Goal: Transaction & Acquisition: Book appointment/travel/reservation

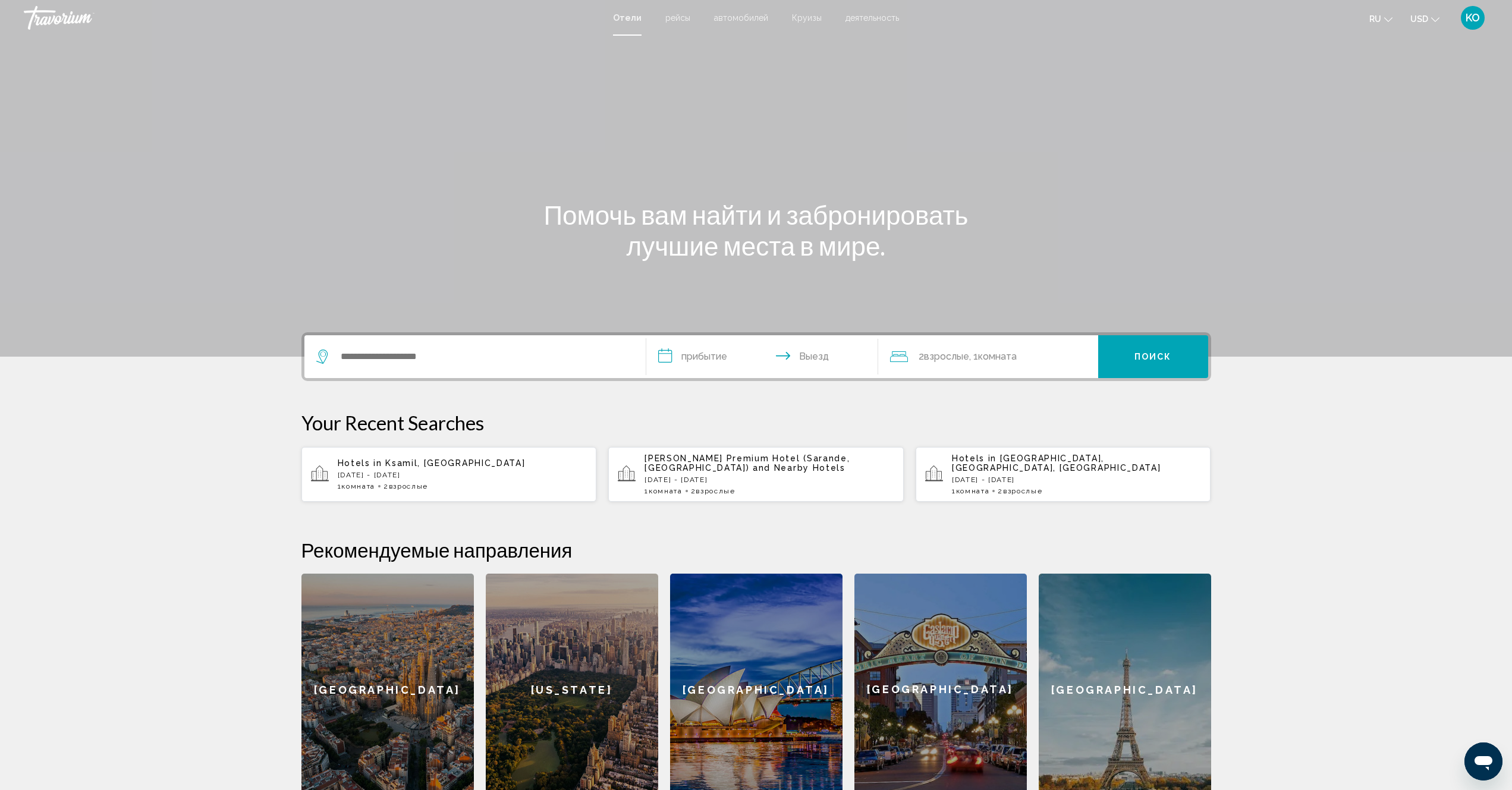
click at [627, 20] on span "Отели" at bounding box center [627, 18] width 28 height 10
click at [628, 20] on span "Отели" at bounding box center [627, 18] width 28 height 10
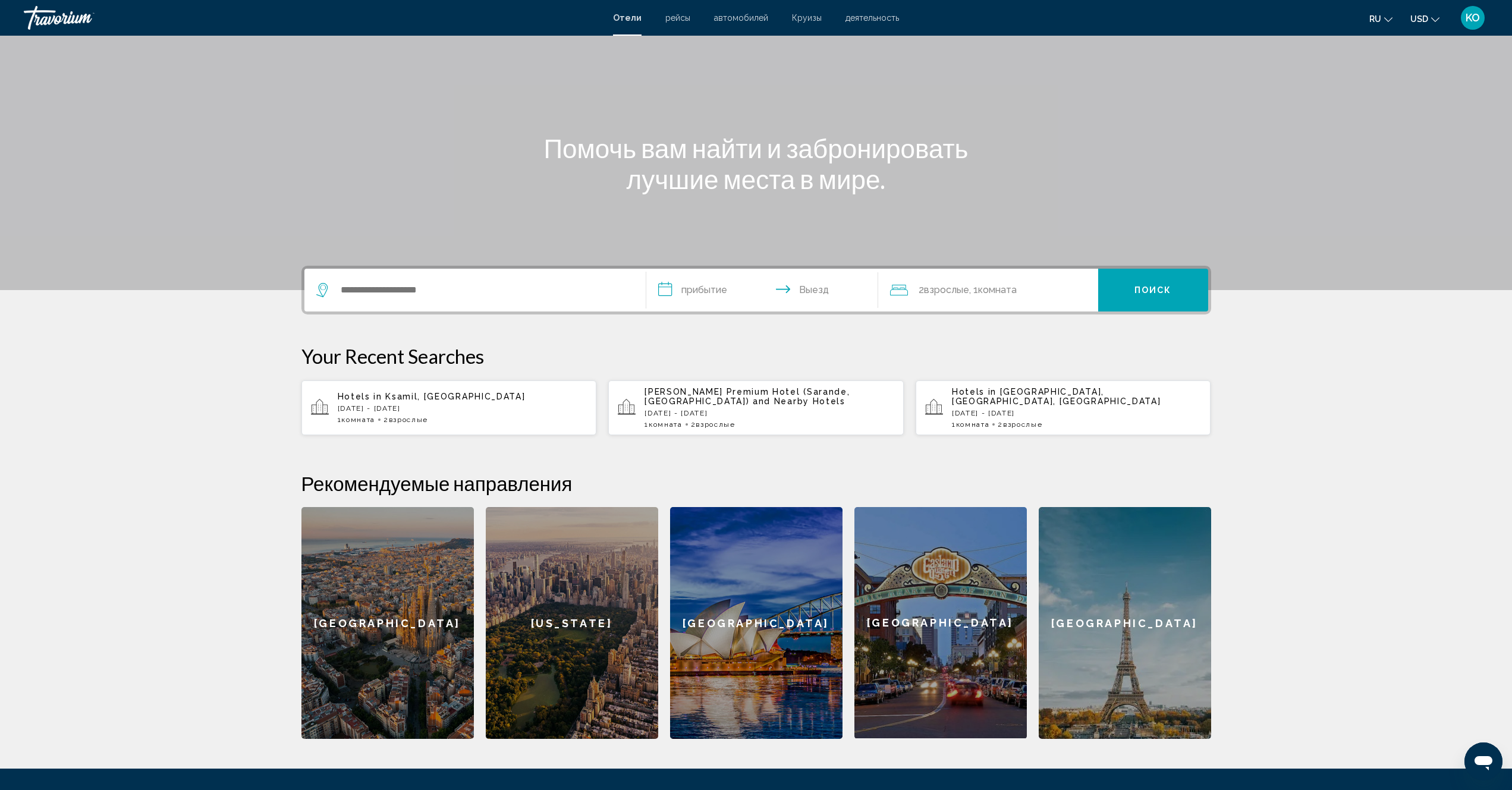
scroll to position [119, 0]
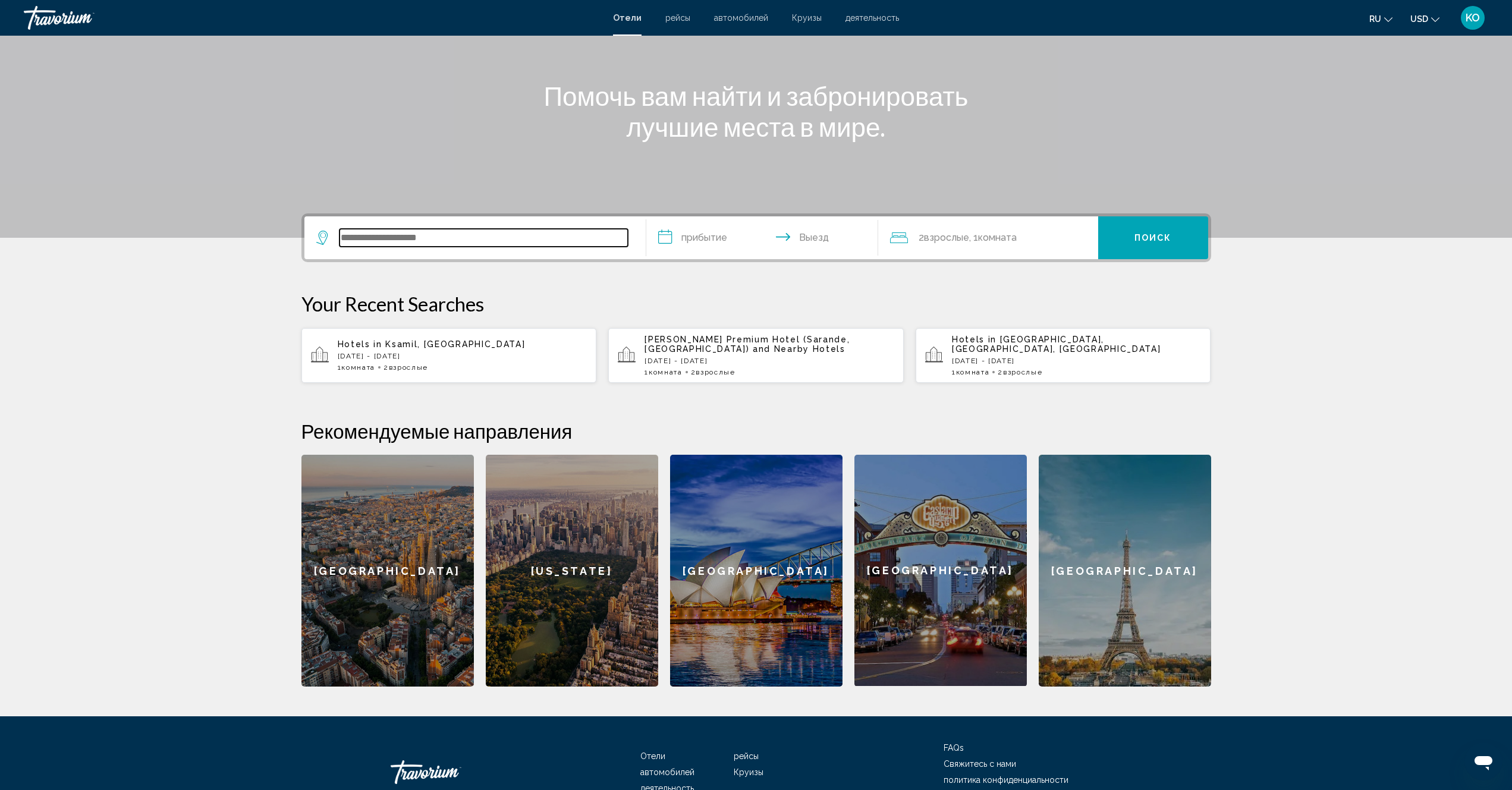
click at [453, 241] on input "Search widget" at bounding box center [484, 238] width 289 height 18
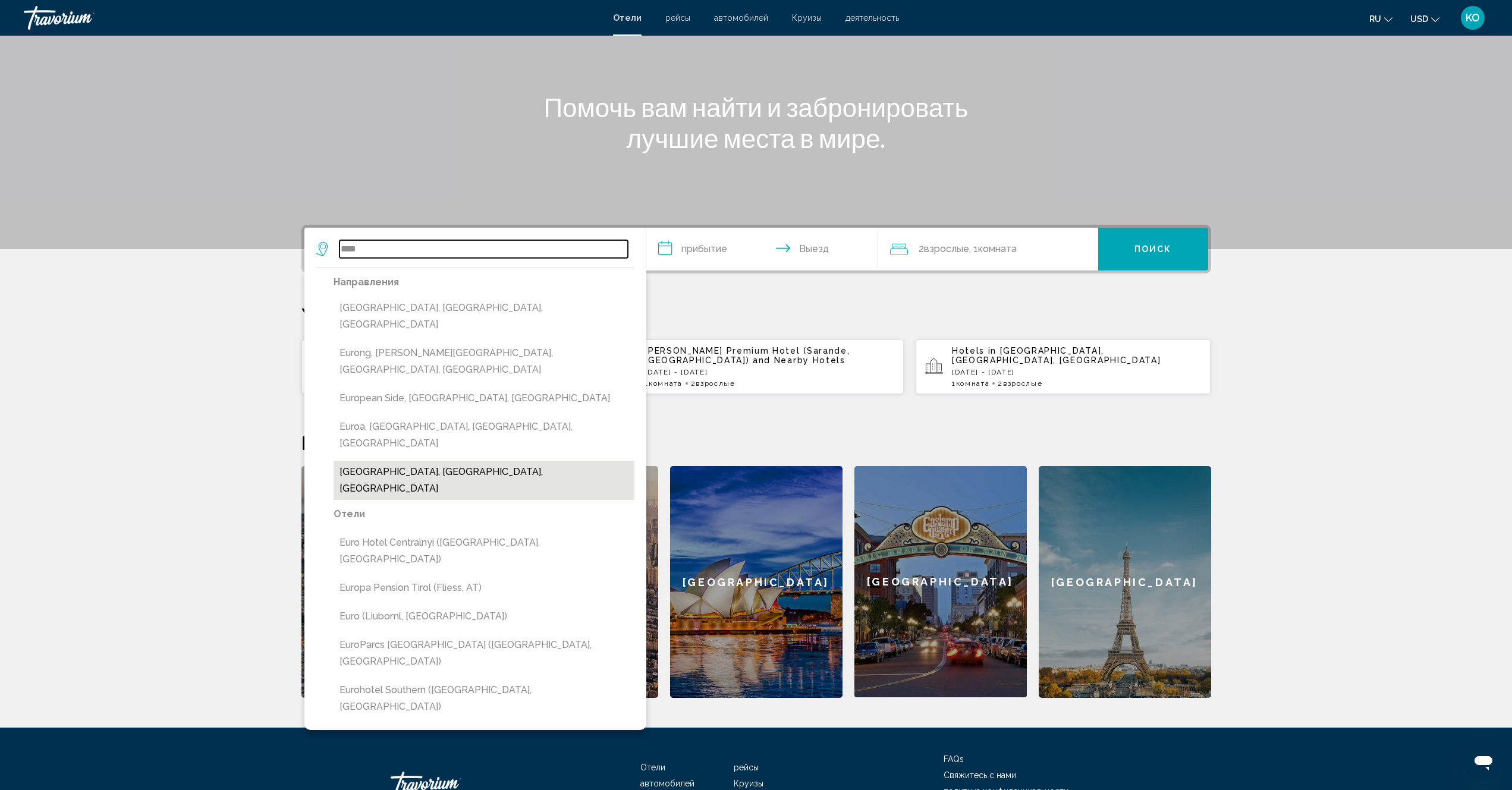
scroll to position [0, 0]
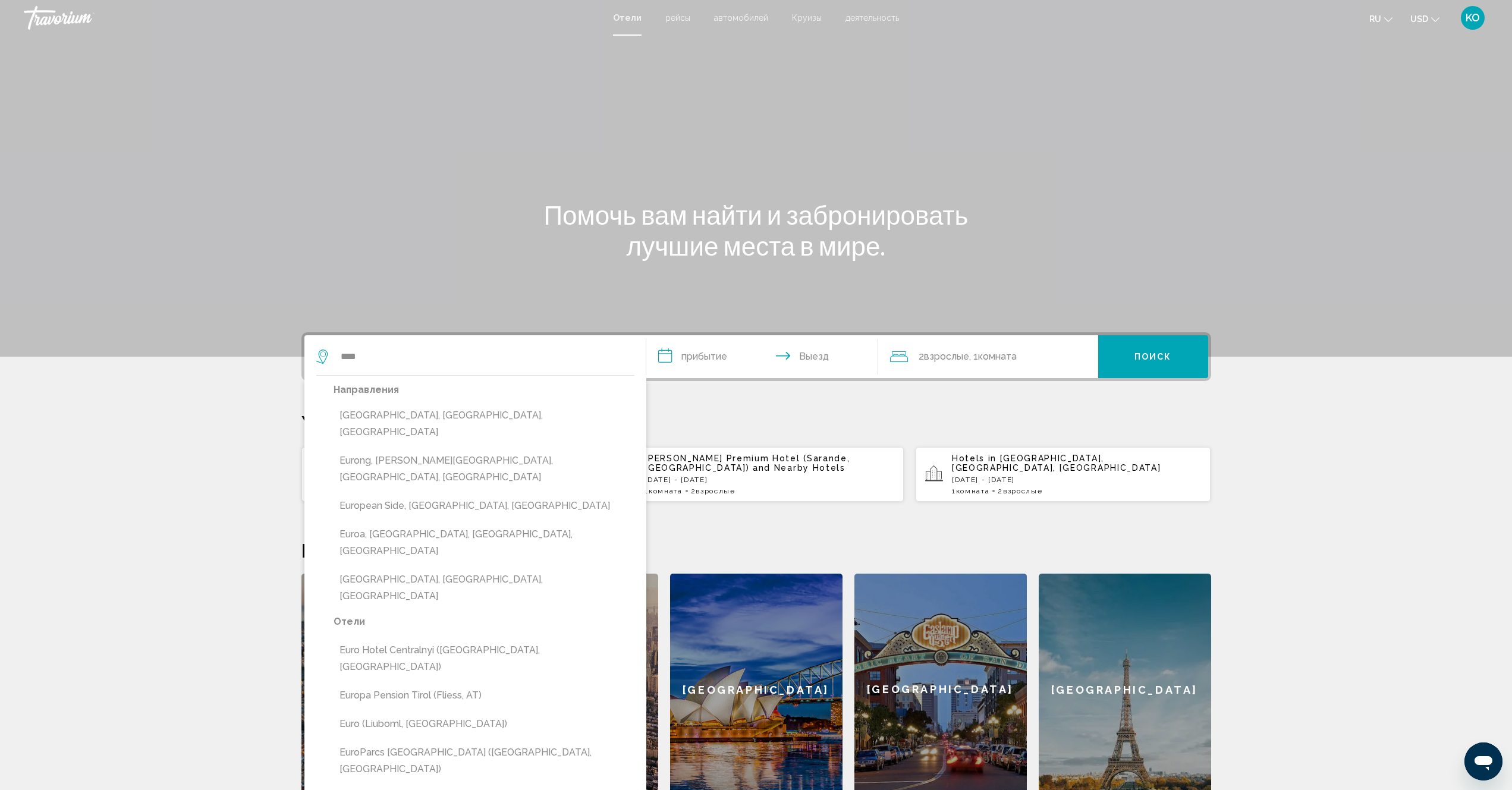
click at [1120, 158] on div "Main content" at bounding box center [756, 178] width 1512 height 357
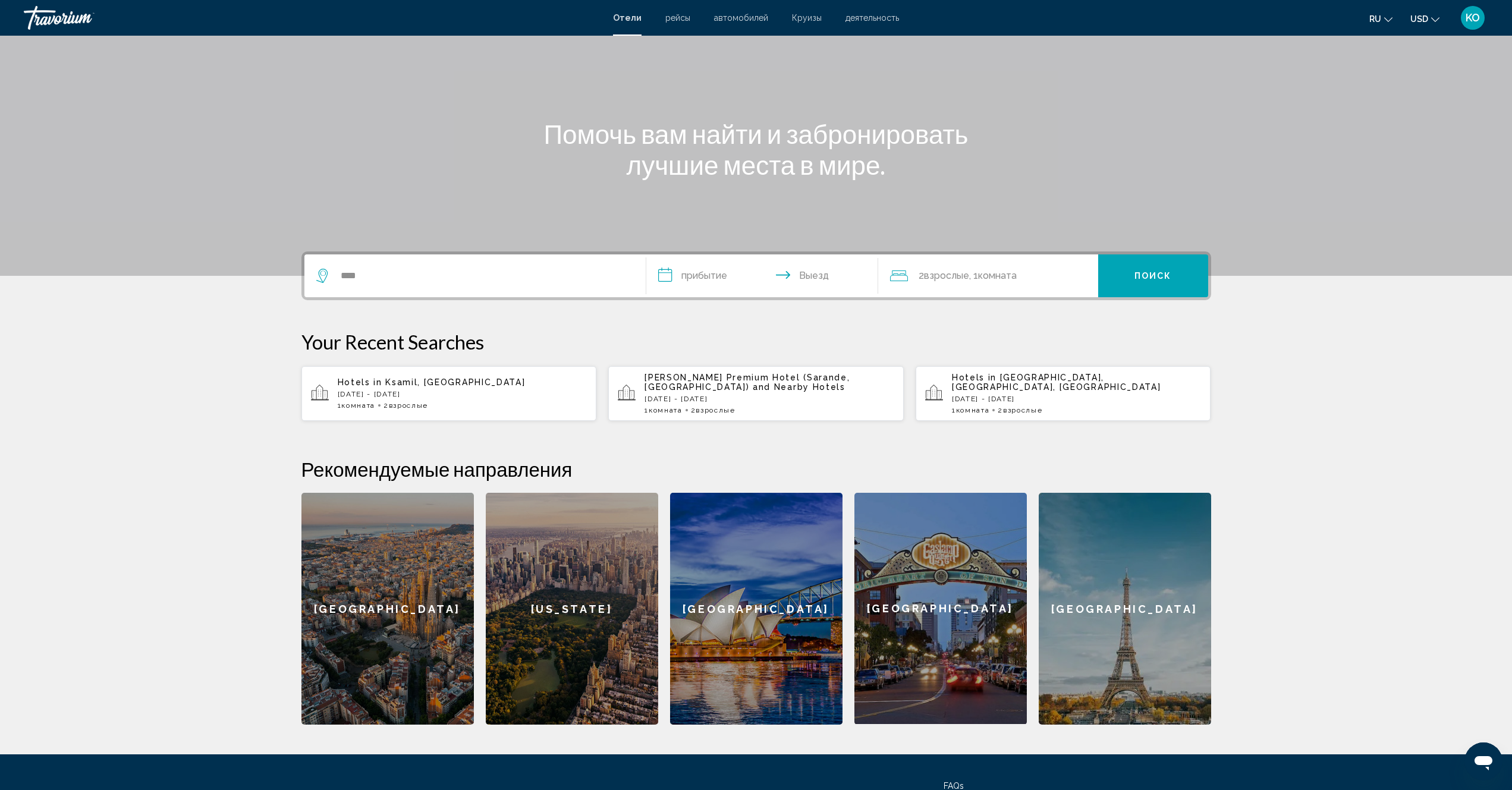
scroll to position [191, 0]
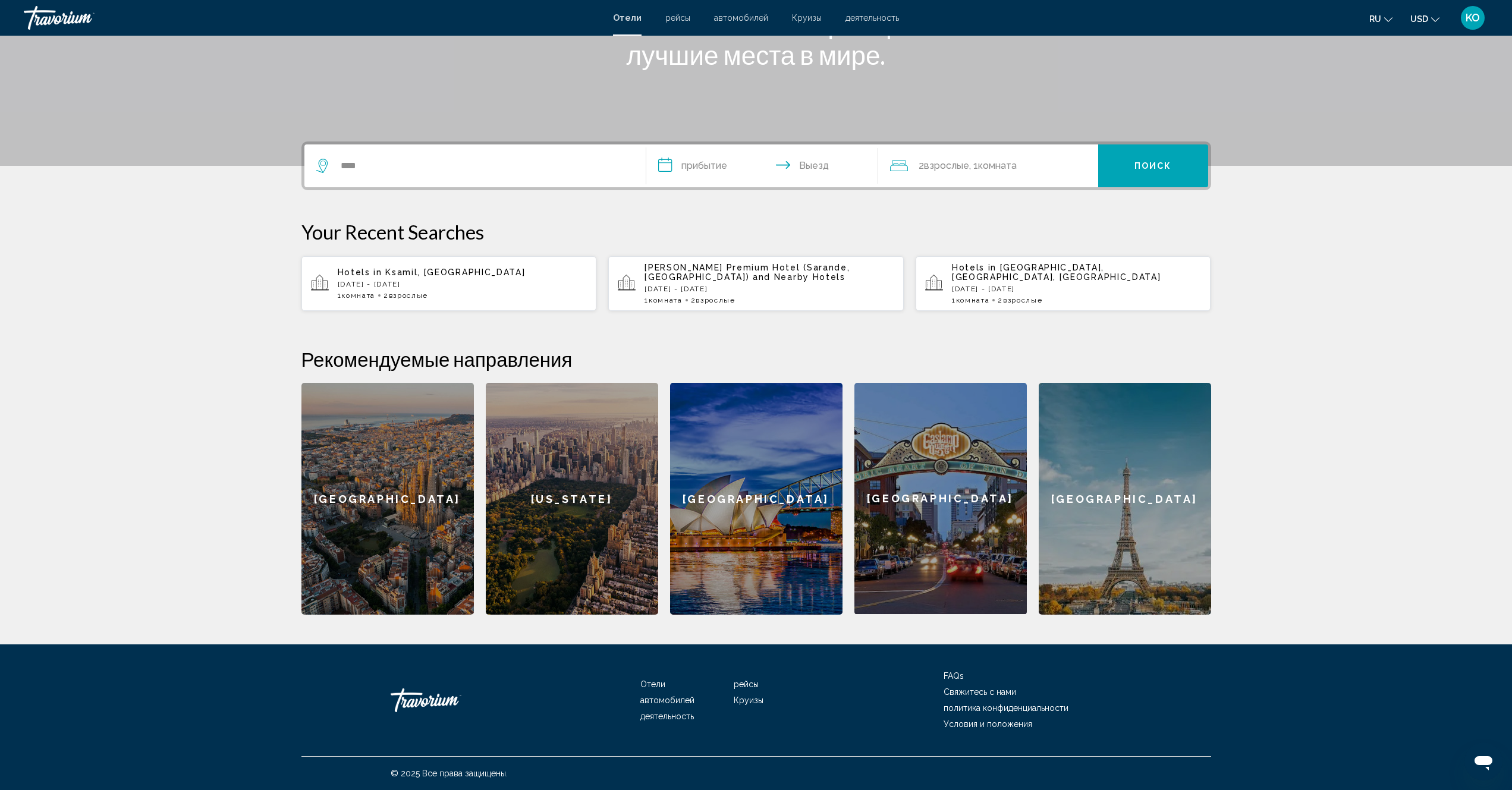
click at [626, 17] on span "Отели" at bounding box center [627, 18] width 28 height 10
click at [369, 167] on input "****" at bounding box center [484, 166] width 289 height 18
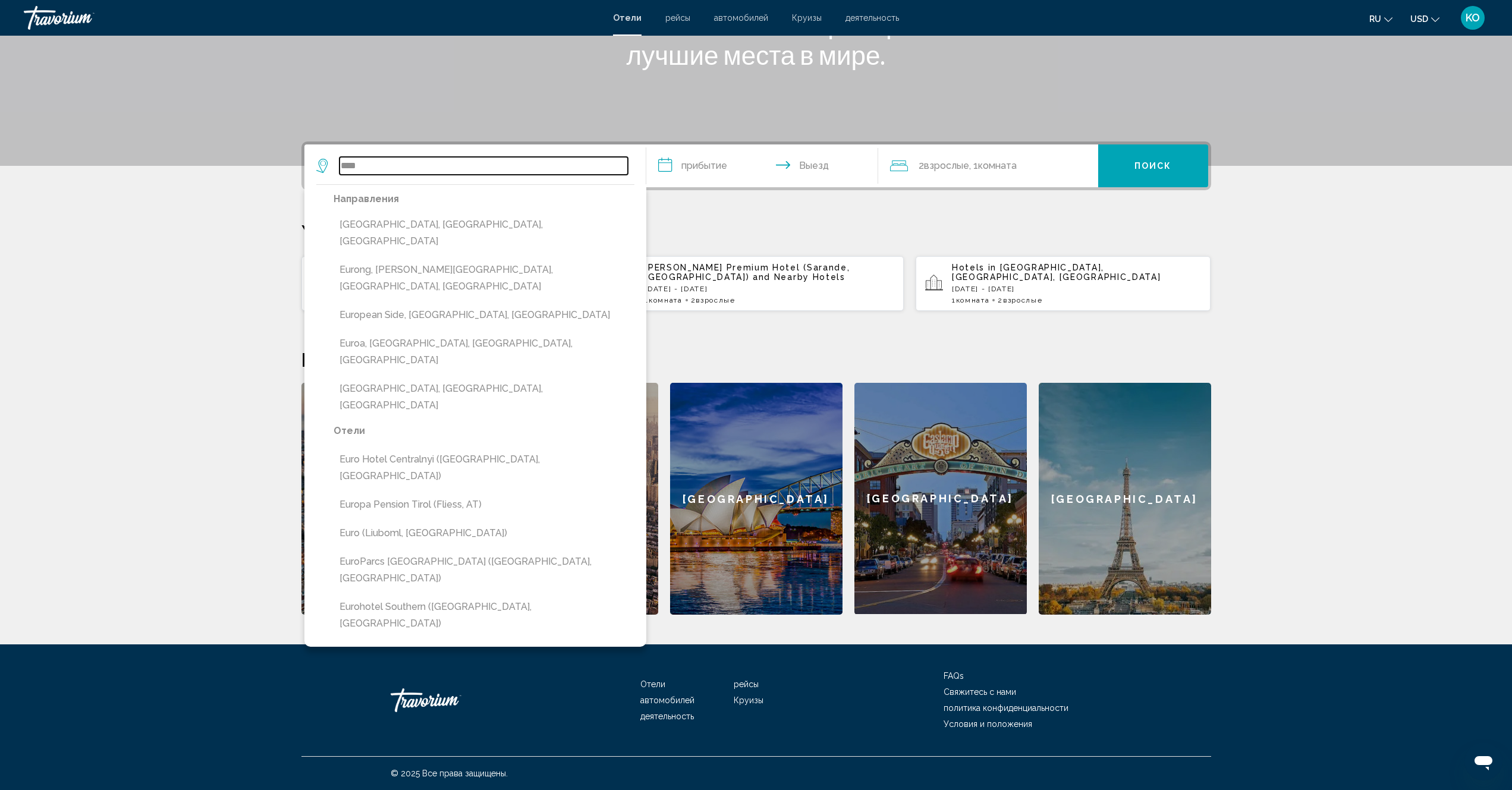
drag, startPoint x: 369, startPoint y: 169, endPoint x: 327, endPoint y: 166, distance: 42.1
click at [327, 166] on div "****" at bounding box center [472, 166] width 312 height 18
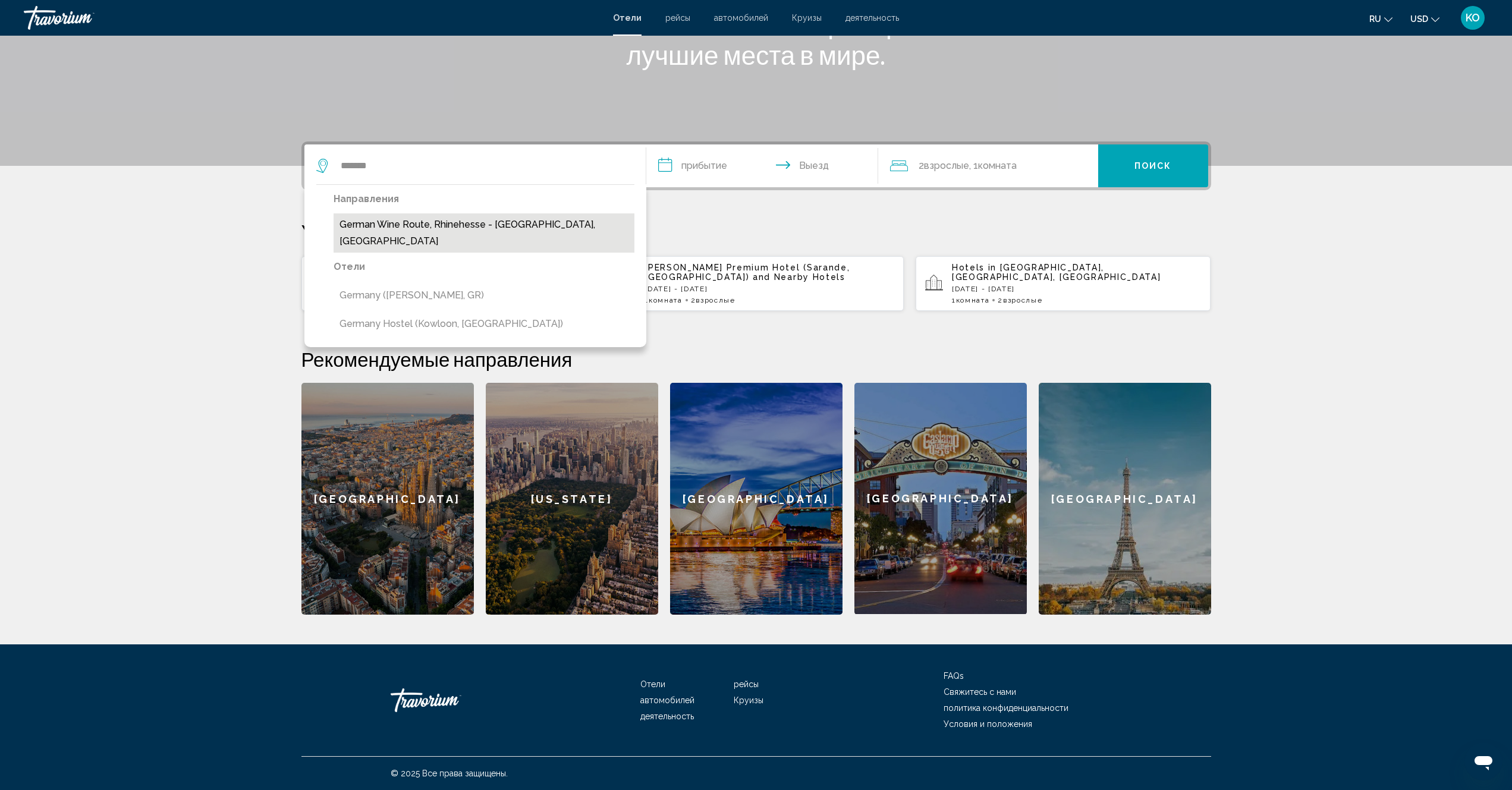
click at [407, 224] on button "German Wine Route, Rhinehesse - [GEOGRAPHIC_DATA], [GEOGRAPHIC_DATA]" at bounding box center [484, 233] width 301 height 39
type input "**********"
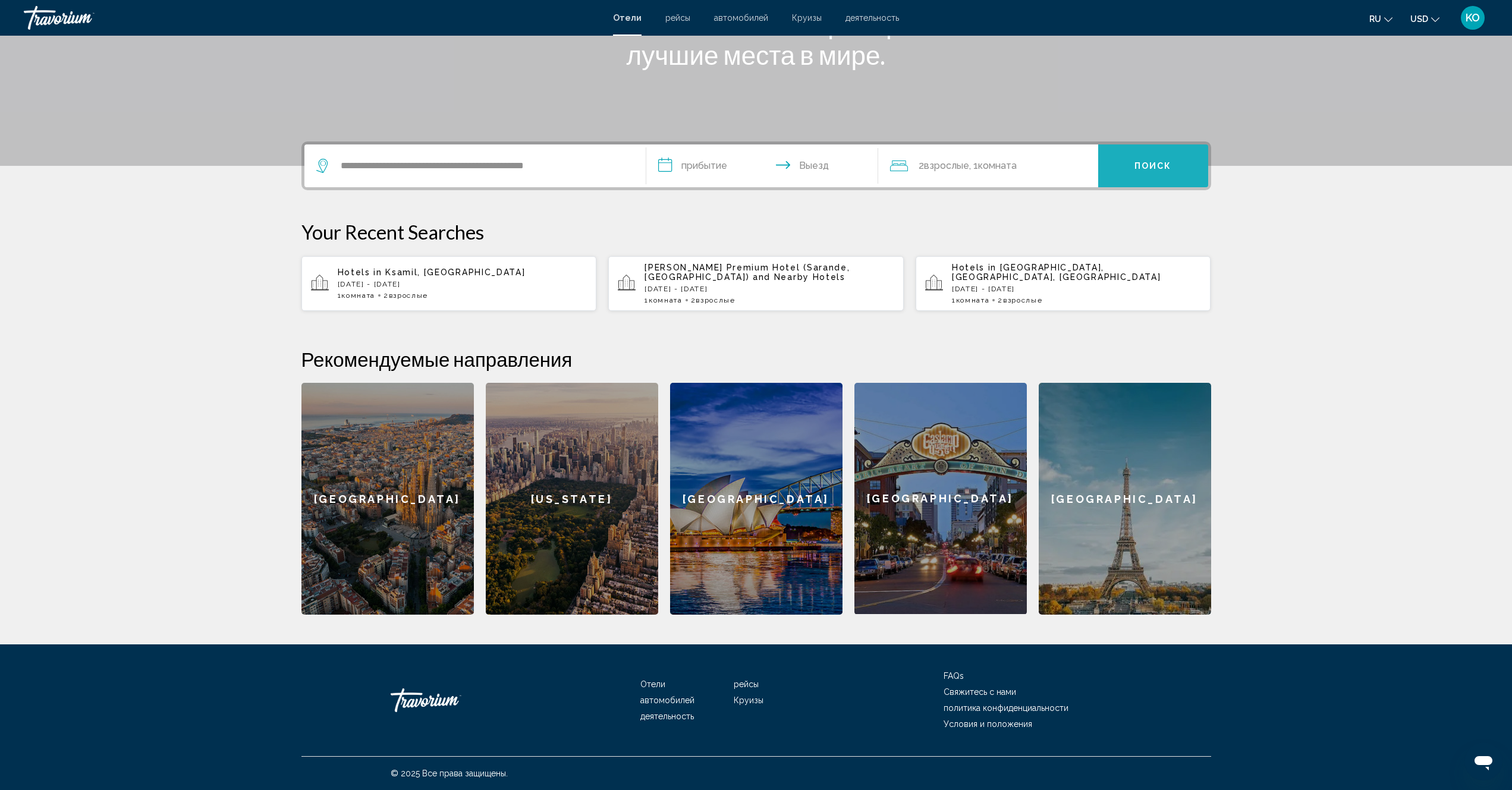
click at [1144, 169] on span "Поиск" at bounding box center [1152, 167] width 37 height 10
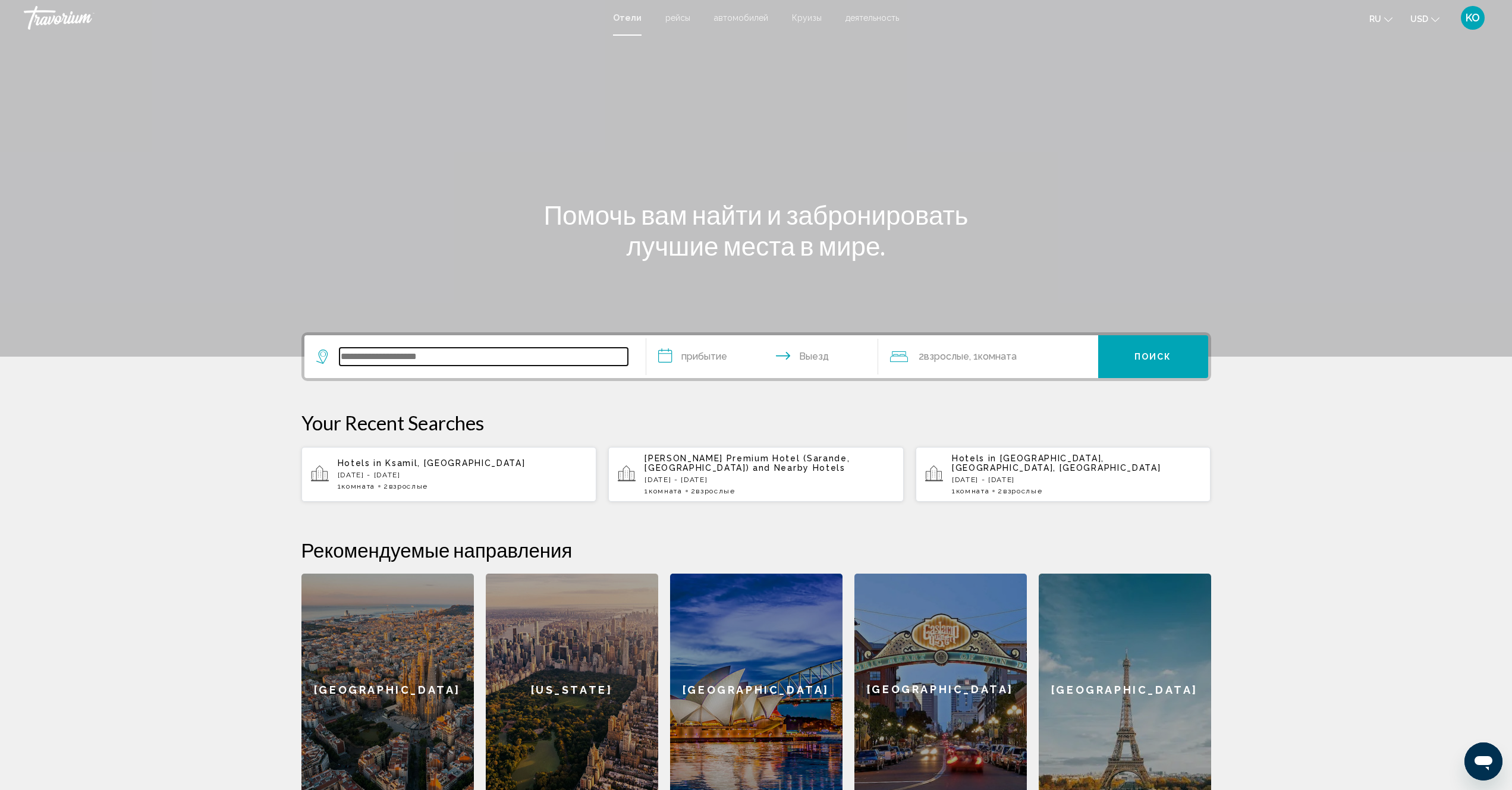
click at [444, 359] on input "Search widget" at bounding box center [484, 357] width 289 height 18
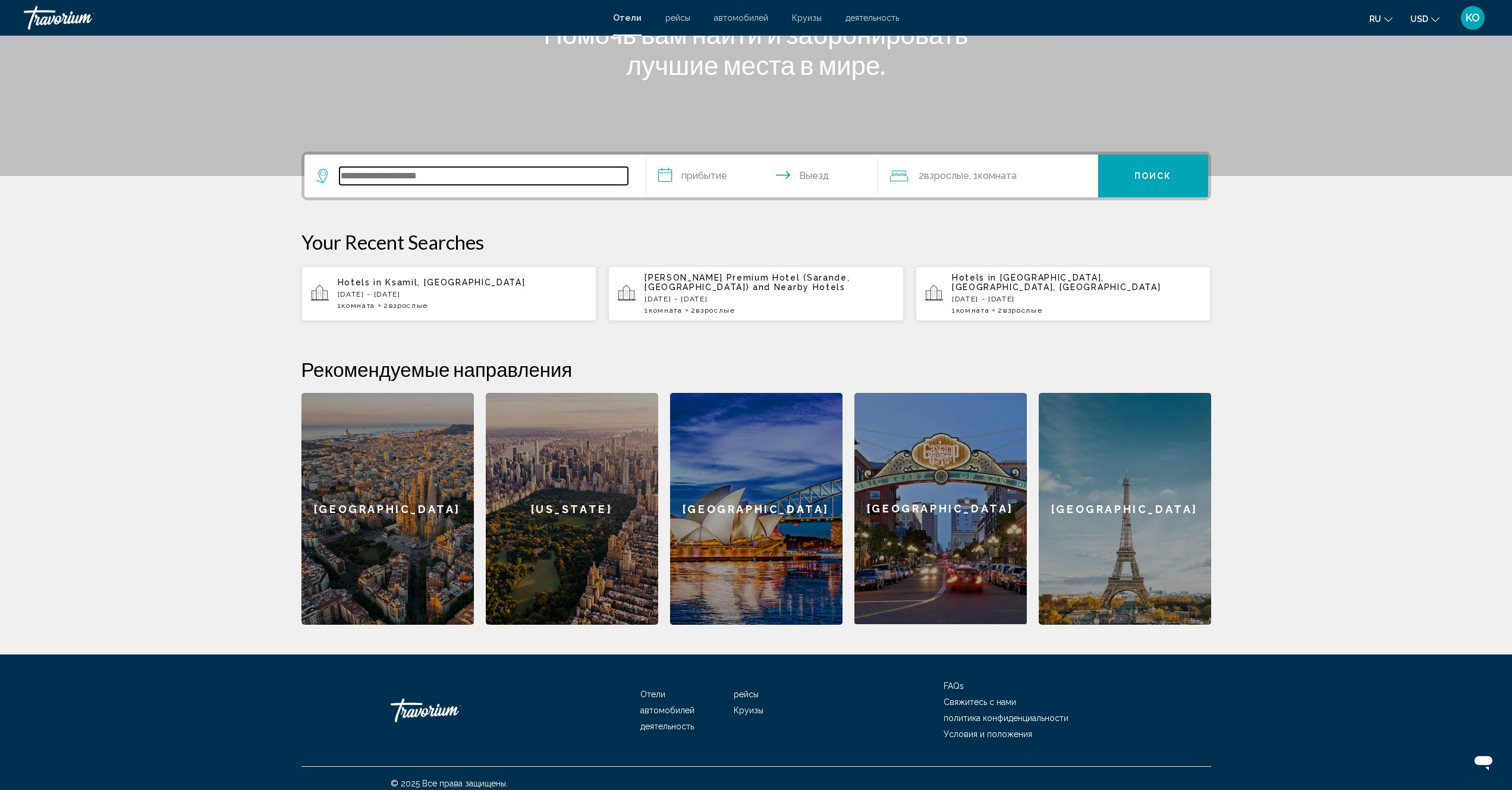
scroll to position [191, 0]
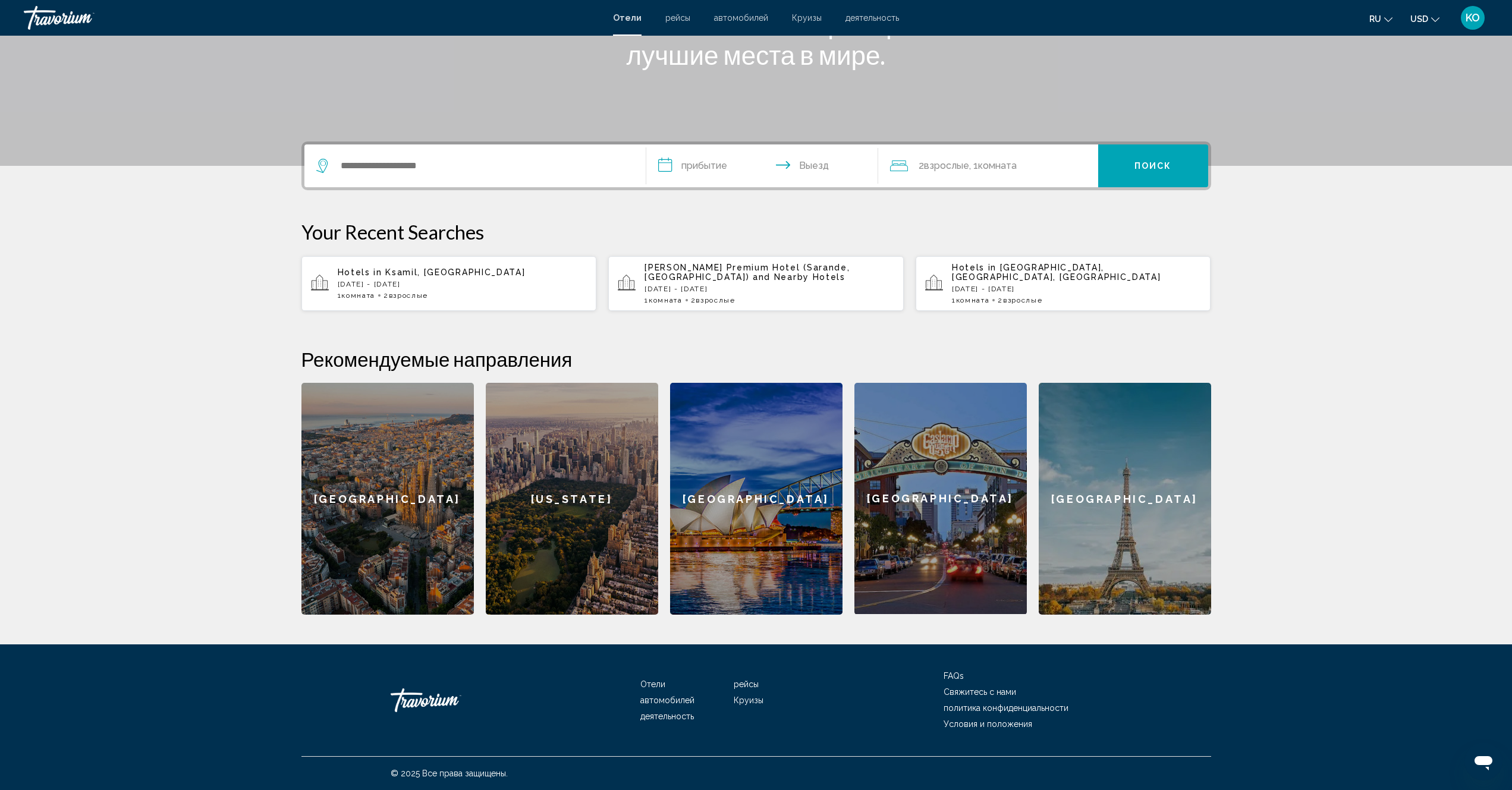
click at [648, 687] on span "Отели" at bounding box center [653, 685] width 25 height 10
click at [651, 684] on span "Отели" at bounding box center [653, 685] width 25 height 10
click at [634, 19] on span "Отели" at bounding box center [627, 18] width 28 height 10
click at [869, 15] on span "деятельность" at bounding box center [872, 18] width 54 height 10
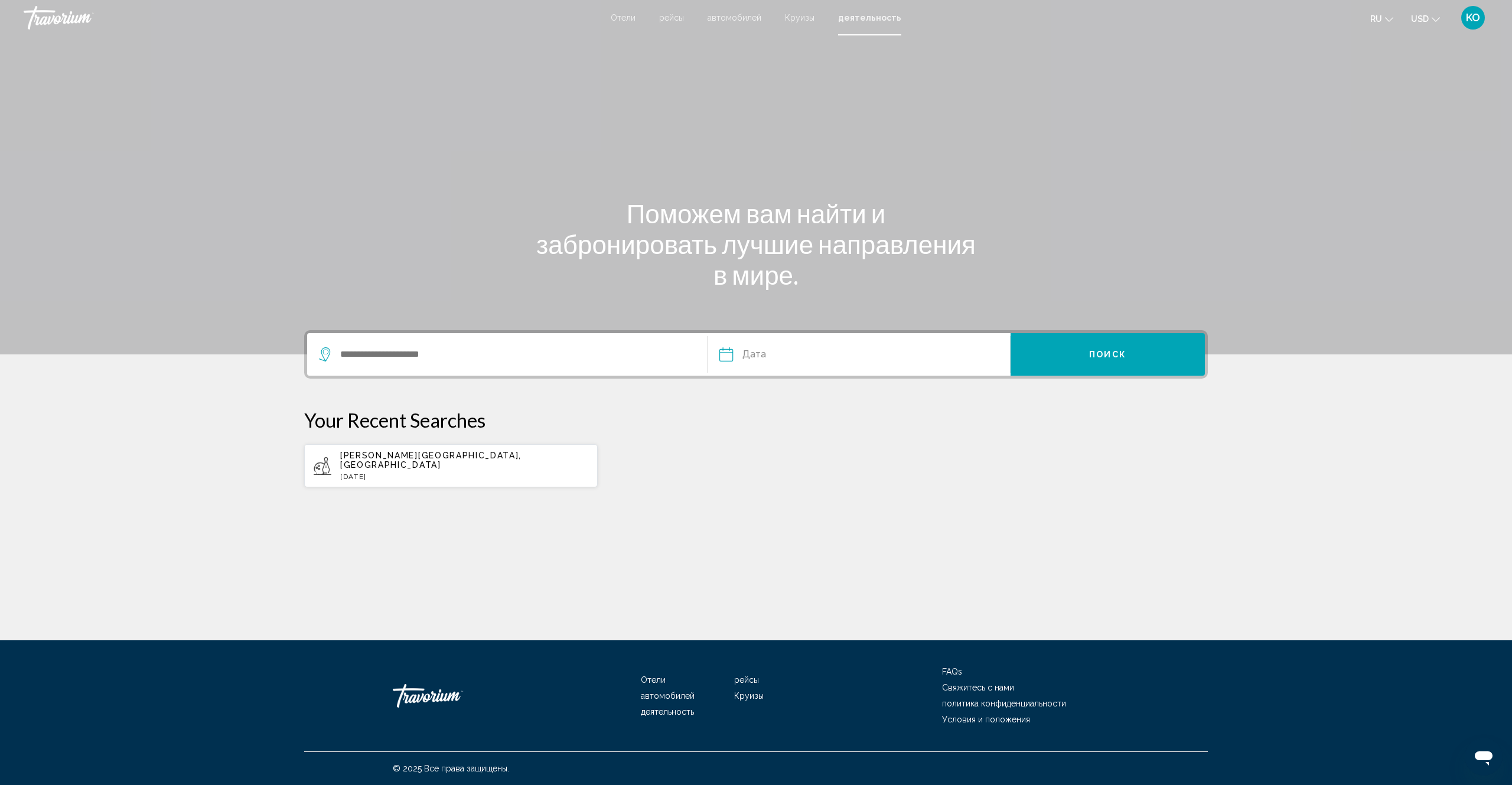
click at [427, 473] on p "Sat, 27 Sep" at bounding box center [464, 477] width 248 height 9
type input "**********"
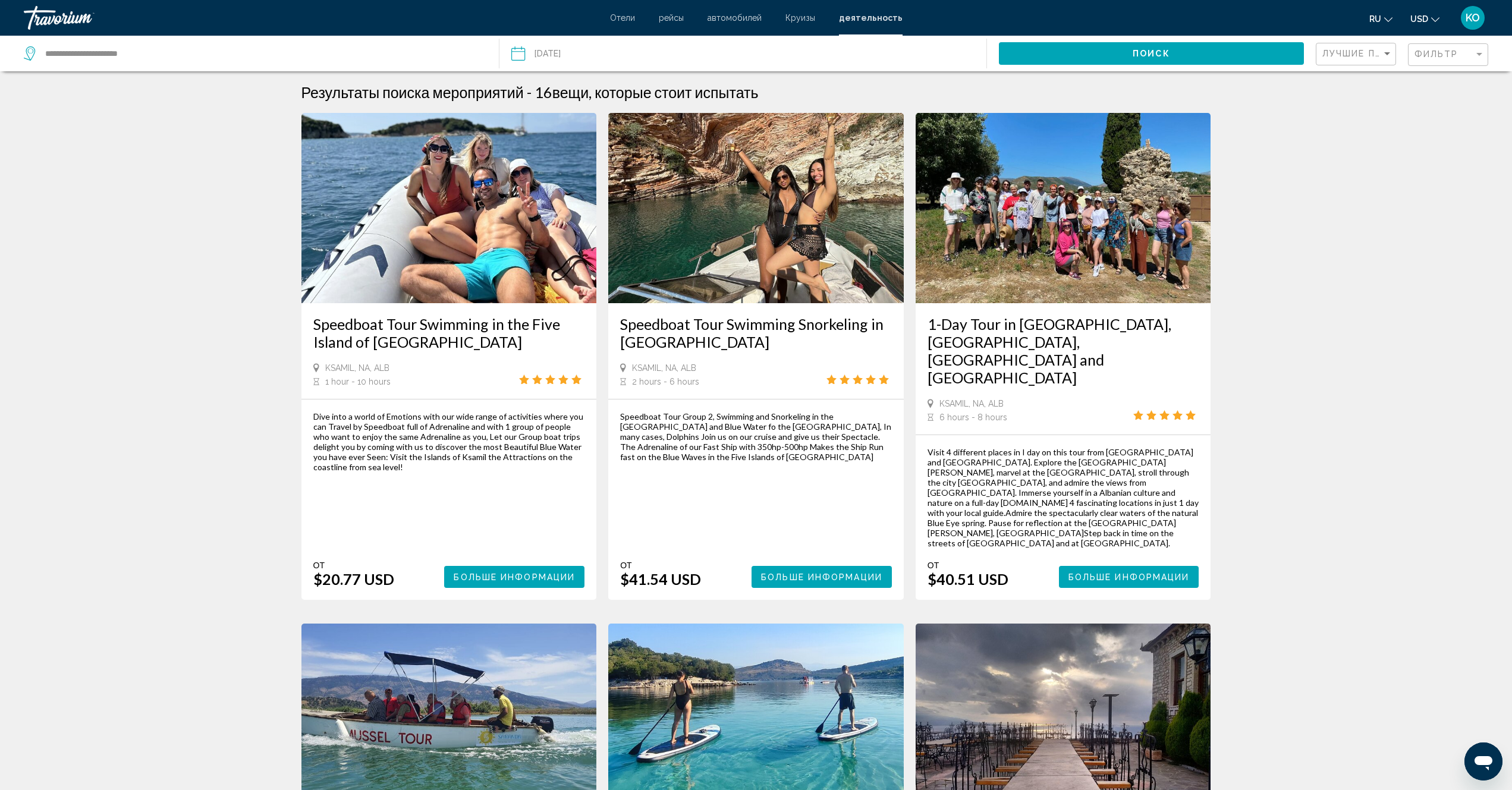
click at [622, 20] on span "Отели" at bounding box center [623, 18] width 25 height 10
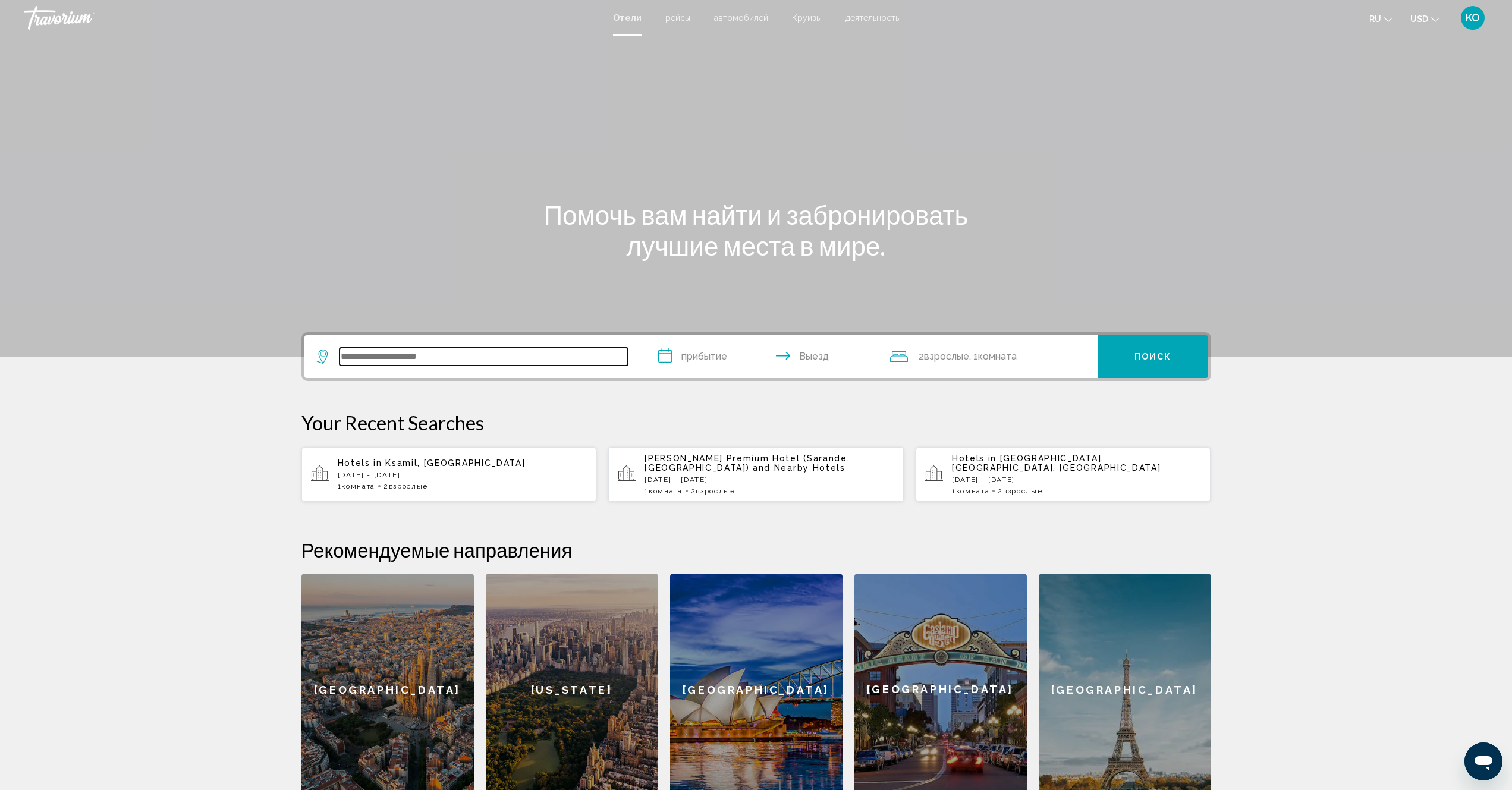
click at [434, 357] on input "Search widget" at bounding box center [484, 357] width 289 height 18
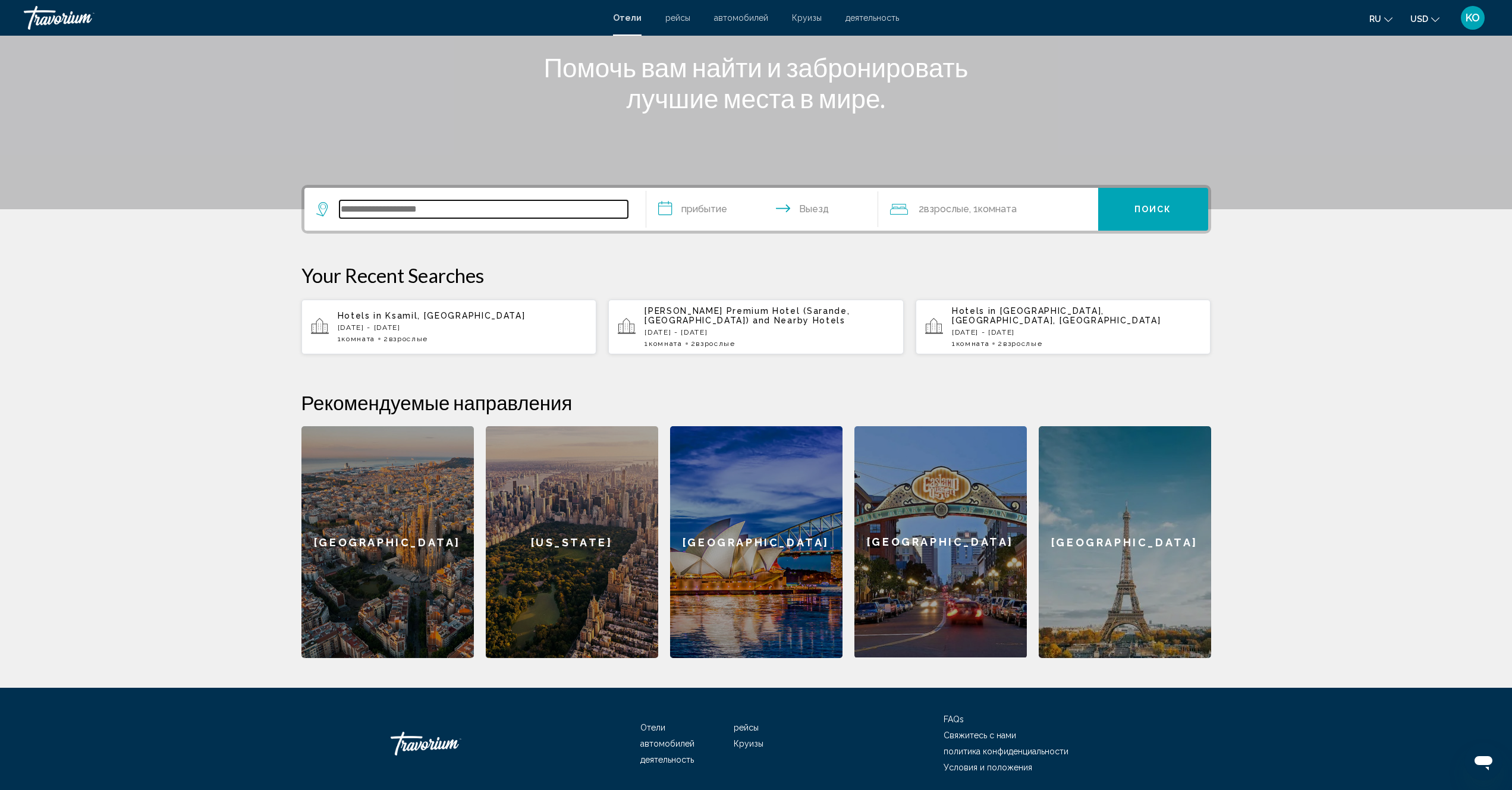
scroll to position [191, 0]
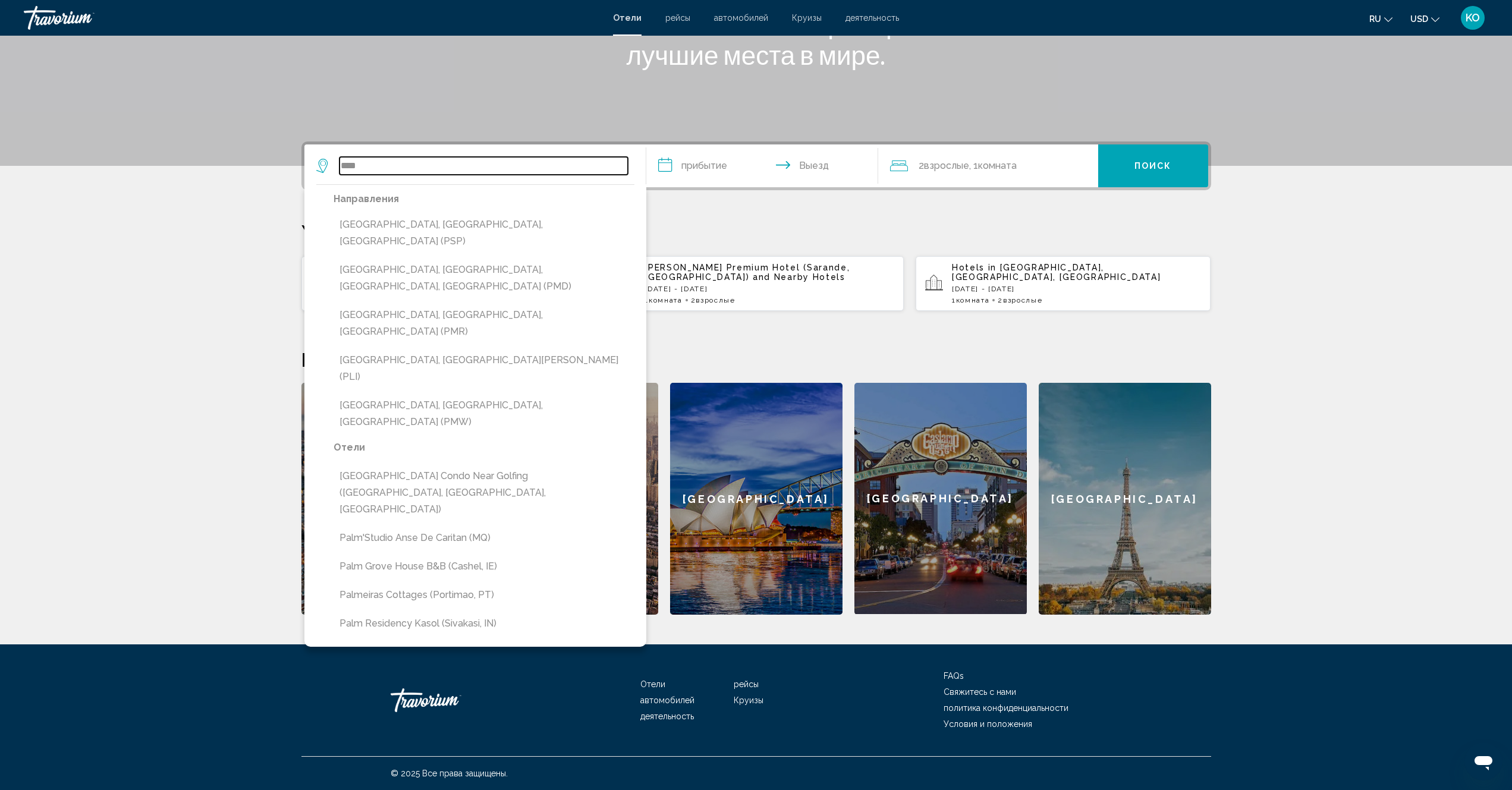
drag, startPoint x: 382, startPoint y: 167, endPoint x: 318, endPoint y: 168, distance: 64.0
click at [318, 168] on div "****" at bounding box center [472, 166] width 312 height 18
type input "****"
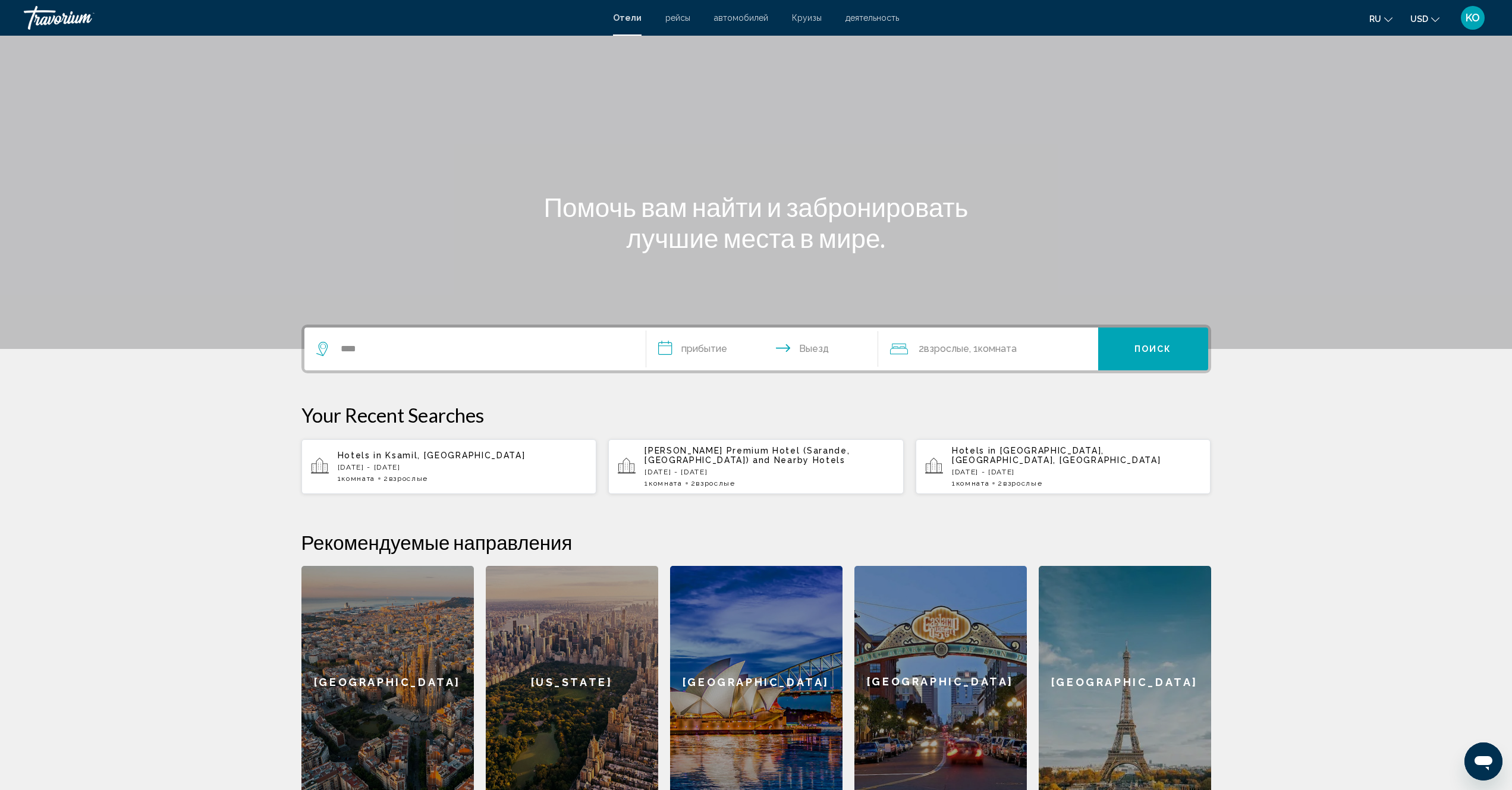
scroll to position [0, 0]
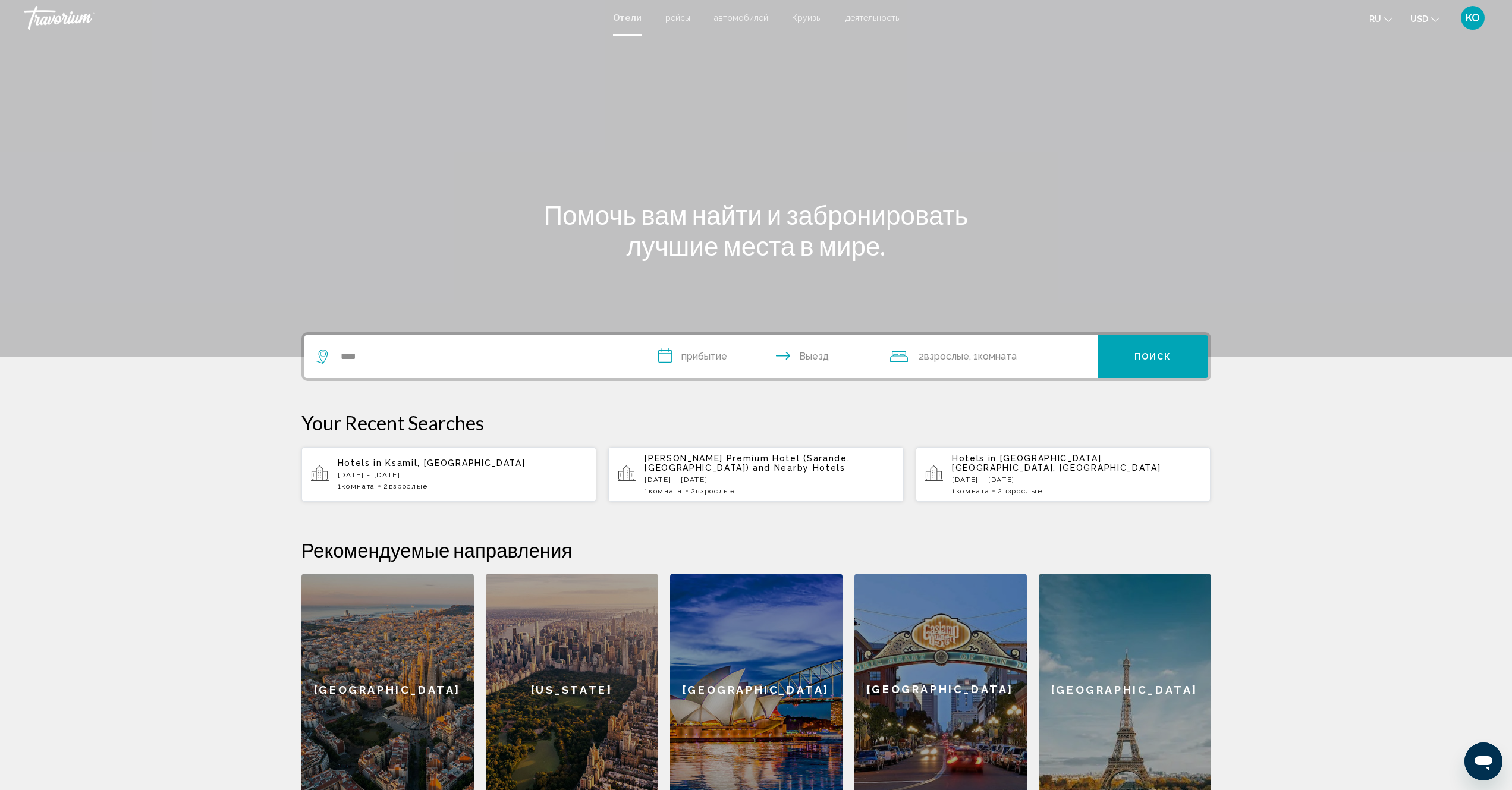
click at [617, 17] on span "Отели" at bounding box center [627, 18] width 28 height 10
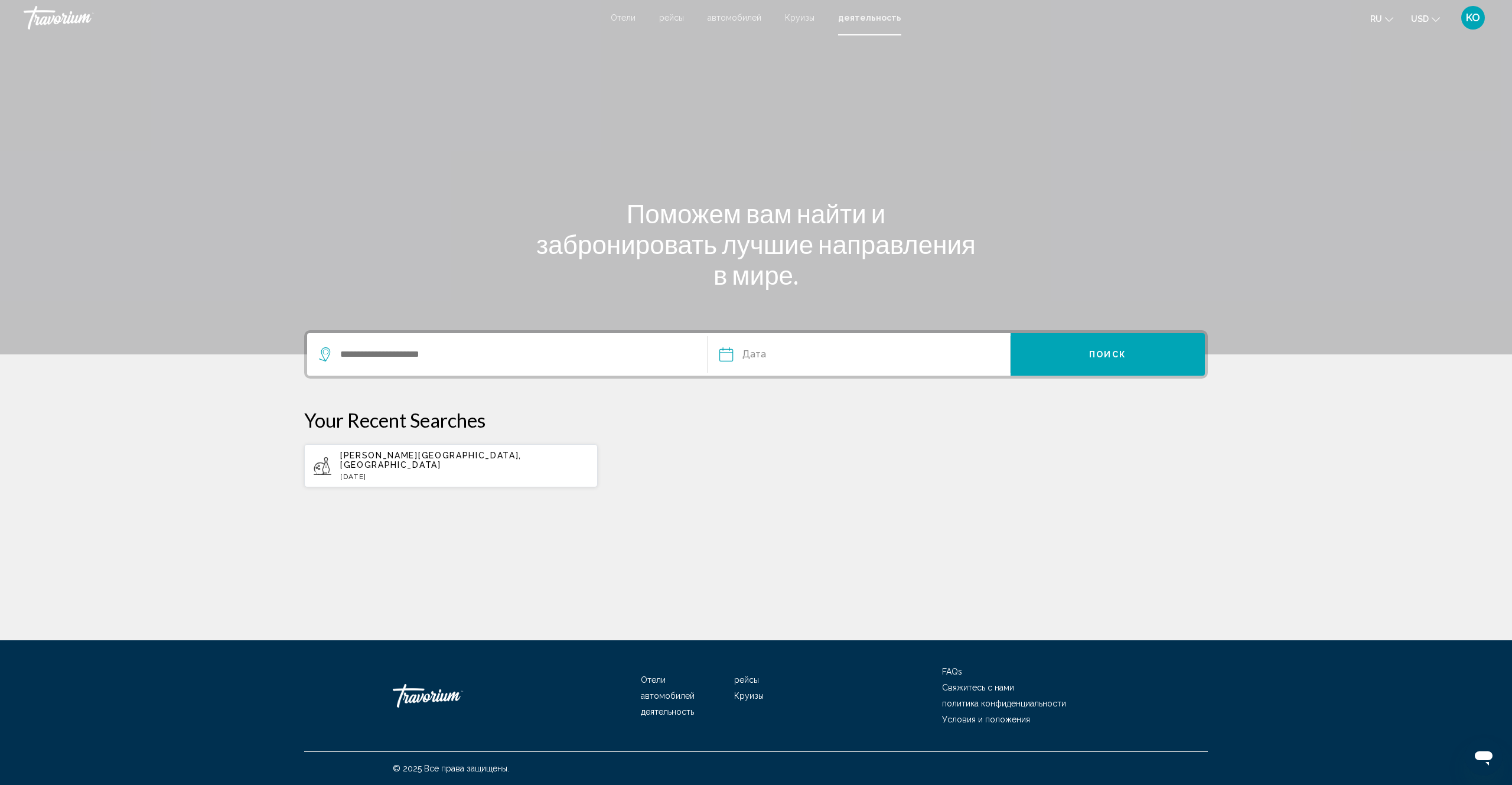
click at [616, 16] on span "Отели" at bounding box center [623, 17] width 25 height 10
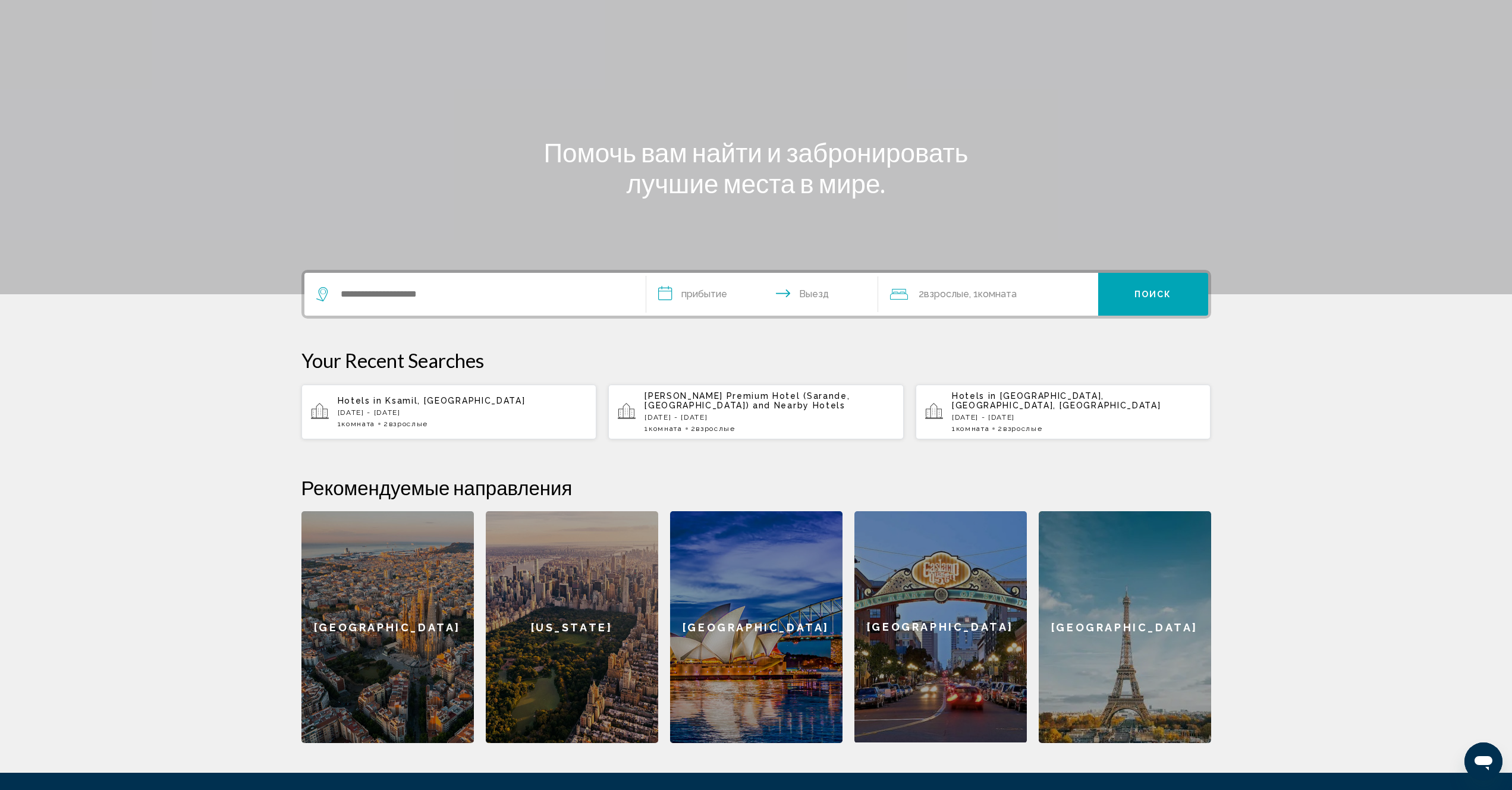
scroll to position [178, 0]
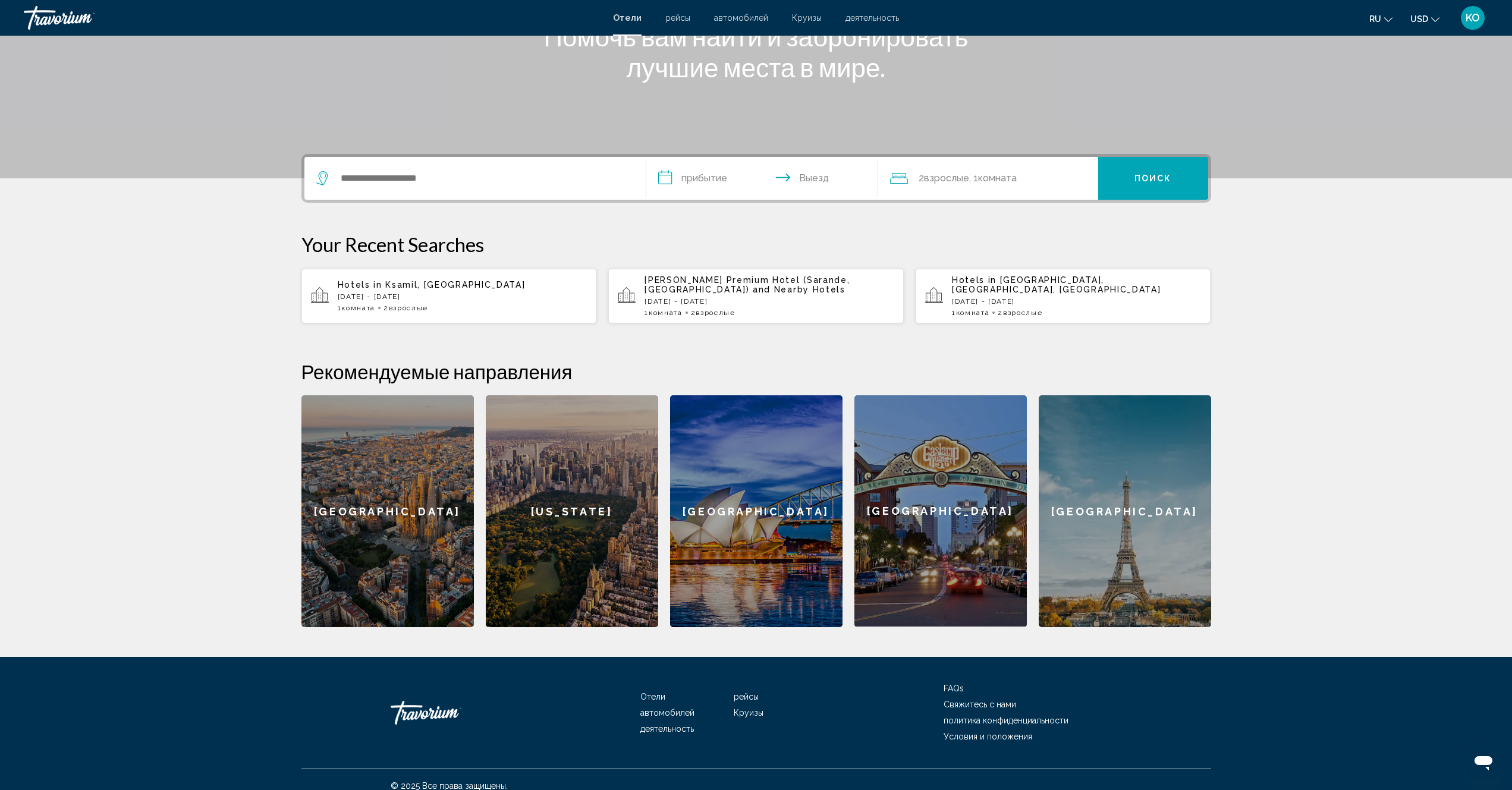
click at [1146, 507] on div "[GEOGRAPHIC_DATA]" at bounding box center [1124, 511] width 173 height 232
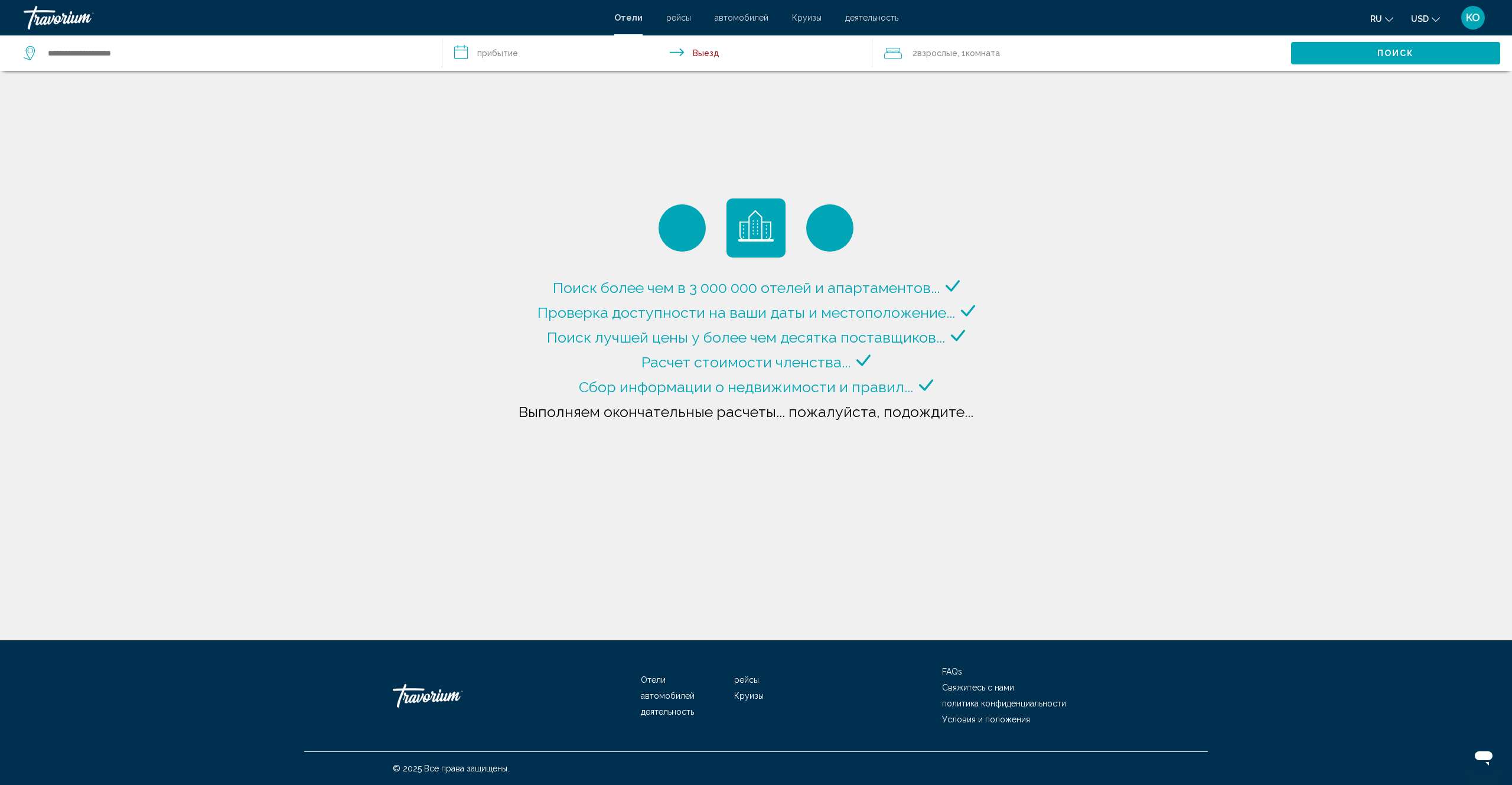
type input "**********"
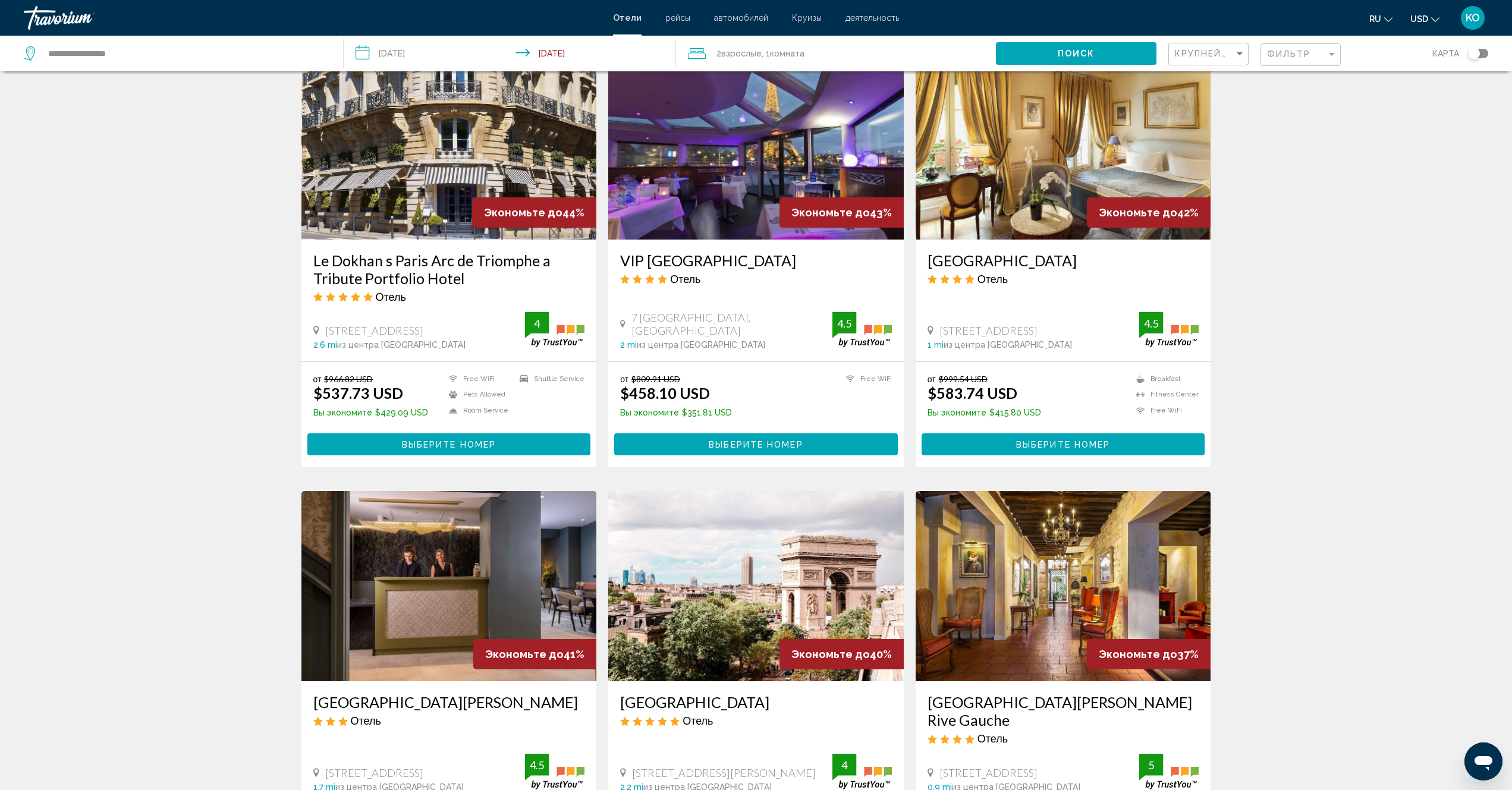
scroll to position [952, 0]
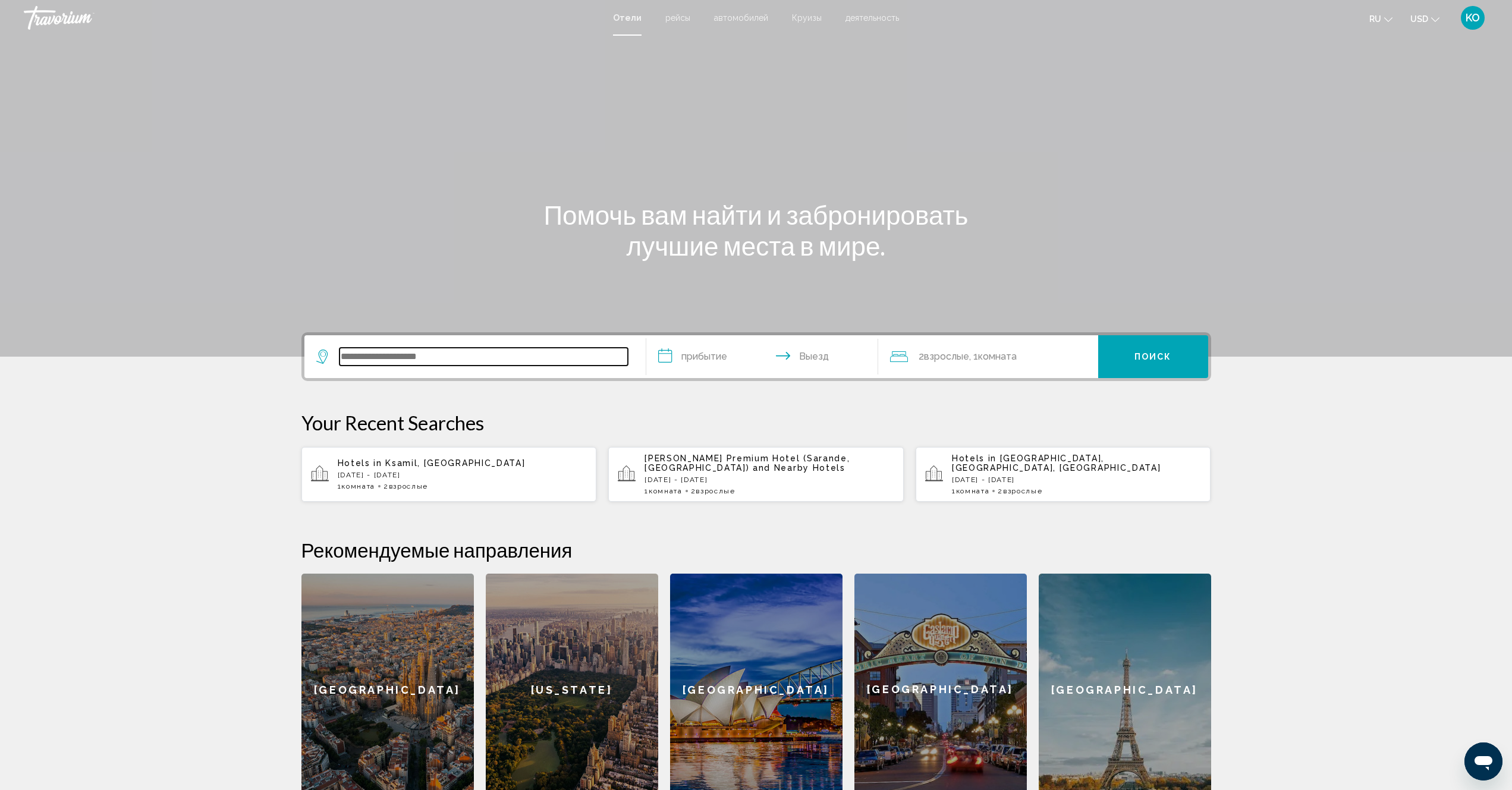
click at [441, 360] on input "Search widget" at bounding box center [484, 357] width 289 height 18
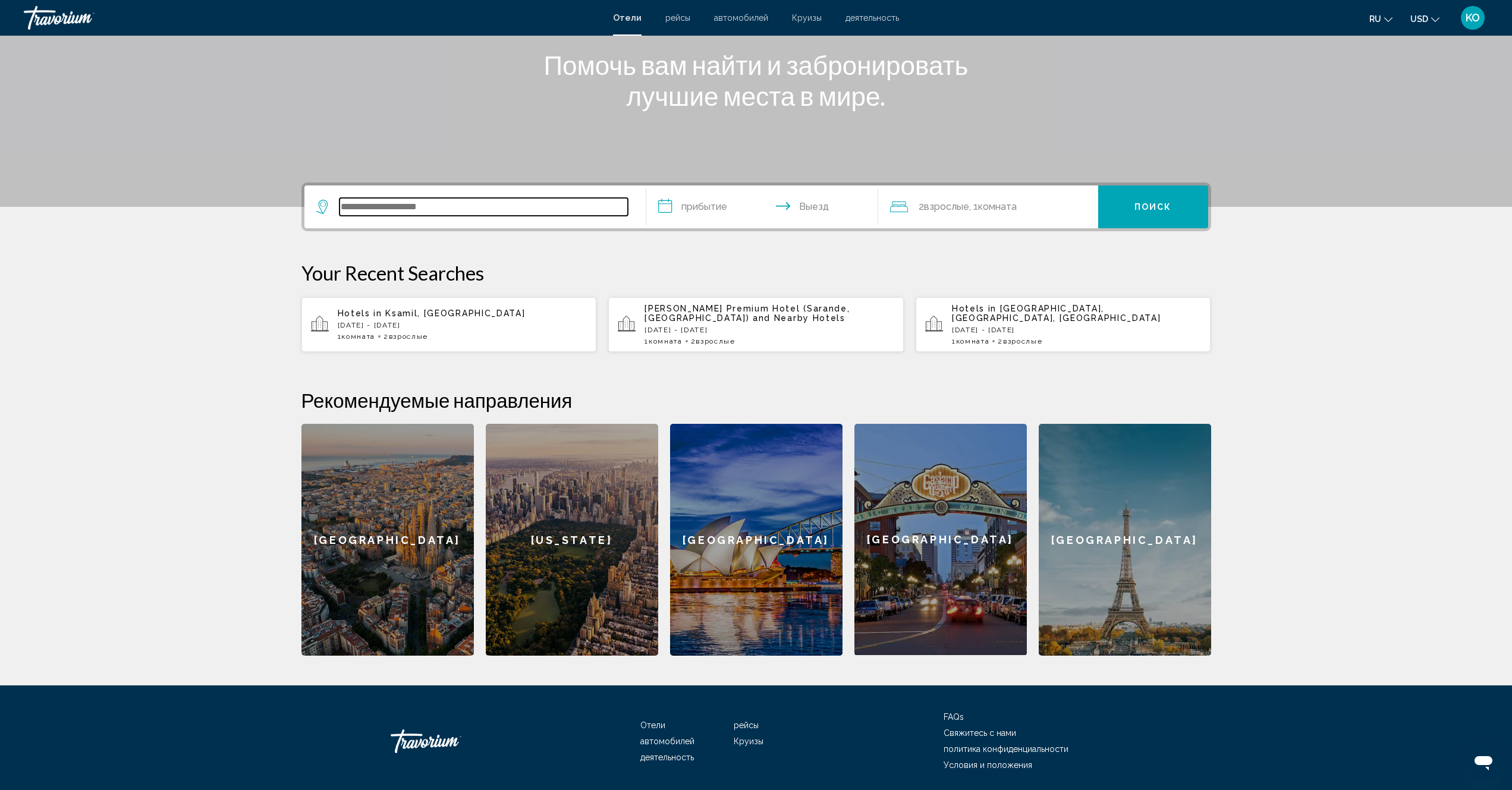
scroll to position [191, 0]
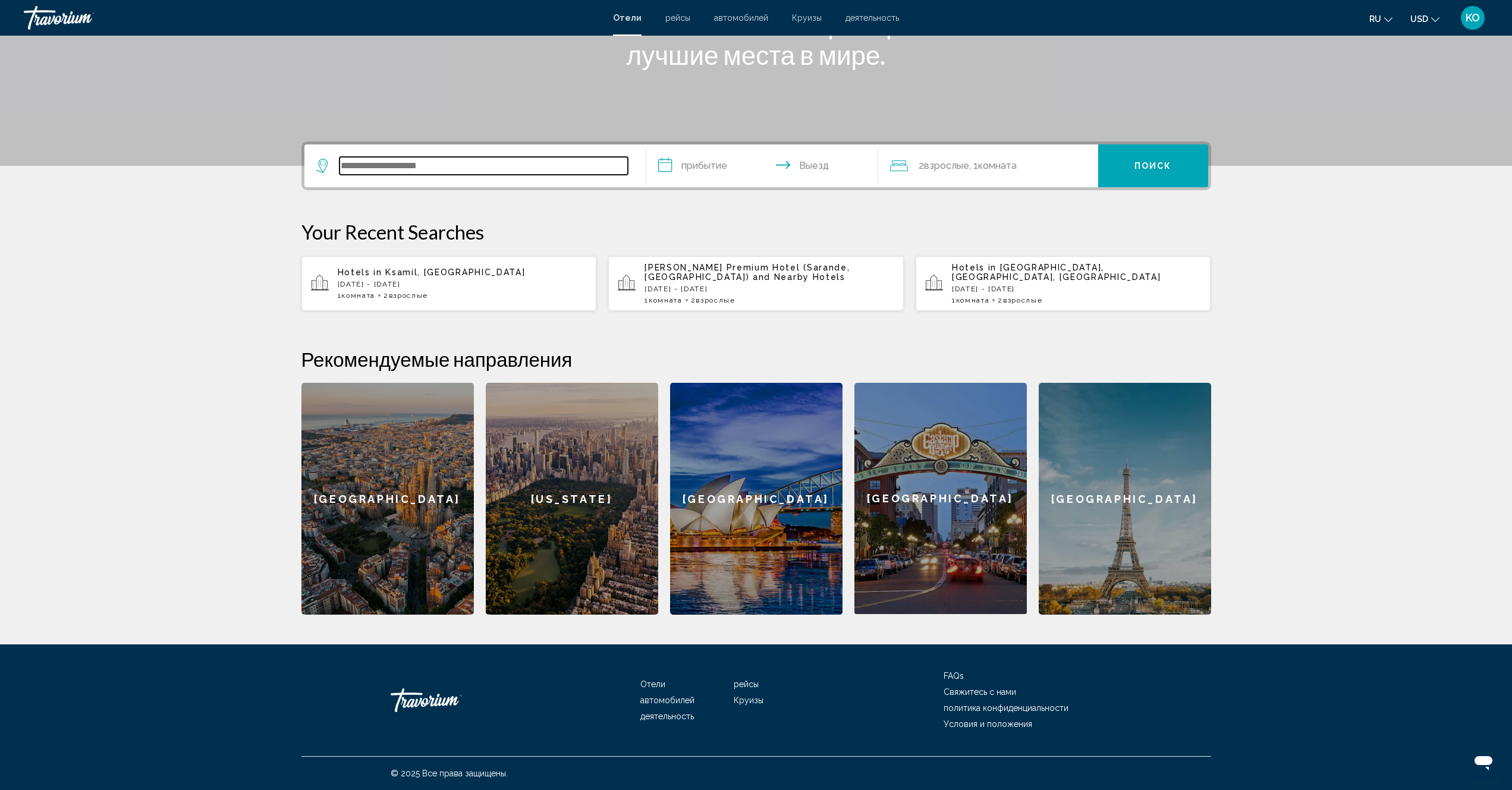
click at [488, 169] on input "Search widget" at bounding box center [484, 166] width 289 height 18
click at [482, 163] on input "Search widget" at bounding box center [484, 166] width 289 height 18
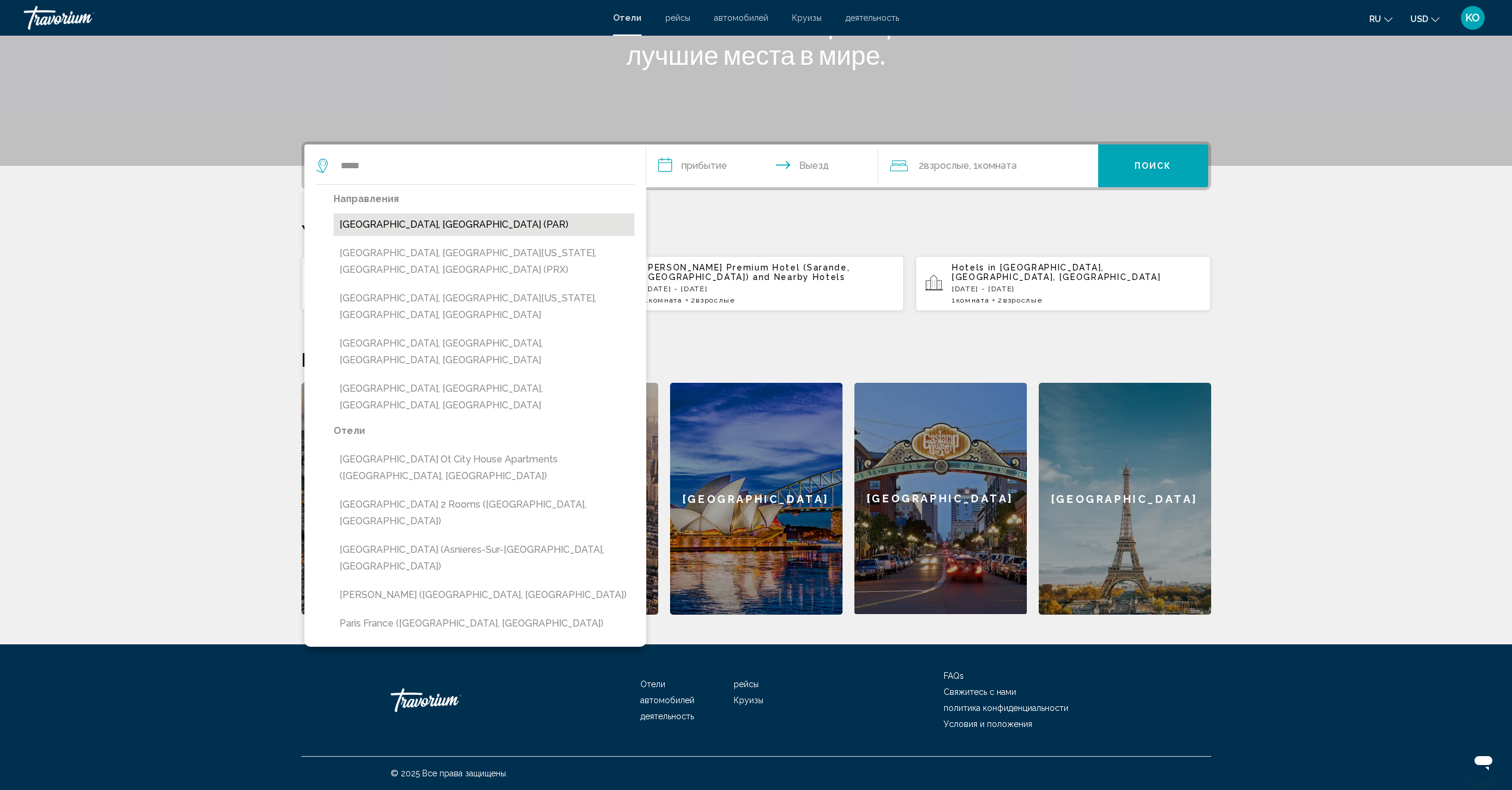
click at [413, 227] on button "Paris, France (PAR)" at bounding box center [484, 224] width 301 height 22
type input "**********"
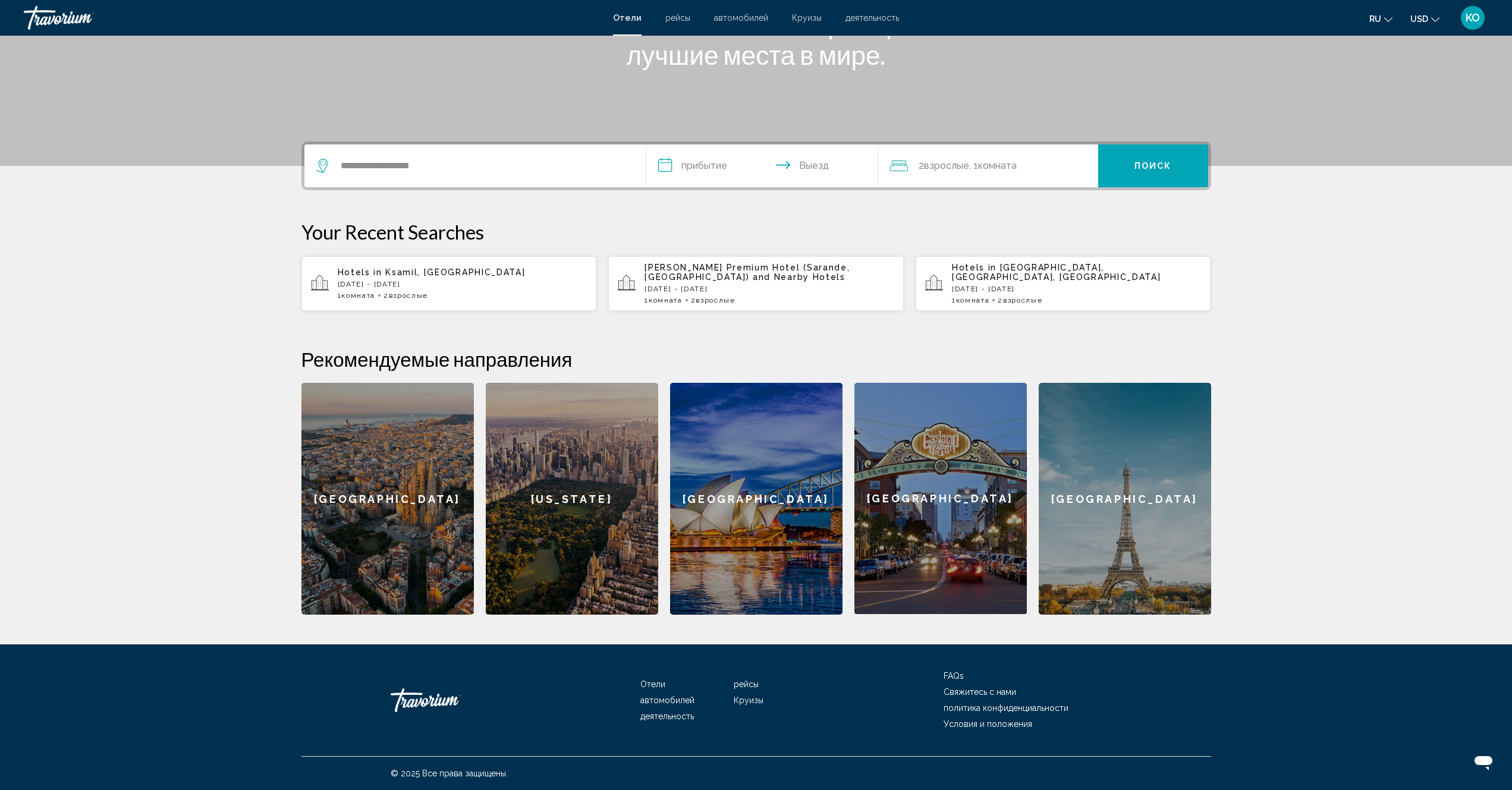
click at [693, 169] on input "**********" at bounding box center [764, 168] width 237 height 47
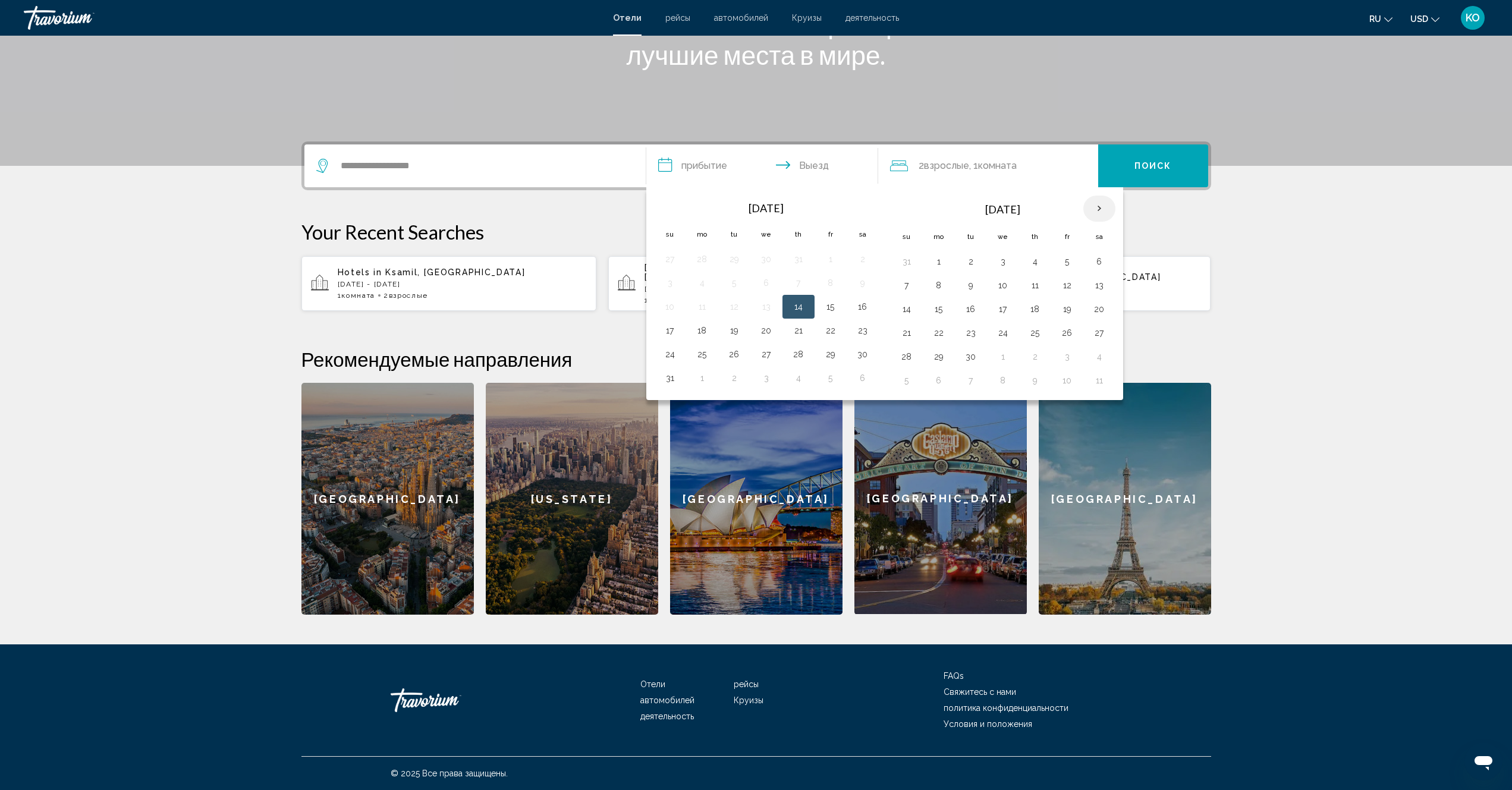
click at [1101, 209] on th "Next month" at bounding box center [1099, 209] width 32 height 26
click at [1098, 211] on th "Next month" at bounding box center [1099, 209] width 32 height 26
click at [1070, 361] on button "28" at bounding box center [1067, 356] width 19 height 17
click at [1144, 167] on span "Поиск" at bounding box center [1152, 167] width 37 height 10
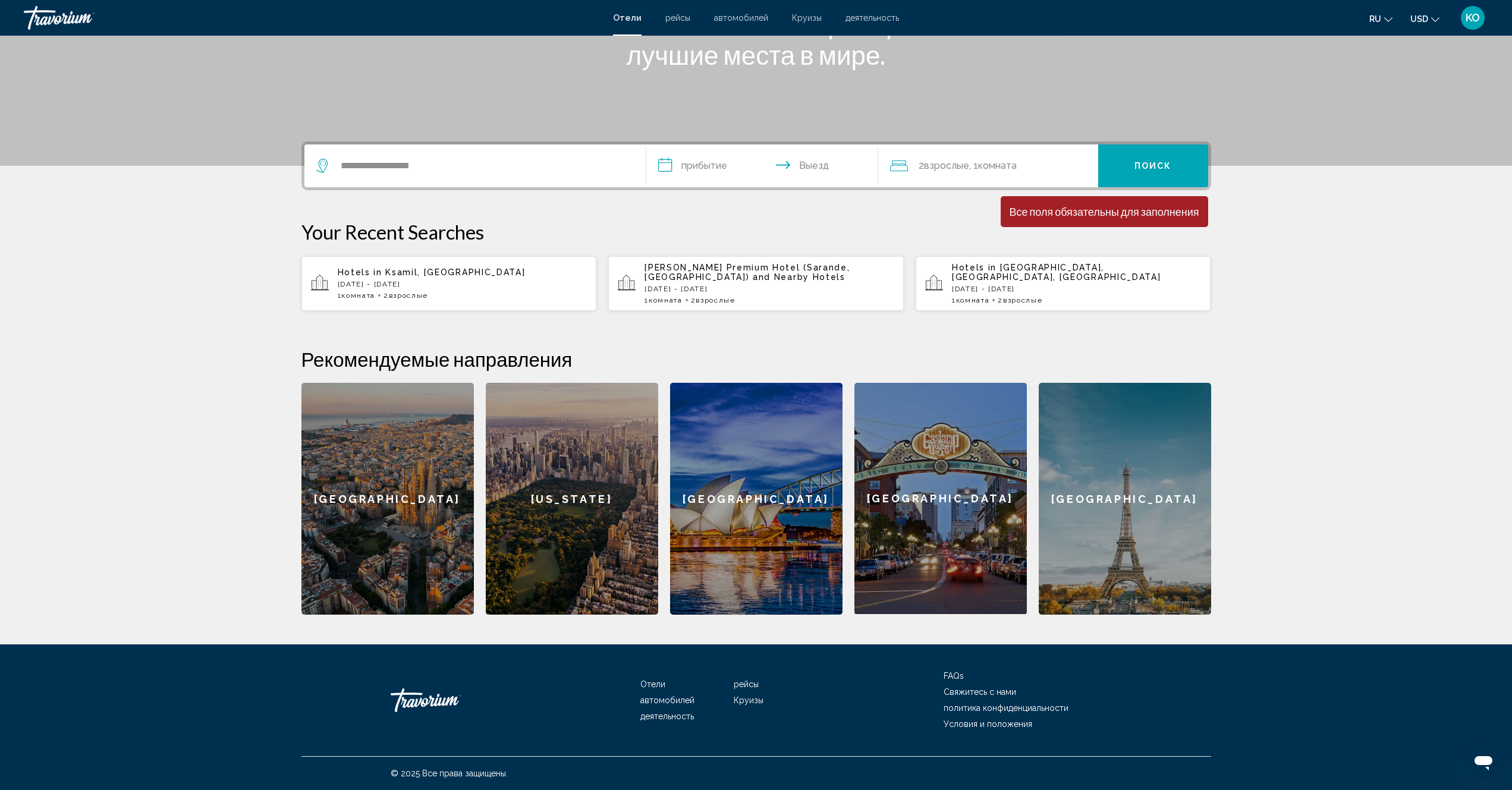
click at [699, 166] on input "**********" at bounding box center [764, 168] width 237 height 47
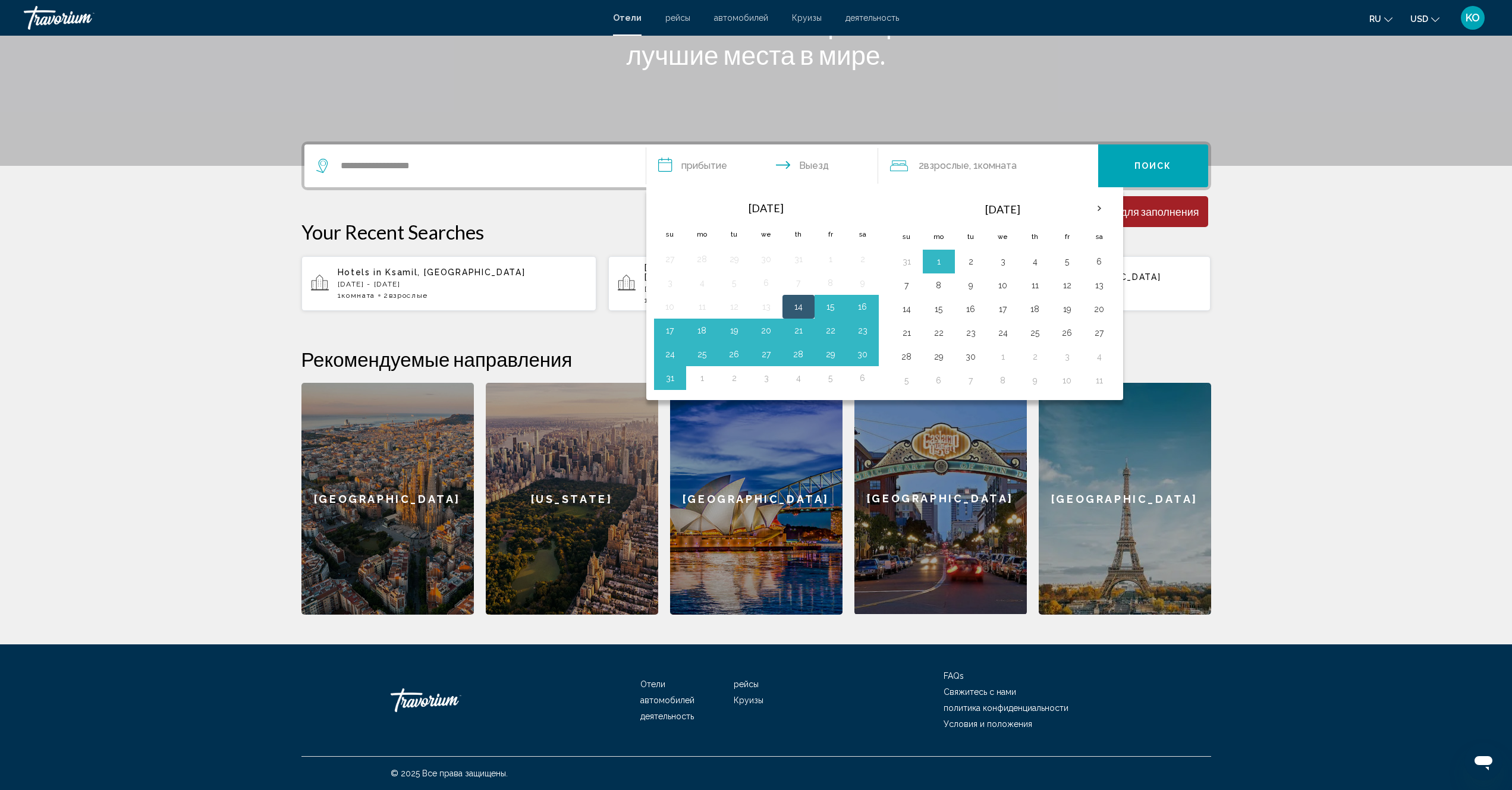
click at [665, 164] on input "**********" at bounding box center [764, 168] width 237 height 47
click at [1304, 252] on section "**********" at bounding box center [756, 212] width 1512 height 806
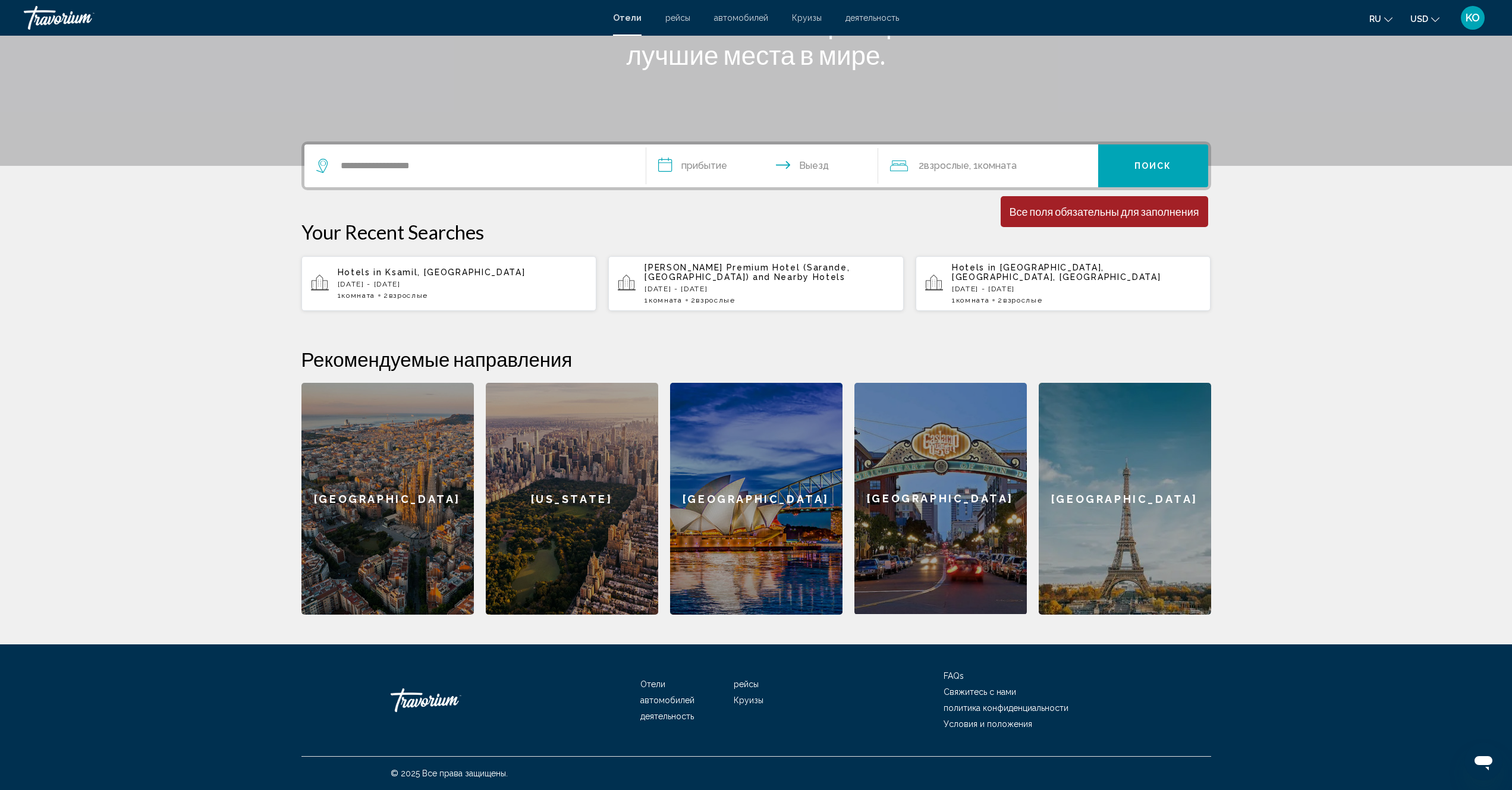
click at [700, 166] on input "**********" at bounding box center [764, 168] width 237 height 47
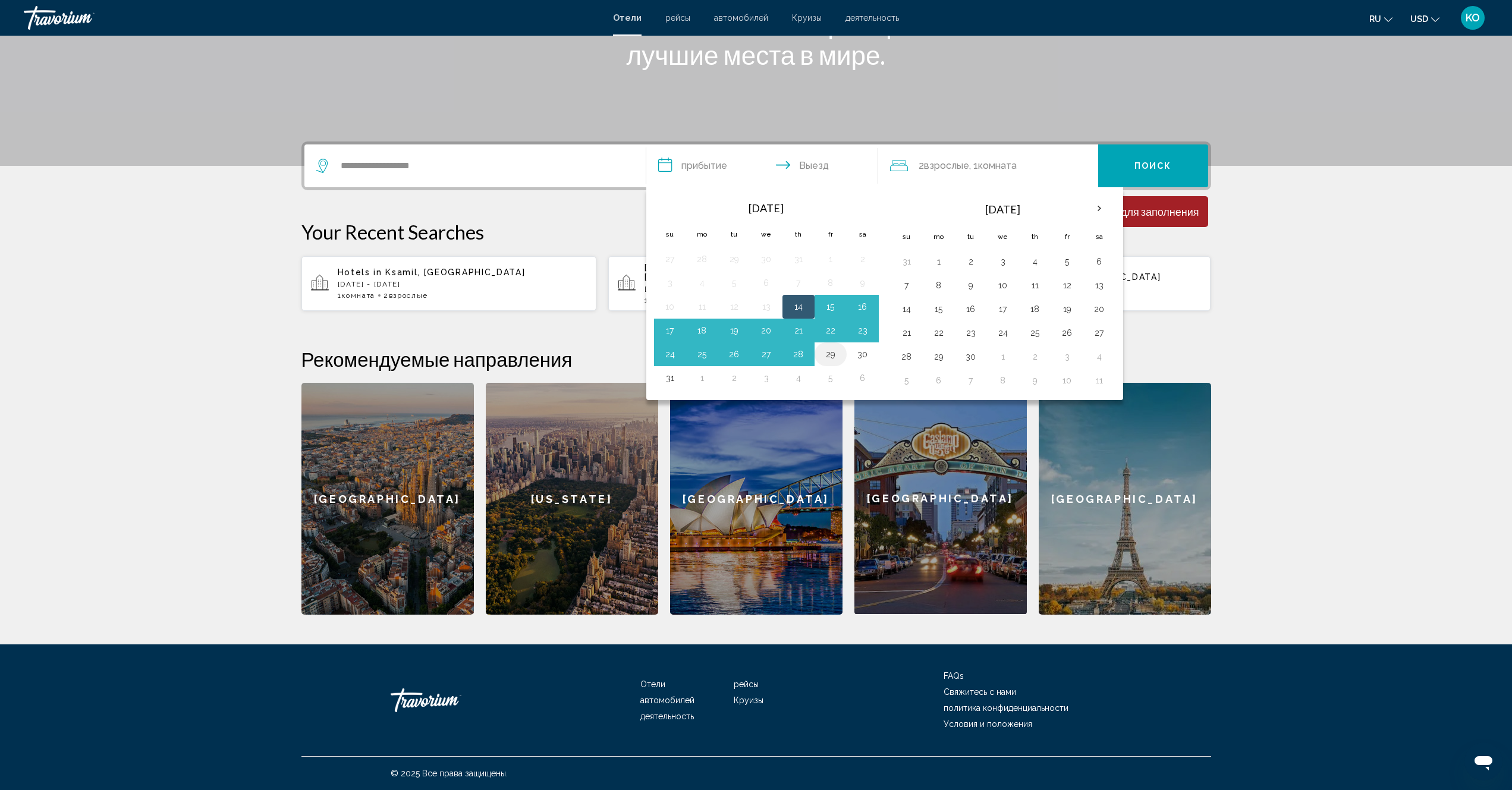
click at [829, 355] on button "29" at bounding box center [831, 354] width 19 height 17
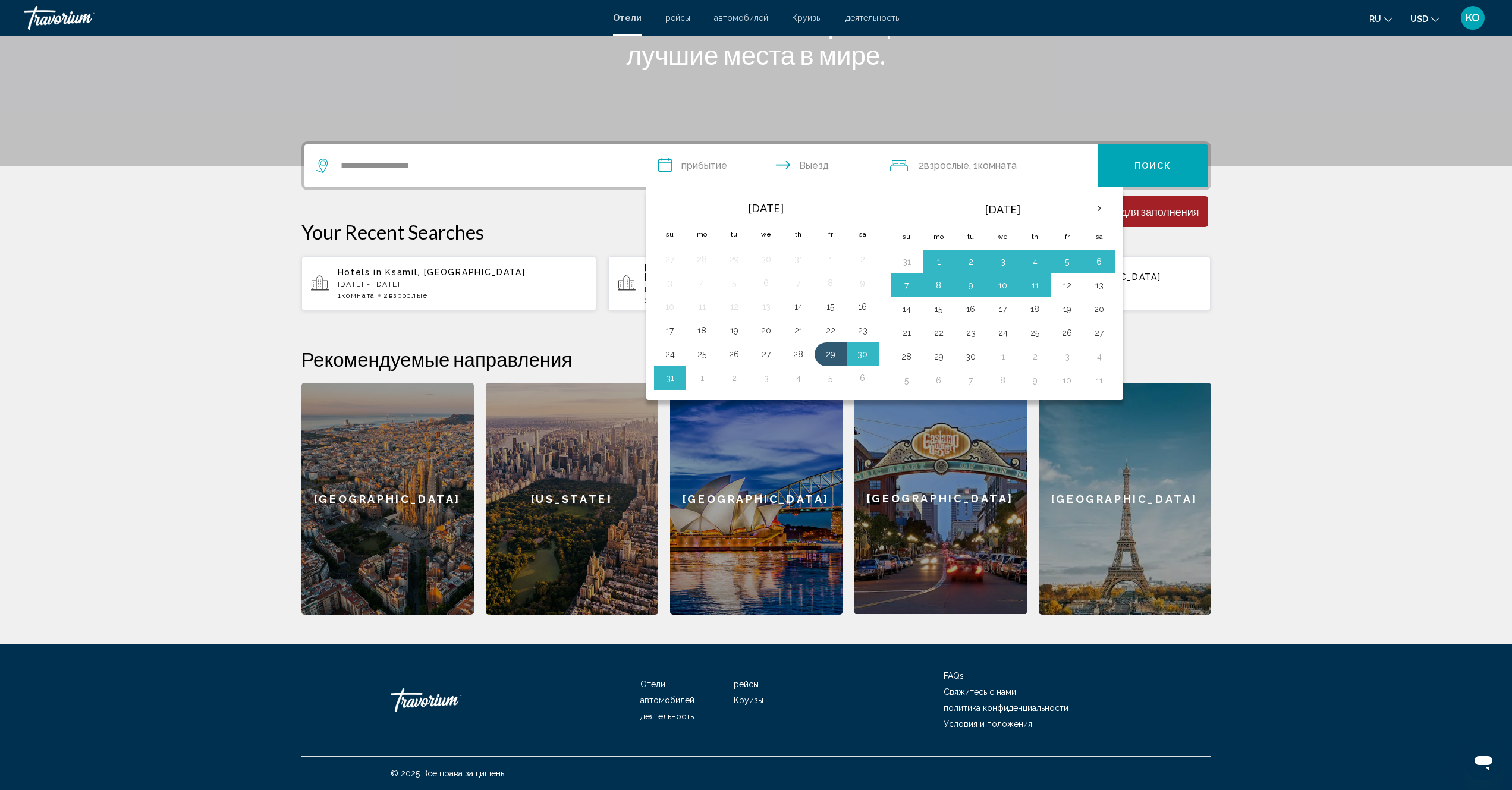
click at [1434, 320] on section "**********" at bounding box center [756, 212] width 1512 height 806
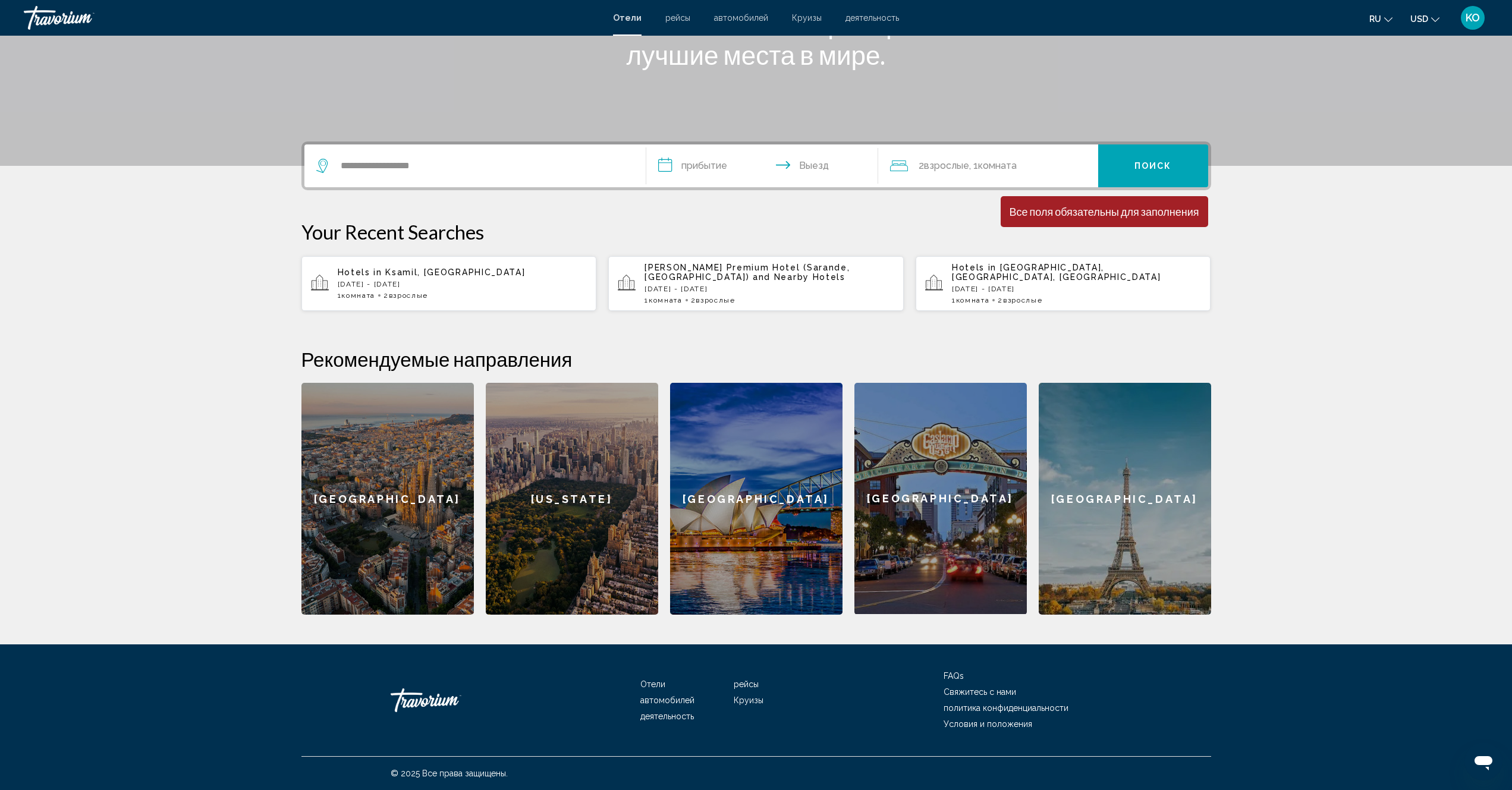
click at [708, 164] on input "**********" at bounding box center [764, 168] width 237 height 47
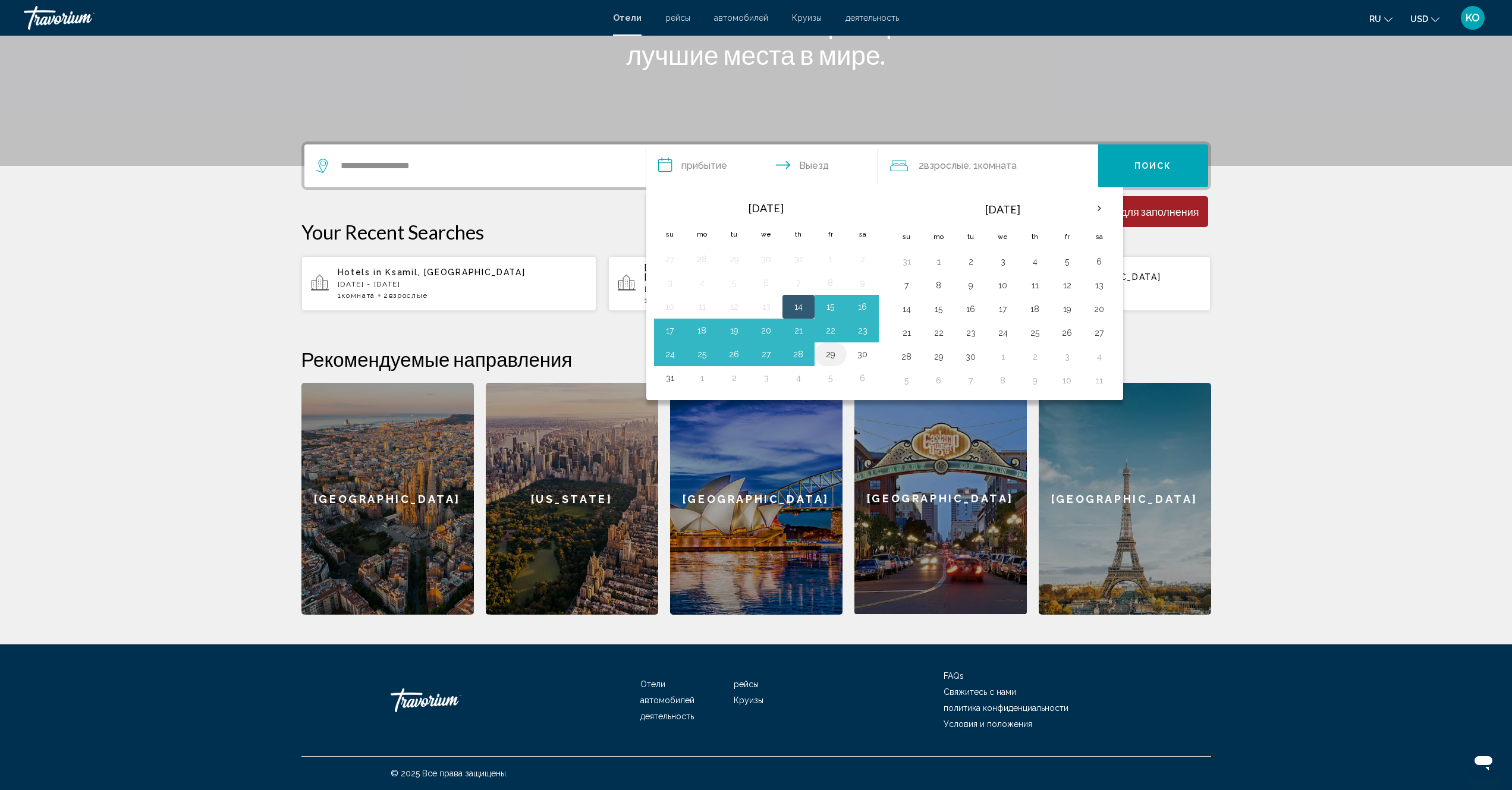
click at [831, 359] on button "29" at bounding box center [831, 354] width 19 height 17
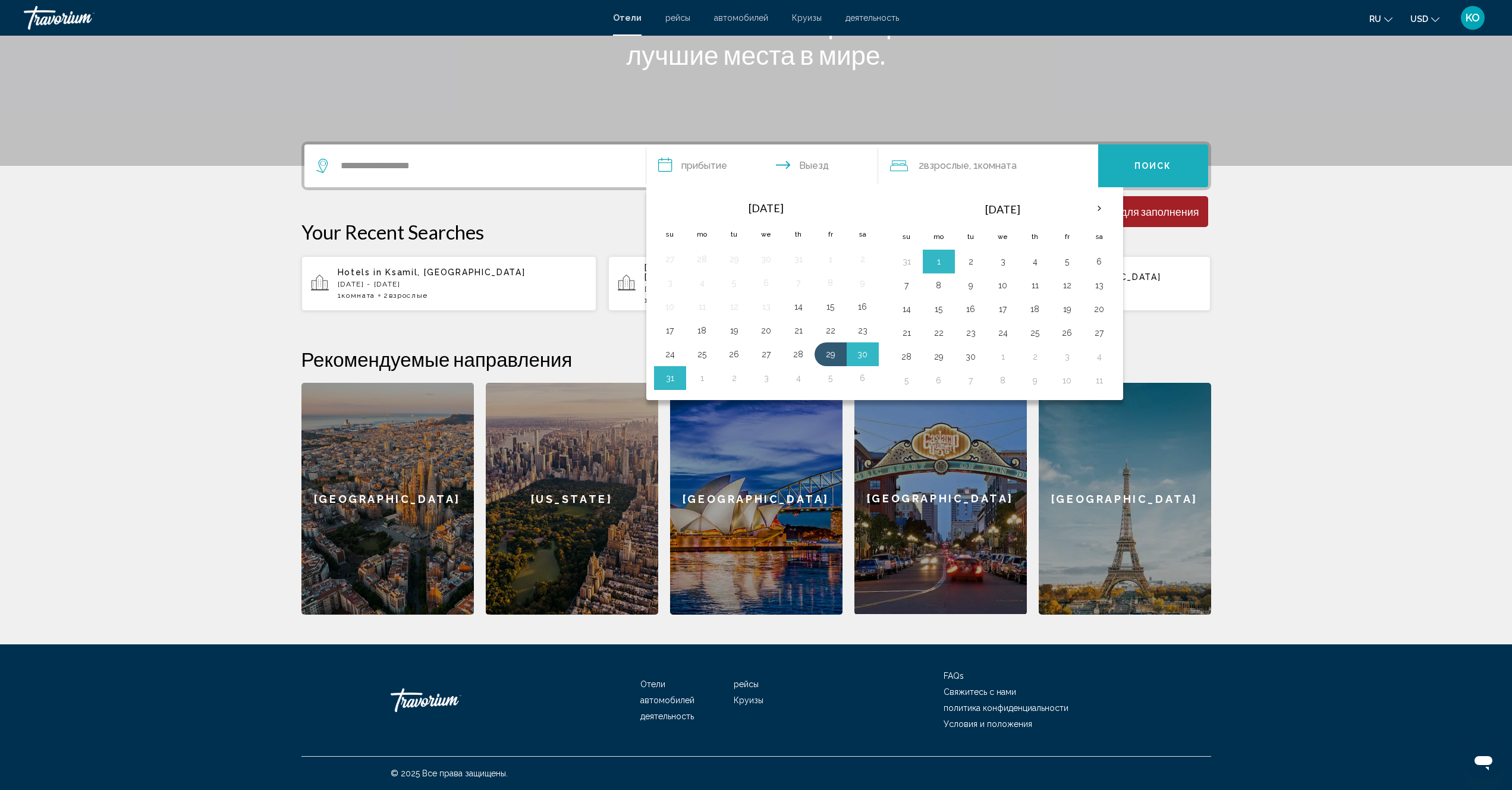
click at [1155, 170] on span "Поиск" at bounding box center [1152, 167] width 37 height 10
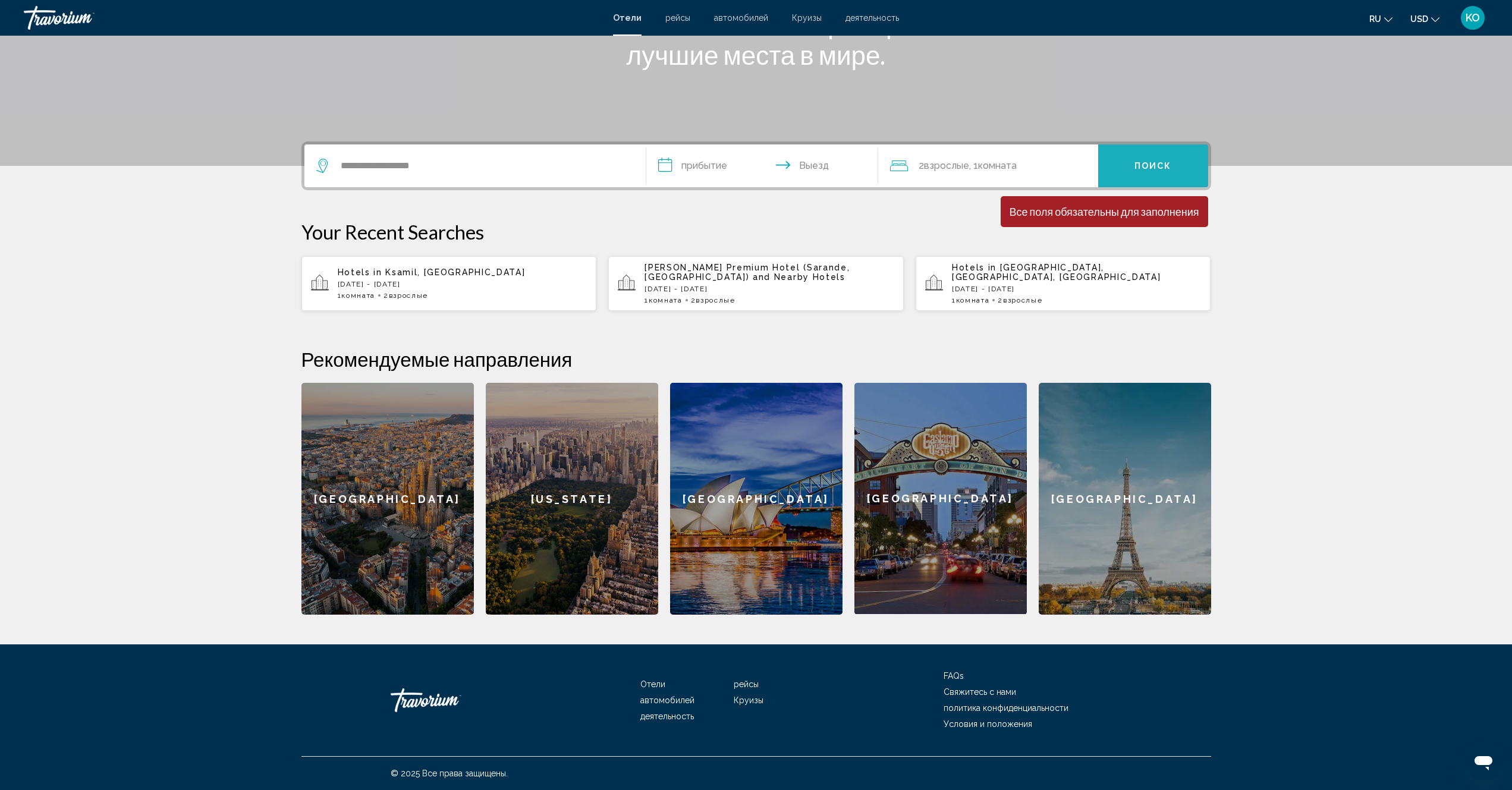
click at [1154, 166] on span "Поиск" at bounding box center [1152, 167] width 37 height 10
click at [689, 169] on input "**********" at bounding box center [764, 168] width 237 height 47
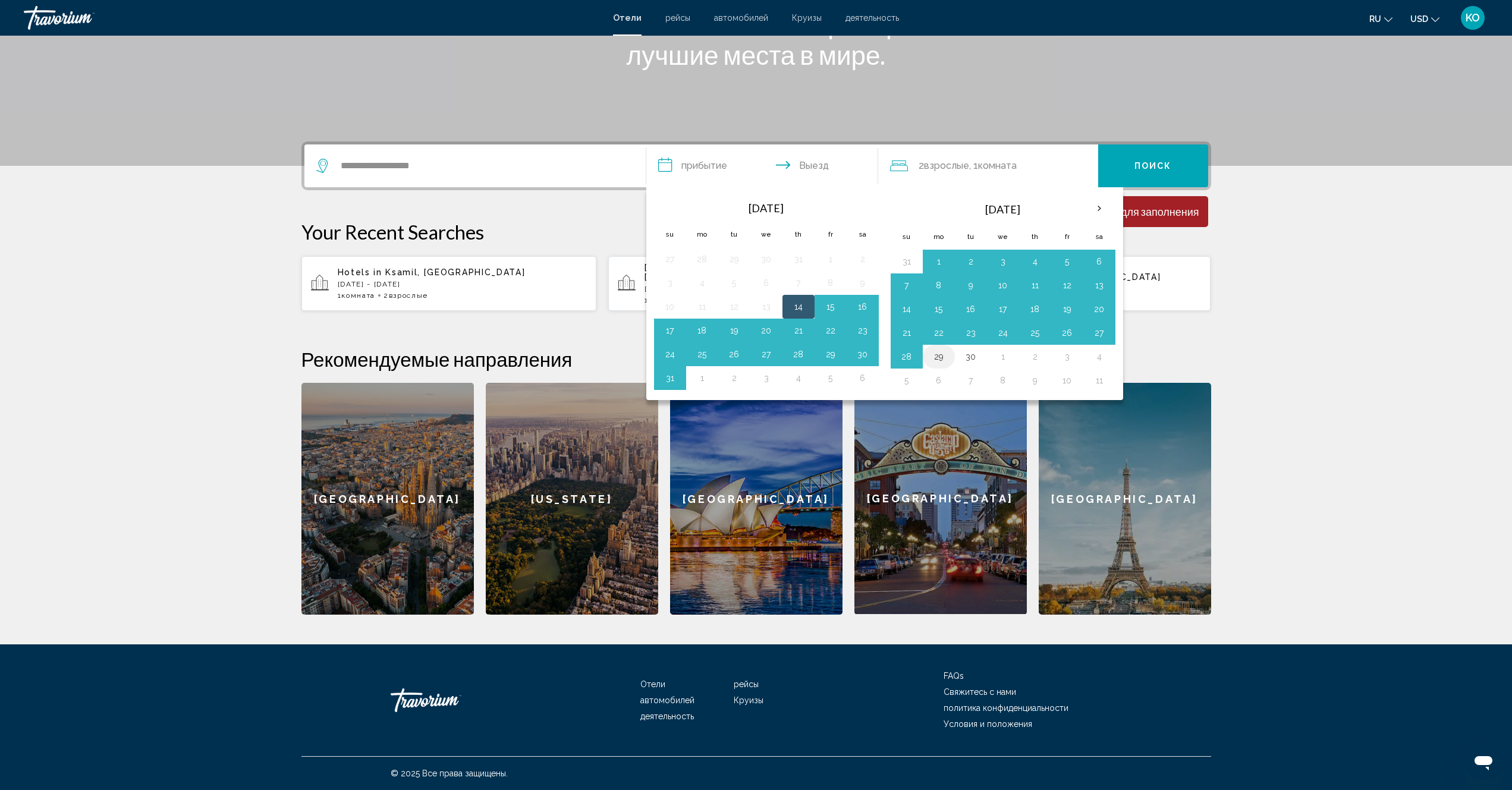
click at [937, 357] on button "29" at bounding box center [939, 356] width 19 height 17
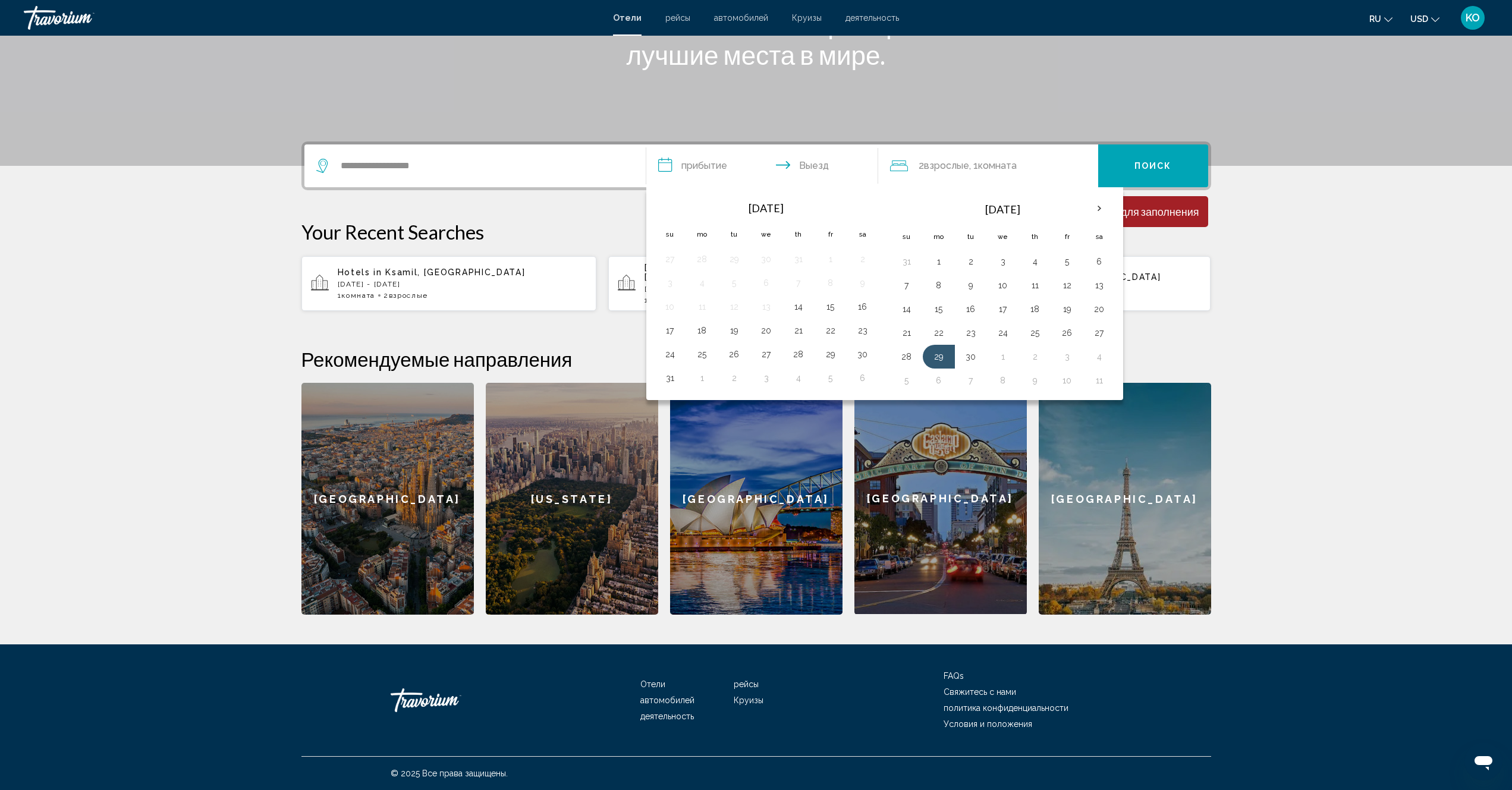
click at [1343, 348] on section "**********" at bounding box center [756, 212] width 1512 height 806
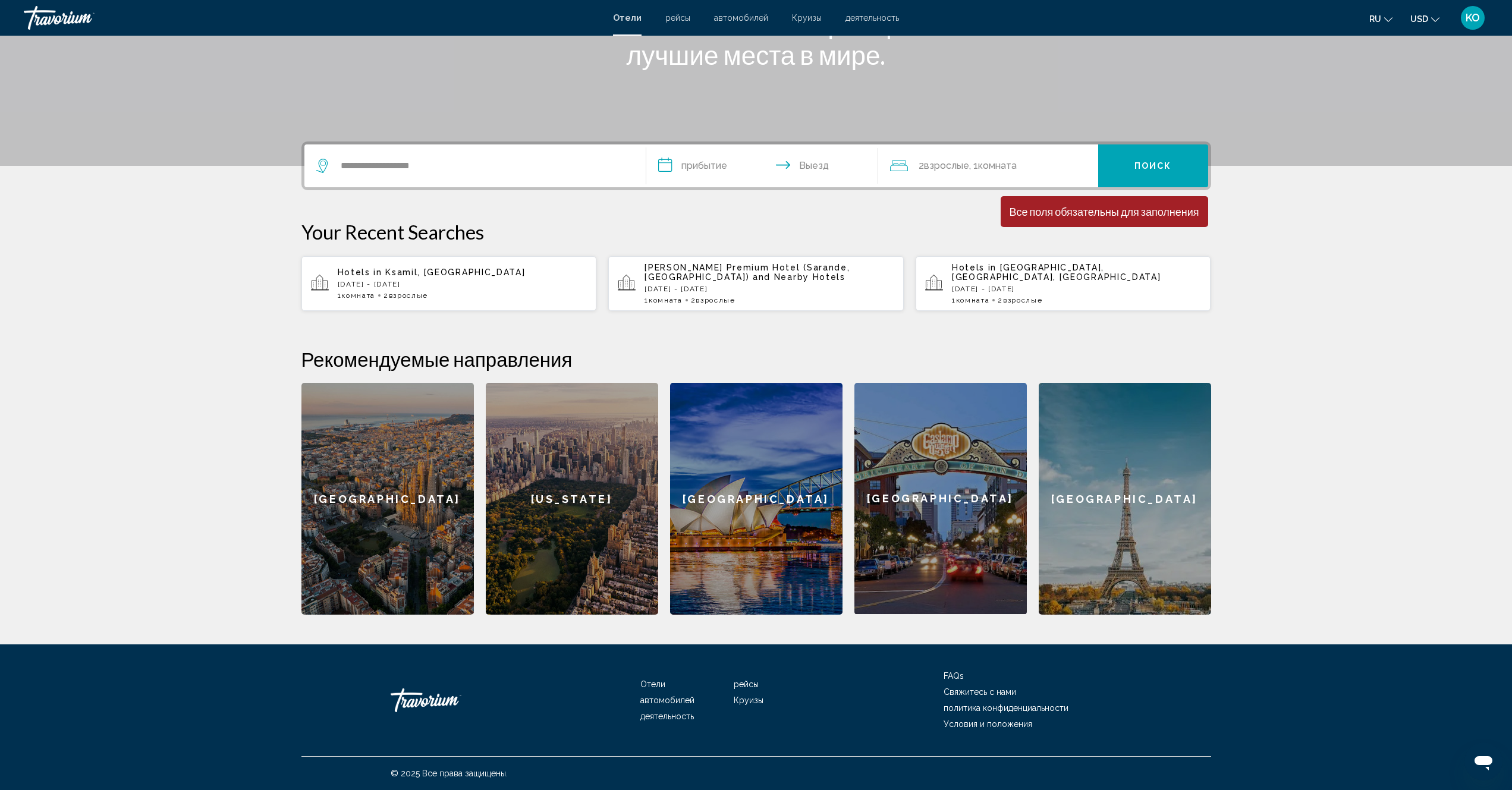
click at [671, 161] on input "**********" at bounding box center [764, 168] width 237 height 47
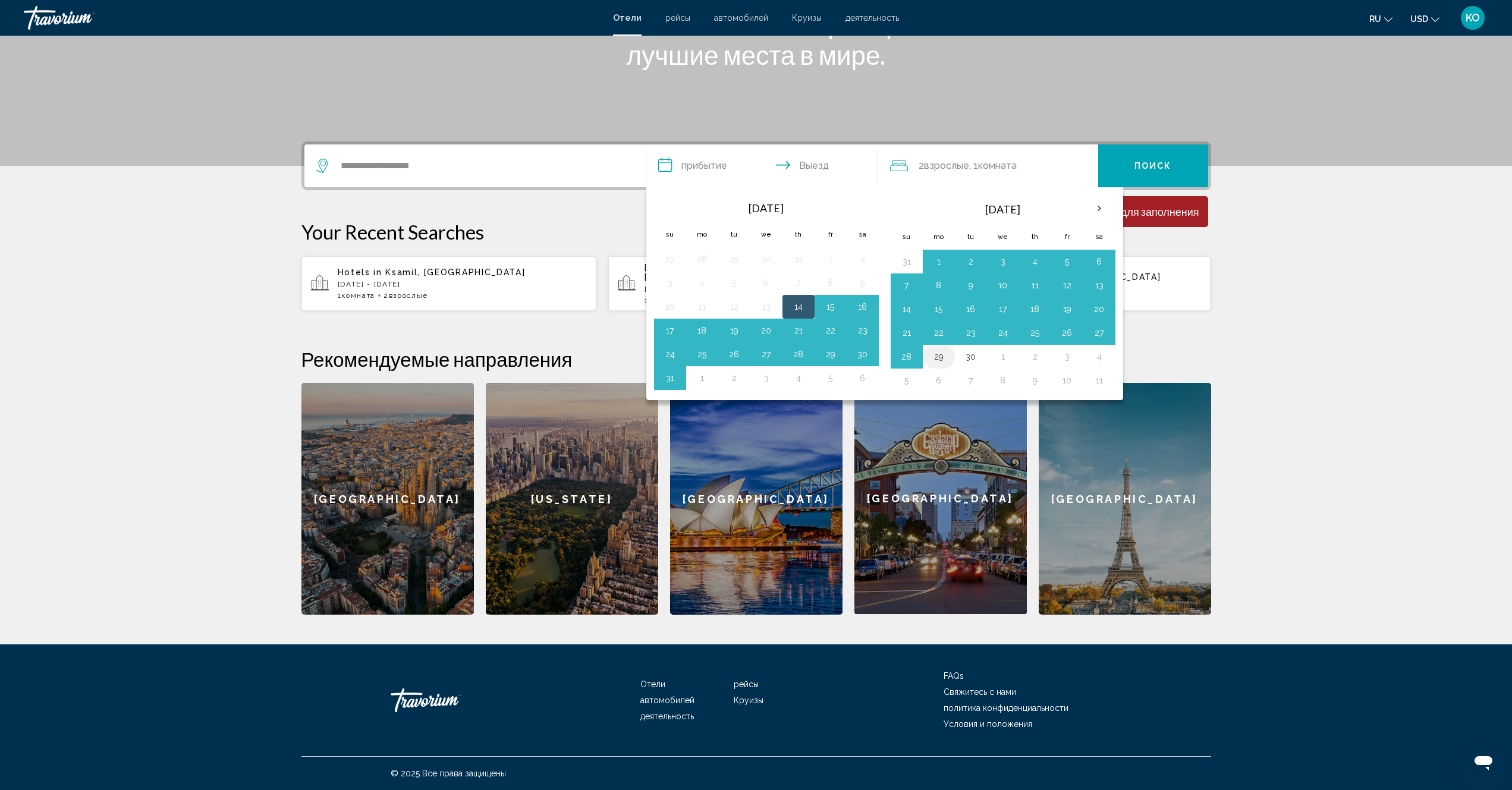
click at [936, 358] on button "29" at bounding box center [939, 356] width 19 height 17
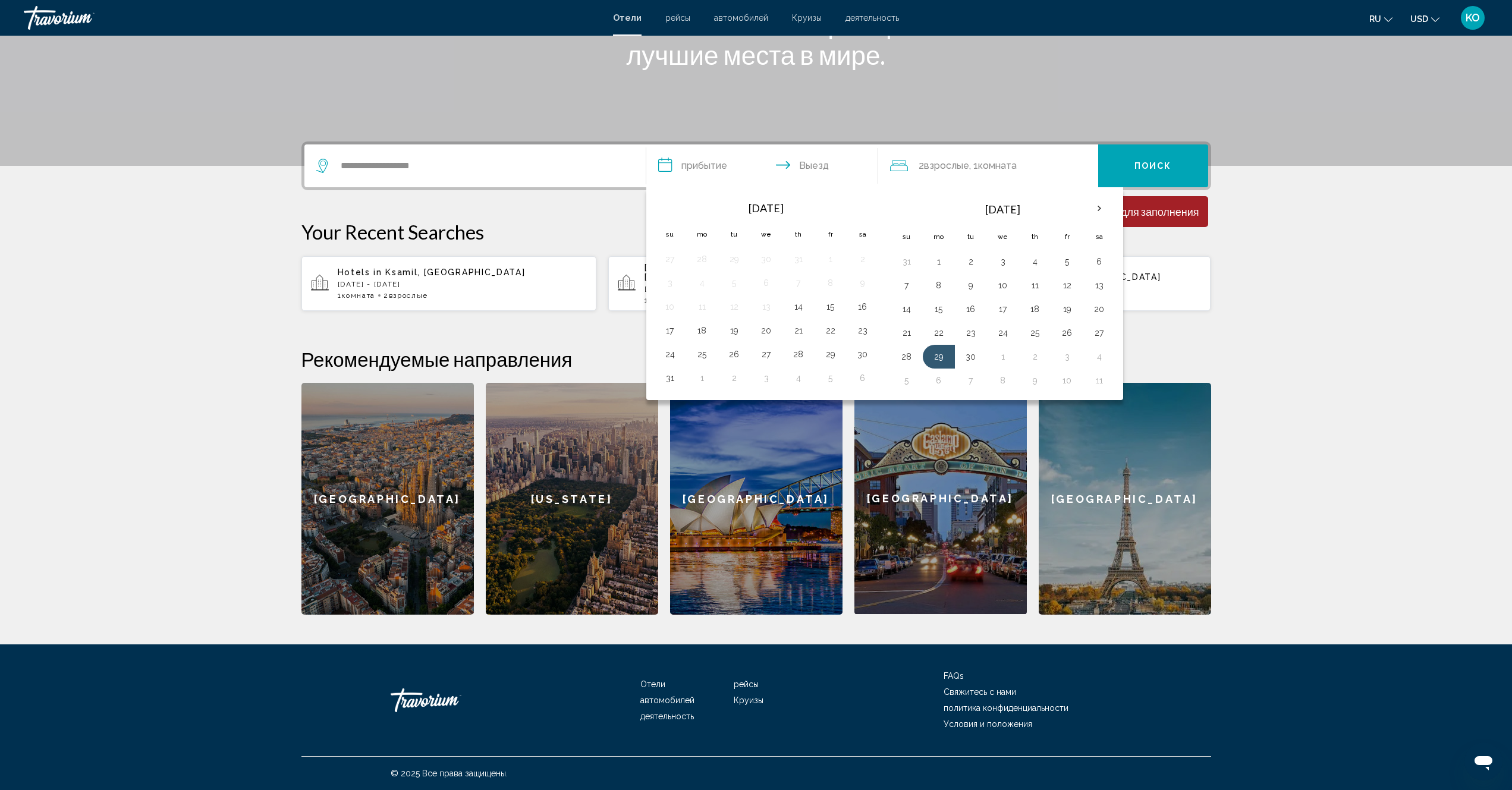
click at [1233, 339] on div "**********" at bounding box center [756, 377] width 957 height 473
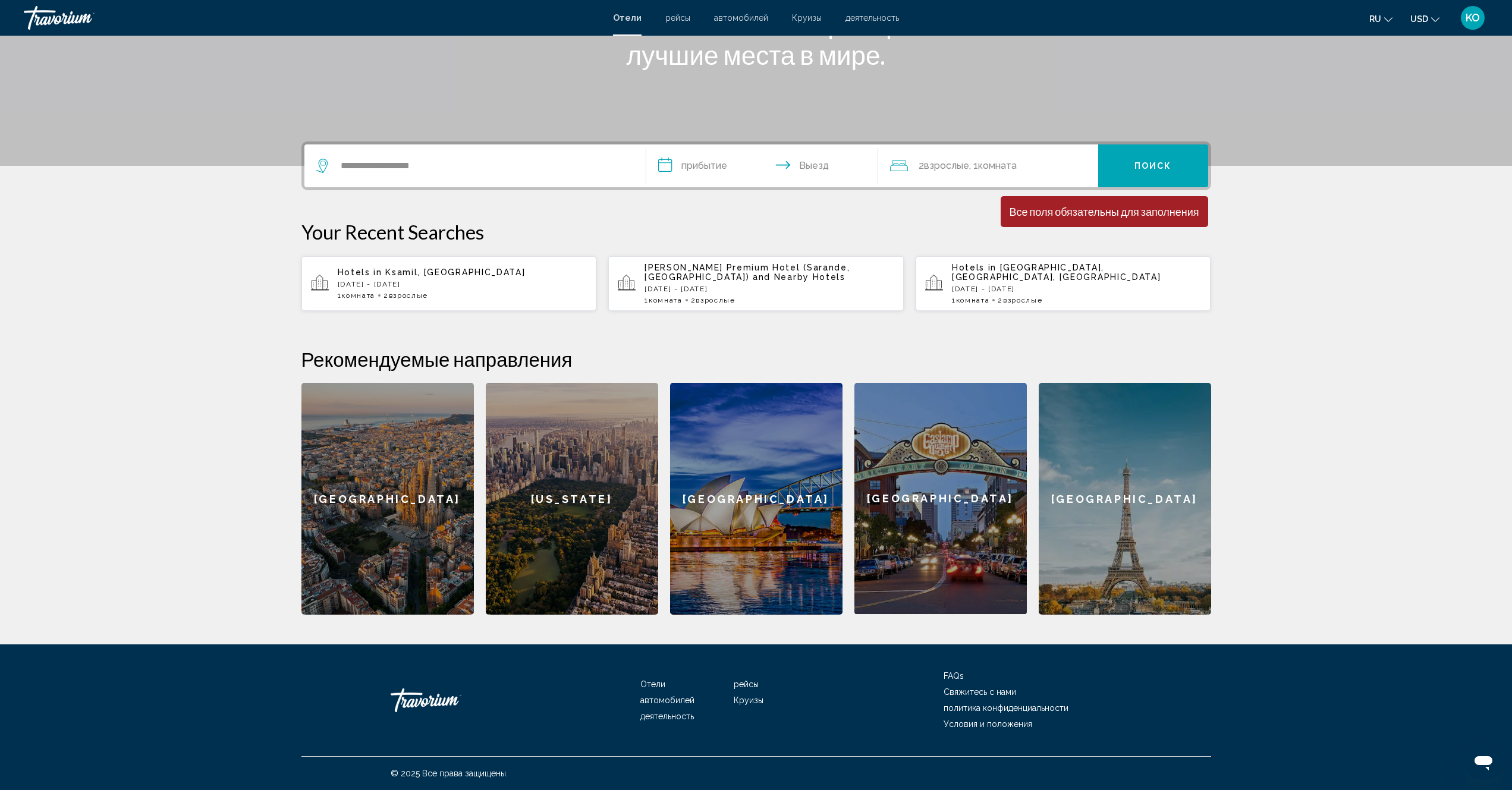
click at [679, 162] on input "**********" at bounding box center [764, 168] width 237 height 47
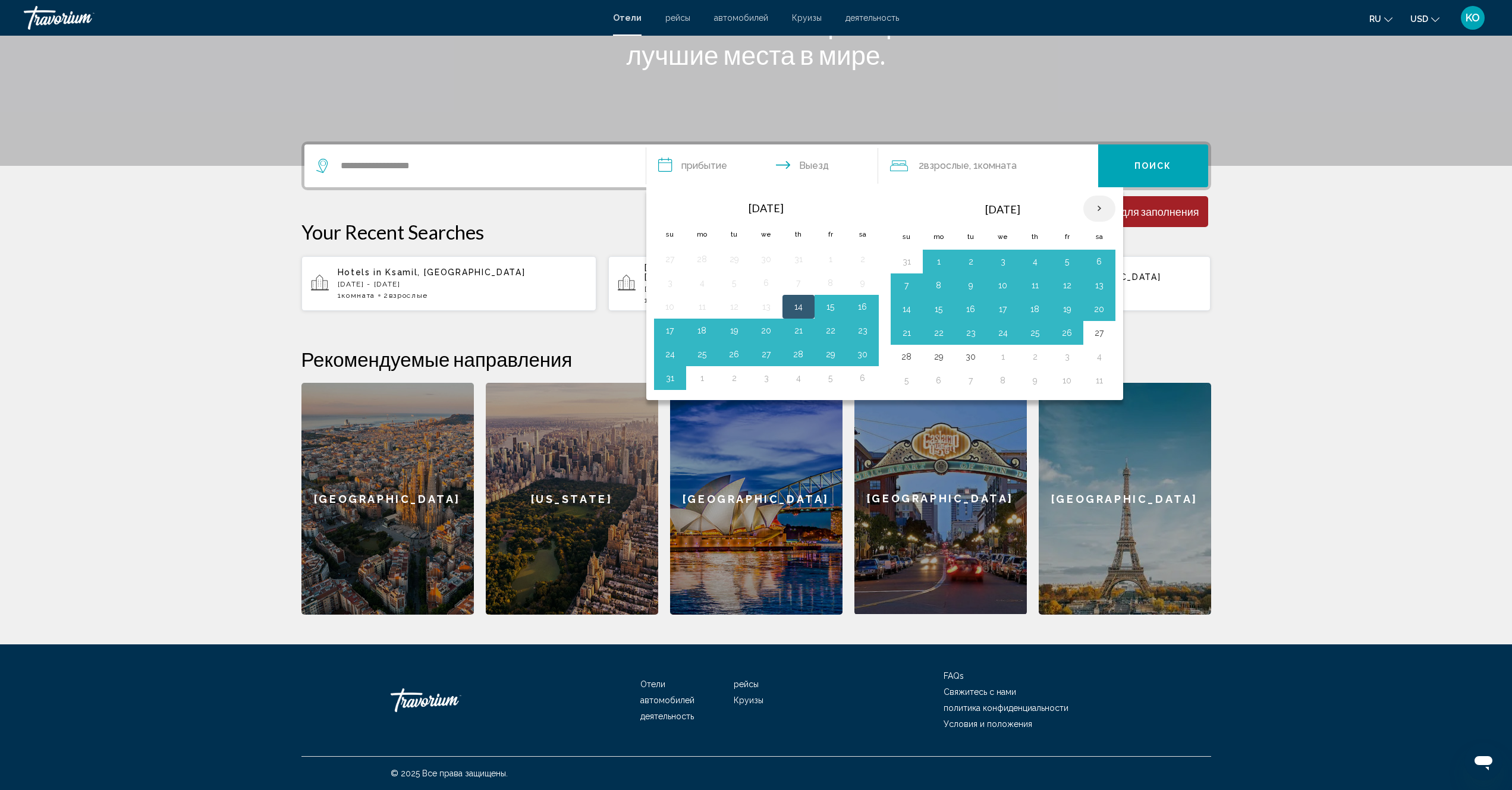
click at [1098, 210] on th "Next month" at bounding box center [1099, 209] width 32 height 26
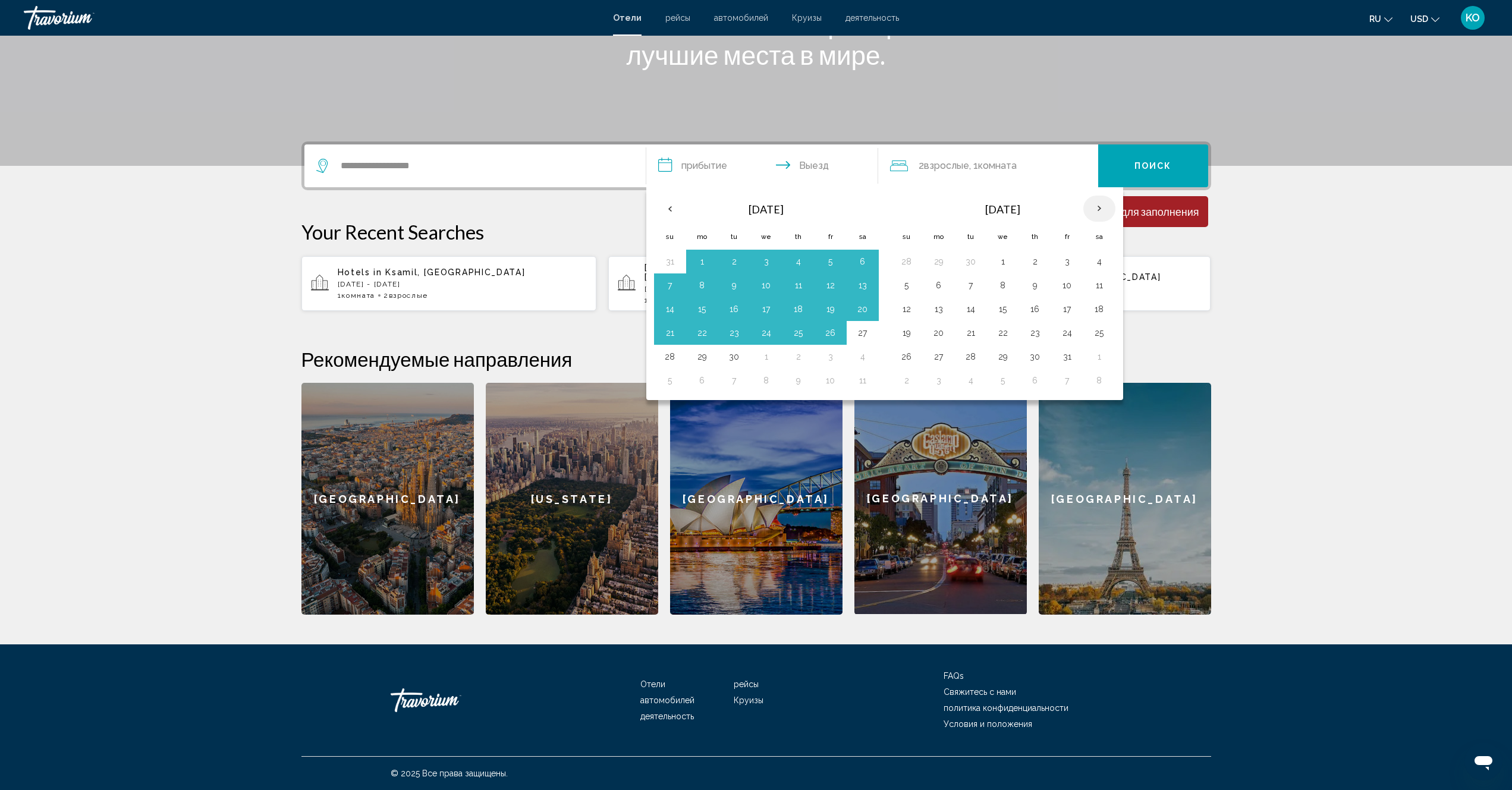
click at [1098, 210] on th "Next month" at bounding box center [1099, 209] width 32 height 26
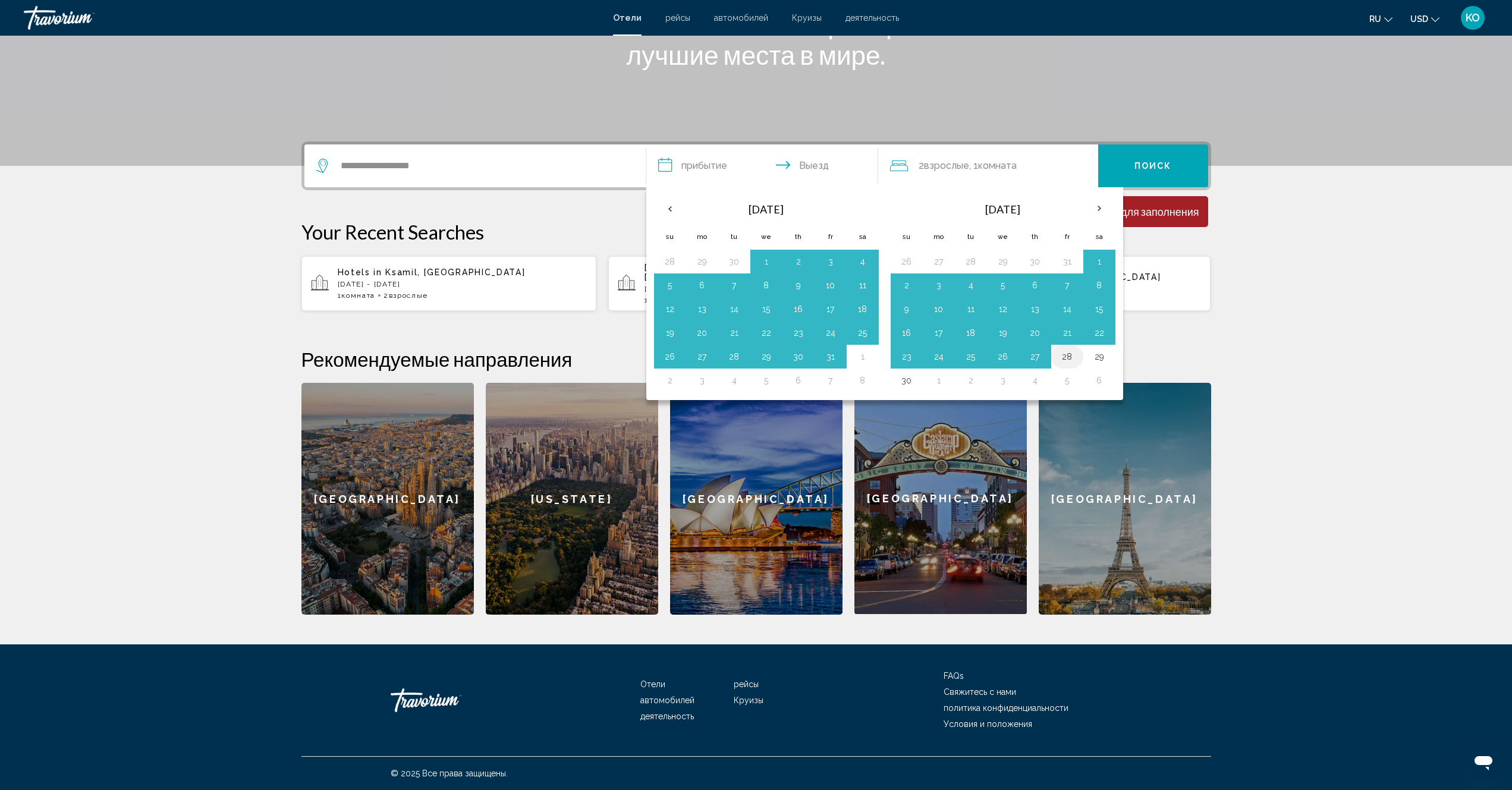
click at [1066, 359] on button "28" at bounding box center [1067, 356] width 19 height 17
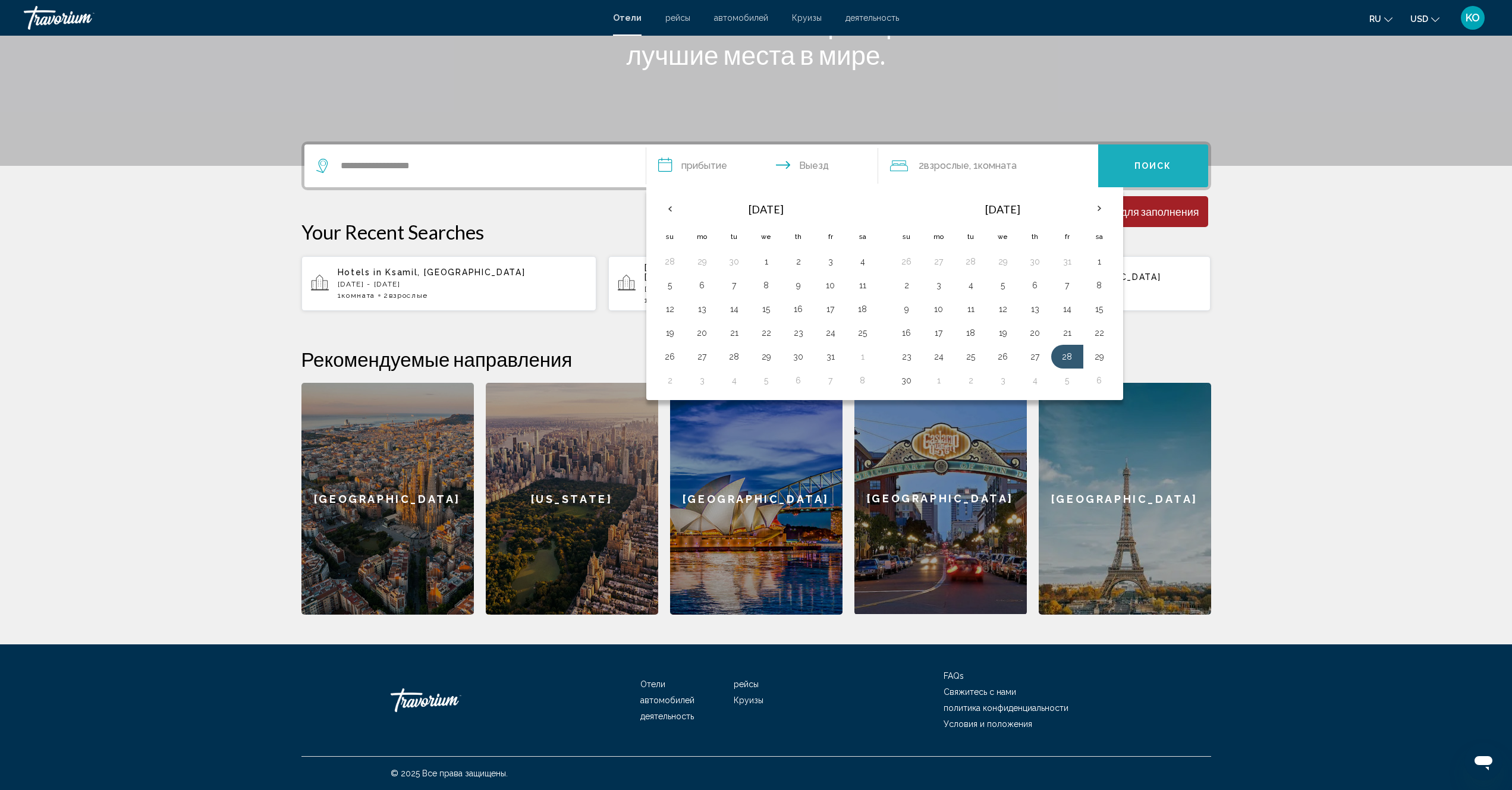
click at [1157, 162] on span "Поиск" at bounding box center [1152, 167] width 37 height 10
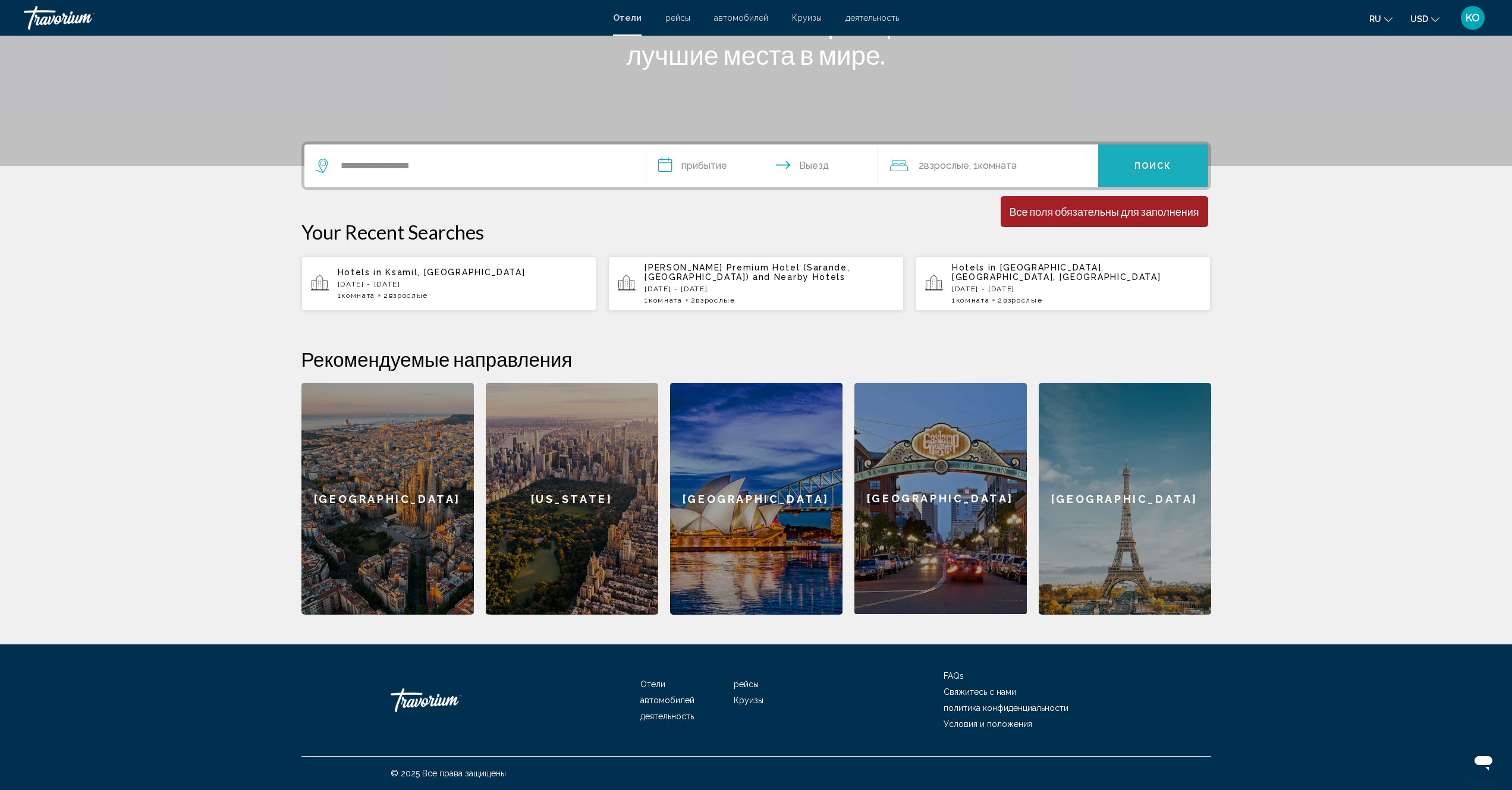
click at [1157, 162] on span "Поиск" at bounding box center [1152, 167] width 37 height 10
click at [790, 167] on input "**********" at bounding box center [764, 168] width 237 height 47
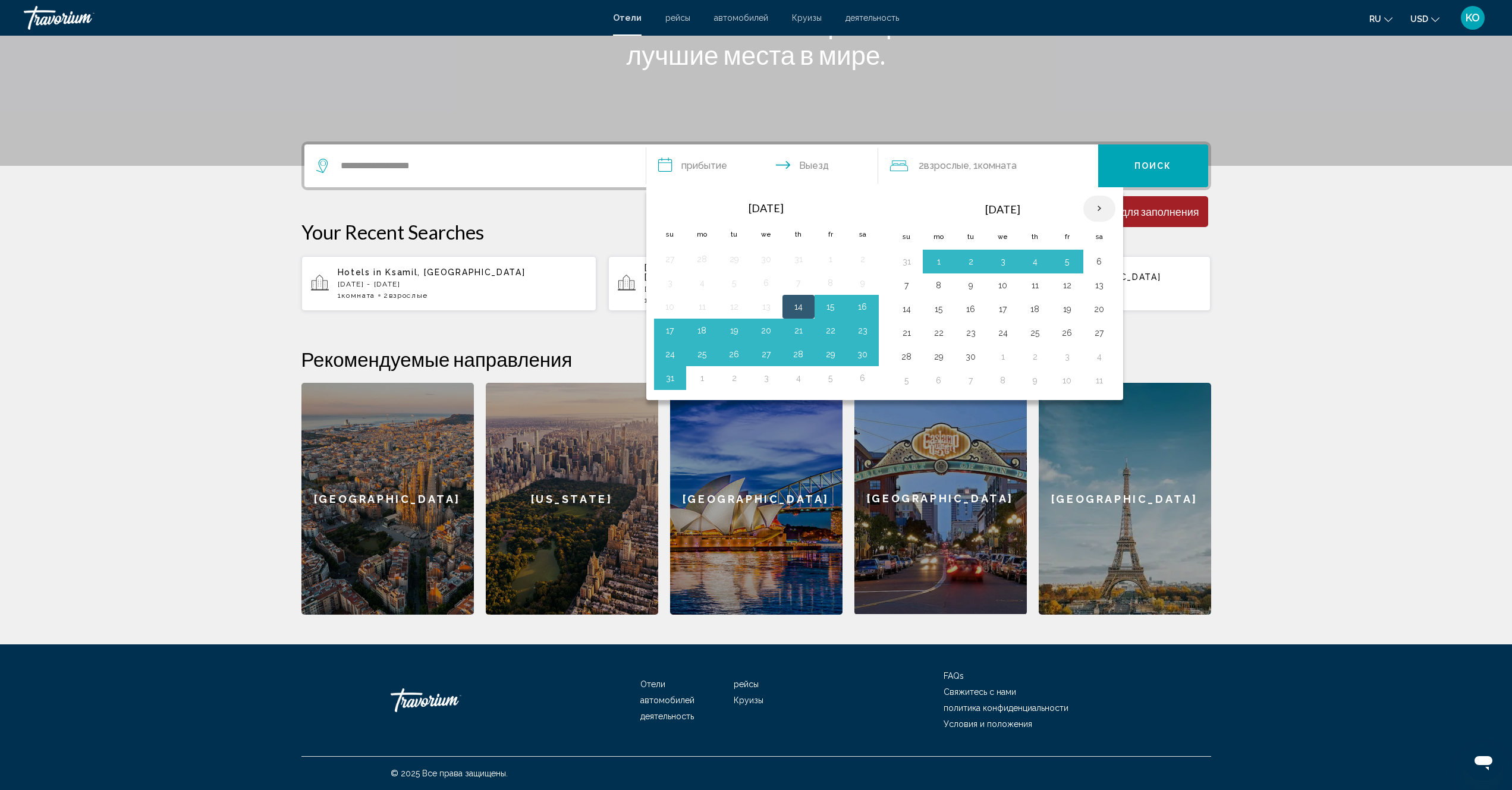
click at [1101, 208] on th "Next month" at bounding box center [1099, 209] width 32 height 26
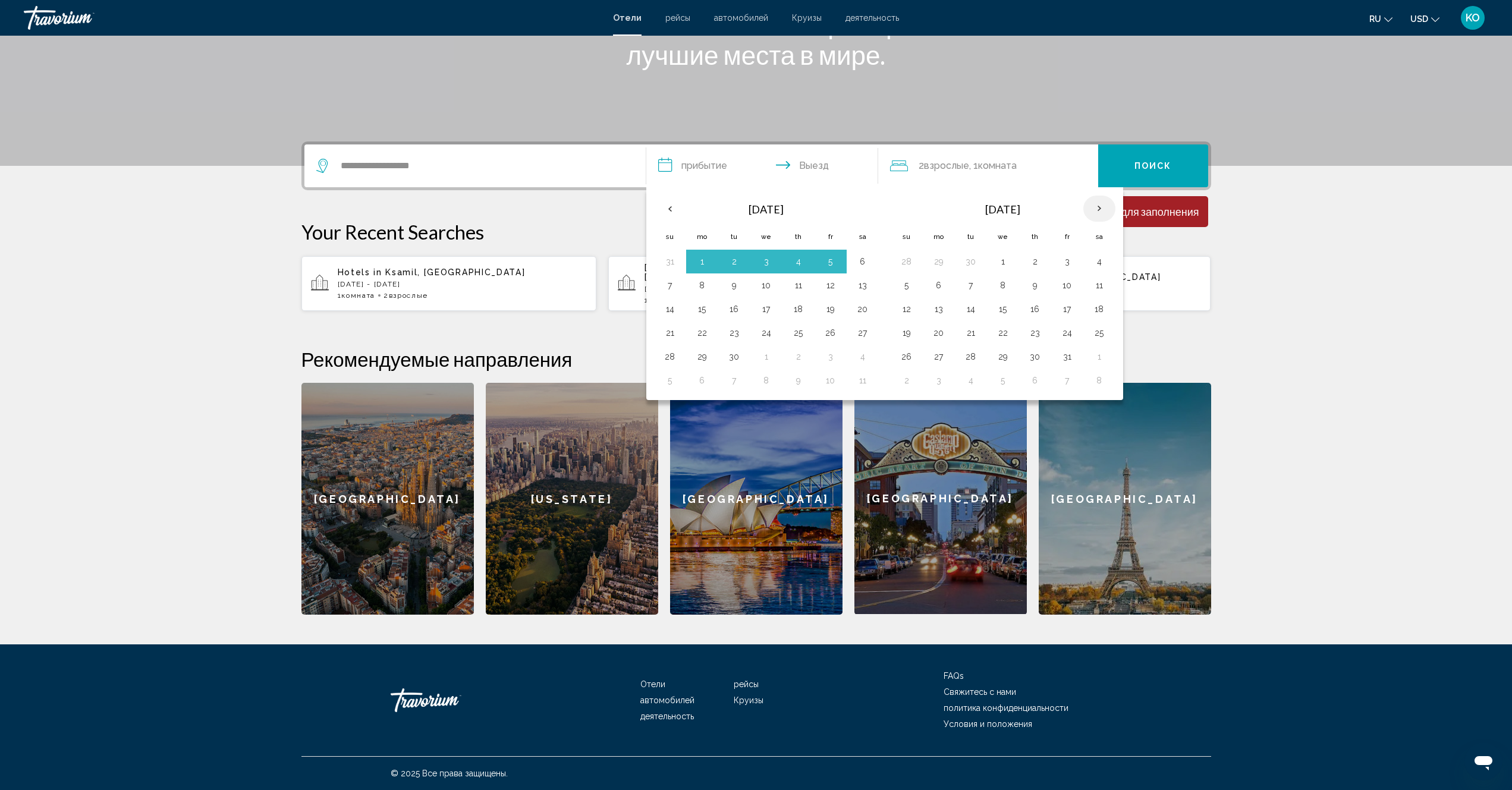
click at [1101, 208] on th "Next month" at bounding box center [1099, 209] width 32 height 26
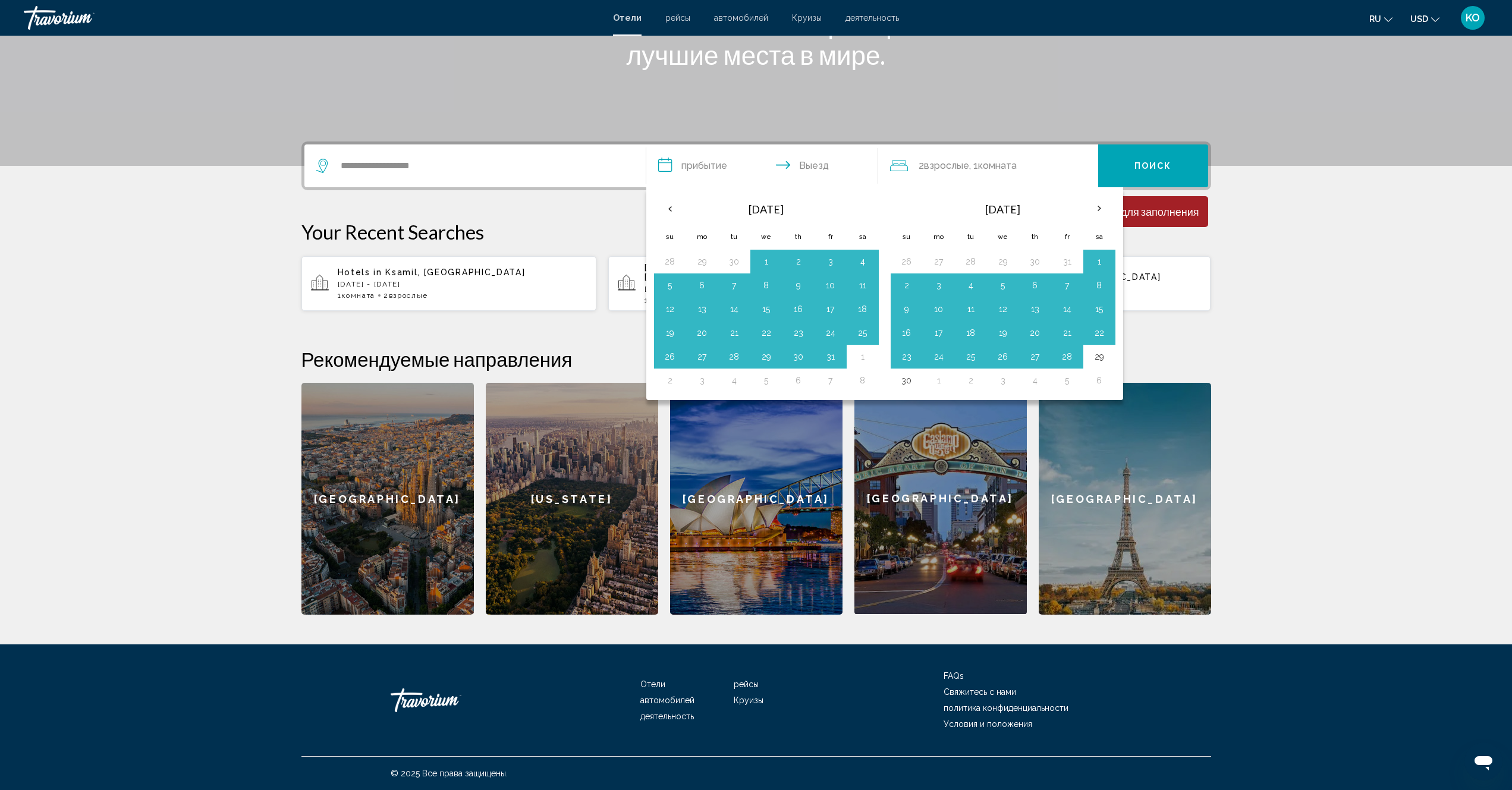
click at [1328, 294] on section "**********" at bounding box center [756, 212] width 1512 height 806
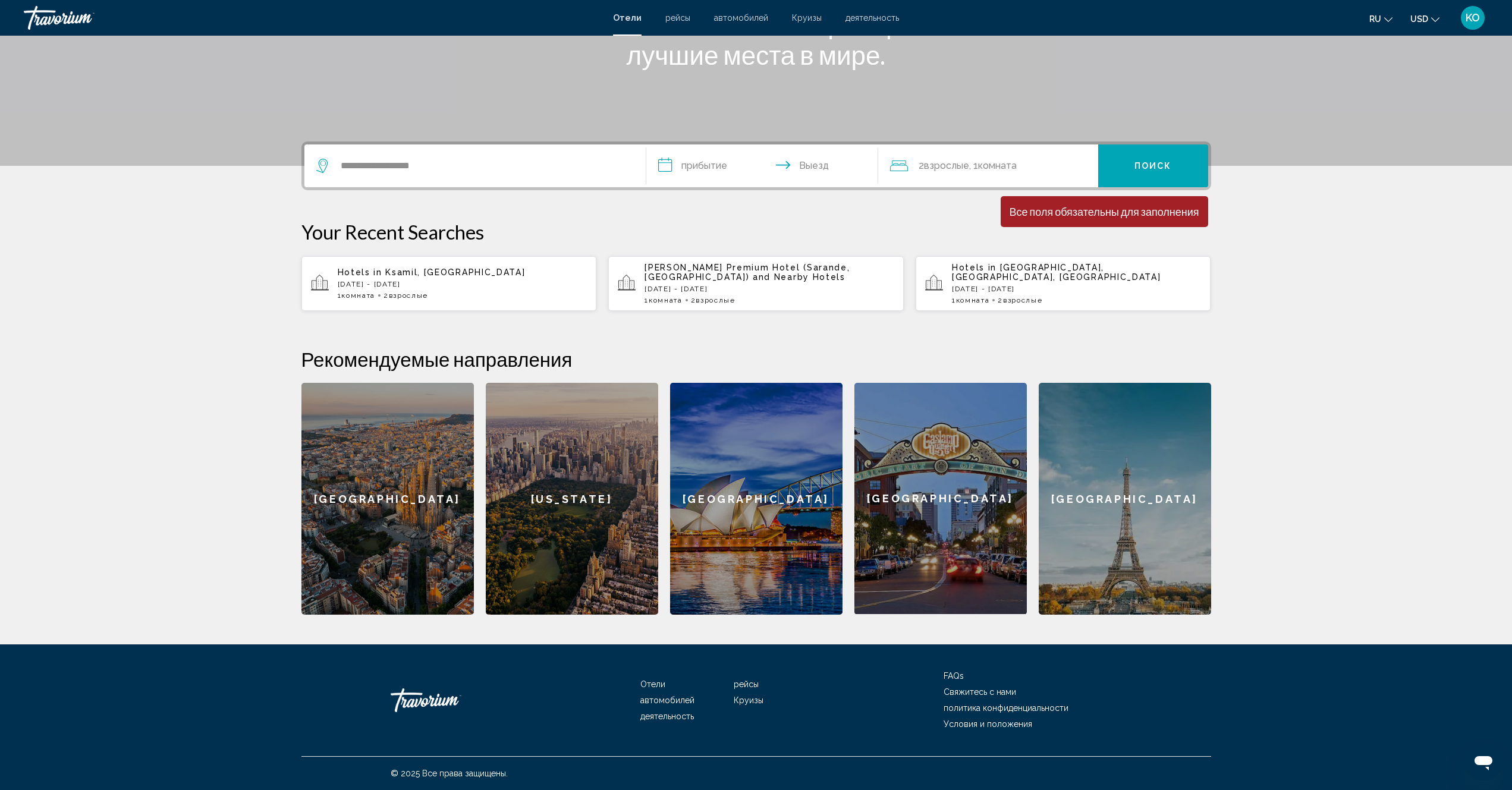
click at [714, 170] on input "**********" at bounding box center [764, 168] width 237 height 47
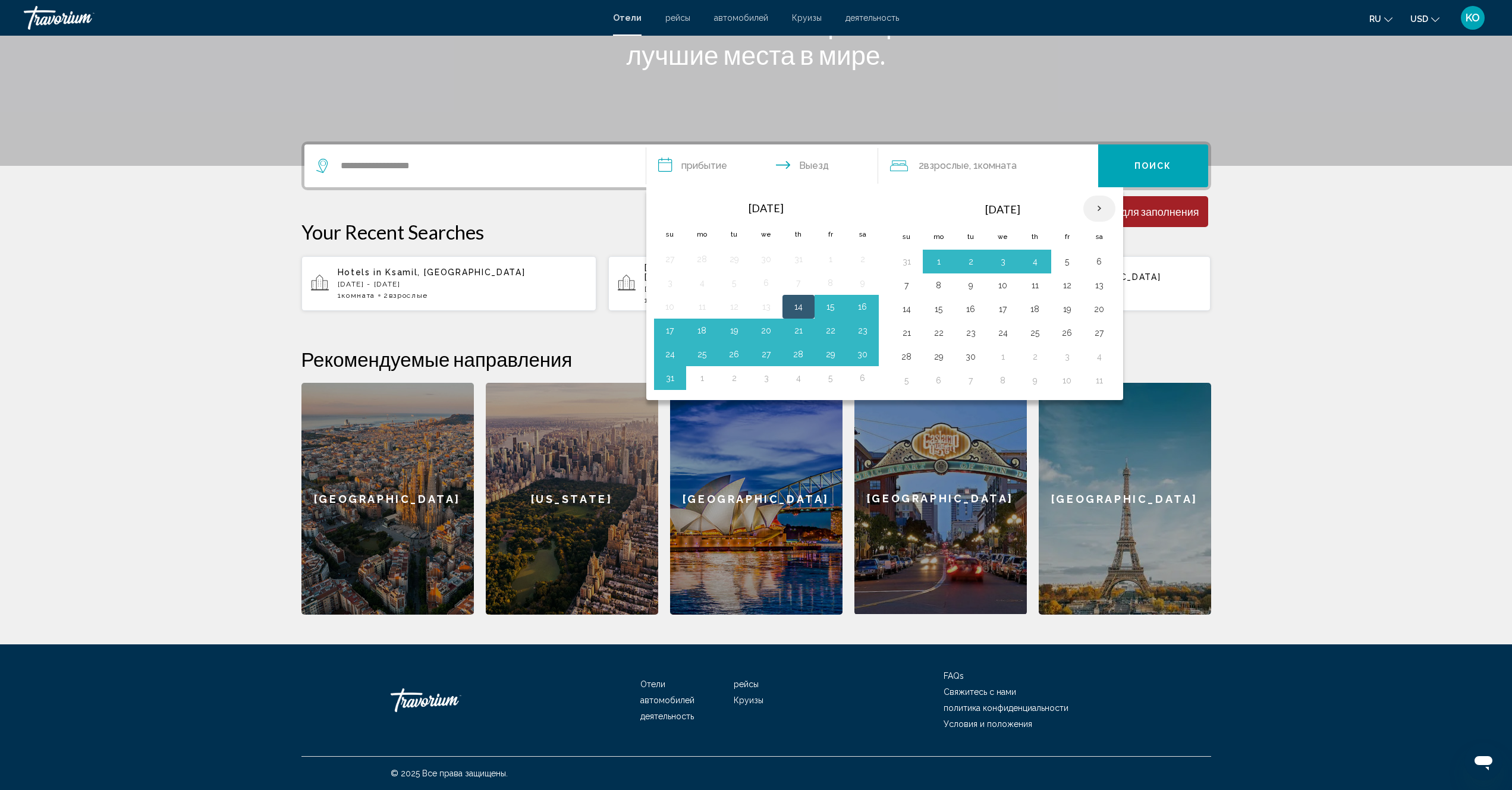
click at [1099, 210] on th "Next month" at bounding box center [1099, 209] width 32 height 26
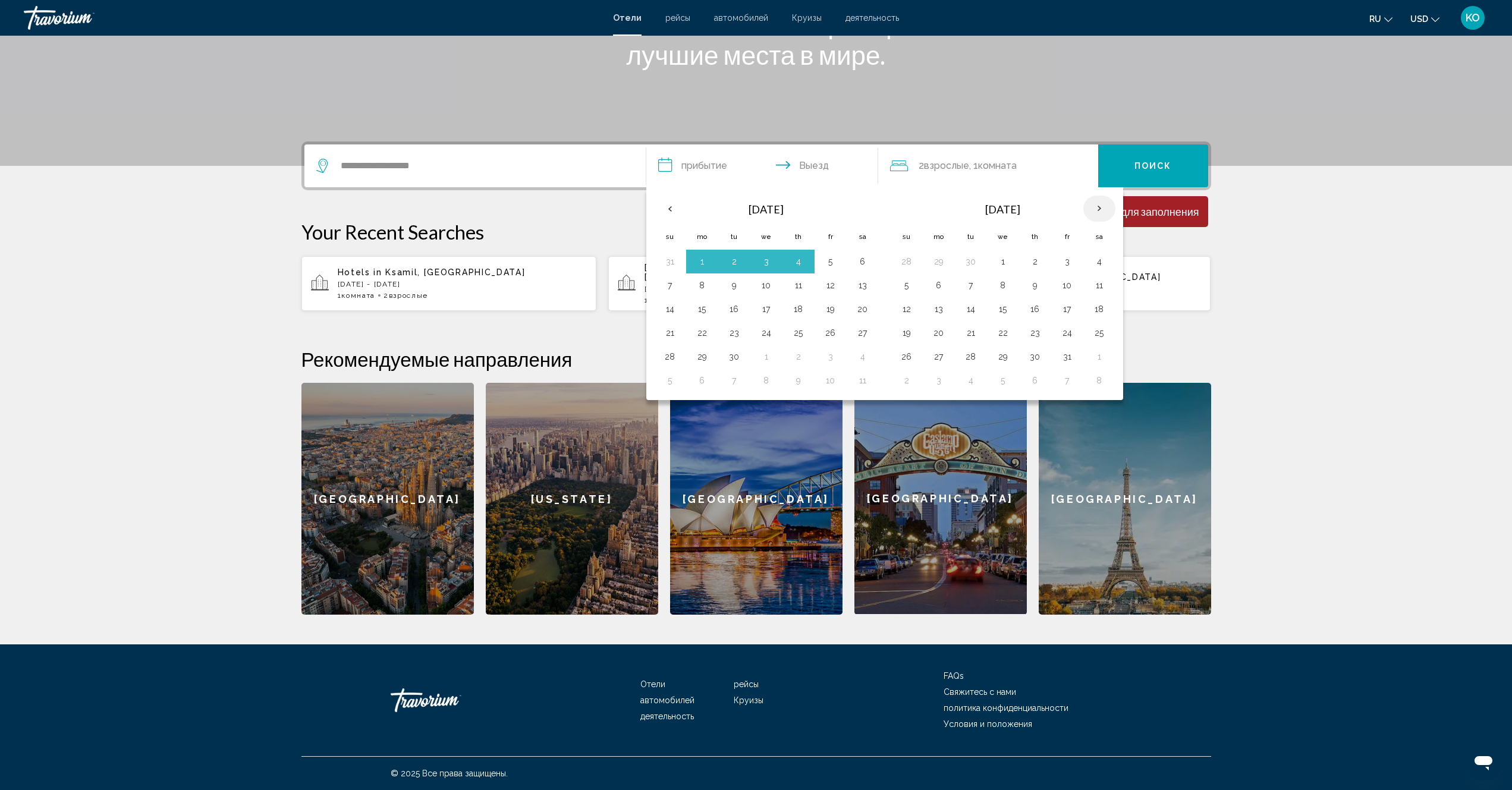
click at [1099, 210] on th "Next month" at bounding box center [1099, 209] width 32 height 26
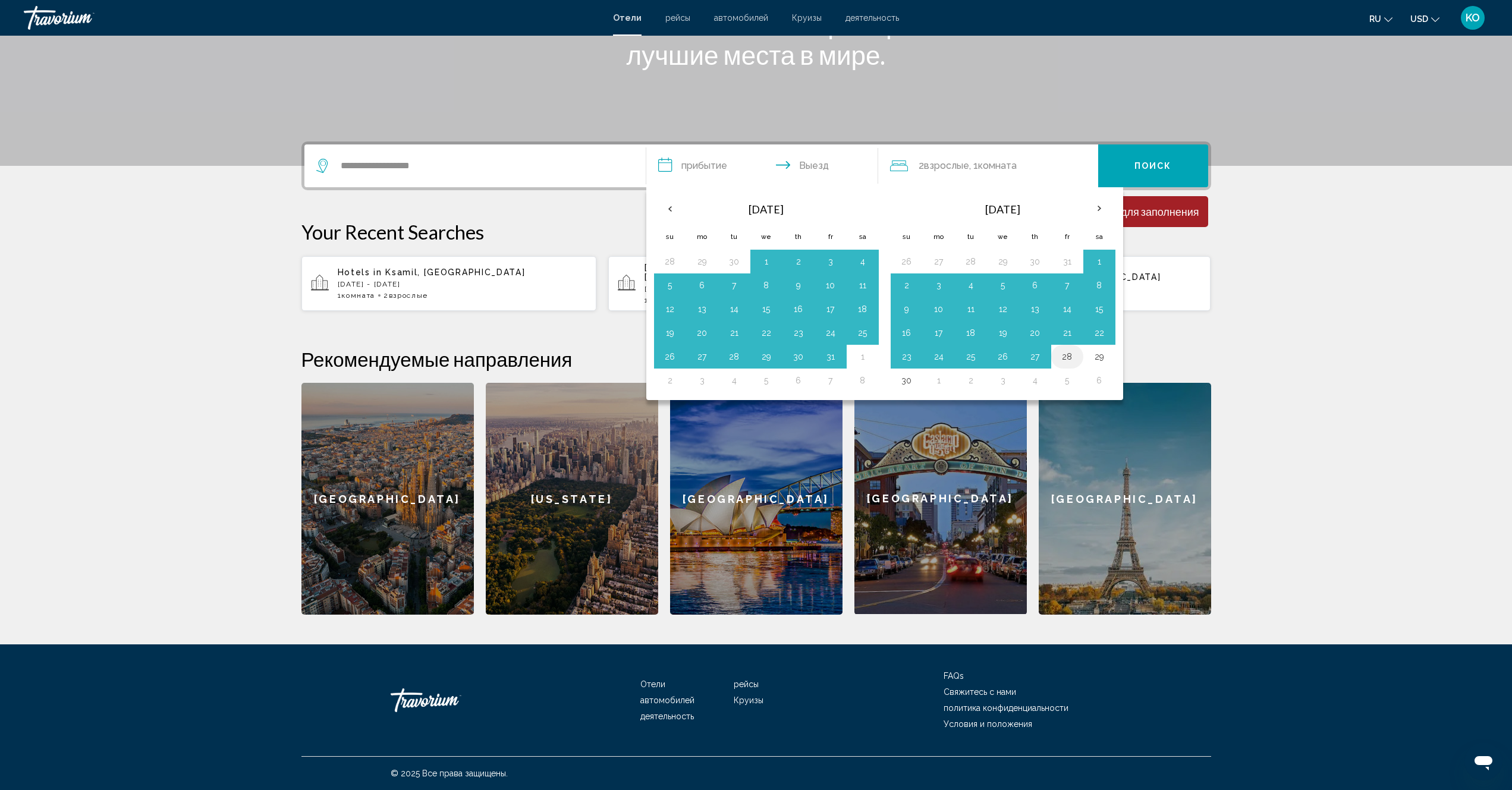
click at [1067, 356] on button "28" at bounding box center [1067, 356] width 19 height 17
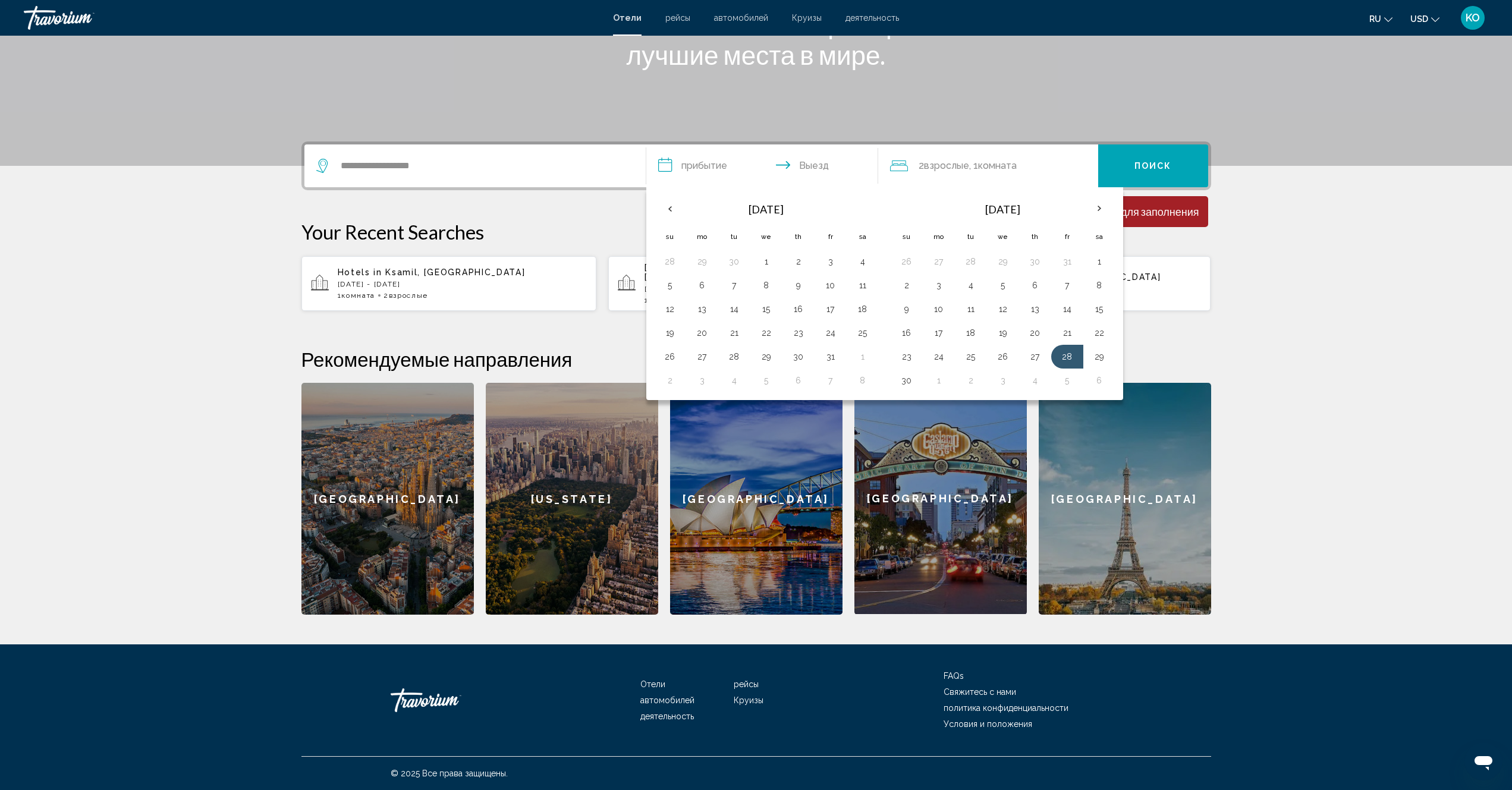
click at [795, 164] on input "**********" at bounding box center [764, 168] width 237 height 47
click at [1147, 165] on span "Поиск" at bounding box center [1152, 167] width 37 height 10
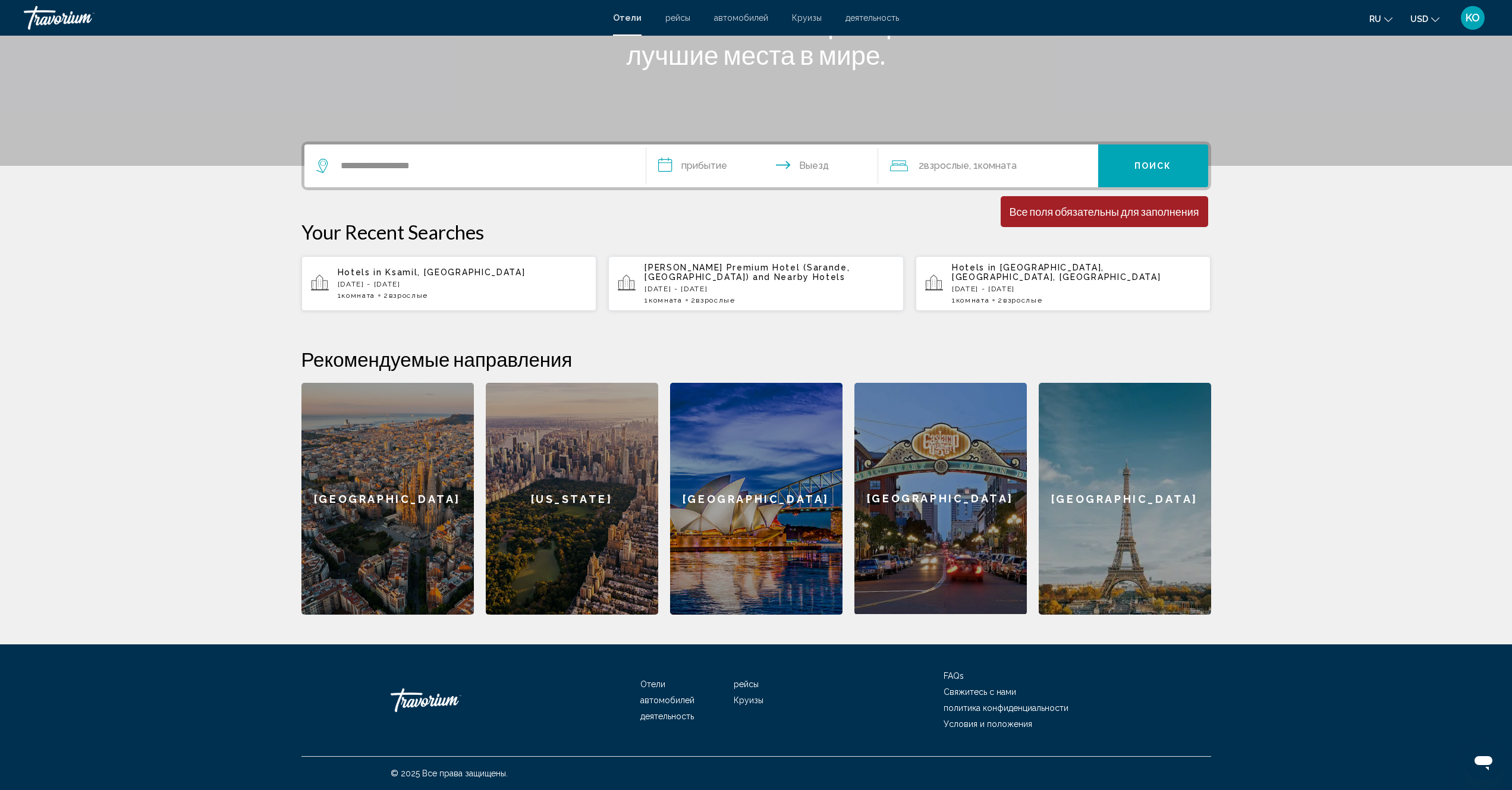
click at [1126, 215] on div "Все поля обязательны для заполнения" at bounding box center [1104, 211] width 190 height 13
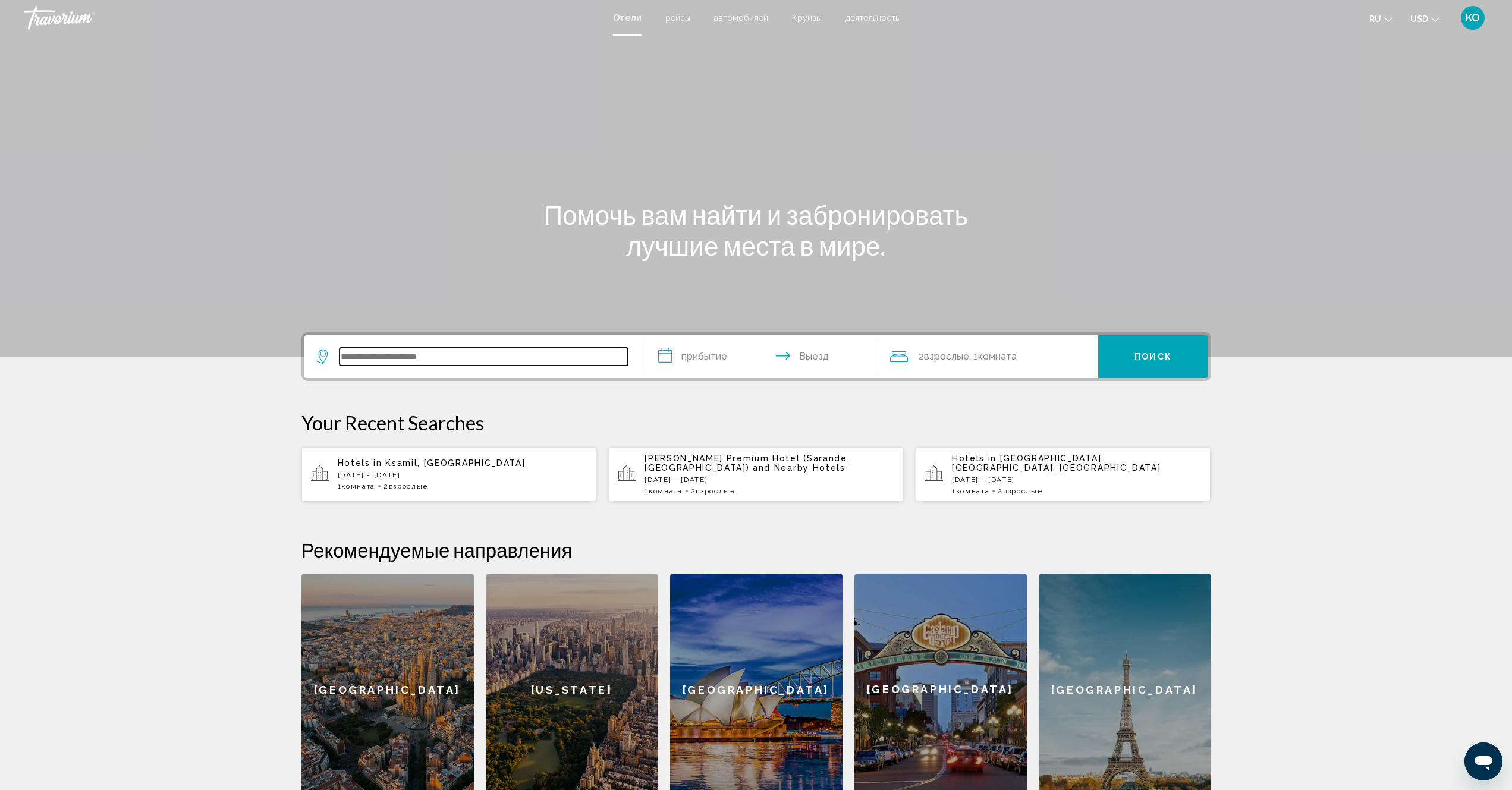
click at [438, 359] on input "Search widget" at bounding box center [484, 357] width 289 height 18
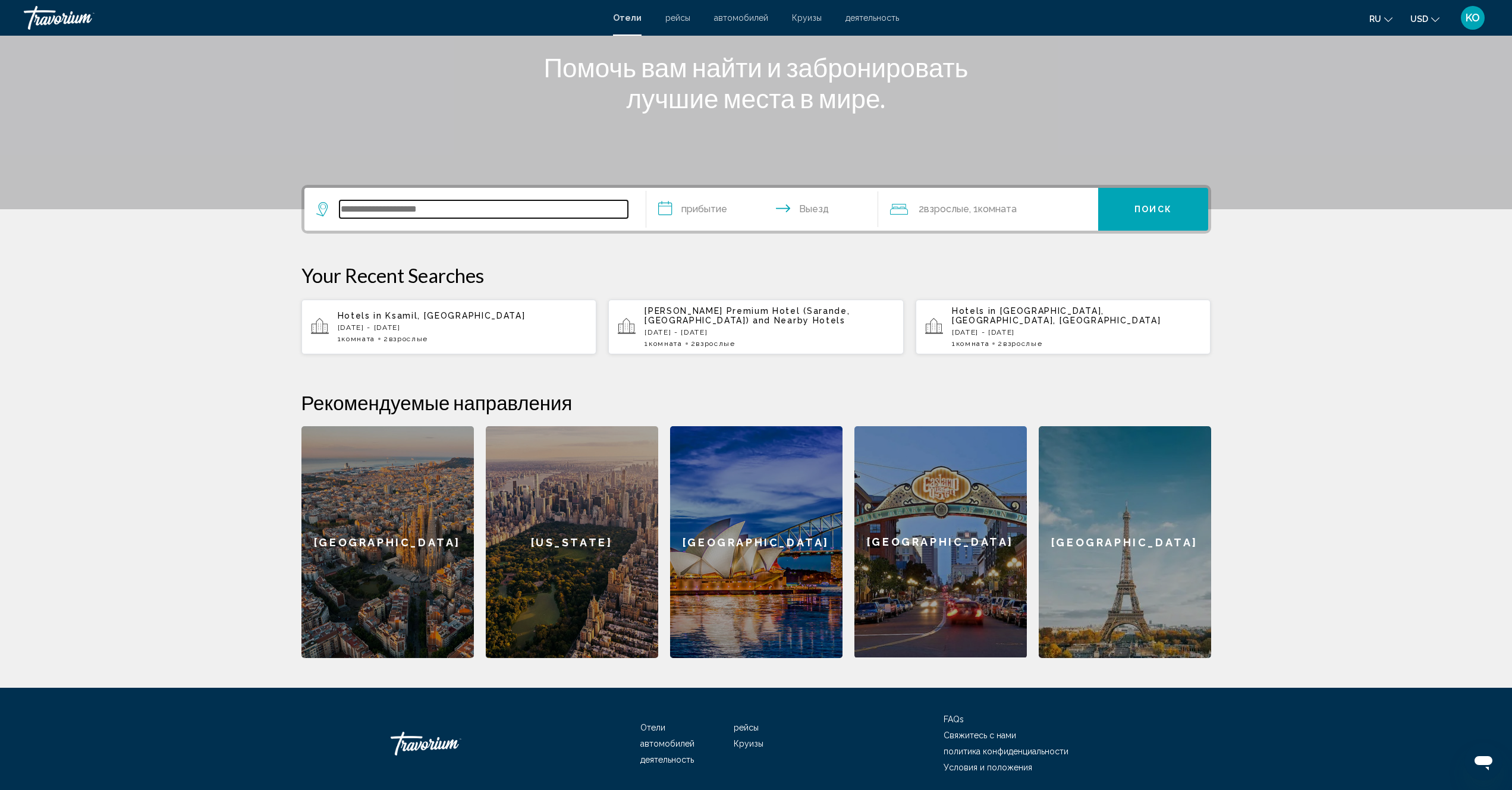
scroll to position [191, 0]
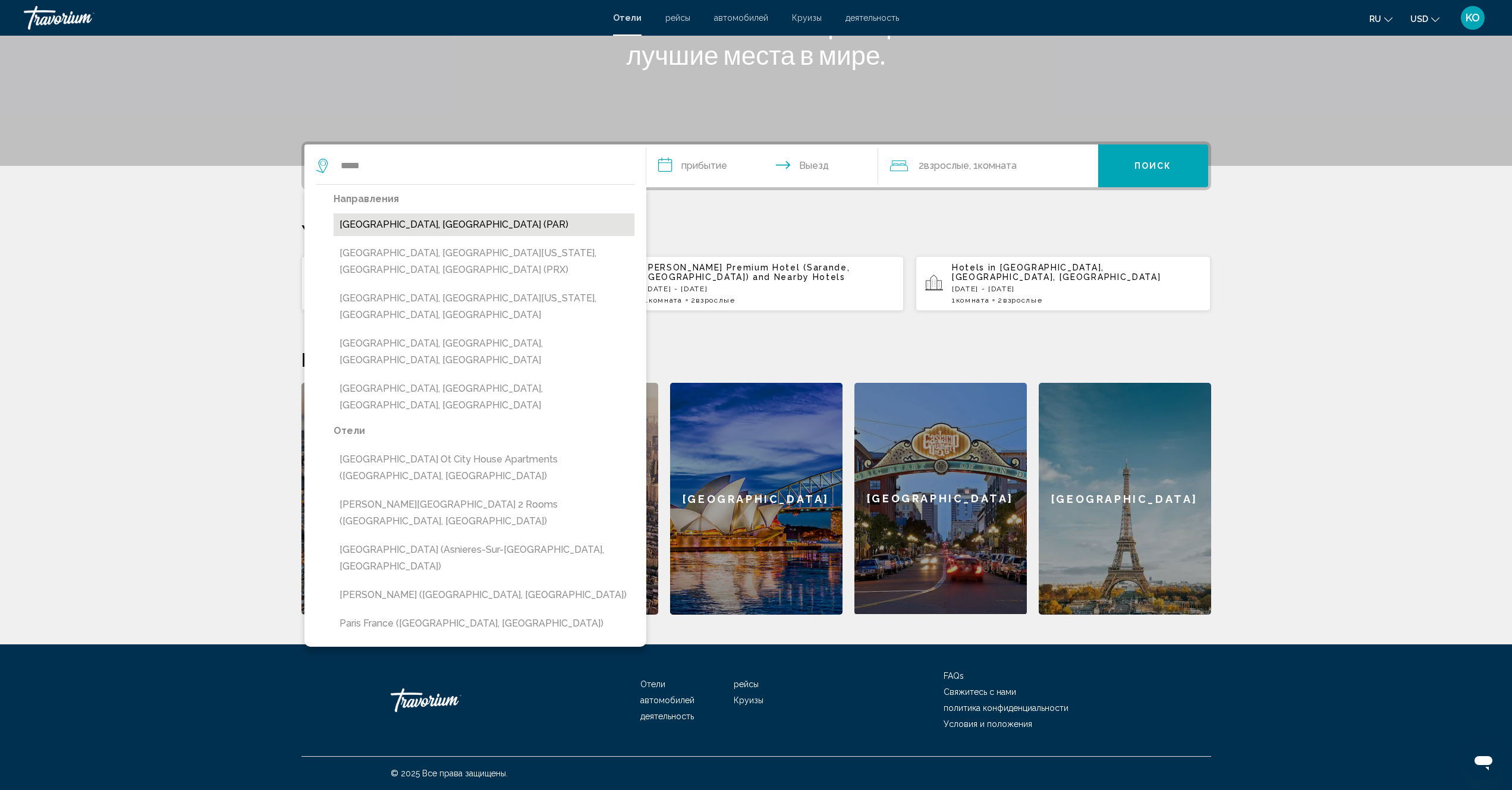
click at [350, 229] on button "Paris, France (PAR)" at bounding box center [484, 224] width 301 height 22
type input "**********"
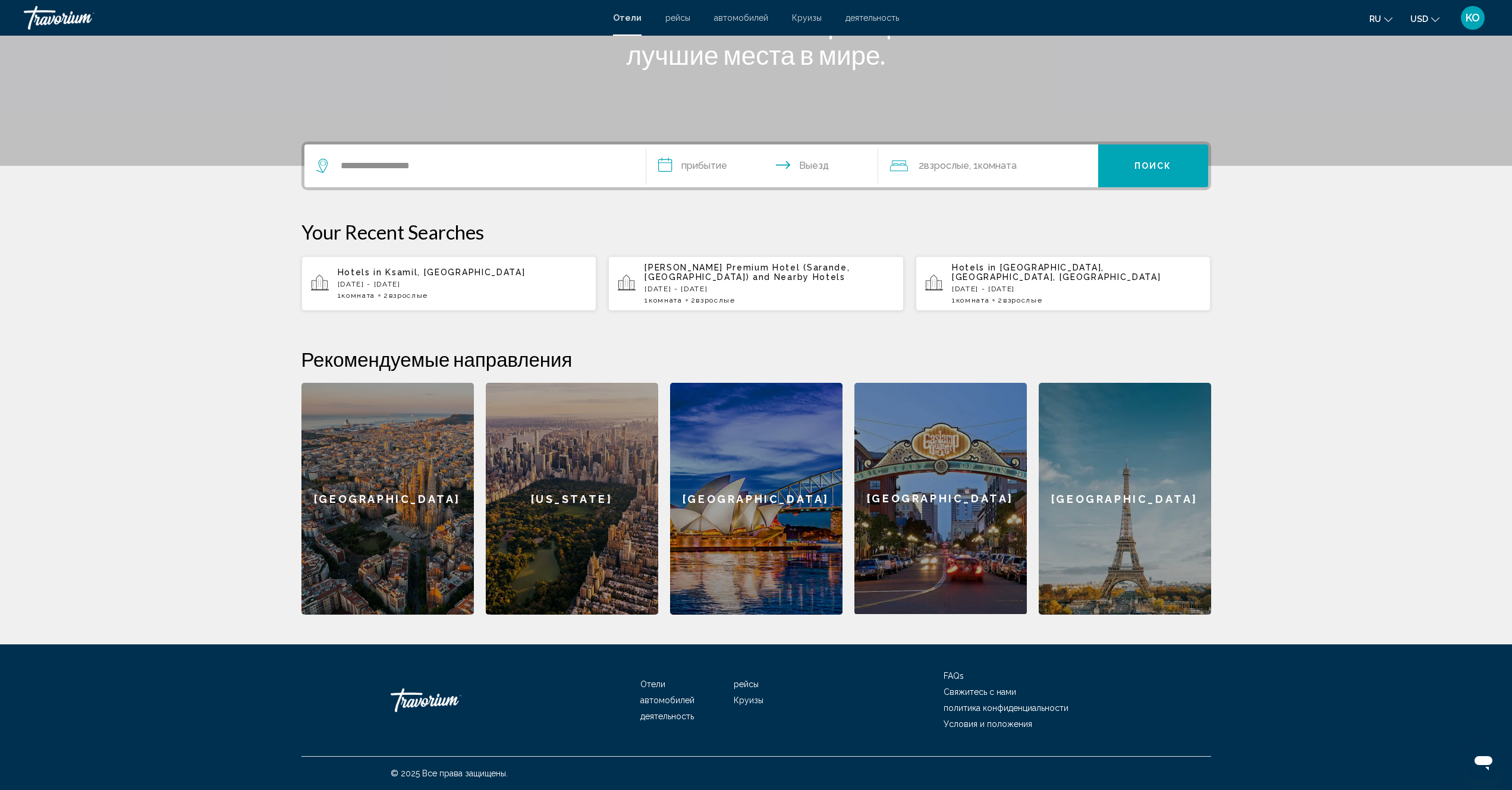
click at [694, 163] on input "**********" at bounding box center [764, 168] width 237 height 47
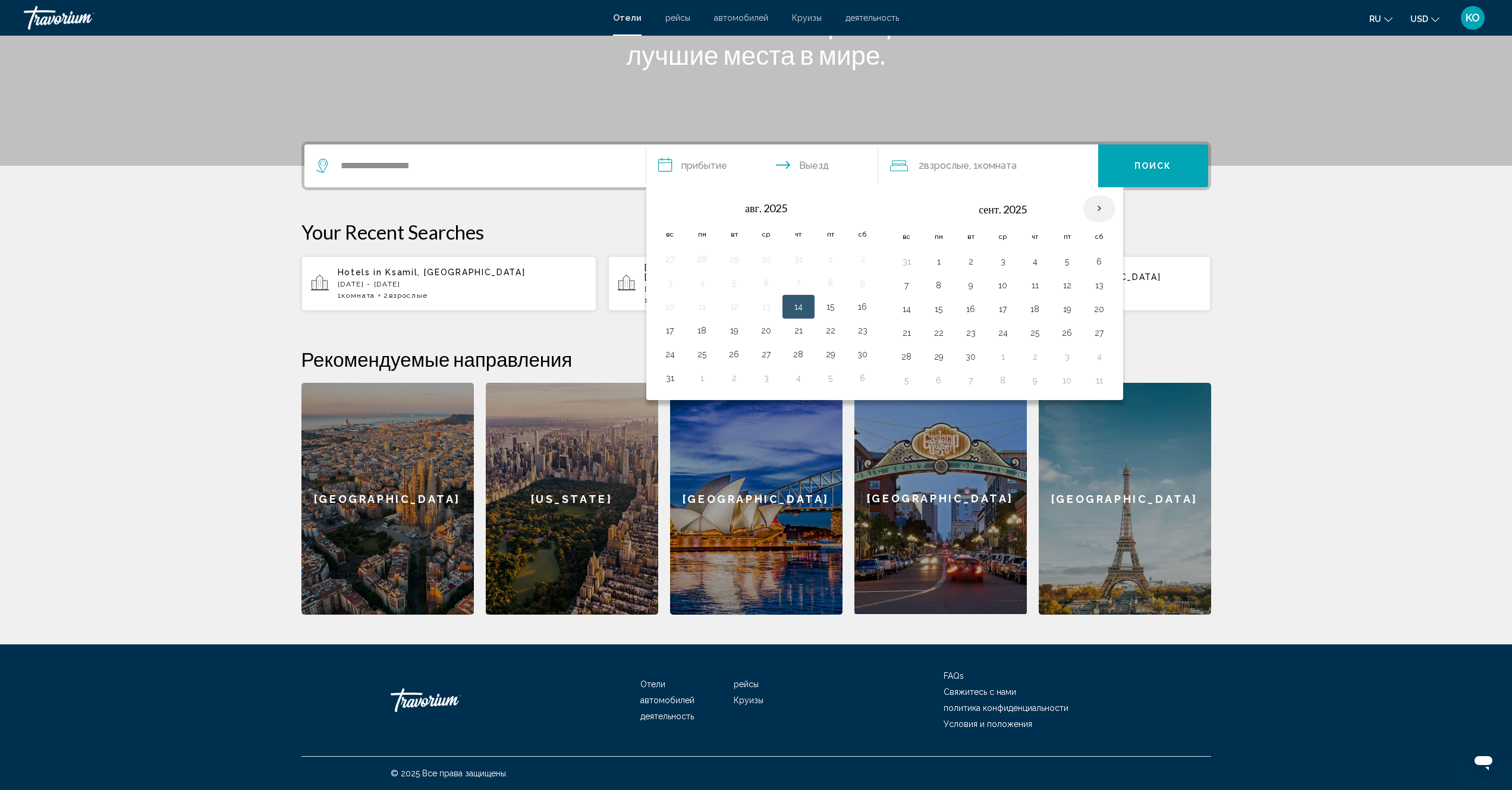
click at [1103, 208] on th "Next month" at bounding box center [1099, 209] width 32 height 26
drag, startPoint x: 1070, startPoint y: 357, endPoint x: 1076, endPoint y: 350, distance: 9.2
click at [1070, 356] on button "28" at bounding box center [1067, 356] width 19 height 17
click at [1149, 162] on span "Поиск" at bounding box center [1152, 167] width 37 height 10
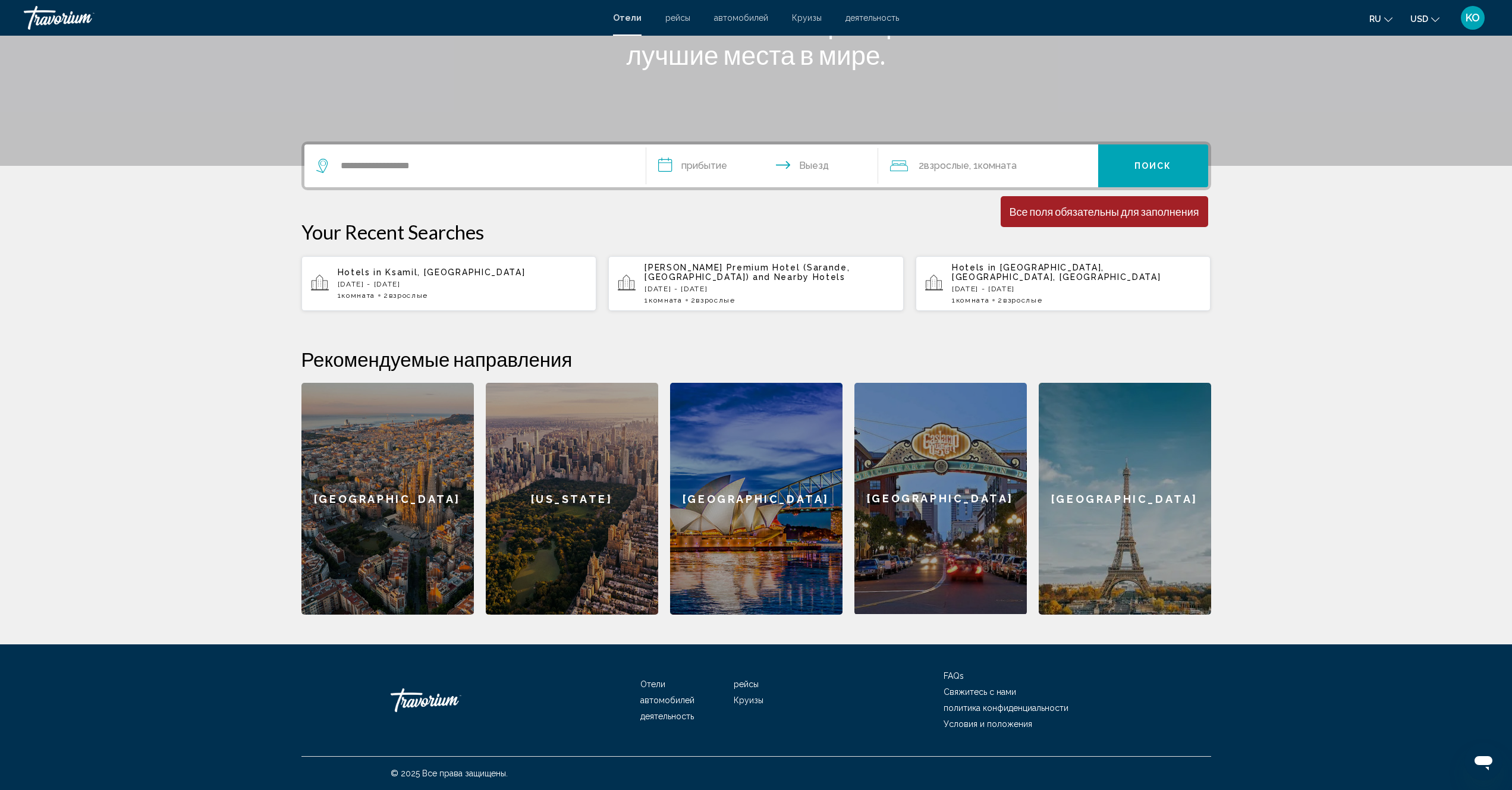
click at [921, 166] on span "2 Взрослый Взрослые" at bounding box center [944, 166] width 51 height 17
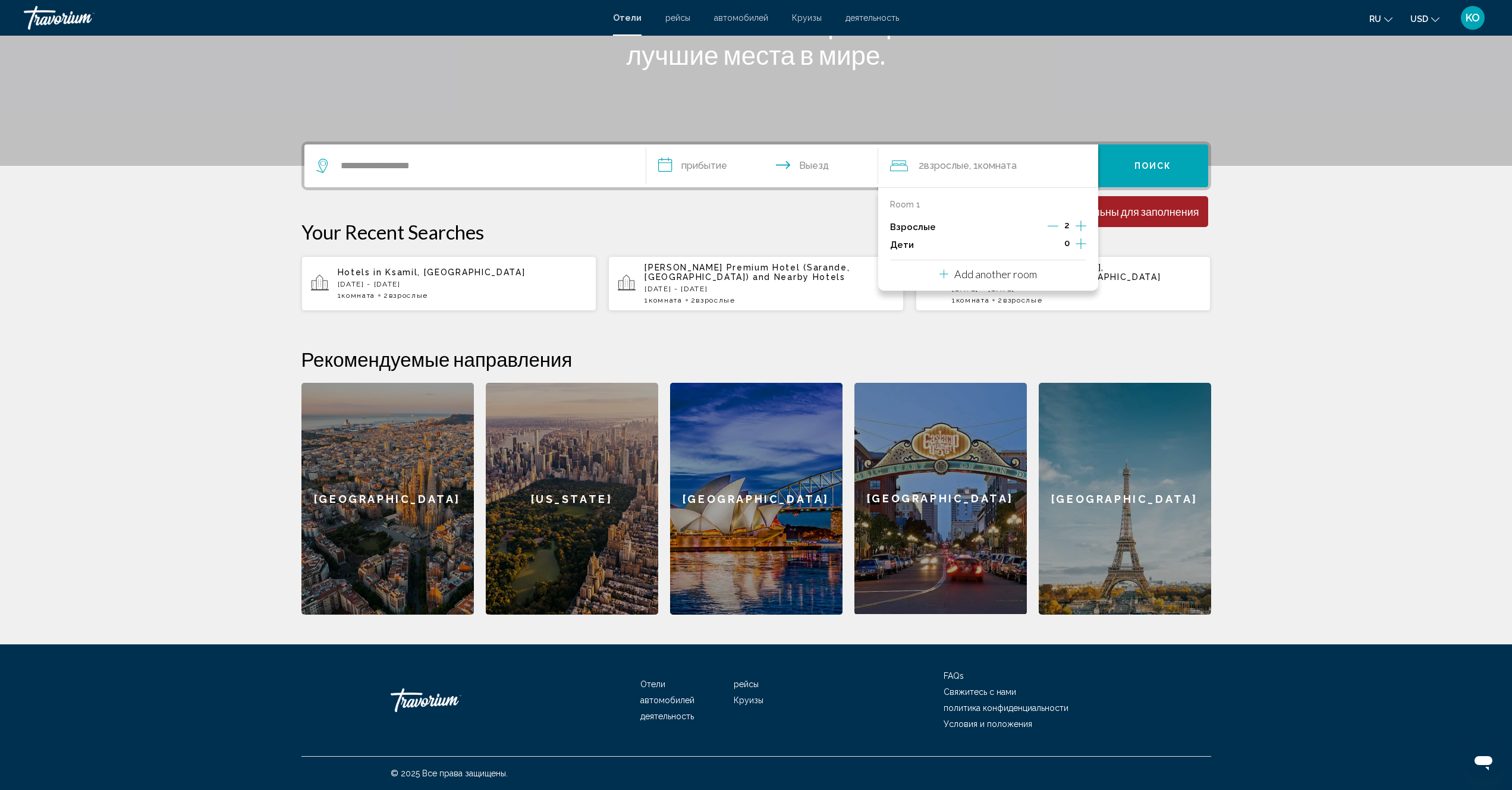
click at [1075, 247] on icon "Increment children" at bounding box center [1080, 244] width 11 height 15
click at [1077, 245] on icon "Increment children" at bounding box center [1080, 244] width 11 height 15
click at [970, 286] on div "Travelers: 2 adults, 2 children" at bounding box center [970, 283] width 11 height 10
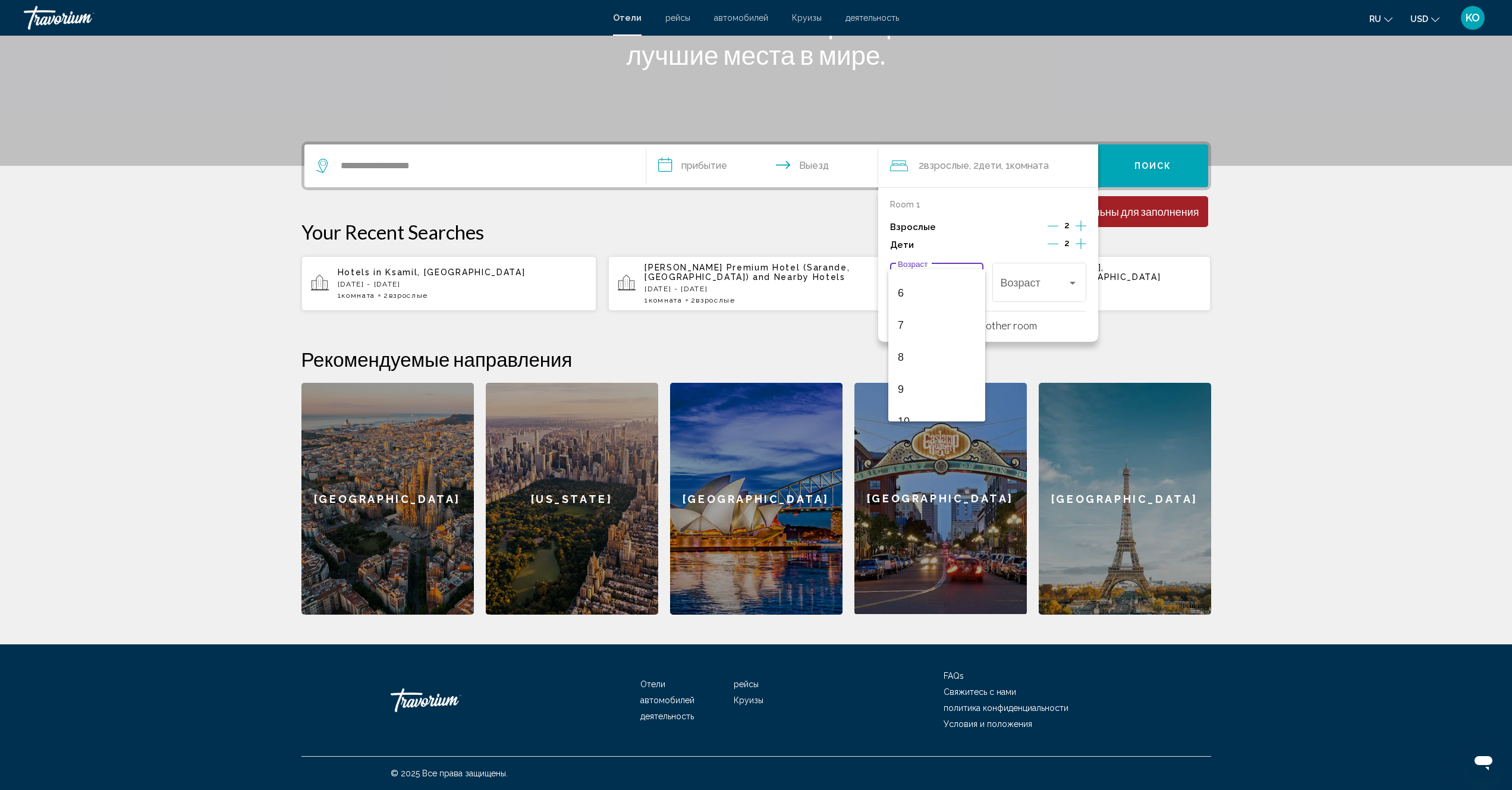
scroll to position [69, 0]
click at [1358, 351] on div at bounding box center [756, 395] width 1512 height 790
click at [1055, 243] on icon "Decrement children" at bounding box center [1052, 244] width 11 height 11
click at [1055, 243] on icon "Decrement children" at bounding box center [1053, 244] width 11 height 11
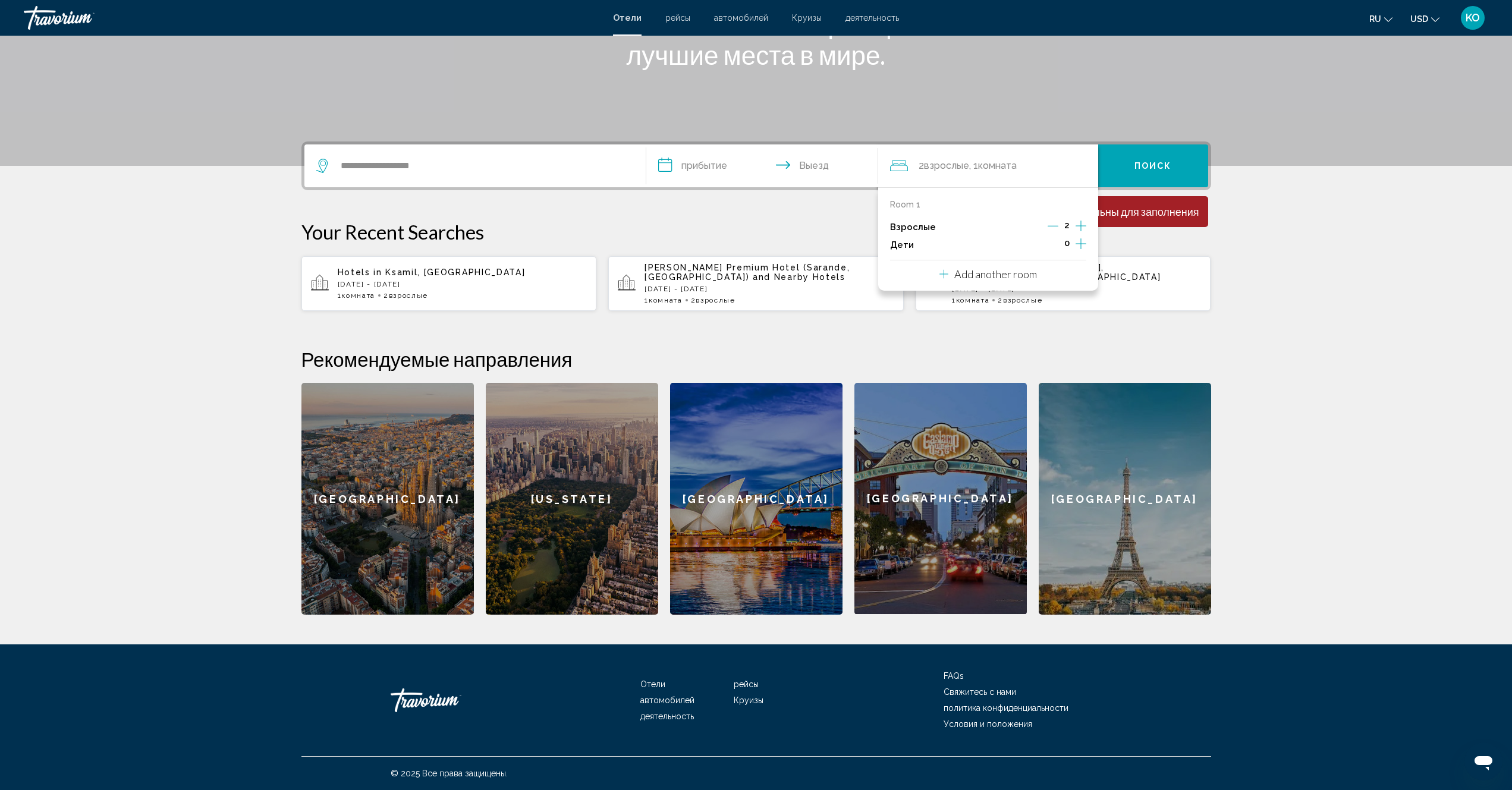
click at [968, 278] on p "Add another room" at bounding box center [995, 273] width 83 height 13
click at [1393, 367] on section "**********" at bounding box center [756, 212] width 1512 height 806
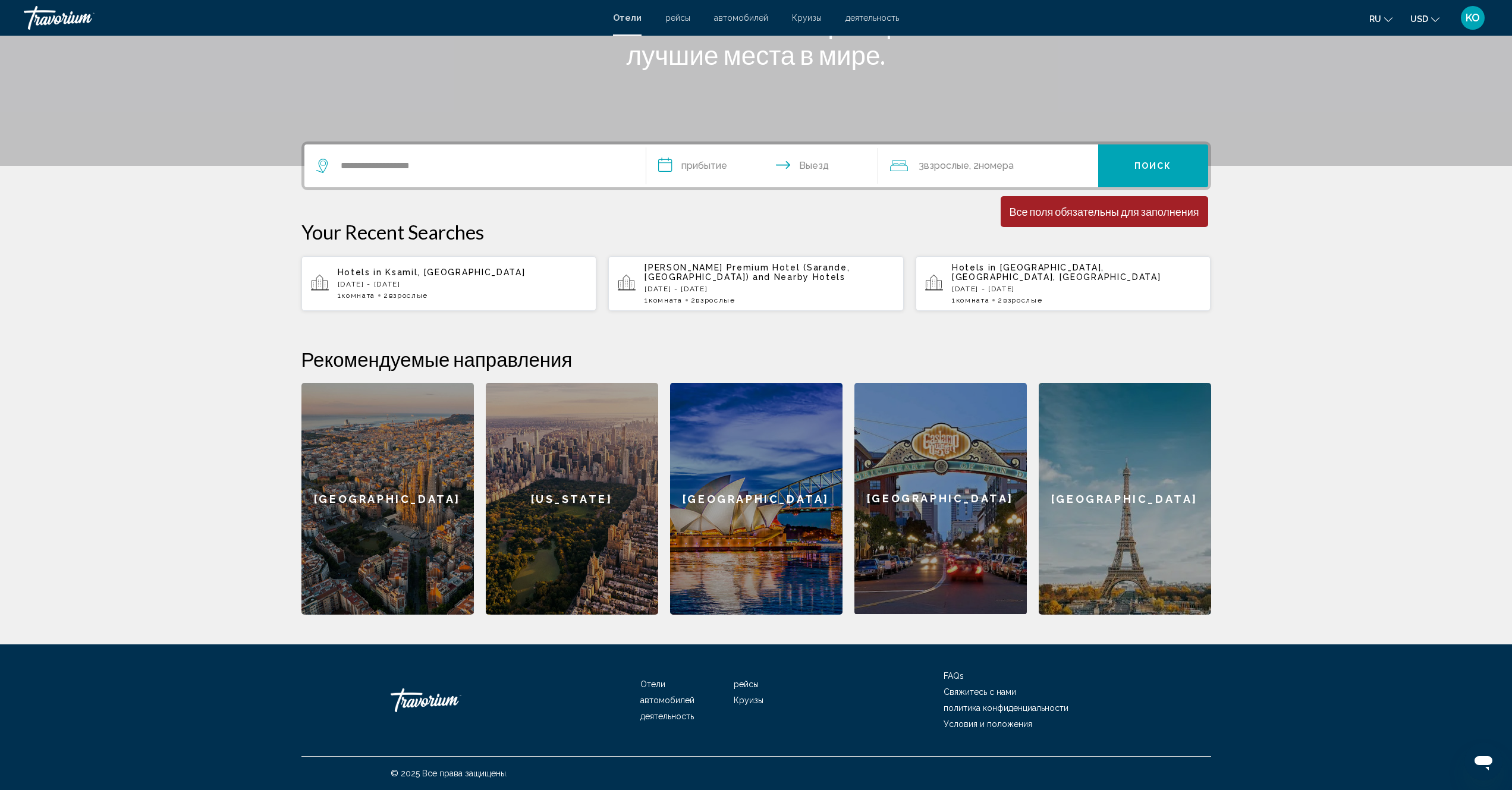
click at [951, 167] on span "Взрослые" at bounding box center [947, 166] width 45 height 12
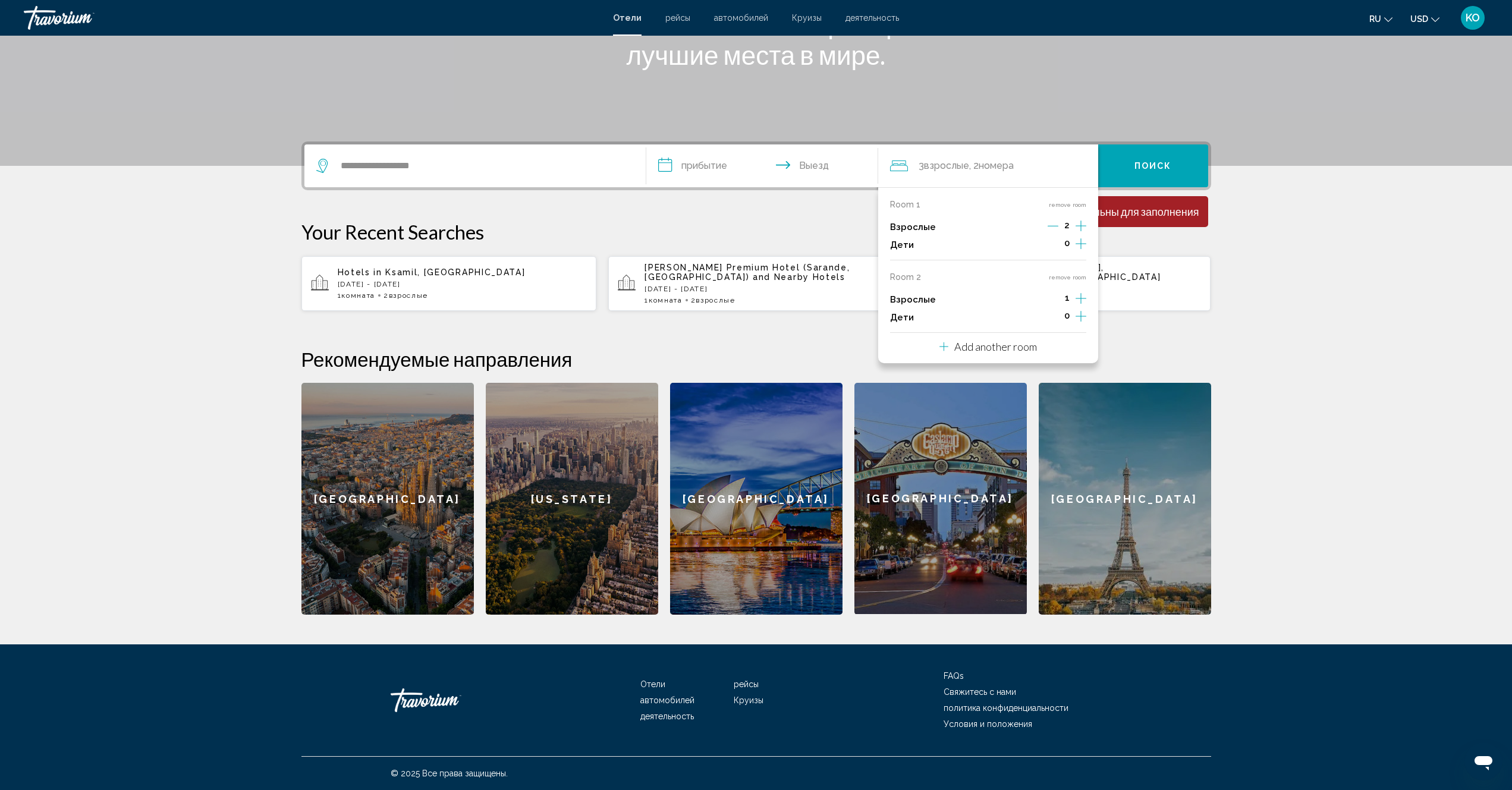
click at [1065, 297] on span "1" at bounding box center [1066, 298] width 5 height 10
click at [1066, 316] on span "0" at bounding box center [1066, 316] width 5 height 10
click at [896, 304] on p "Взрослые" at bounding box center [912, 299] width 46 height 10
click at [901, 277] on p "Room 2" at bounding box center [906, 277] width 31 height 10
click at [1079, 226] on icon "Increment adults" at bounding box center [1080, 225] width 11 height 15
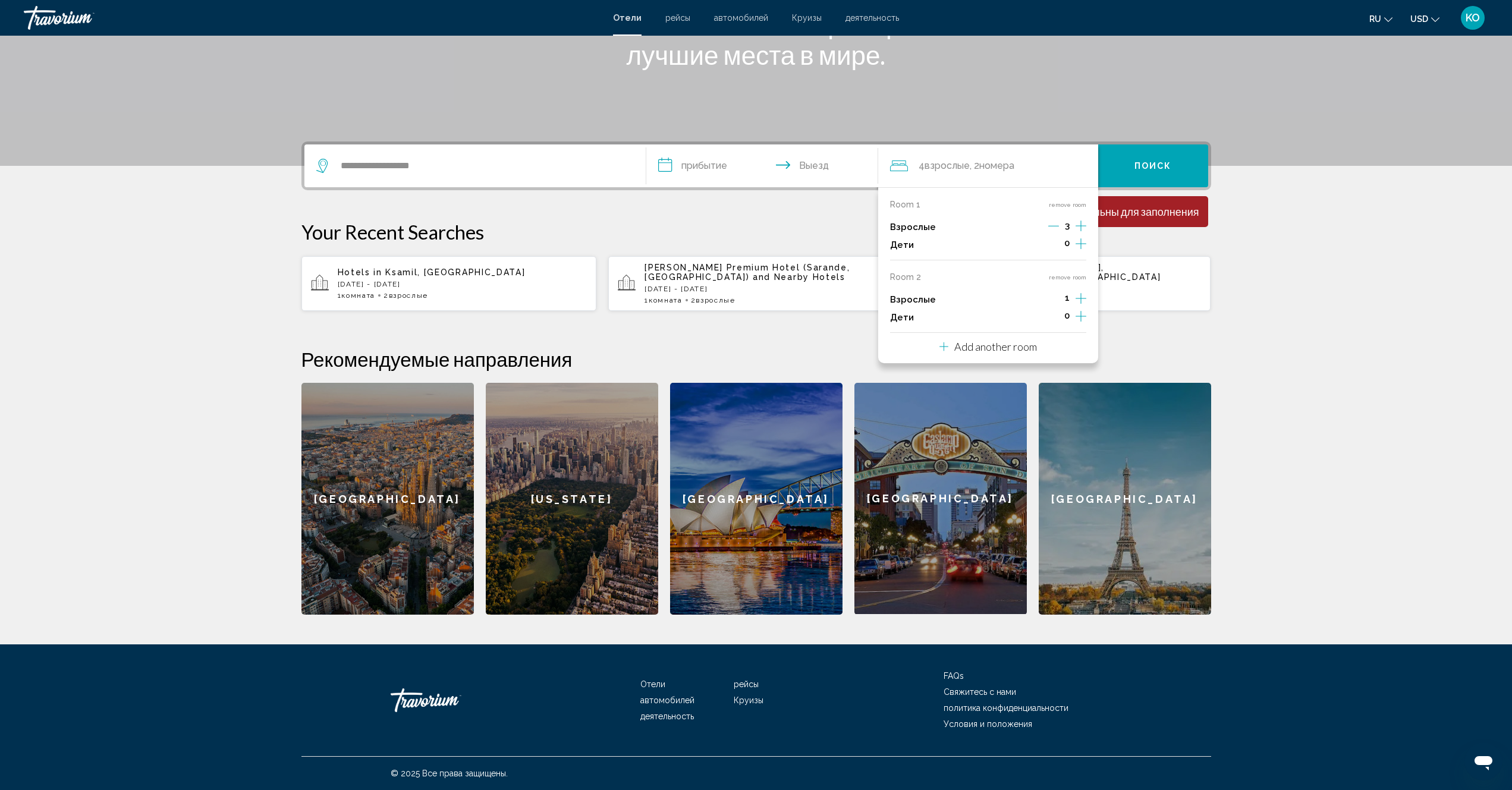
click at [1079, 244] on icon "Increment children" at bounding box center [1080, 244] width 11 height 11
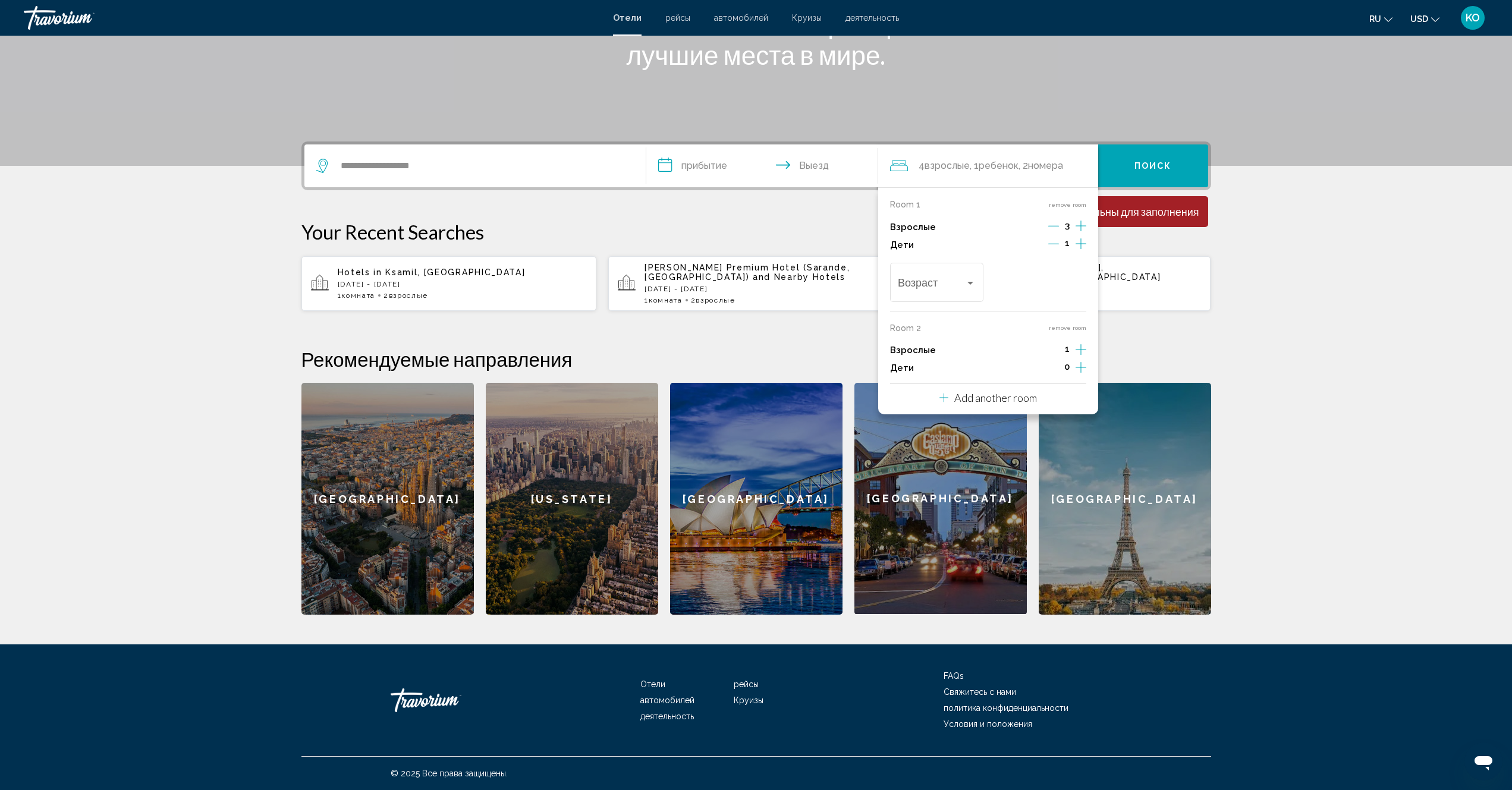
click at [1057, 228] on icon "Decrement adults" at bounding box center [1053, 225] width 11 height 11
click at [1057, 228] on icon "Decrement adults" at bounding box center [1052, 225] width 11 height 11
click at [1076, 233] on icon "Increment adults" at bounding box center [1080, 225] width 11 height 15
click at [941, 396] on icon "Travelers: 3 adults, 1 child" at bounding box center [943, 398] width 9 height 15
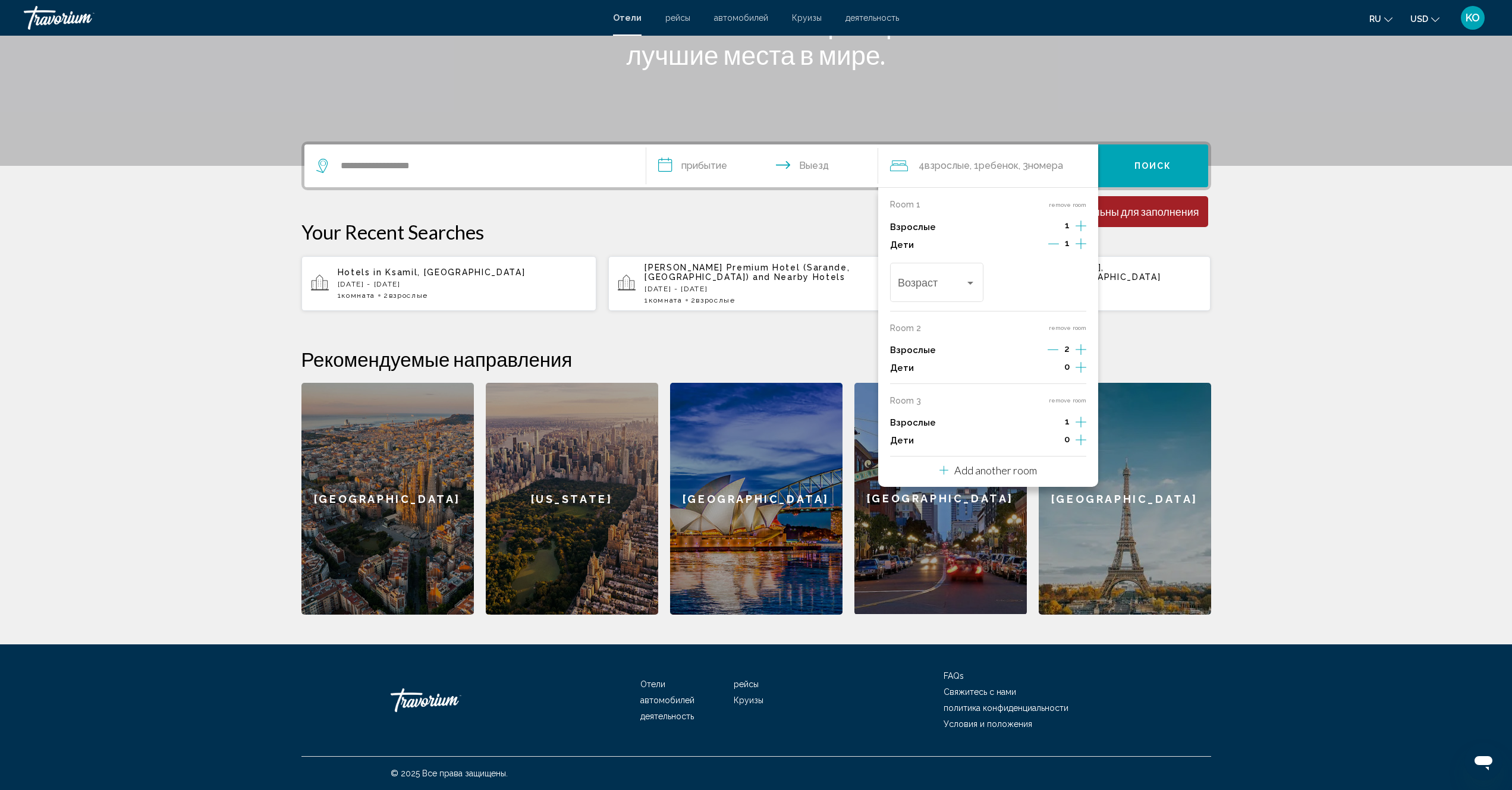
drag, startPoint x: 1349, startPoint y: 217, endPoint x: 1355, endPoint y: 197, distance: 20.9
click at [1350, 217] on section "**********" at bounding box center [756, 212] width 1512 height 806
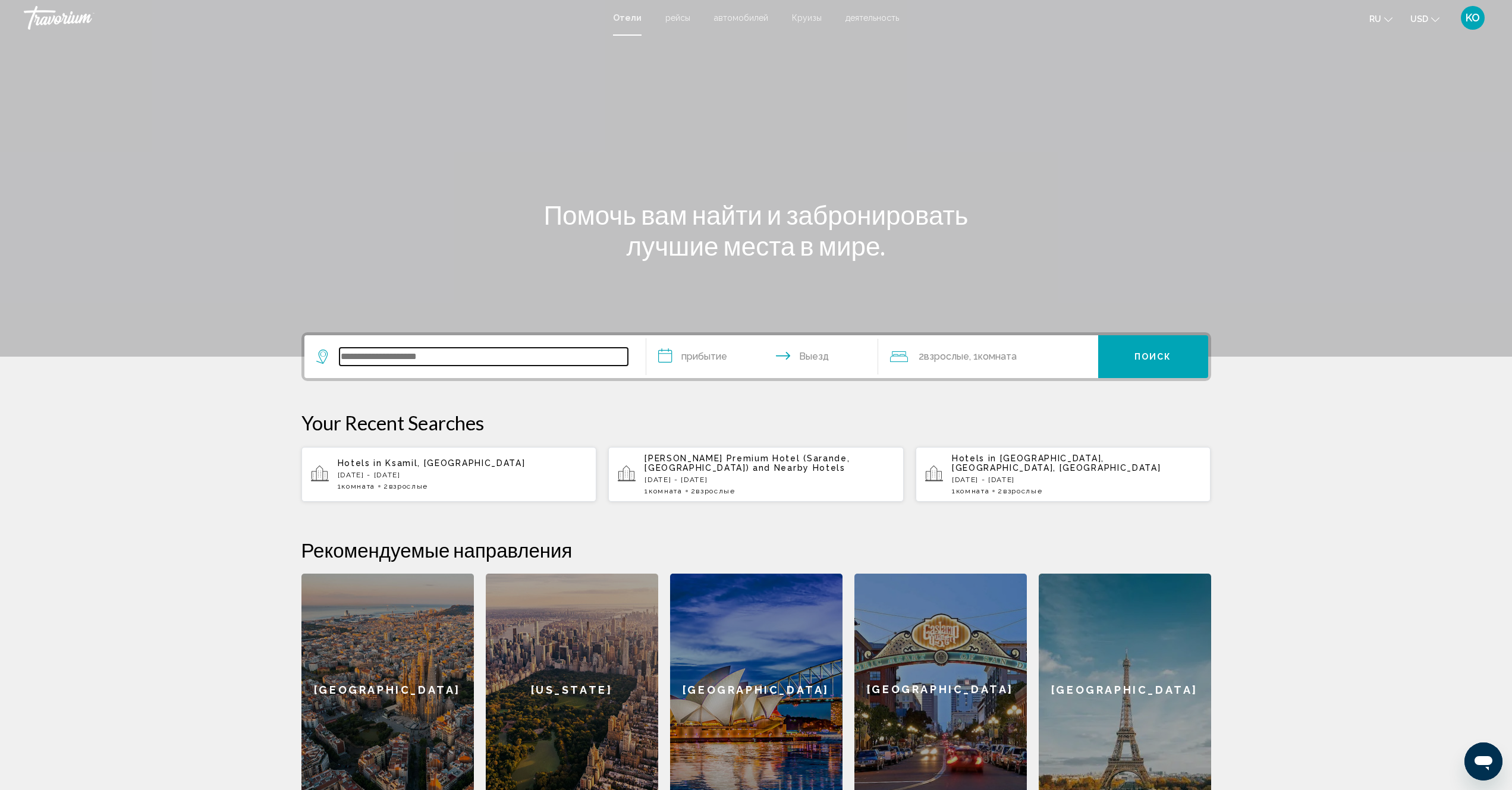
click at [417, 362] on input "Search widget" at bounding box center [484, 357] width 289 height 18
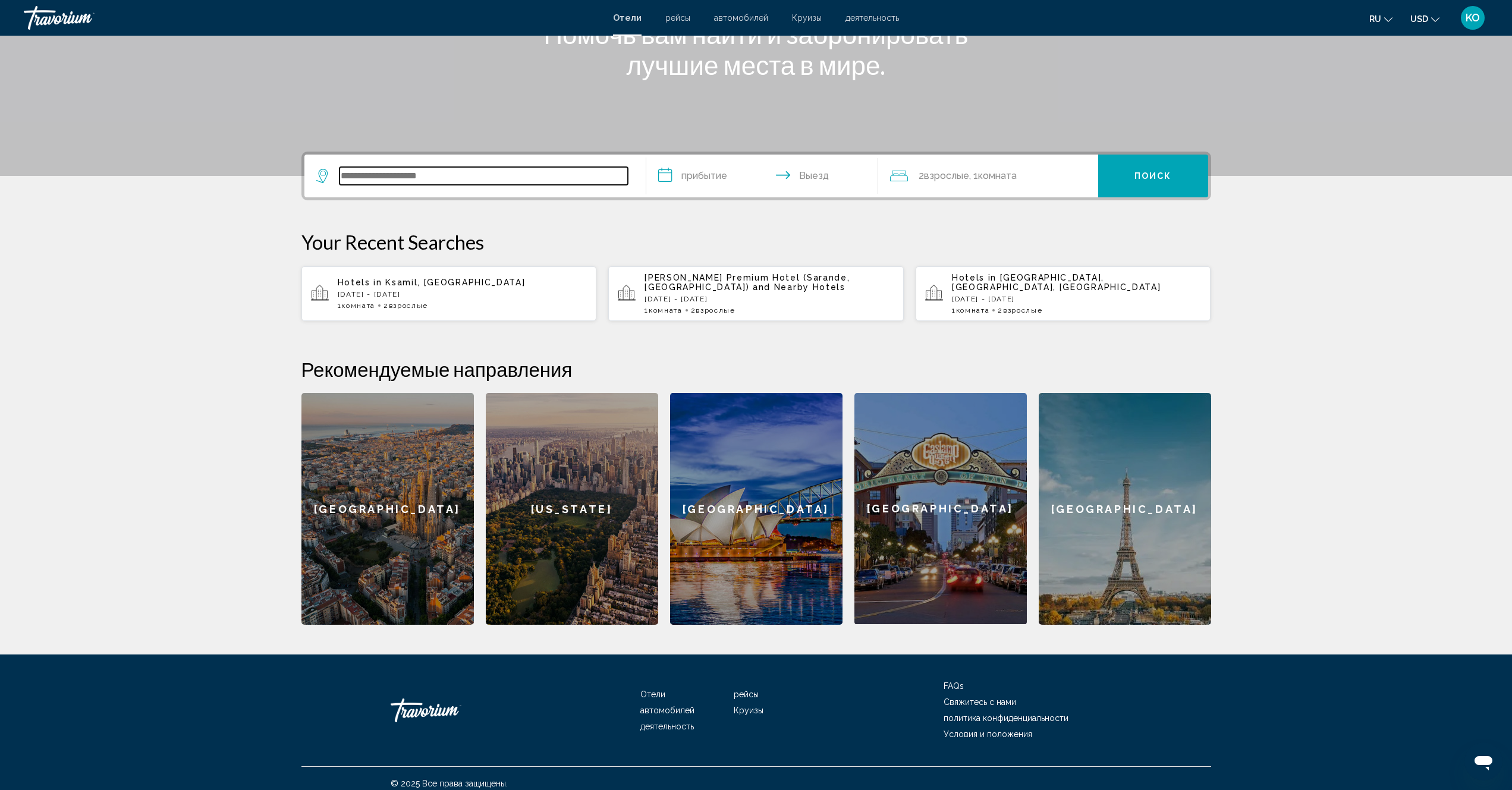
scroll to position [191, 0]
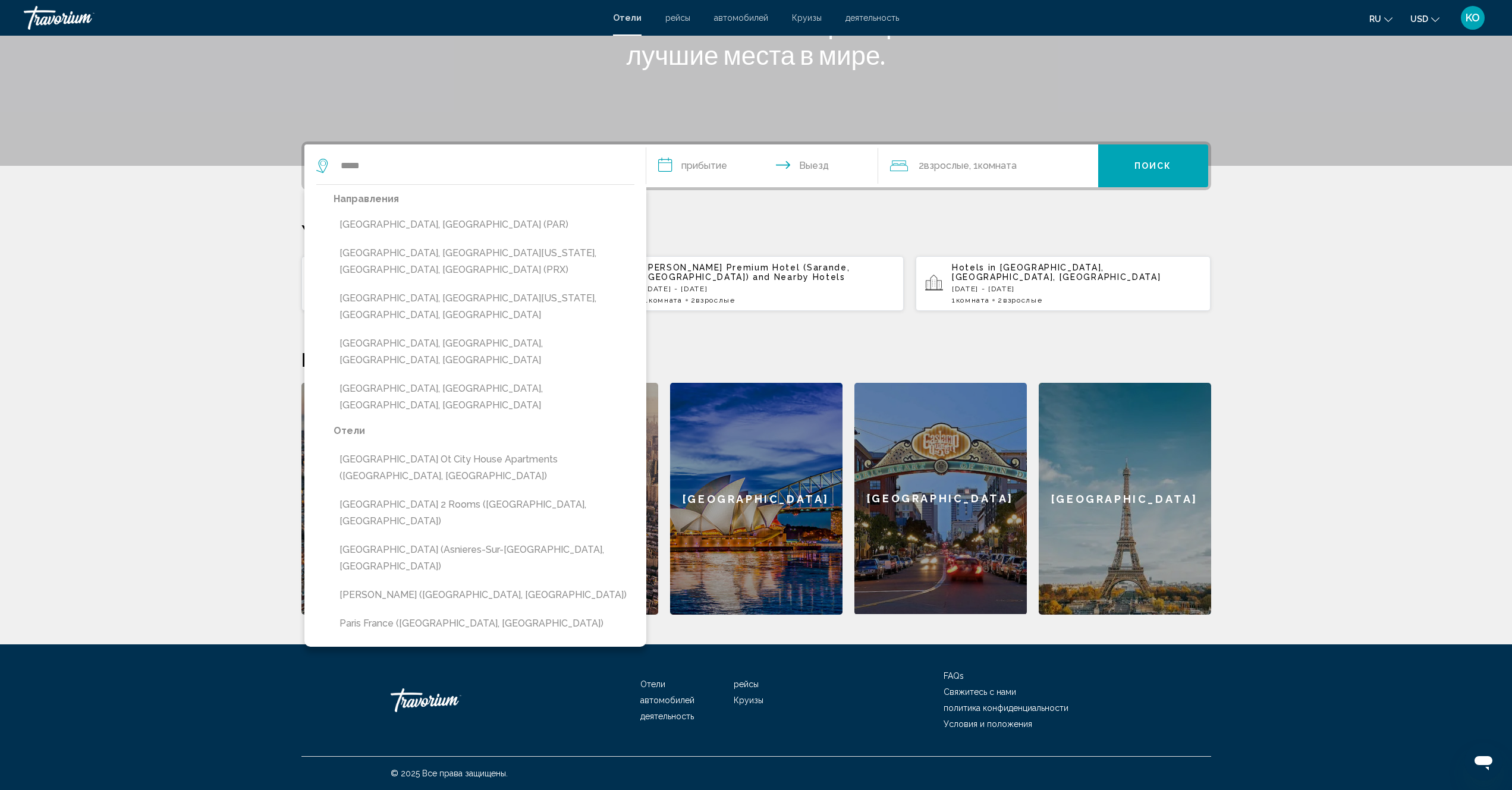
click at [386, 227] on button "[GEOGRAPHIC_DATA], [GEOGRAPHIC_DATA] (PAR)" at bounding box center [484, 224] width 301 height 22
type input "**********"
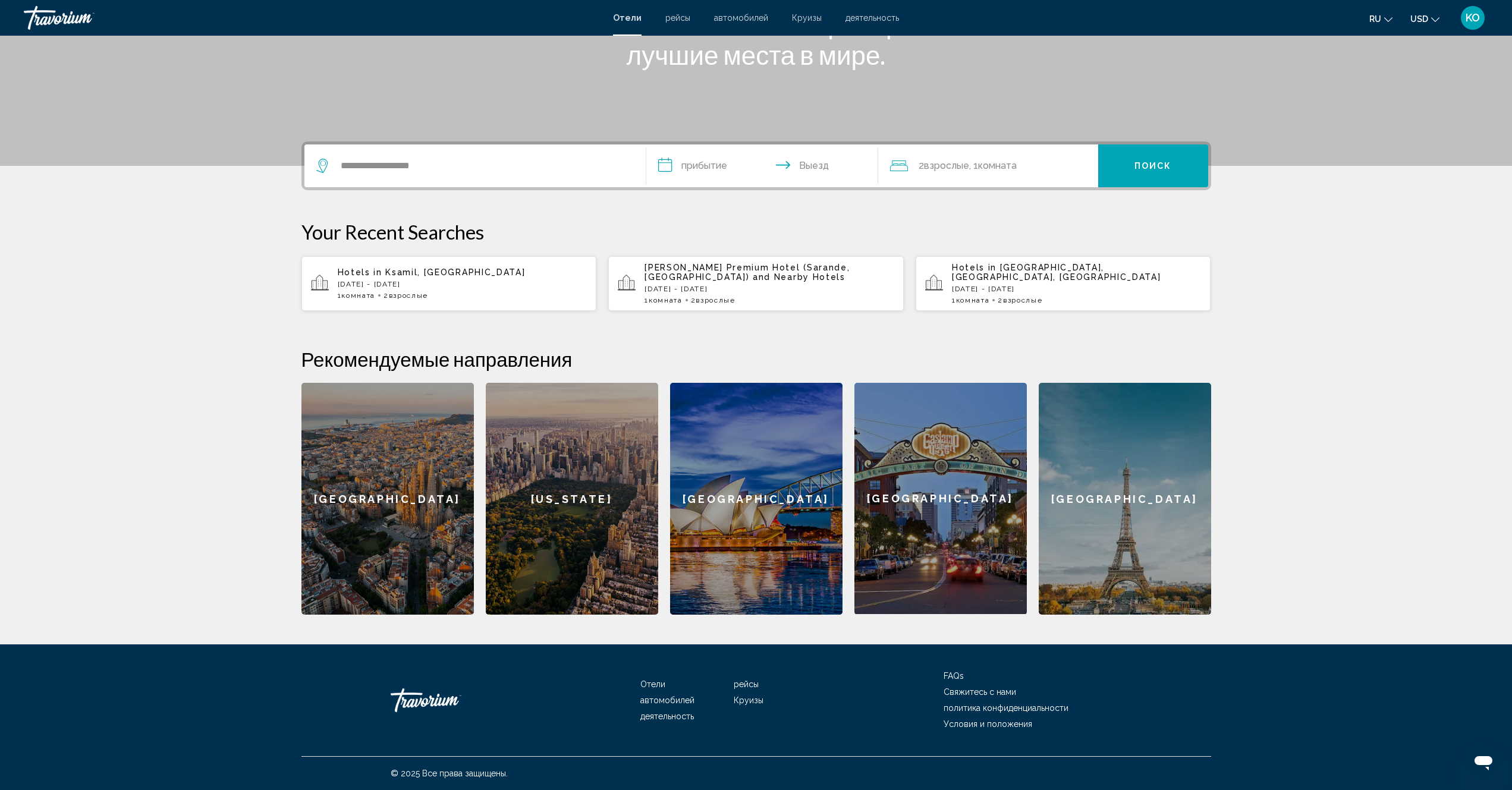
click at [692, 170] on input "**********" at bounding box center [764, 168] width 237 height 47
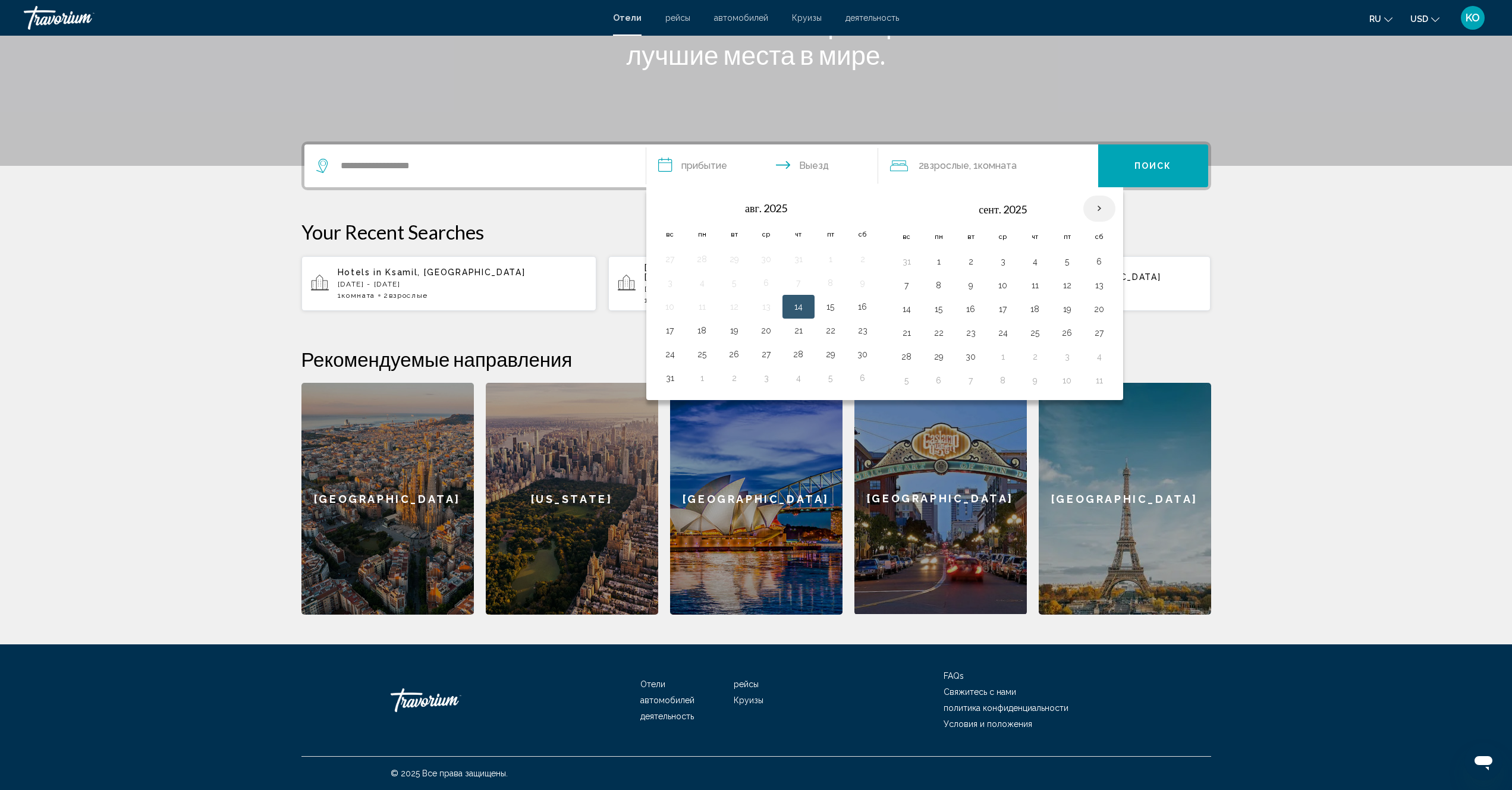
click at [1096, 208] on th "Next month" at bounding box center [1099, 209] width 32 height 26
click at [826, 357] on button "28" at bounding box center [831, 356] width 19 height 17
click at [829, 357] on button "28" at bounding box center [831, 356] width 19 height 17
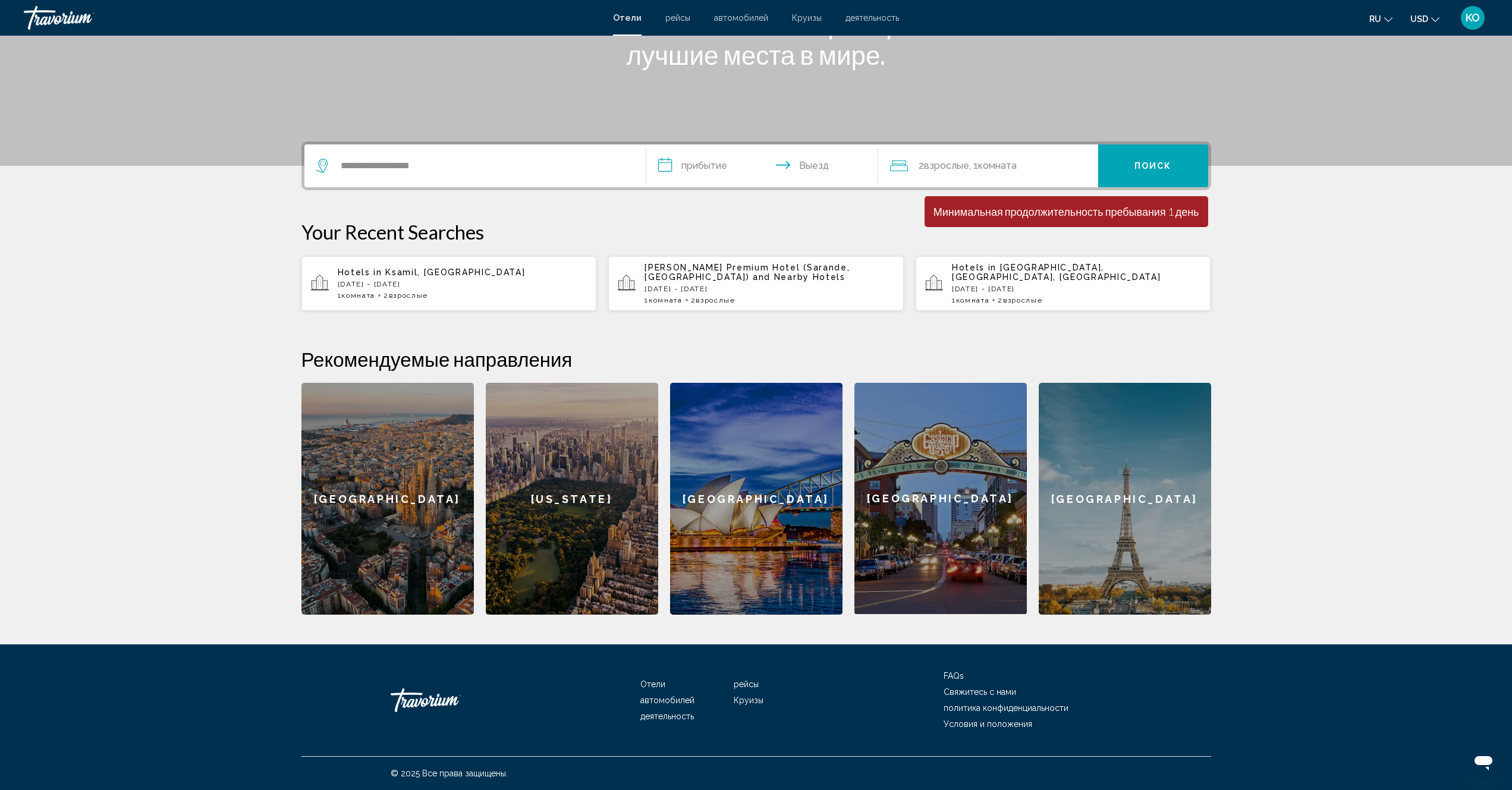
click at [829, 357] on h2 "Рекомендуемые направления" at bounding box center [756, 359] width 910 height 23
click at [716, 166] on input "**********" at bounding box center [764, 168] width 237 height 47
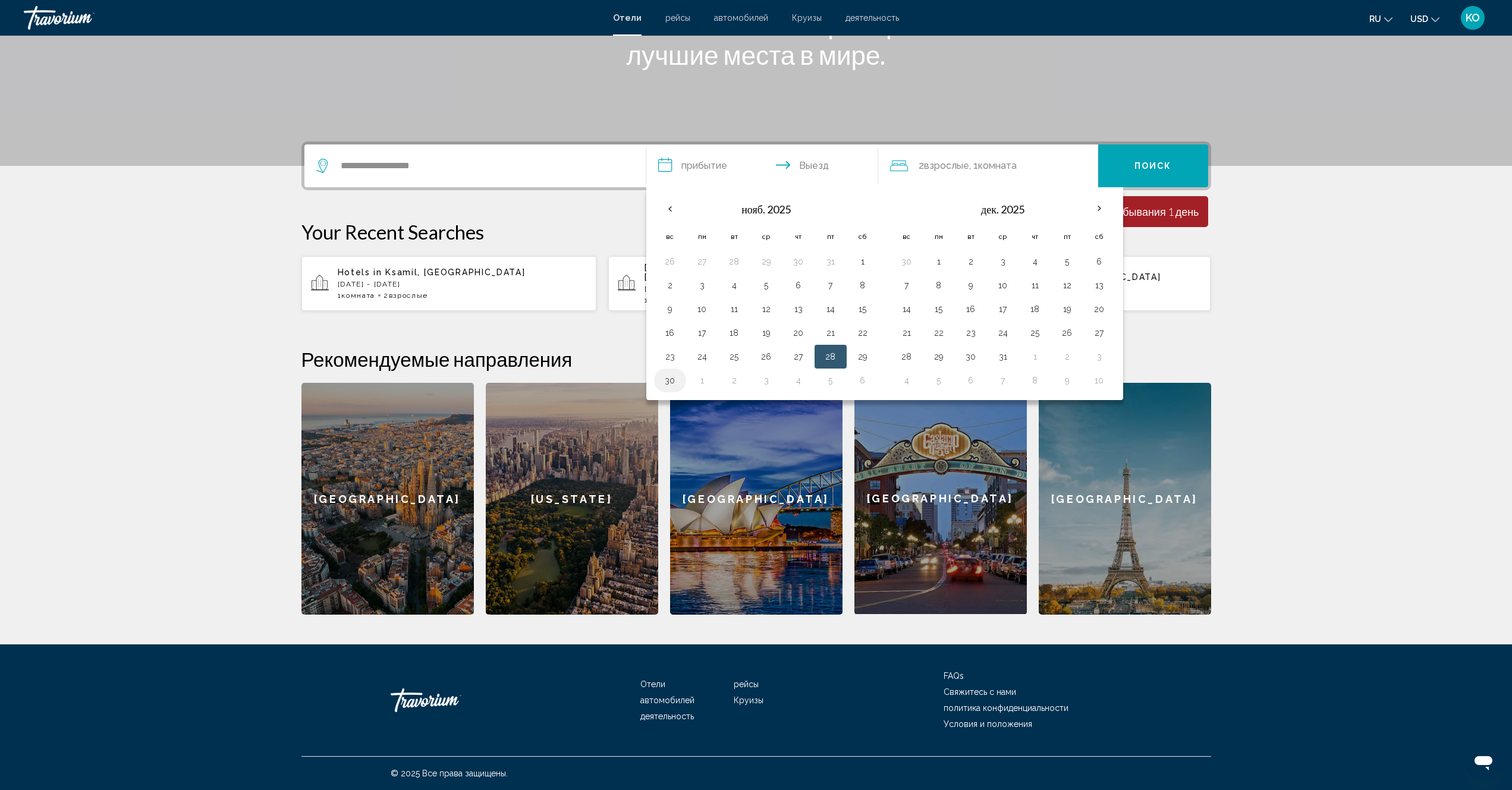
click at [672, 383] on button "30" at bounding box center [670, 380] width 19 height 17
click at [828, 358] on button "28" at bounding box center [831, 356] width 19 height 17
type input "**********"
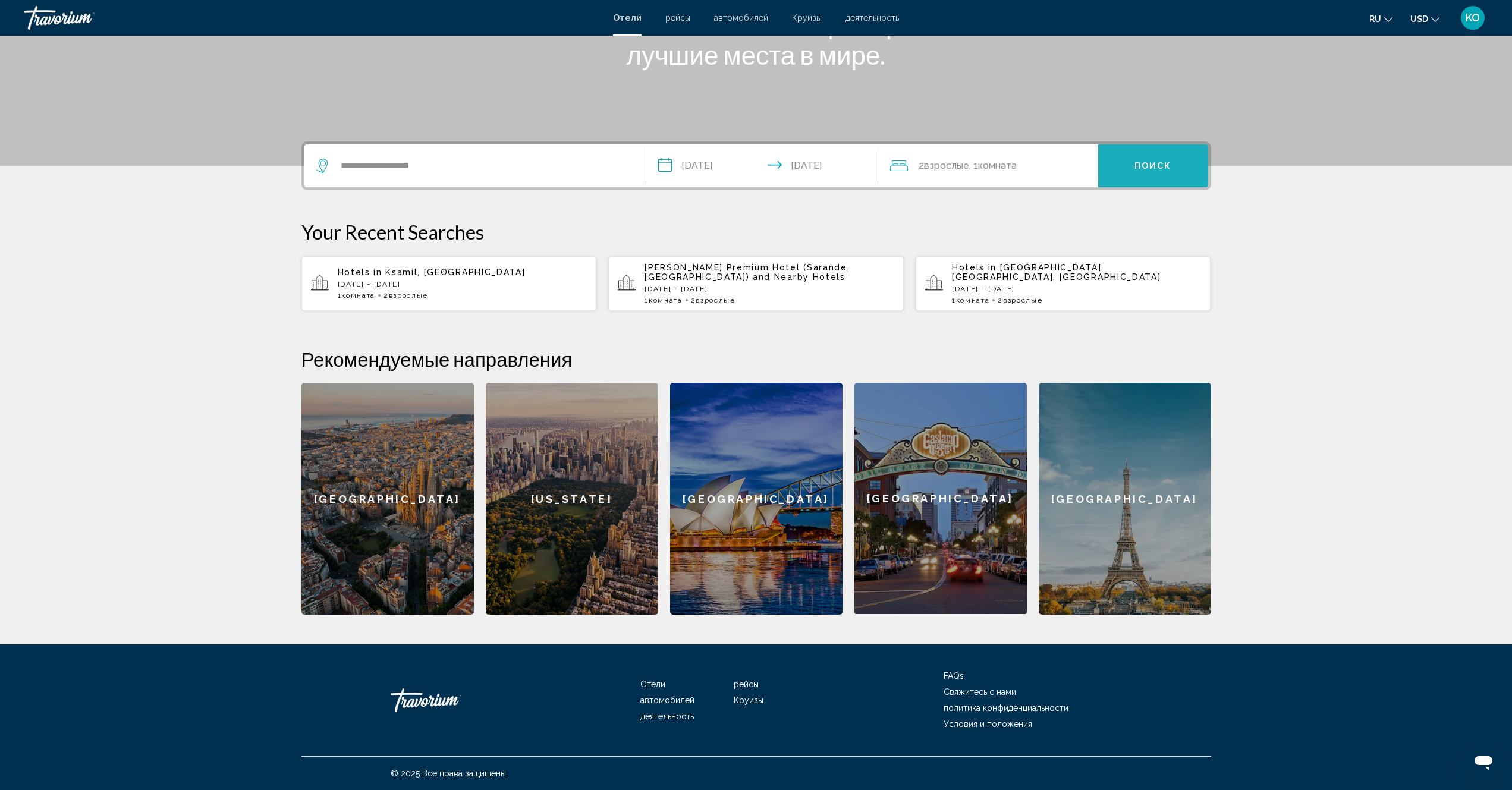
click at [1154, 169] on span "Поиск" at bounding box center [1152, 167] width 37 height 10
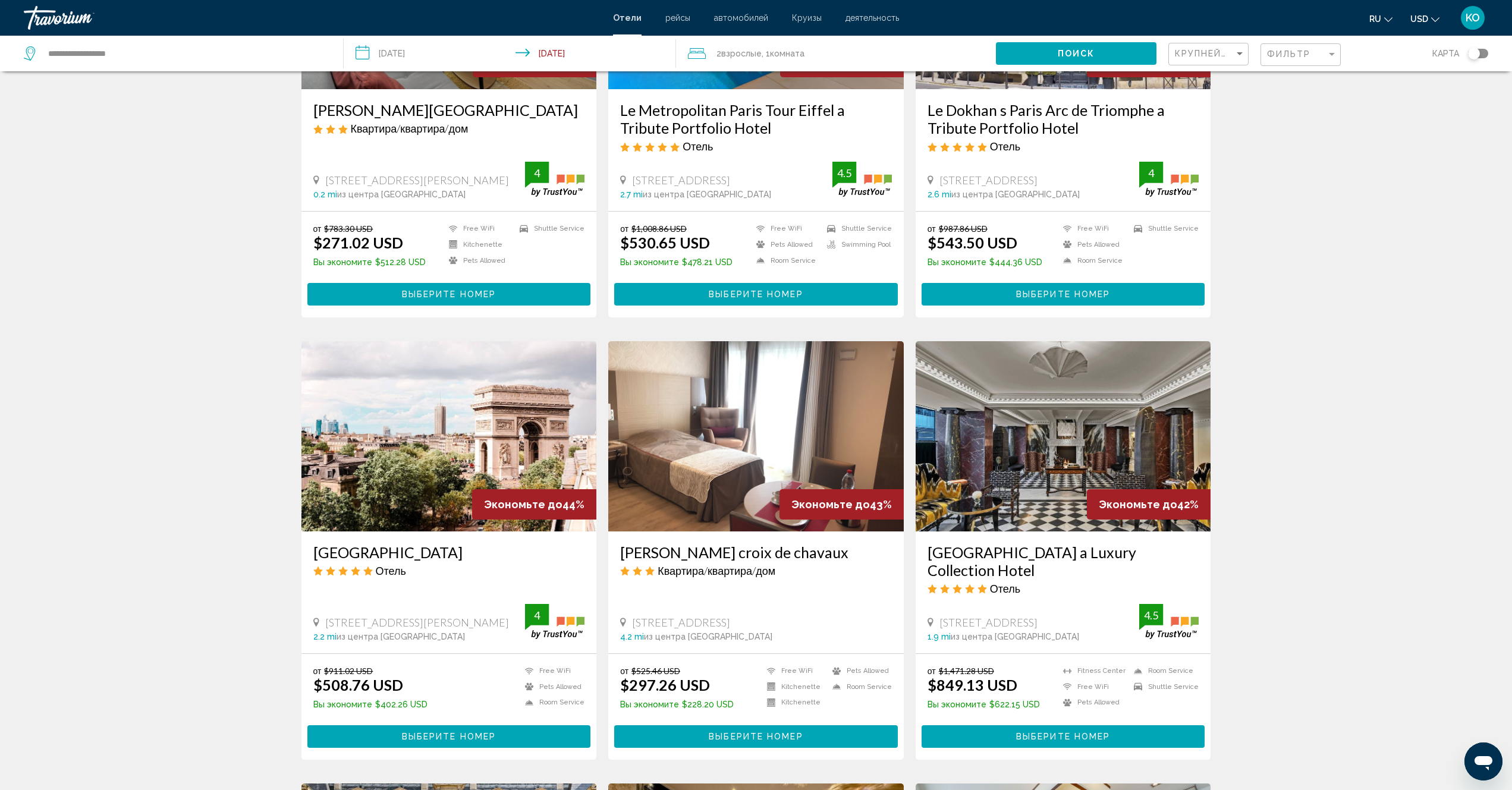
scroll to position [297, 0]
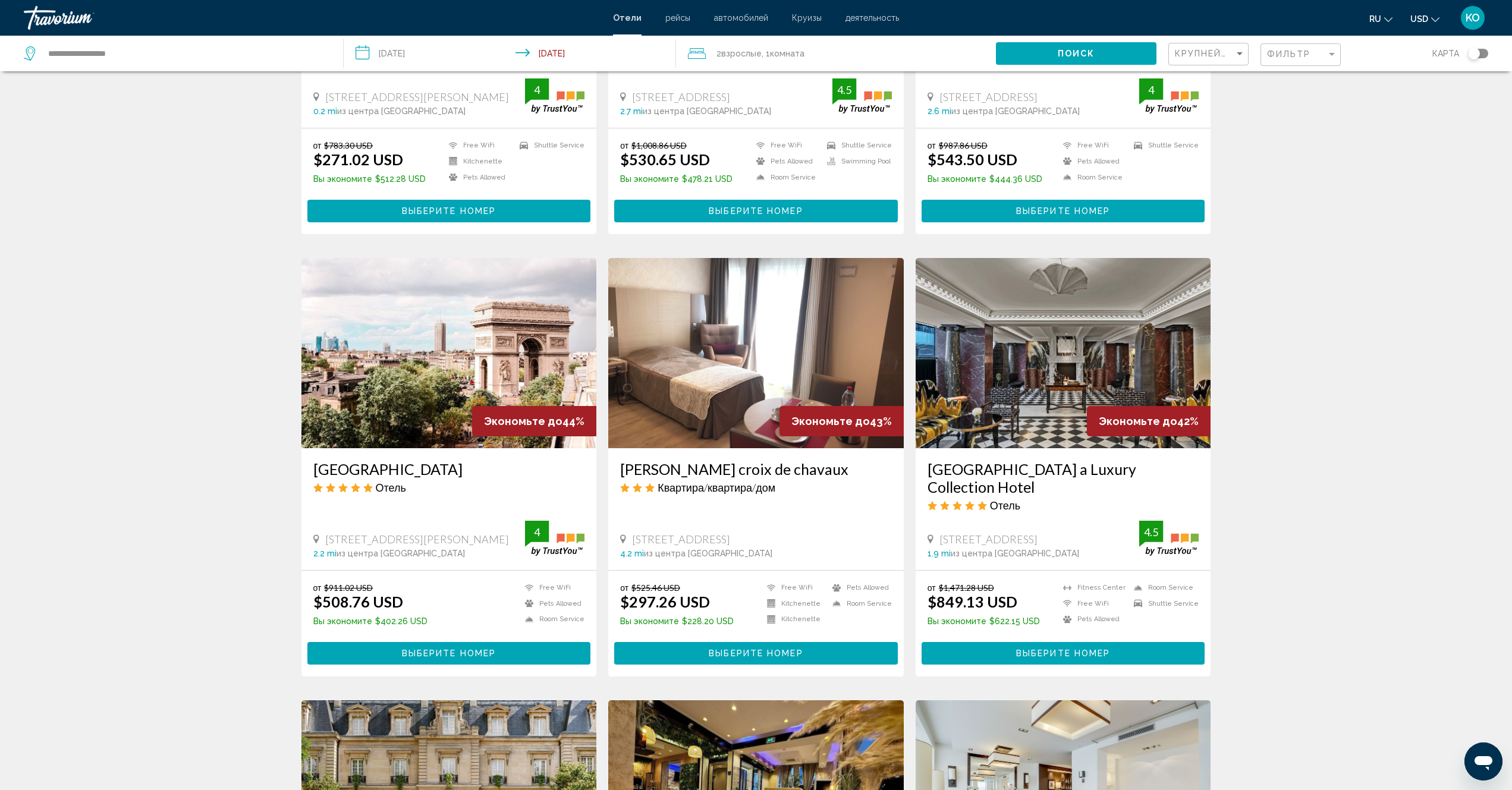
click at [444, 375] on img "Main content" at bounding box center [448, 353] width 295 height 190
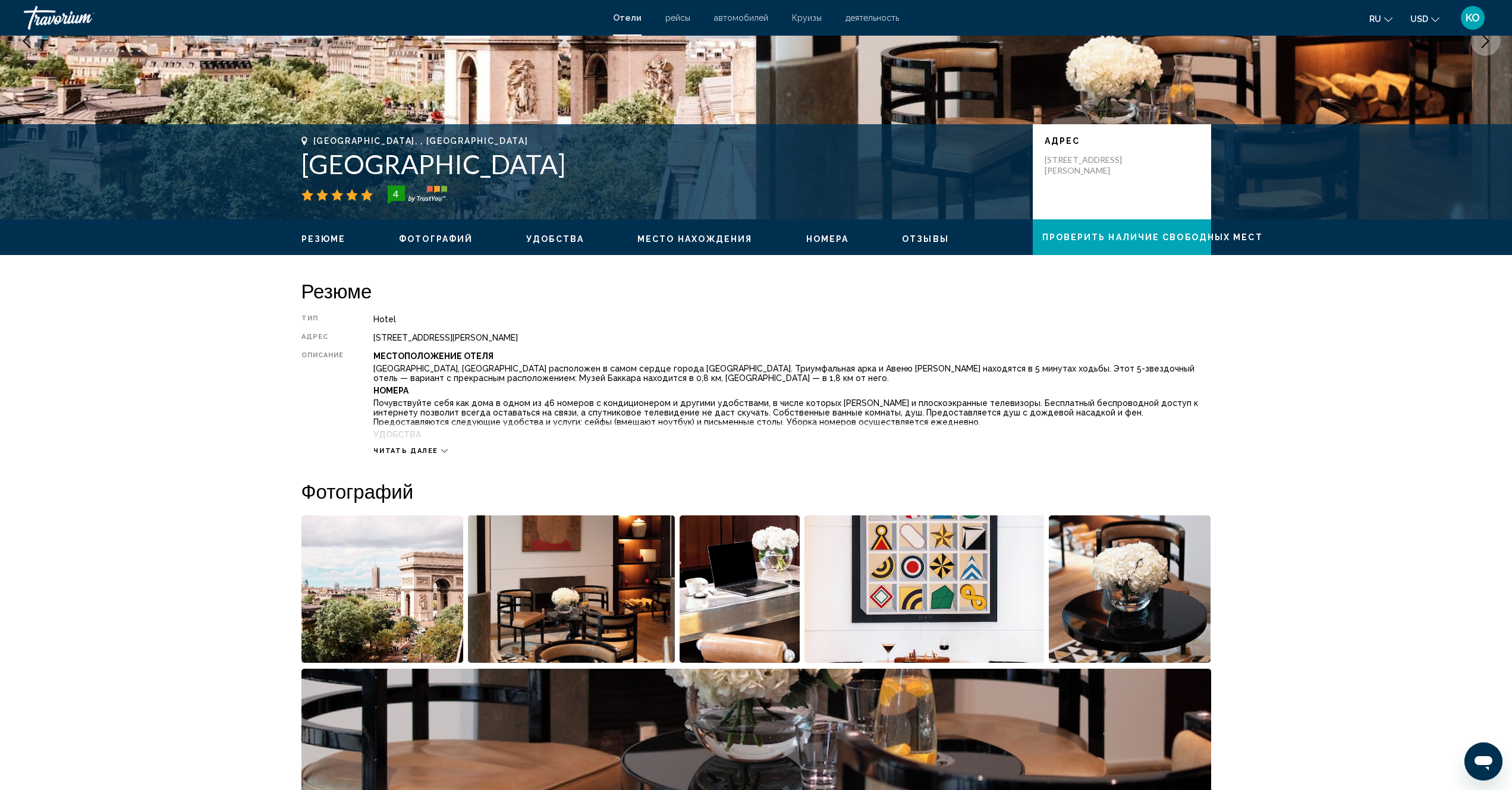
scroll to position [178, 0]
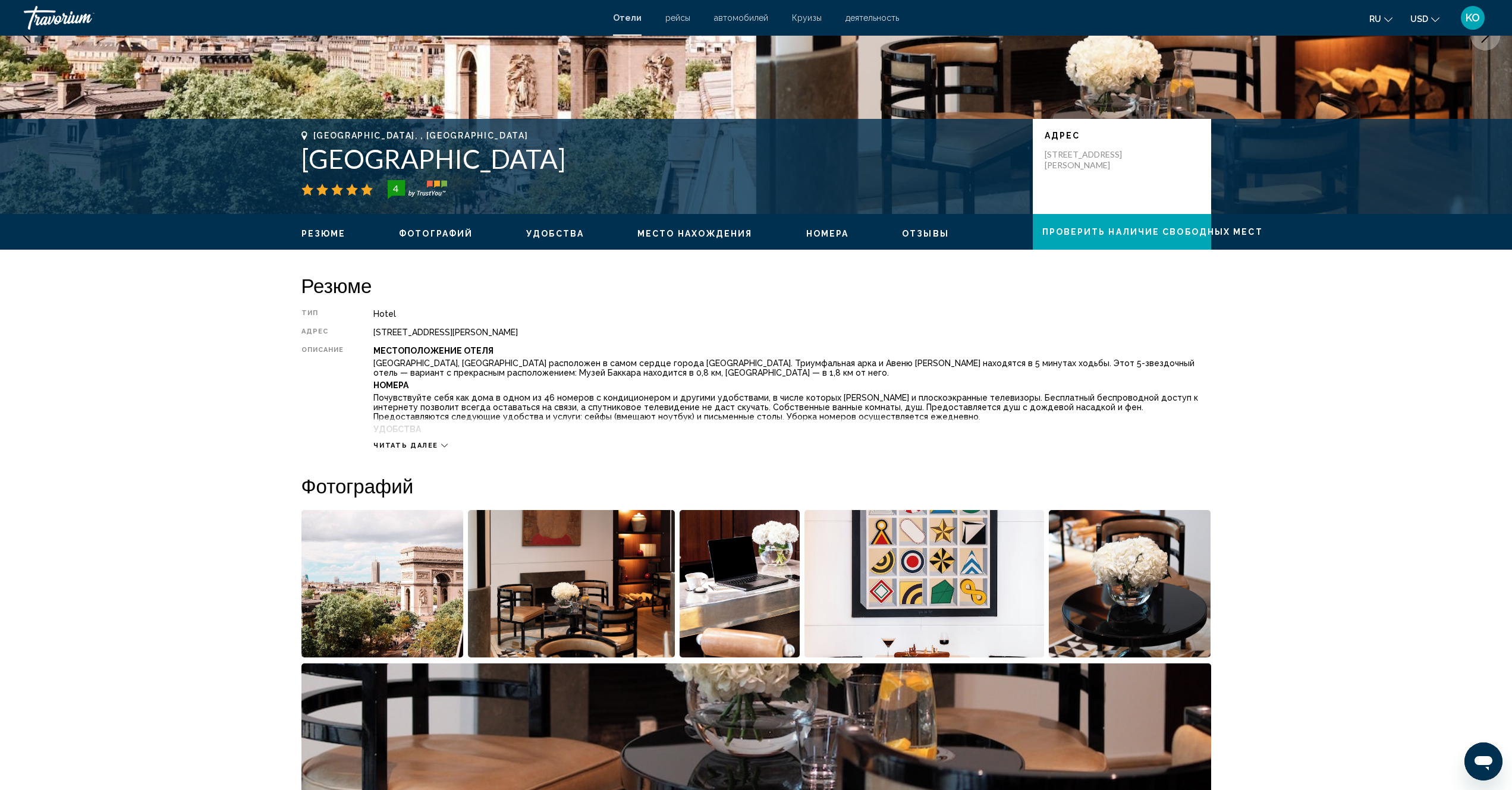
click at [441, 445] on div "Читать далее" at bounding box center [410, 446] width 74 height 8
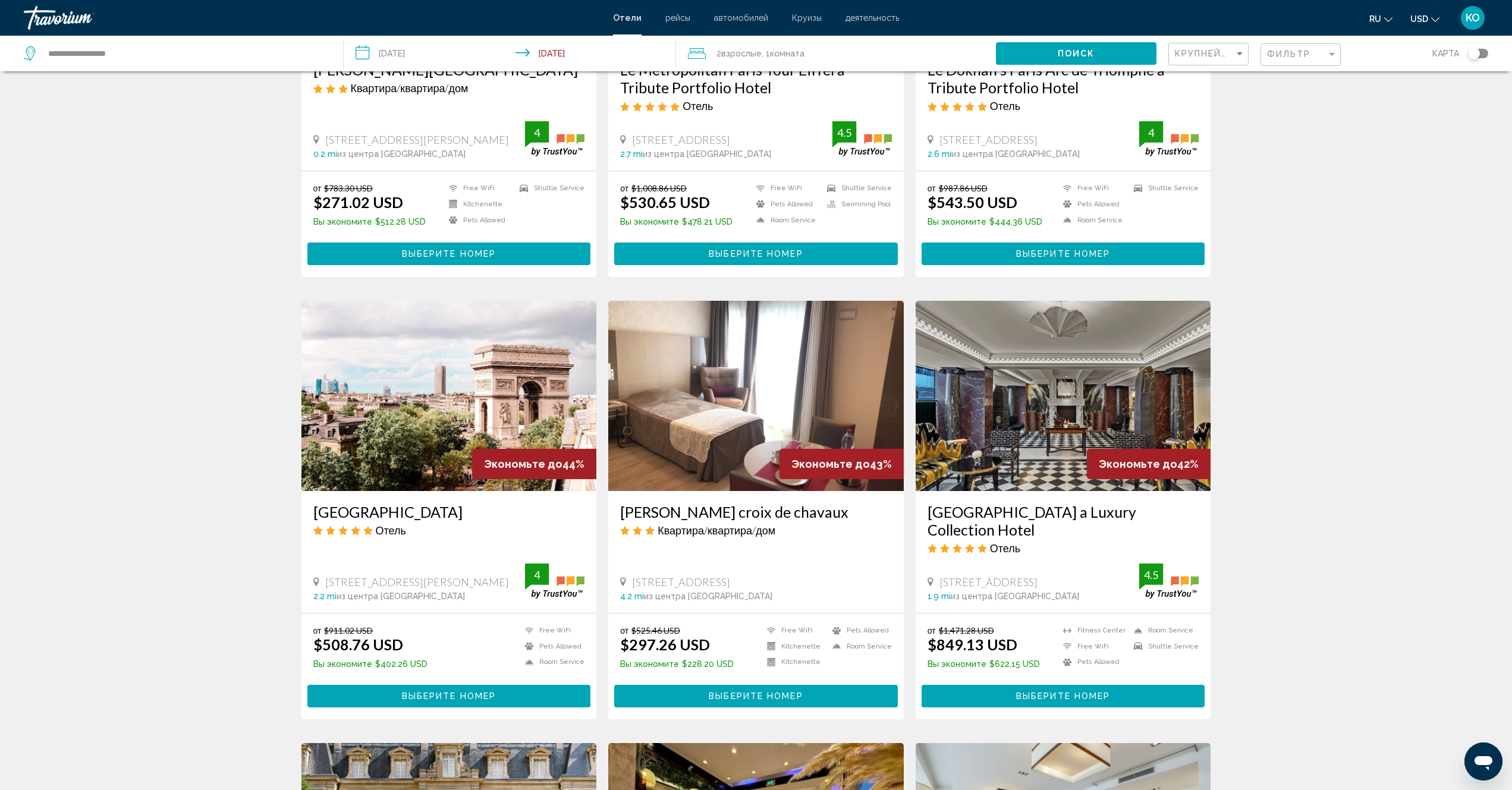
scroll to position [297, 0]
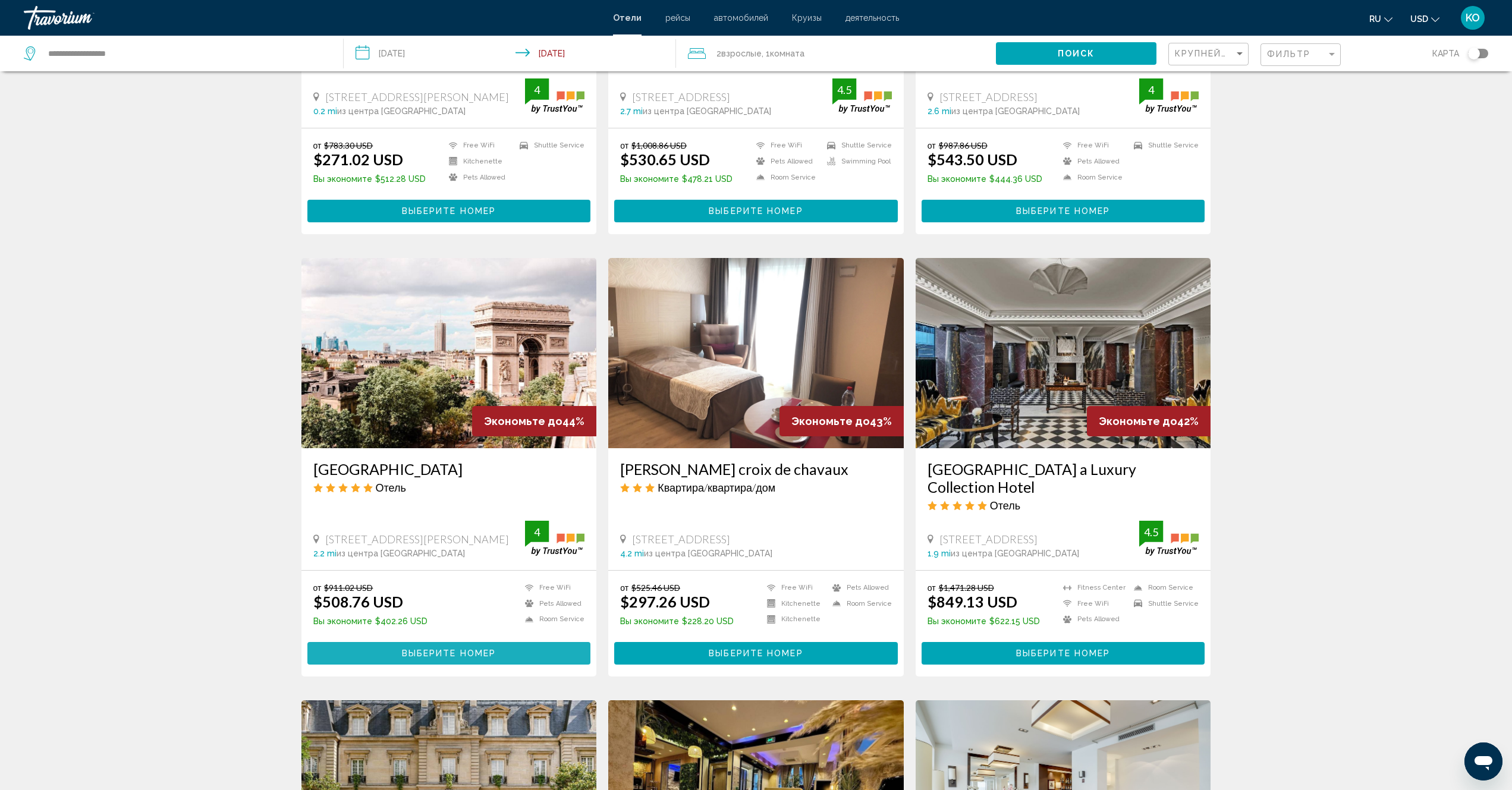
click at [443, 654] on span "Выберите номер" at bounding box center [448, 654] width 94 height 10
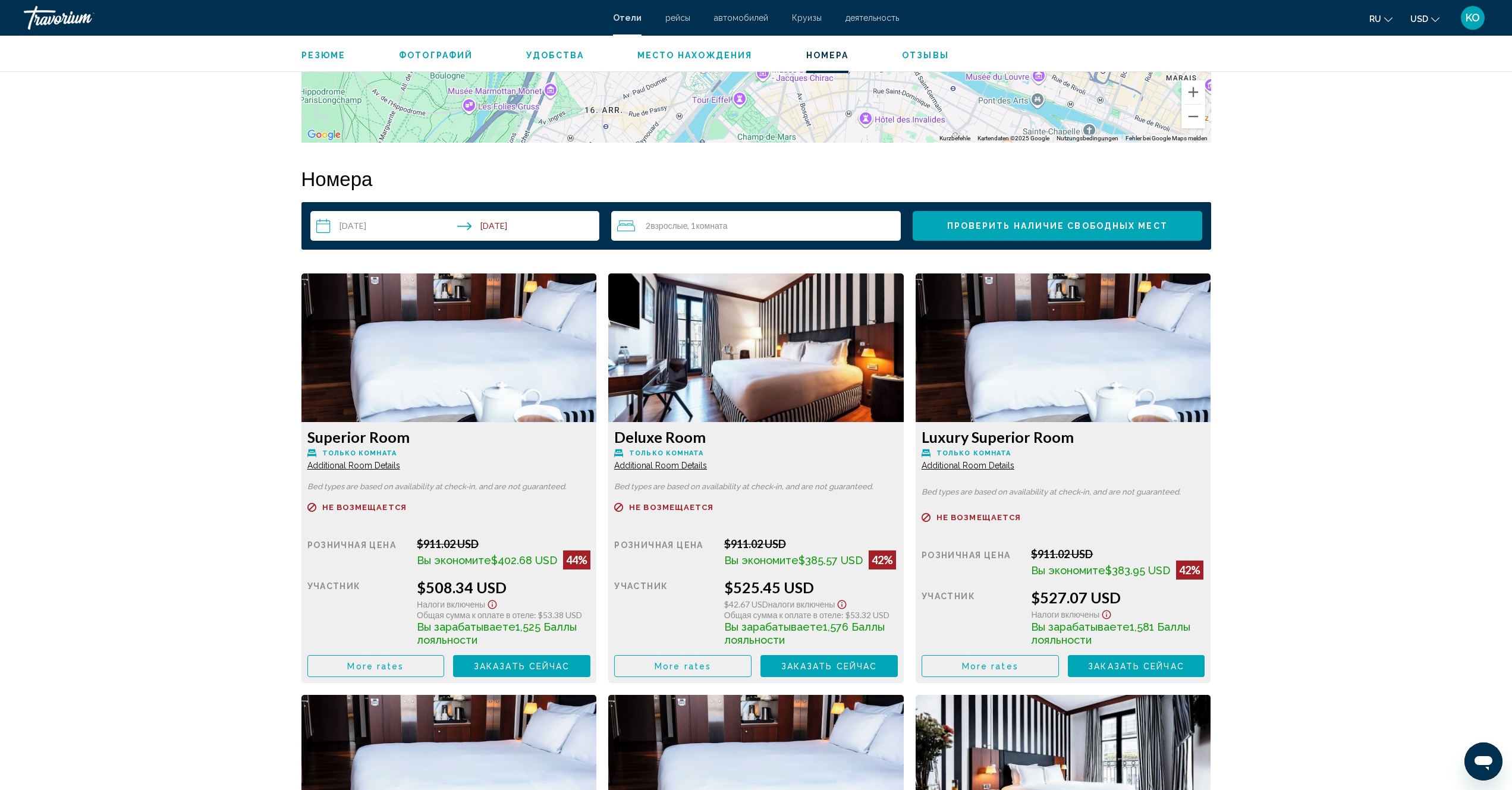
scroll to position [1546, 0]
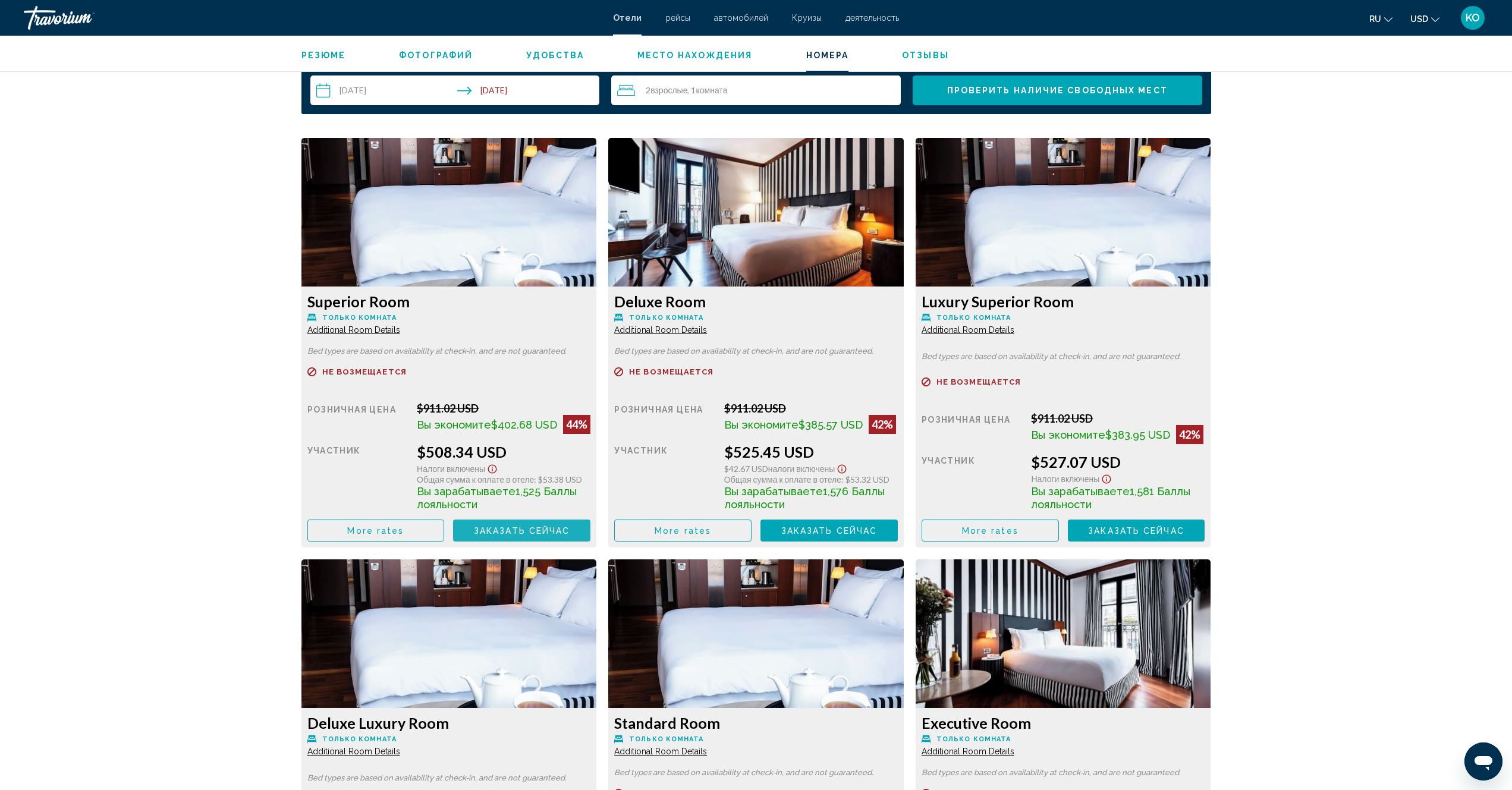
click at [548, 533] on span "Заказать сейчас" at bounding box center [522, 532] width 97 height 10
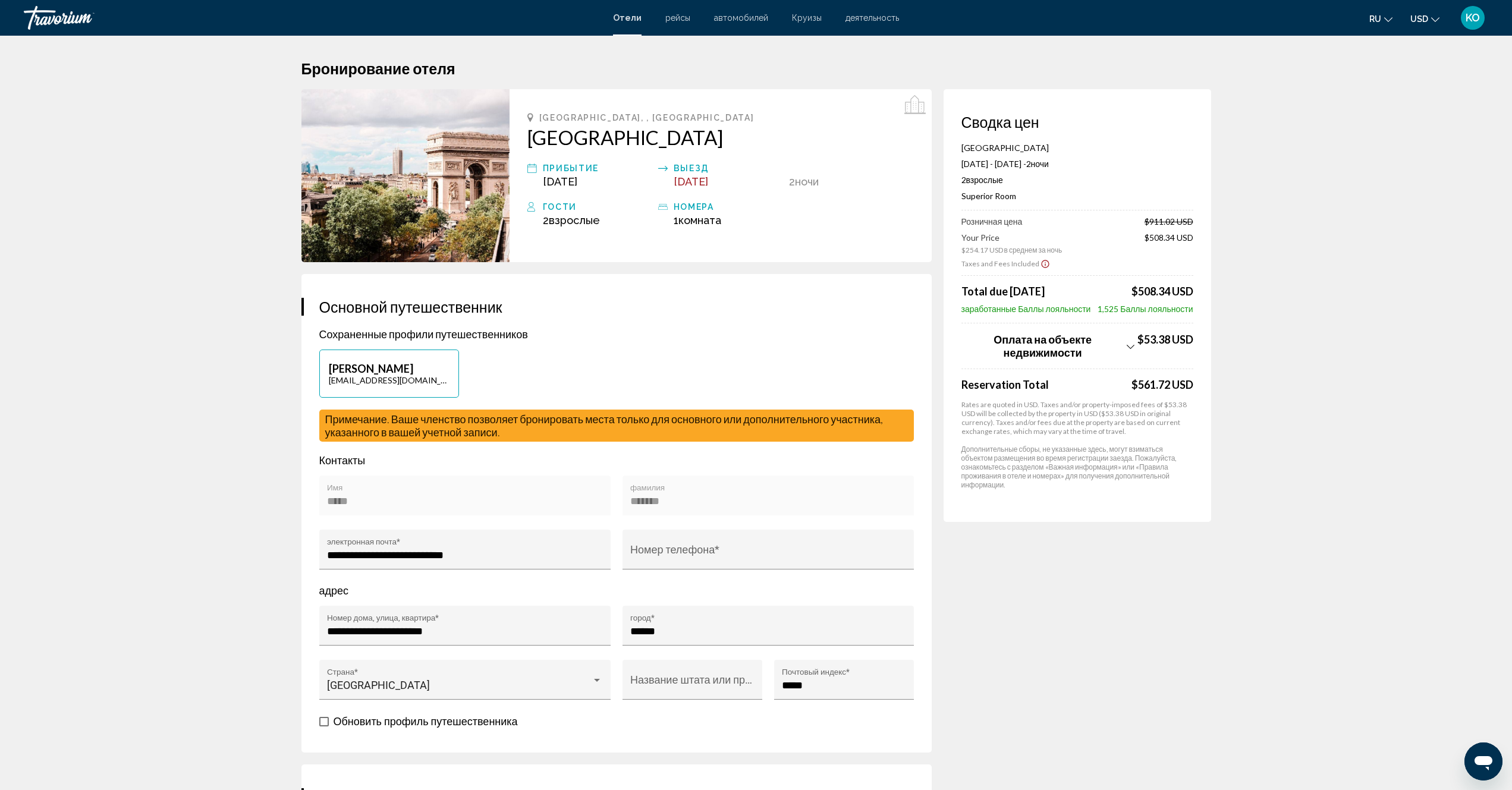
click at [1041, 265] on icon "Show Taxes and Fees disclaimer" at bounding box center [1045, 263] width 10 height 11
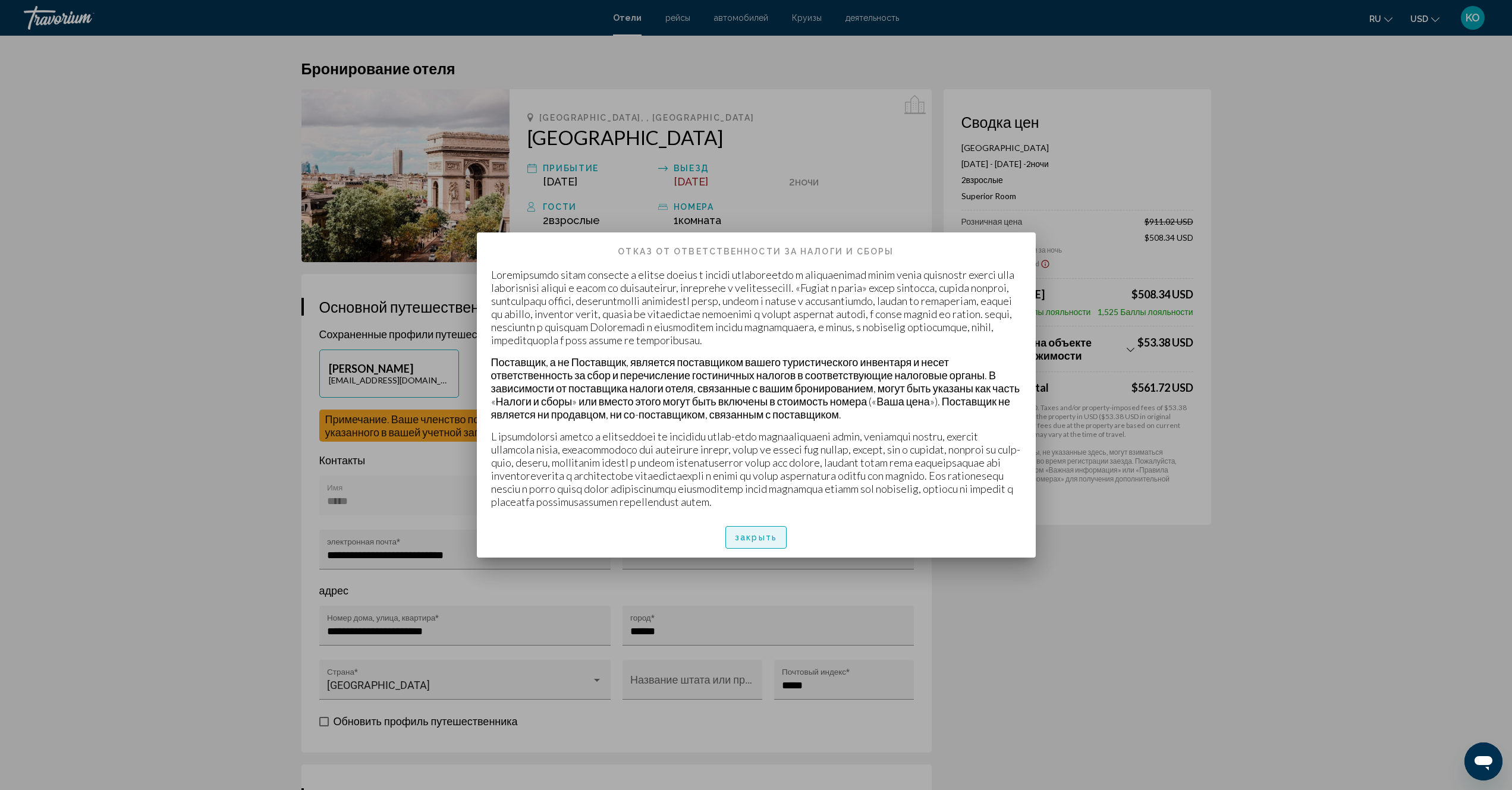
click at [750, 543] on span "закрыть" at bounding box center [756, 538] width 42 height 10
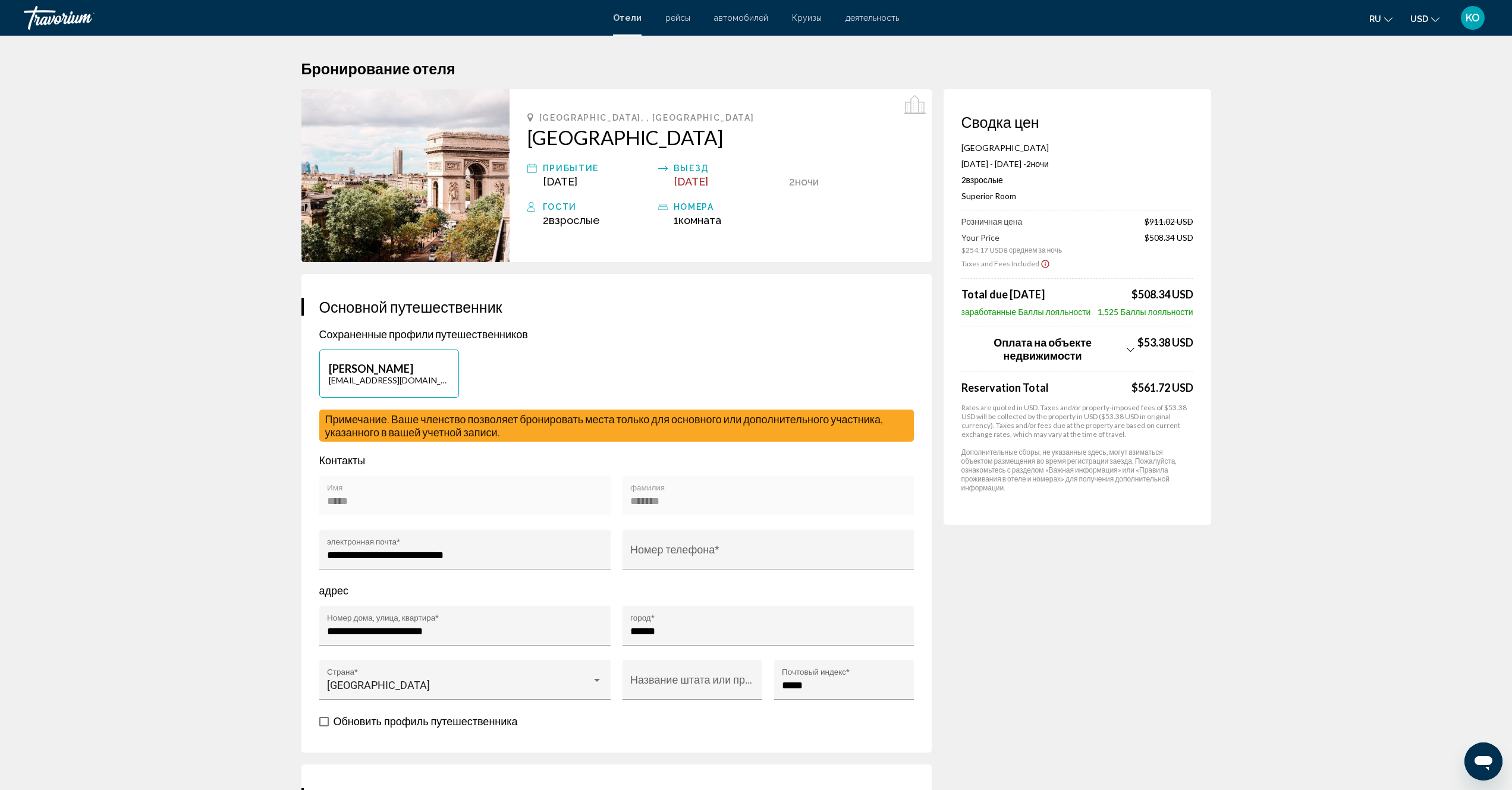
click at [1129, 350] on icon "Show Taxes and Fees breakdown" at bounding box center [1130, 350] width 8 height 10
click at [413, 182] on img "Main content" at bounding box center [405, 175] width 208 height 173
click at [478, 145] on img "Main content" at bounding box center [405, 175] width 208 height 173
click at [476, 146] on img "Main content" at bounding box center [405, 175] width 208 height 173
click at [673, 141] on h2 "Grand Hôtel Champs Elysées" at bounding box center [720, 138] width 386 height 23
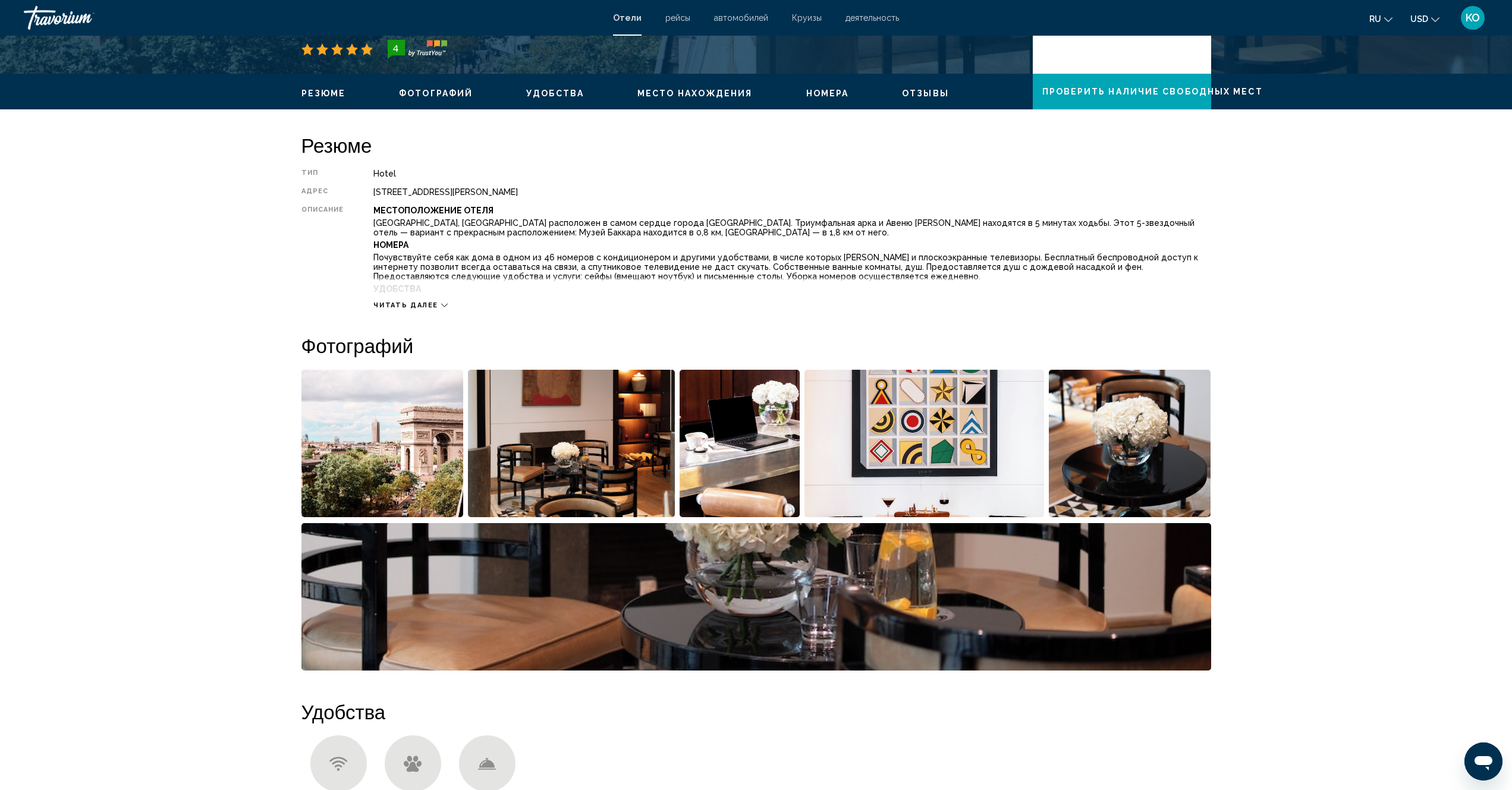
scroll to position [476, 0]
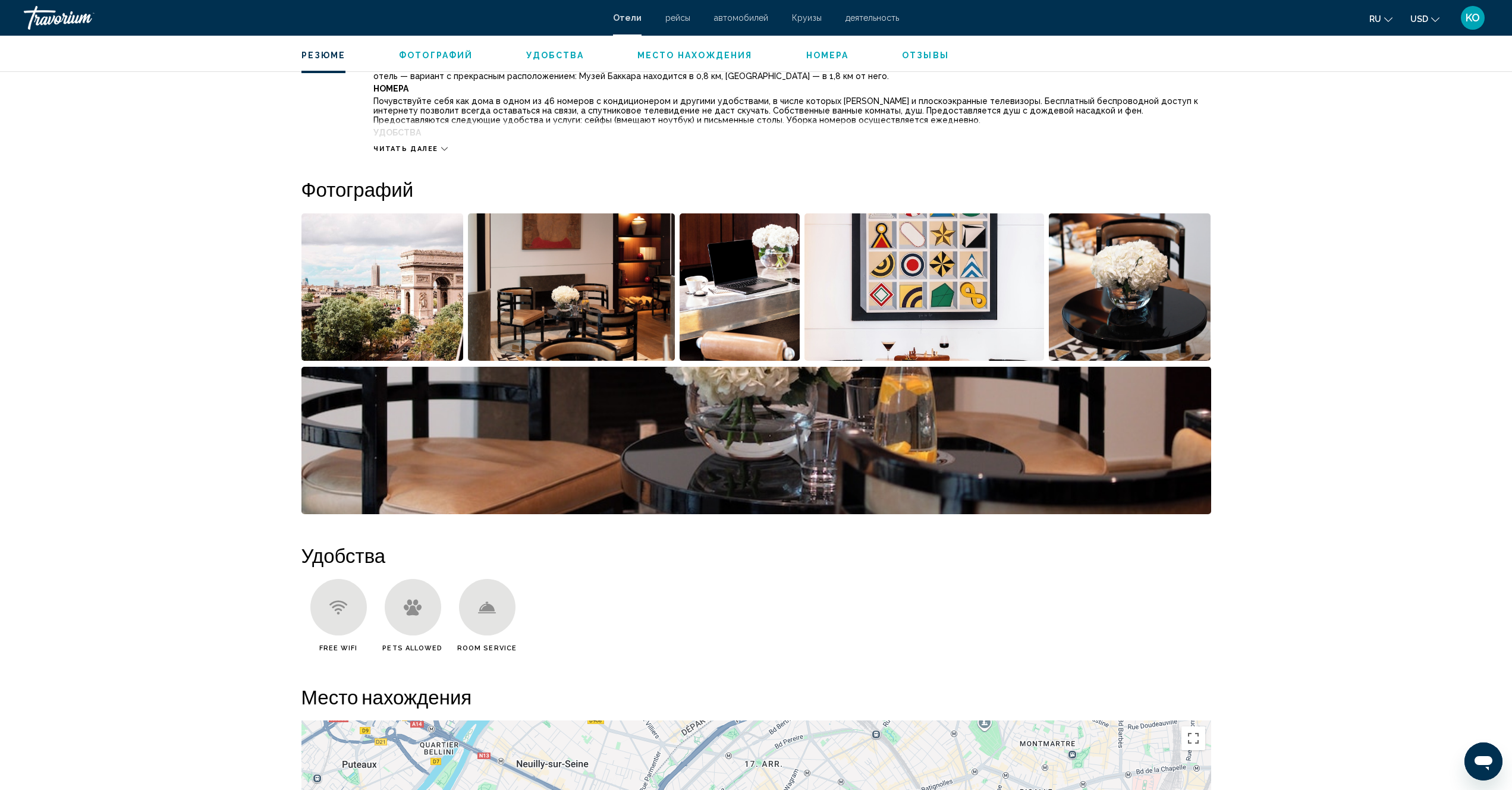
click at [374, 299] on img "Open full-screen image slider" at bounding box center [382, 287] width 162 height 147
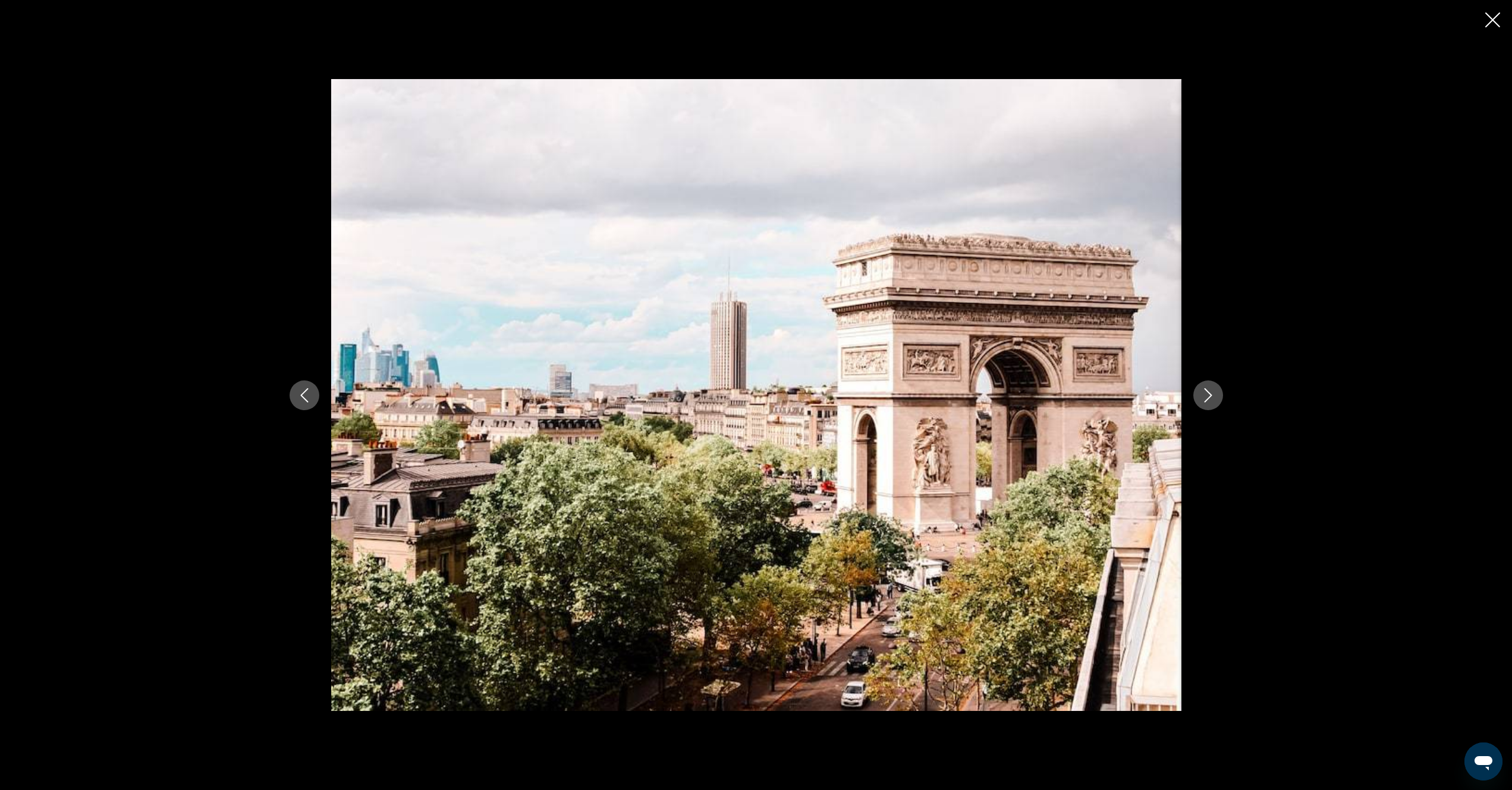
click at [1203, 401] on icon "Next image" at bounding box center [1208, 395] width 15 height 15
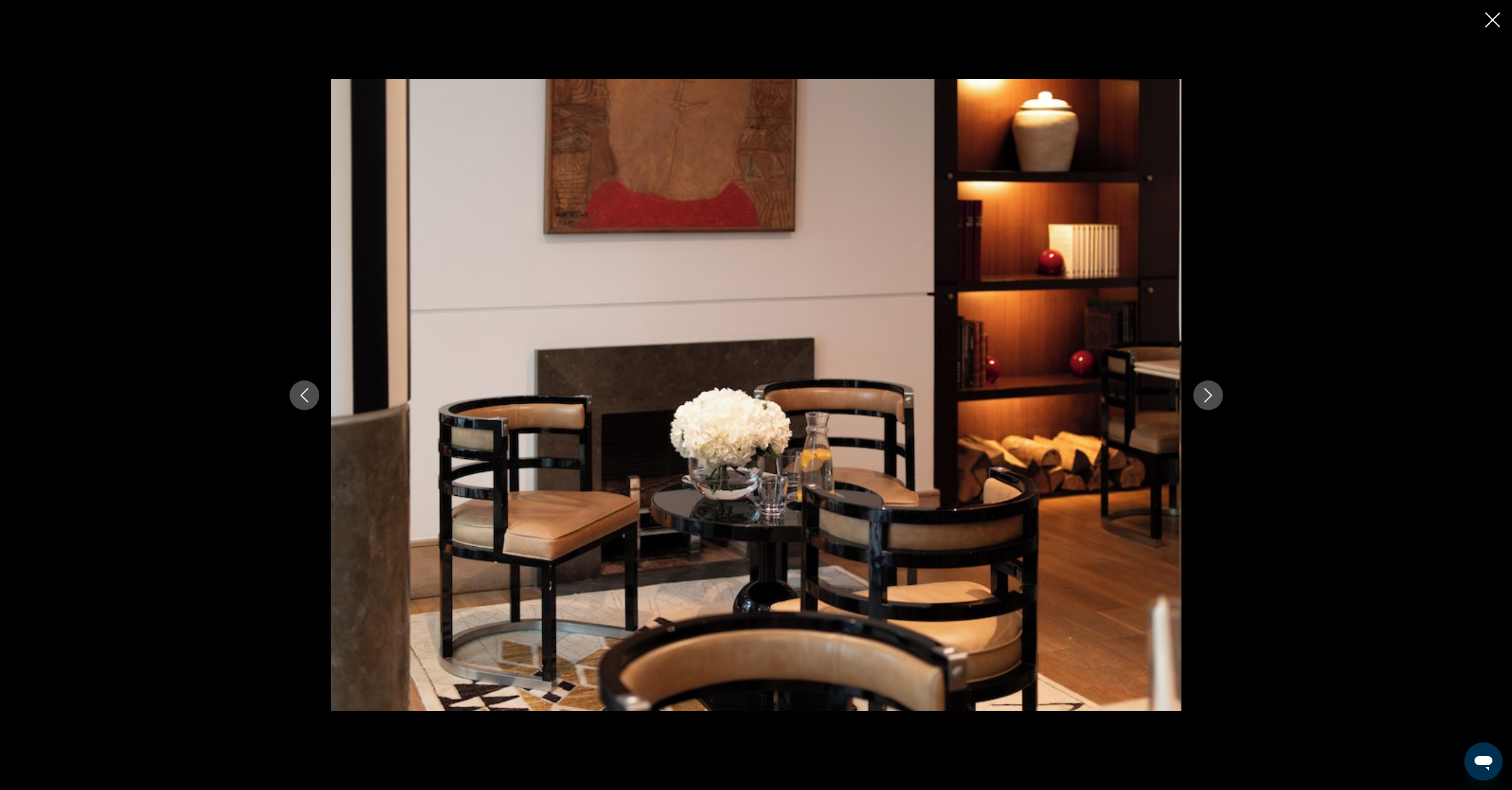
click at [1203, 401] on icon "Next image" at bounding box center [1208, 395] width 15 height 15
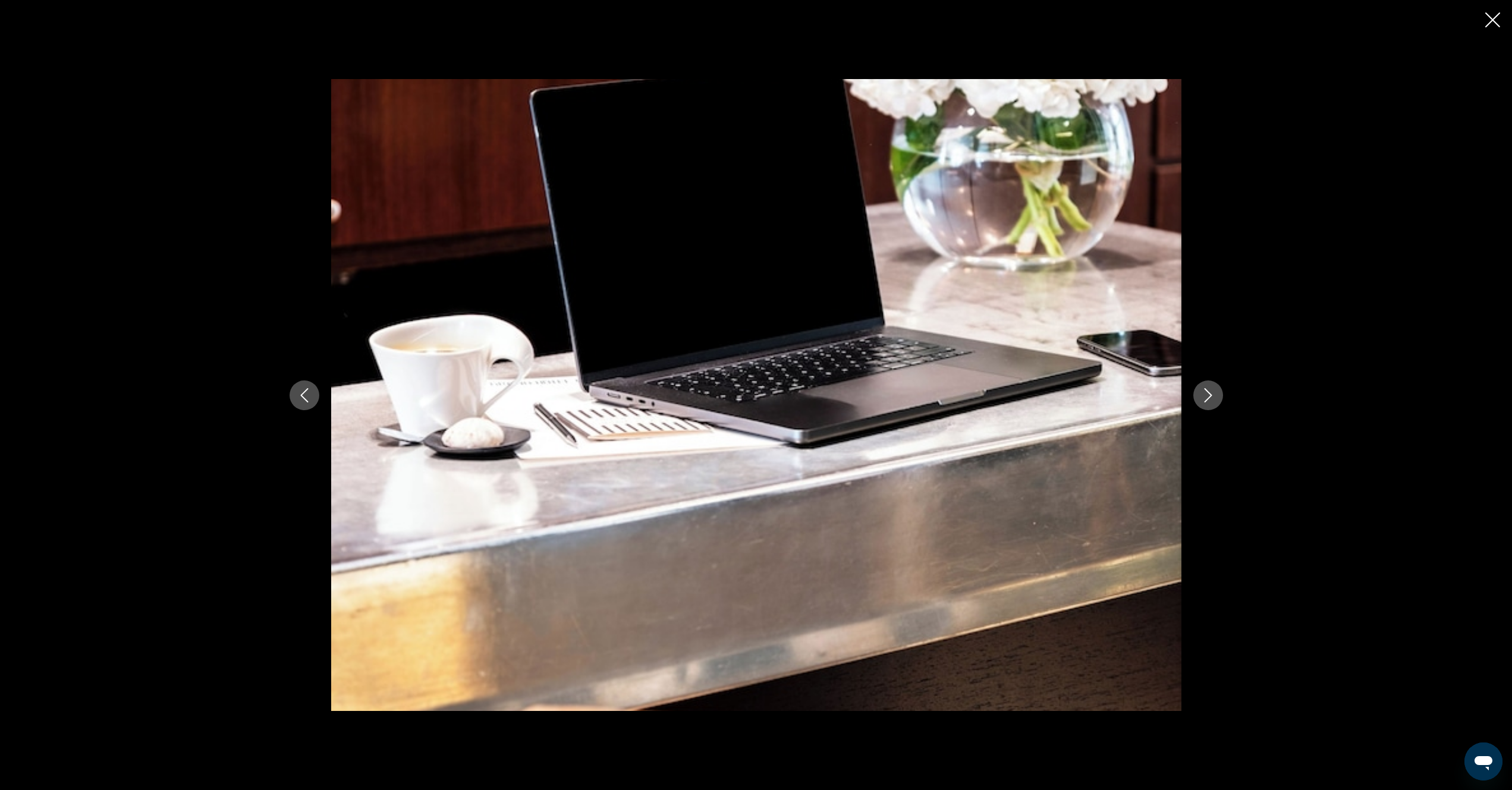
click at [1203, 401] on icon "Next image" at bounding box center [1208, 395] width 15 height 15
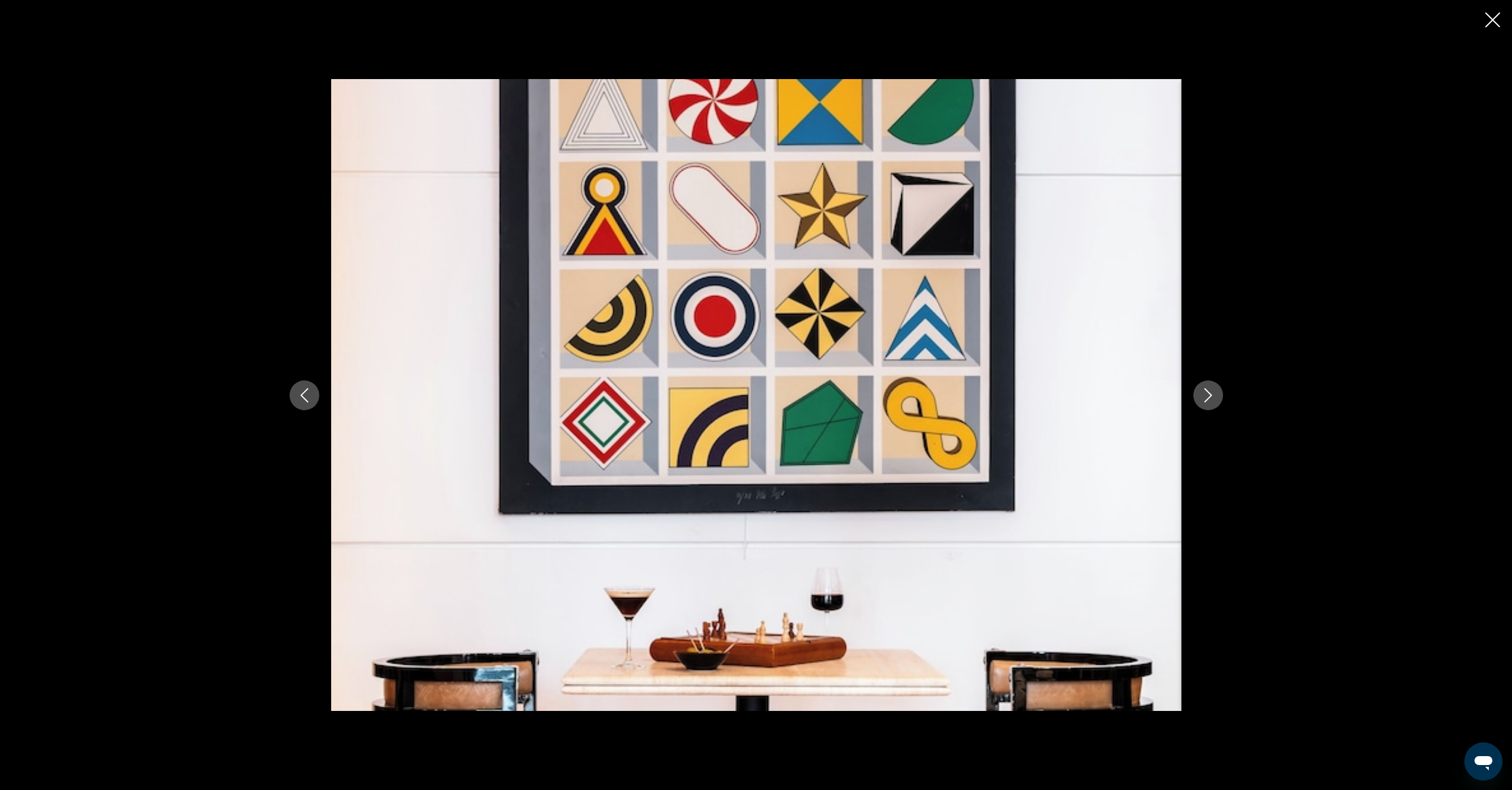
click at [1203, 401] on icon "Next image" at bounding box center [1208, 395] width 15 height 15
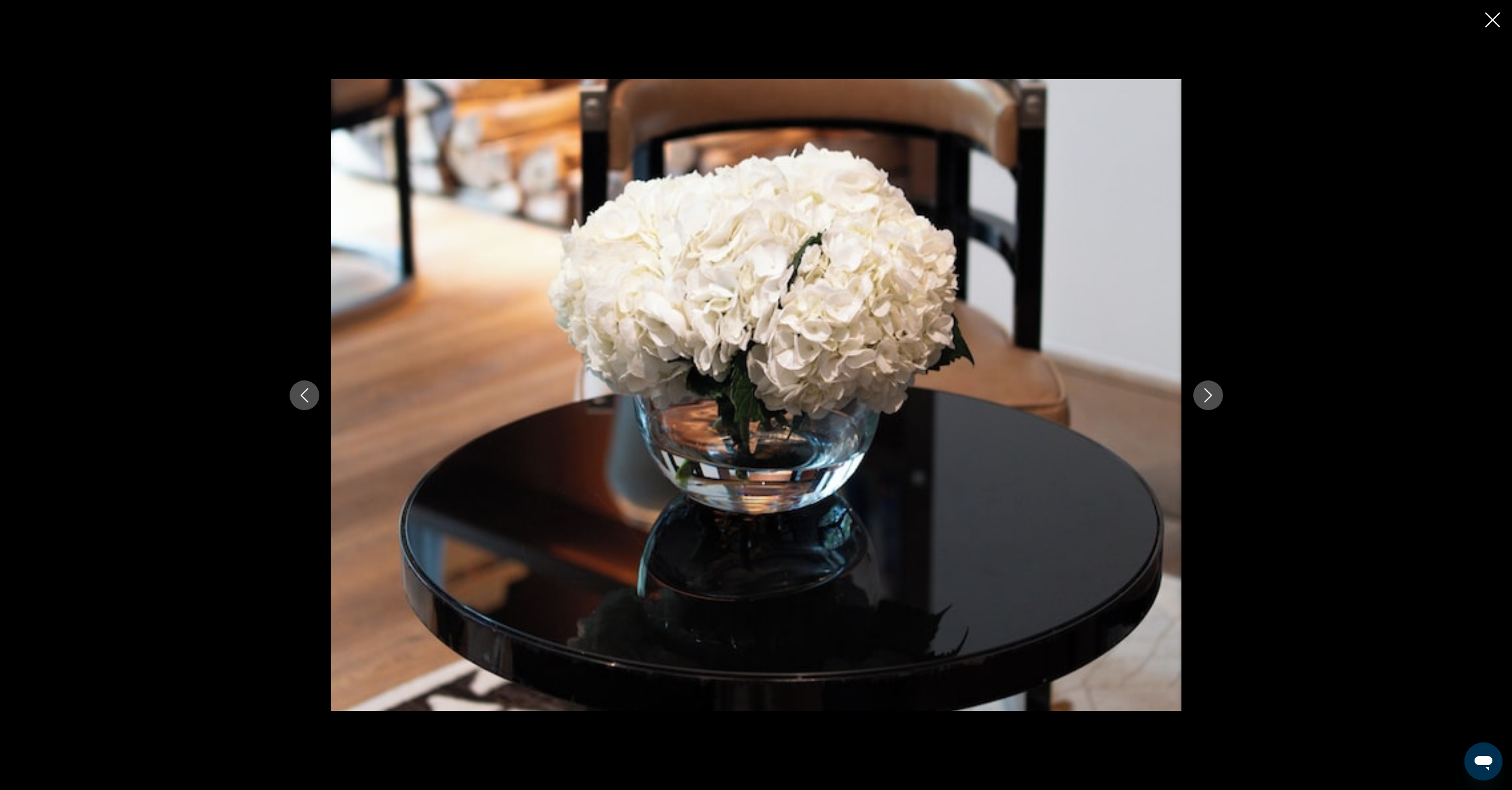
click at [1203, 401] on icon "Next image" at bounding box center [1208, 395] width 15 height 15
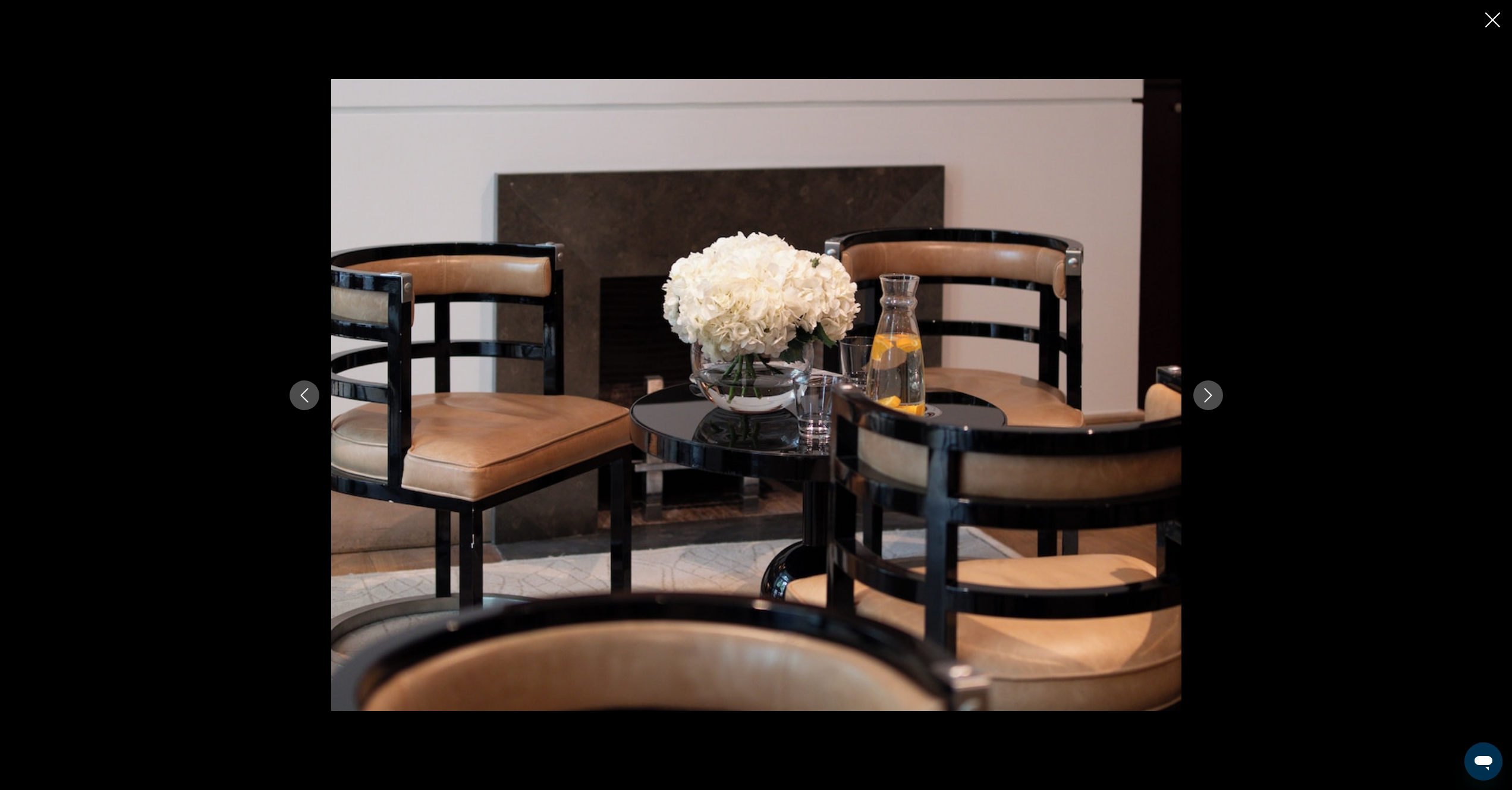
click at [1203, 401] on icon "Next image" at bounding box center [1208, 395] width 15 height 15
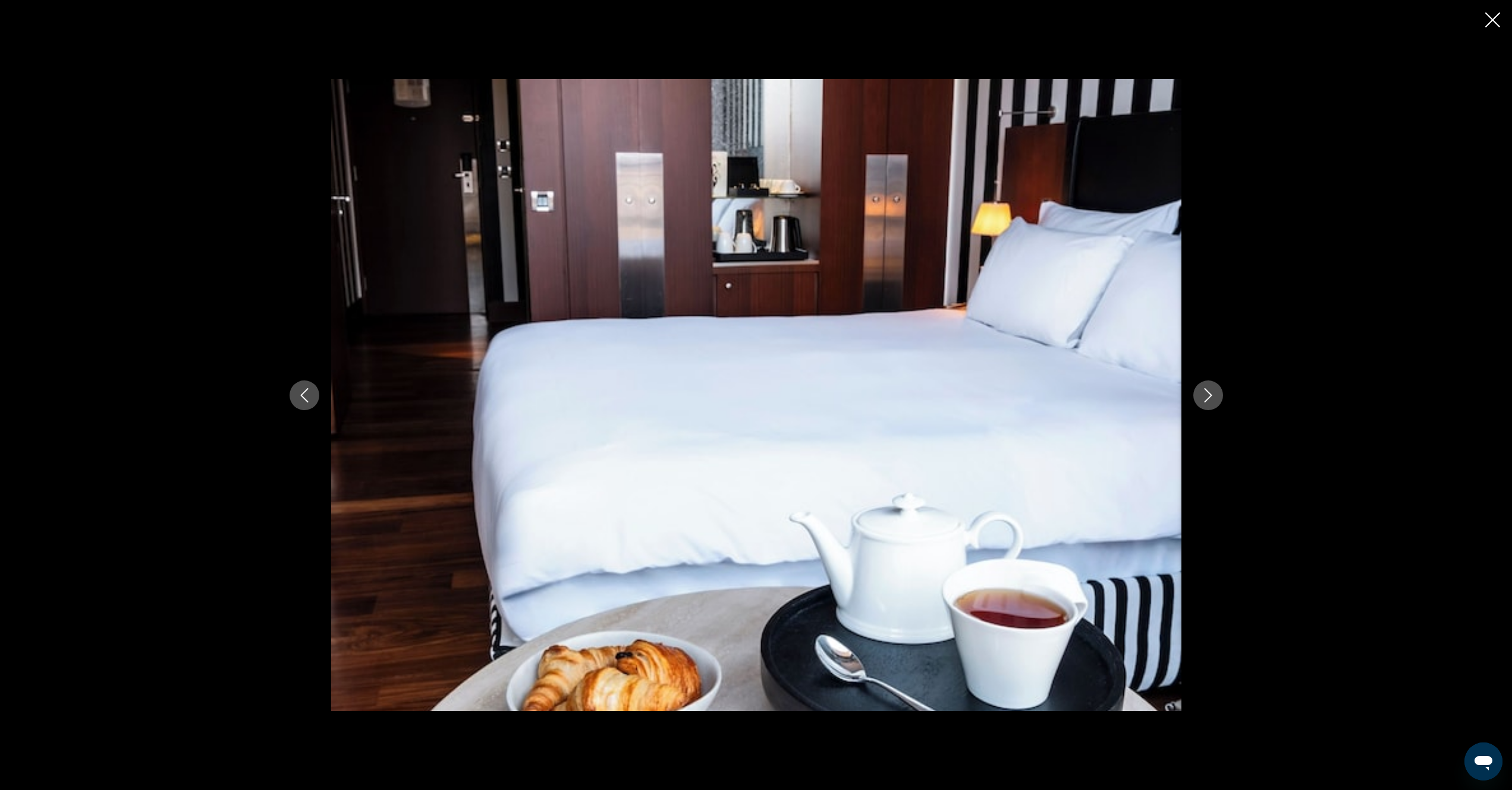
click at [1203, 401] on icon "Next image" at bounding box center [1208, 395] width 15 height 15
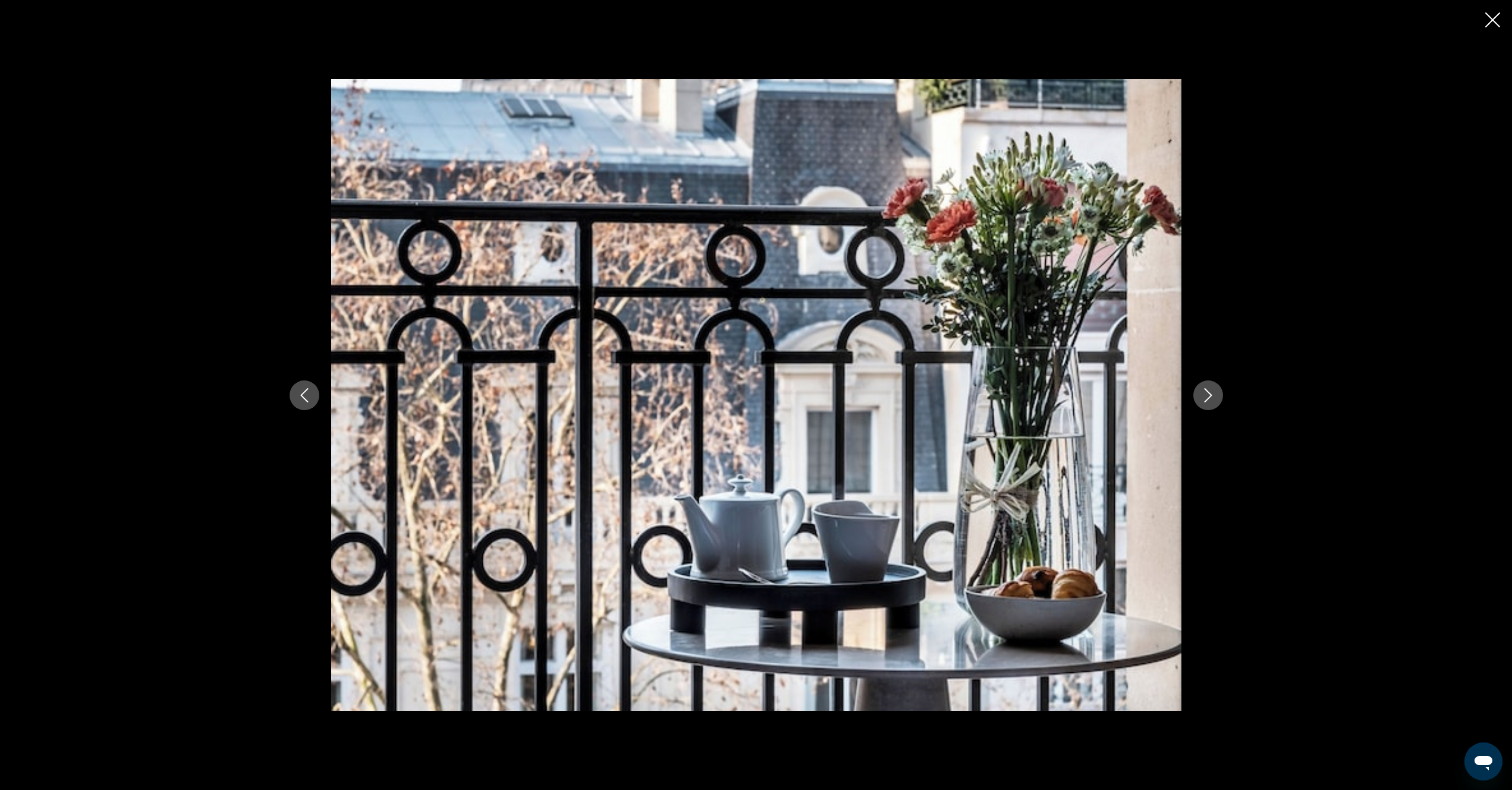
click at [1203, 401] on icon "Next image" at bounding box center [1208, 395] width 15 height 15
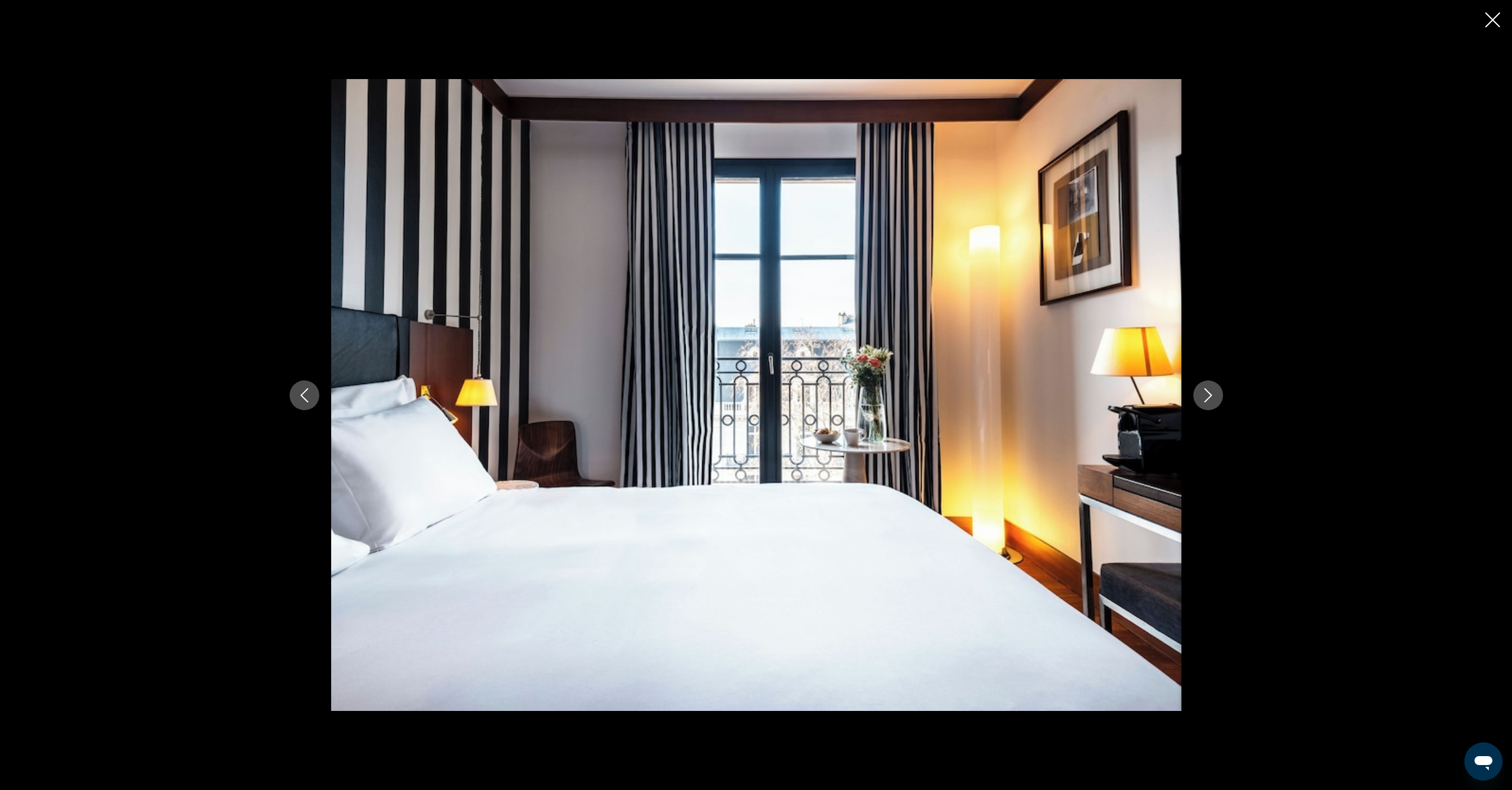
click at [1203, 401] on icon "Next image" at bounding box center [1208, 395] width 15 height 15
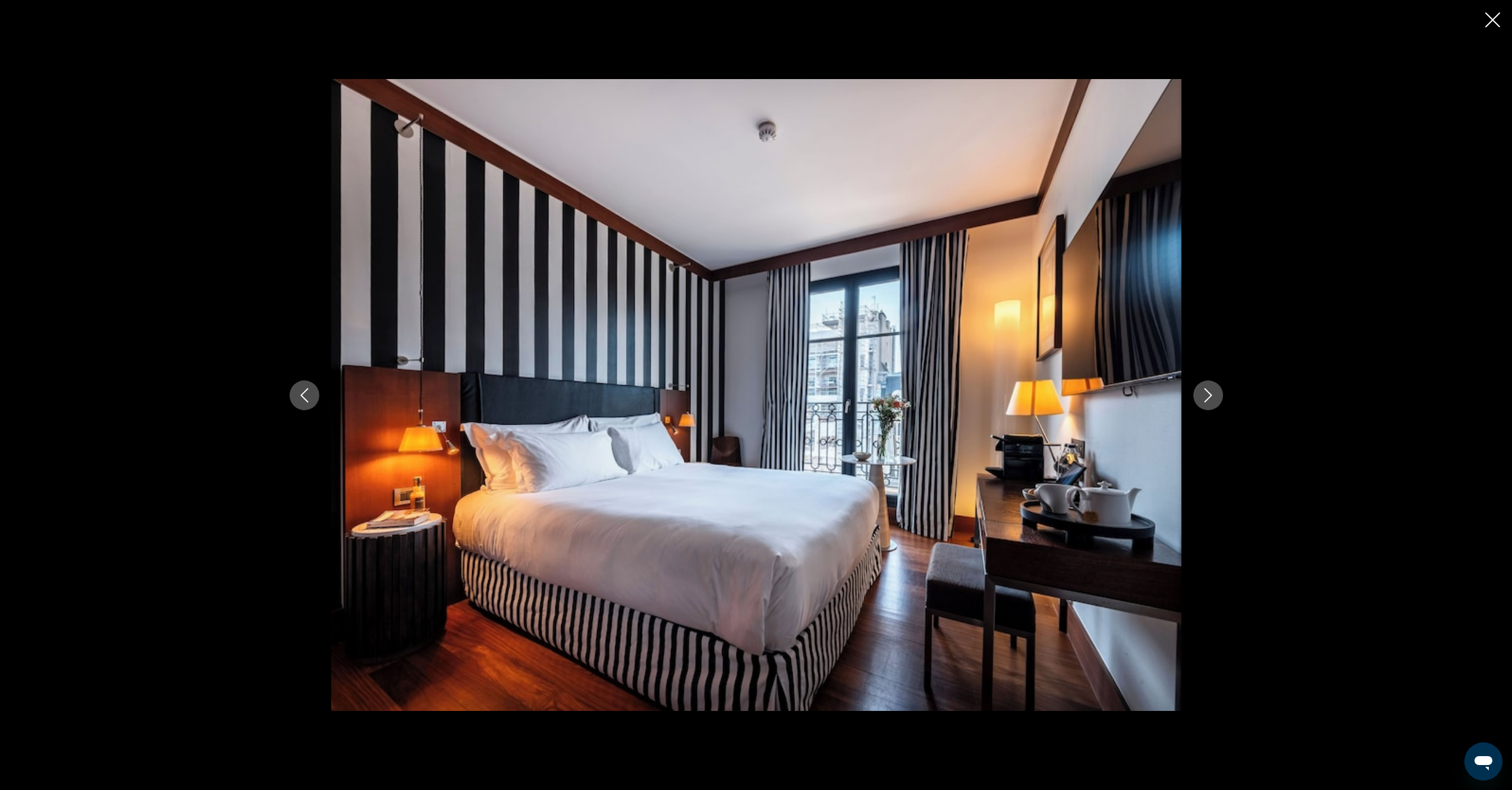
click at [1203, 401] on icon "Next image" at bounding box center [1208, 395] width 15 height 15
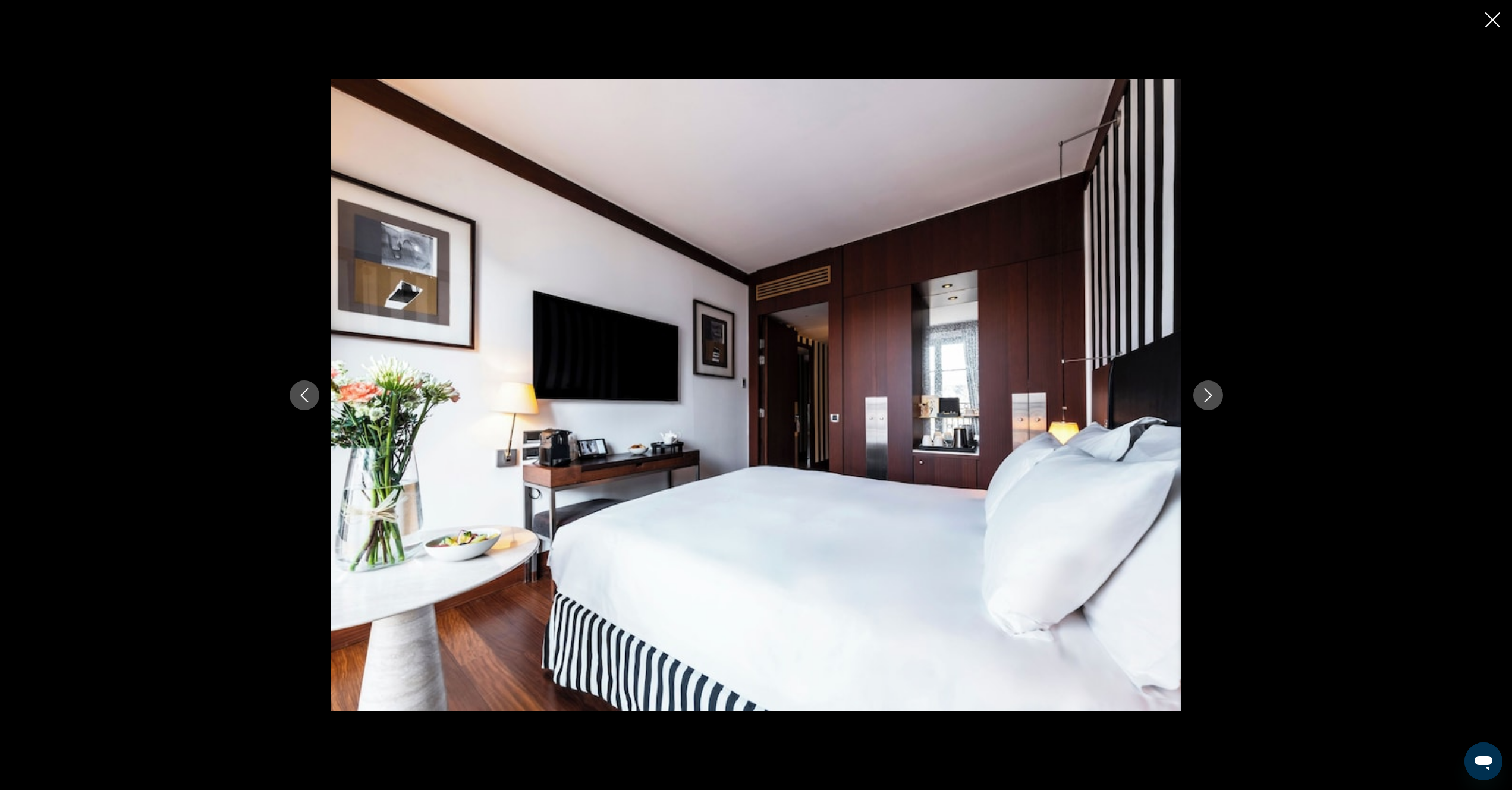
click at [1203, 401] on icon "Next image" at bounding box center [1208, 395] width 15 height 15
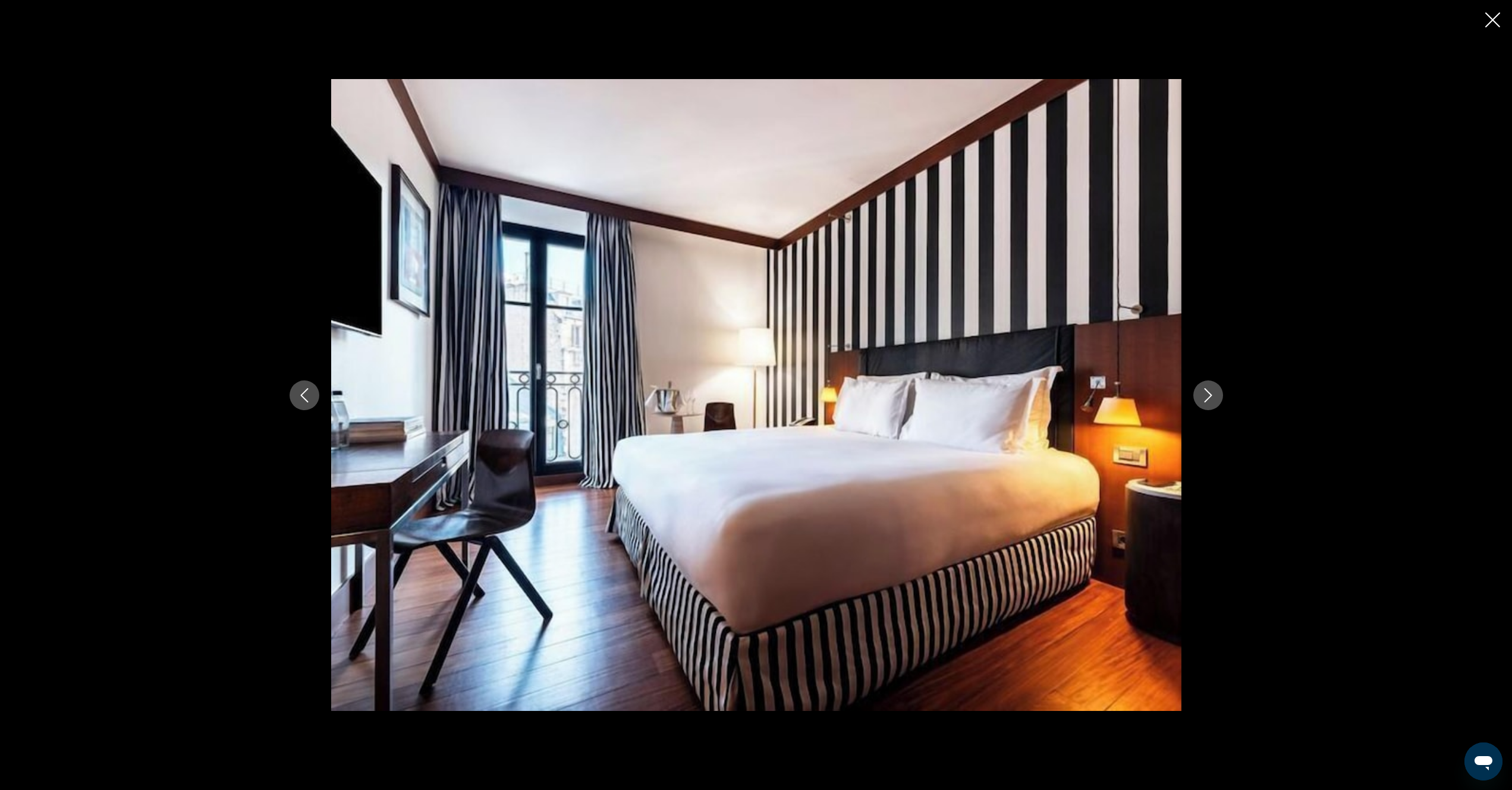
click at [1203, 401] on icon "Next image" at bounding box center [1208, 395] width 15 height 15
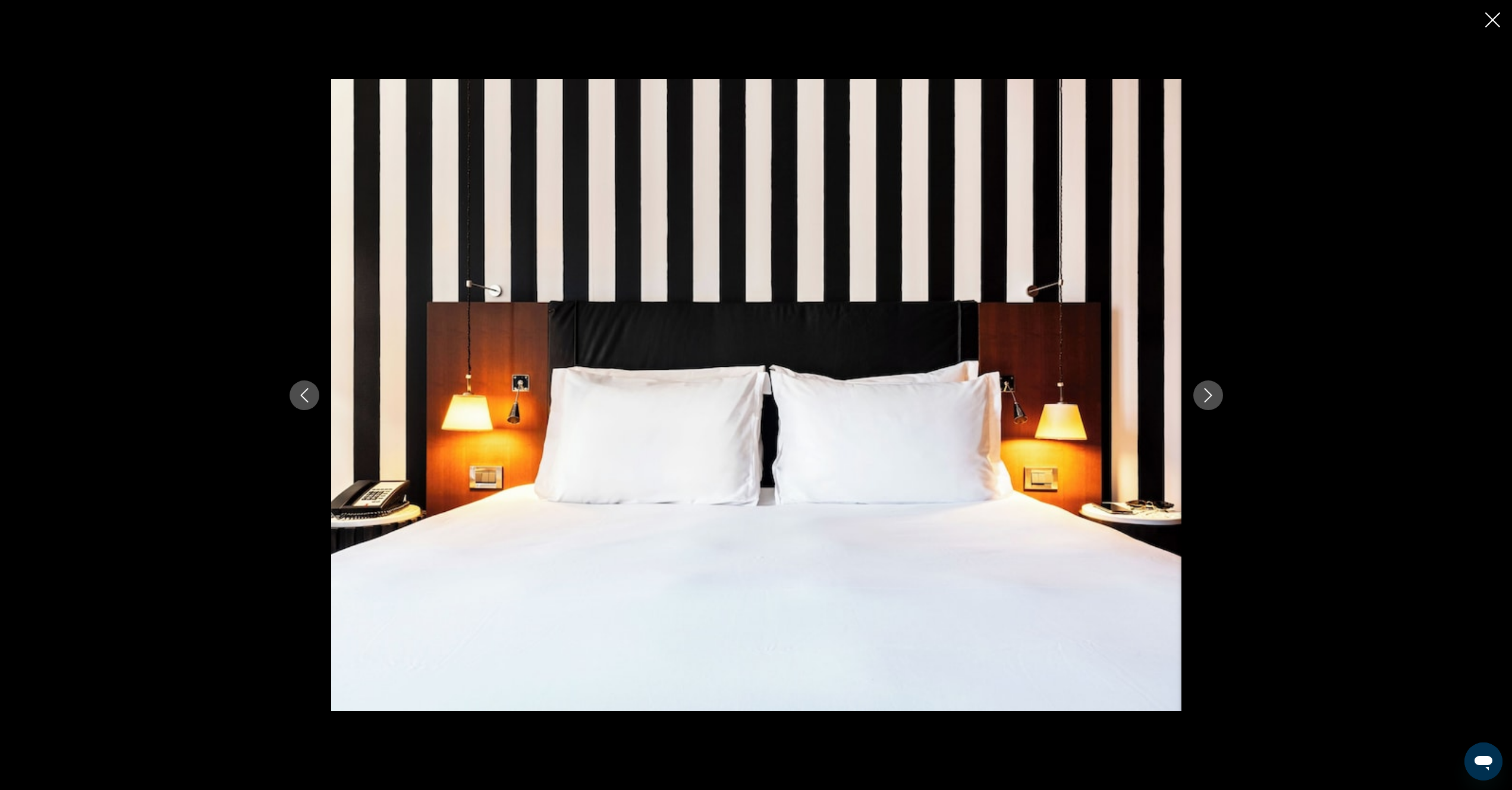
click at [1203, 401] on icon "Next image" at bounding box center [1208, 395] width 15 height 15
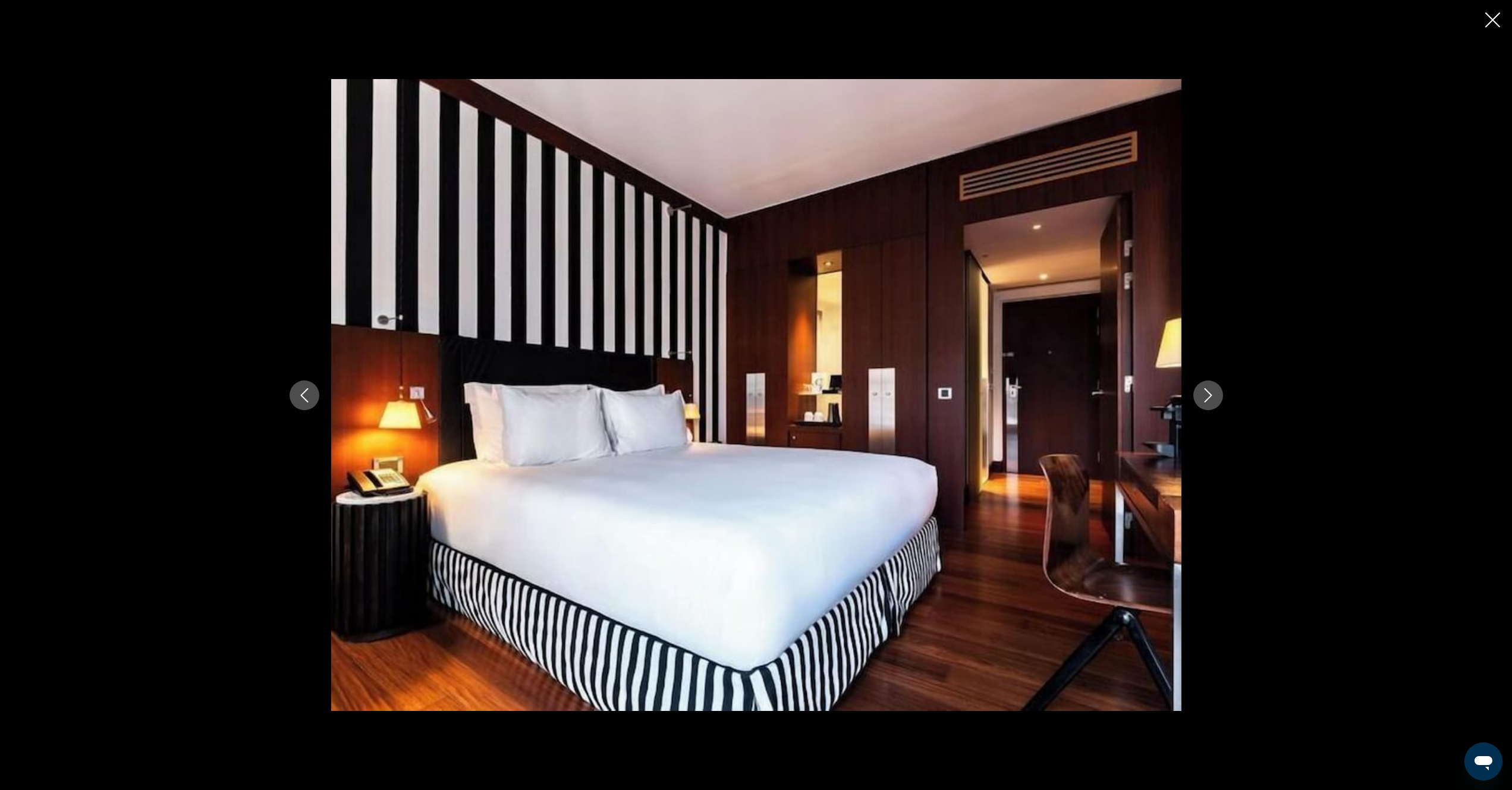
click at [1203, 401] on icon "Next image" at bounding box center [1208, 395] width 15 height 15
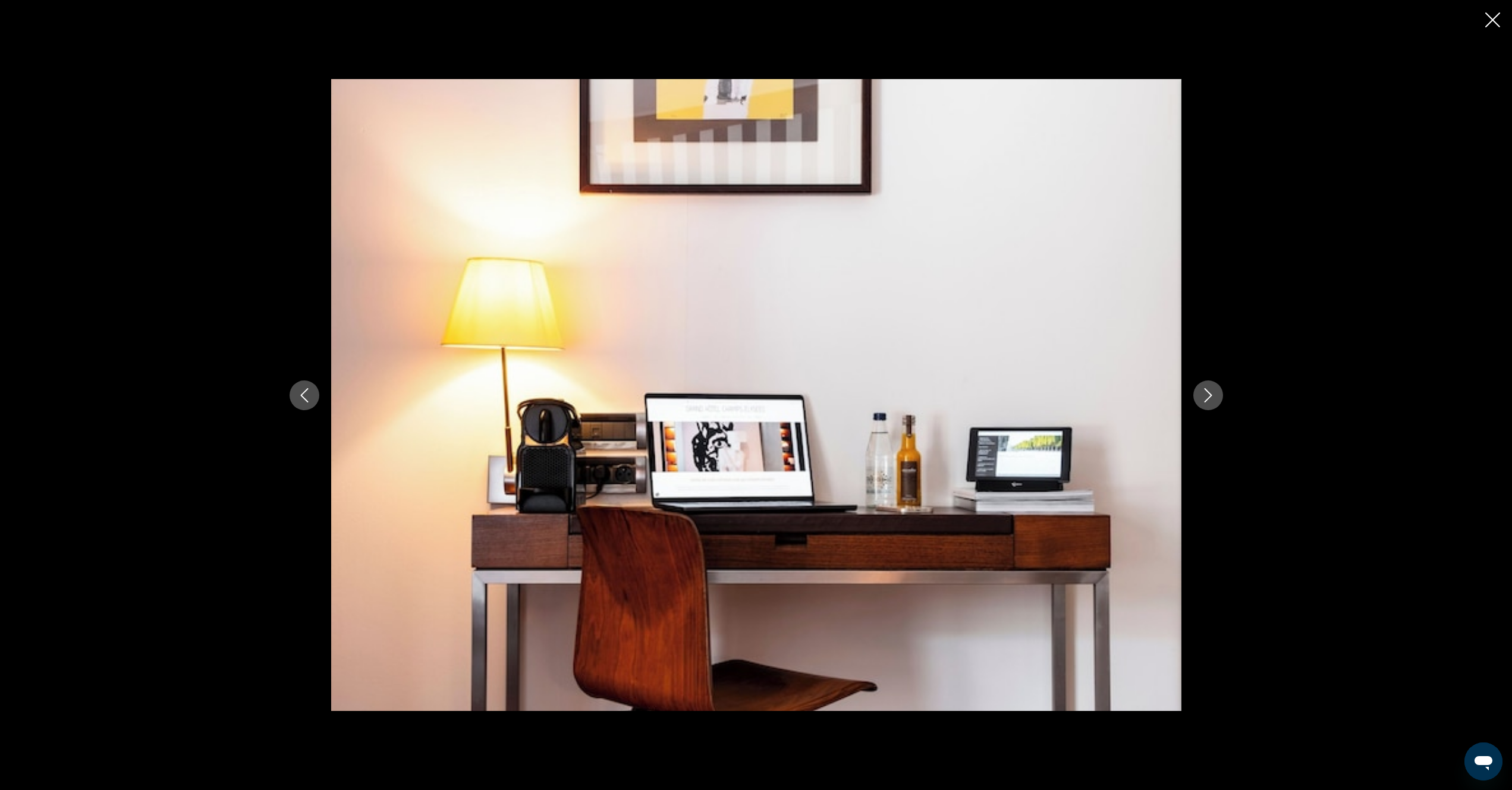
click at [1203, 401] on icon "Next image" at bounding box center [1208, 395] width 15 height 15
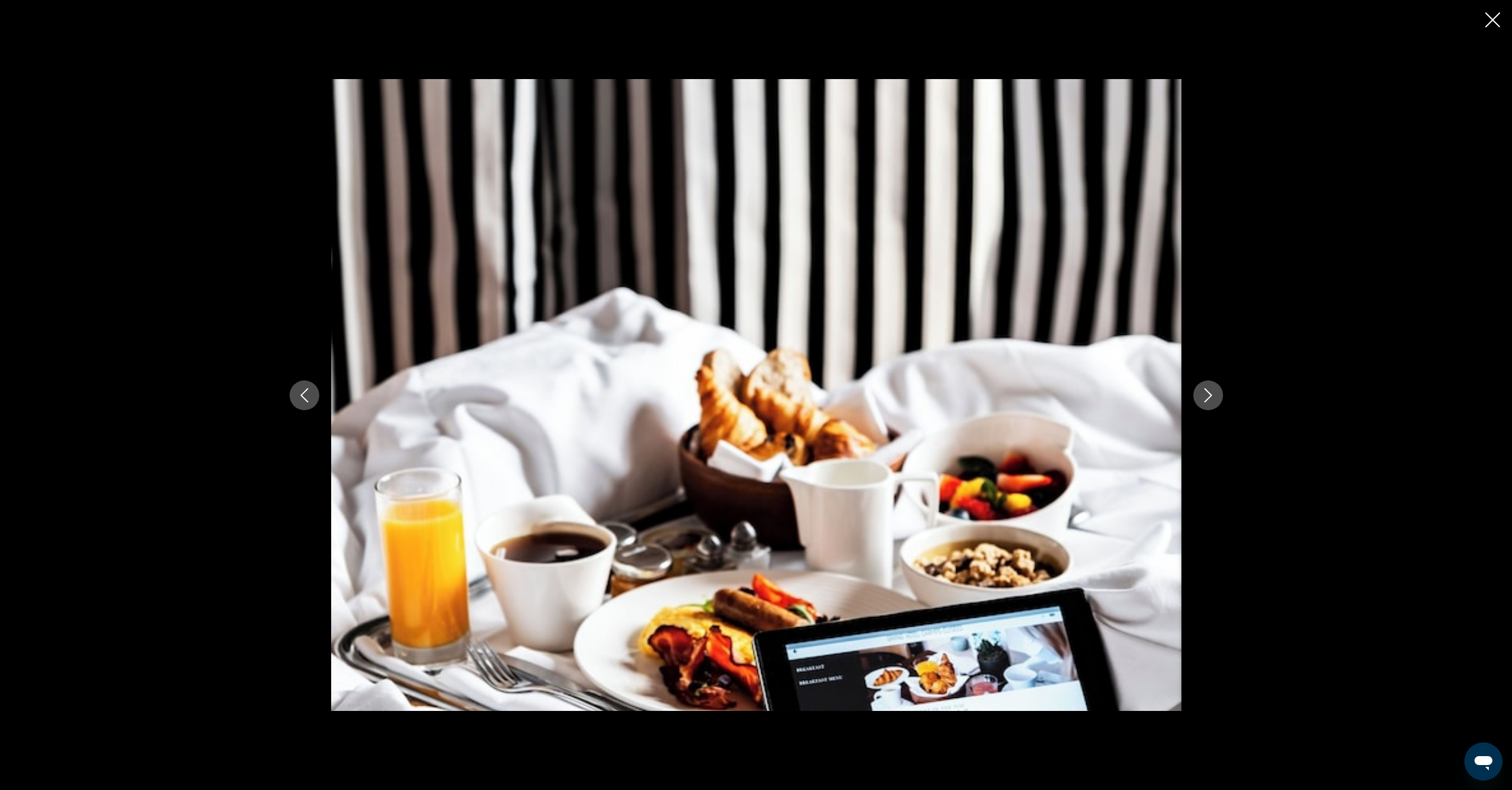
click at [1203, 401] on icon "Next image" at bounding box center [1208, 395] width 15 height 15
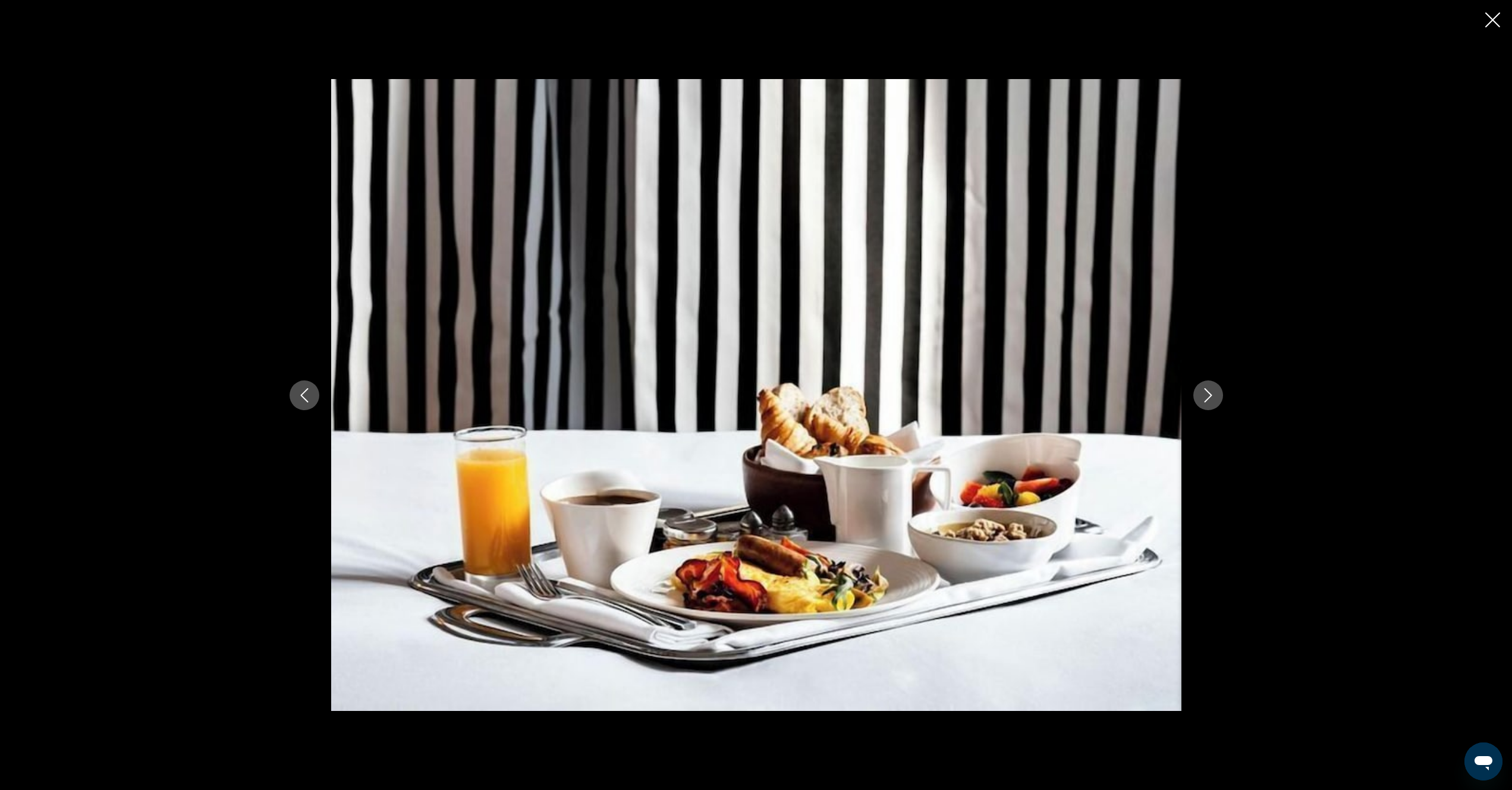
click at [1203, 401] on icon "Next image" at bounding box center [1208, 395] width 15 height 15
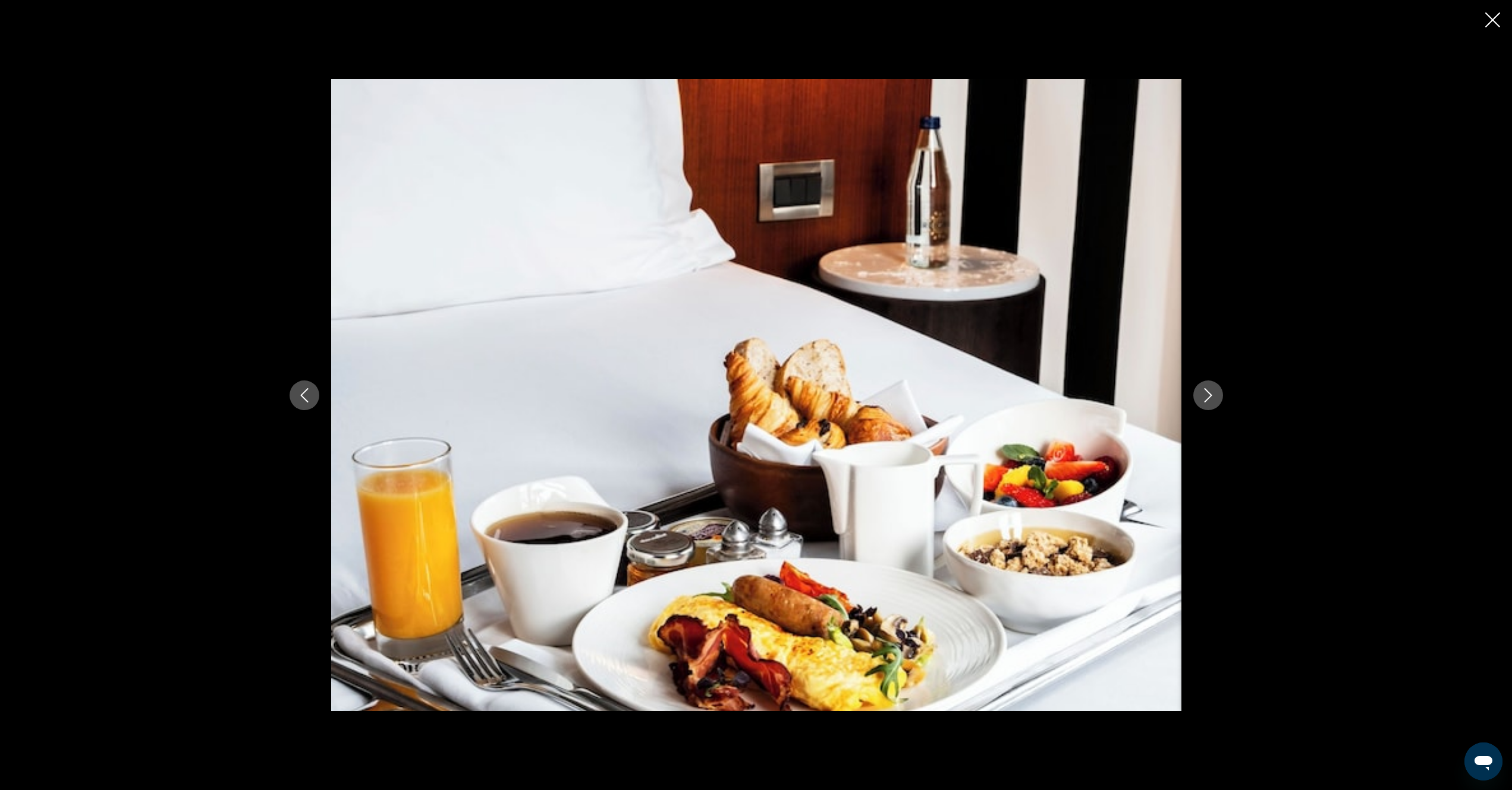
click at [1203, 401] on icon "Next image" at bounding box center [1208, 395] width 15 height 15
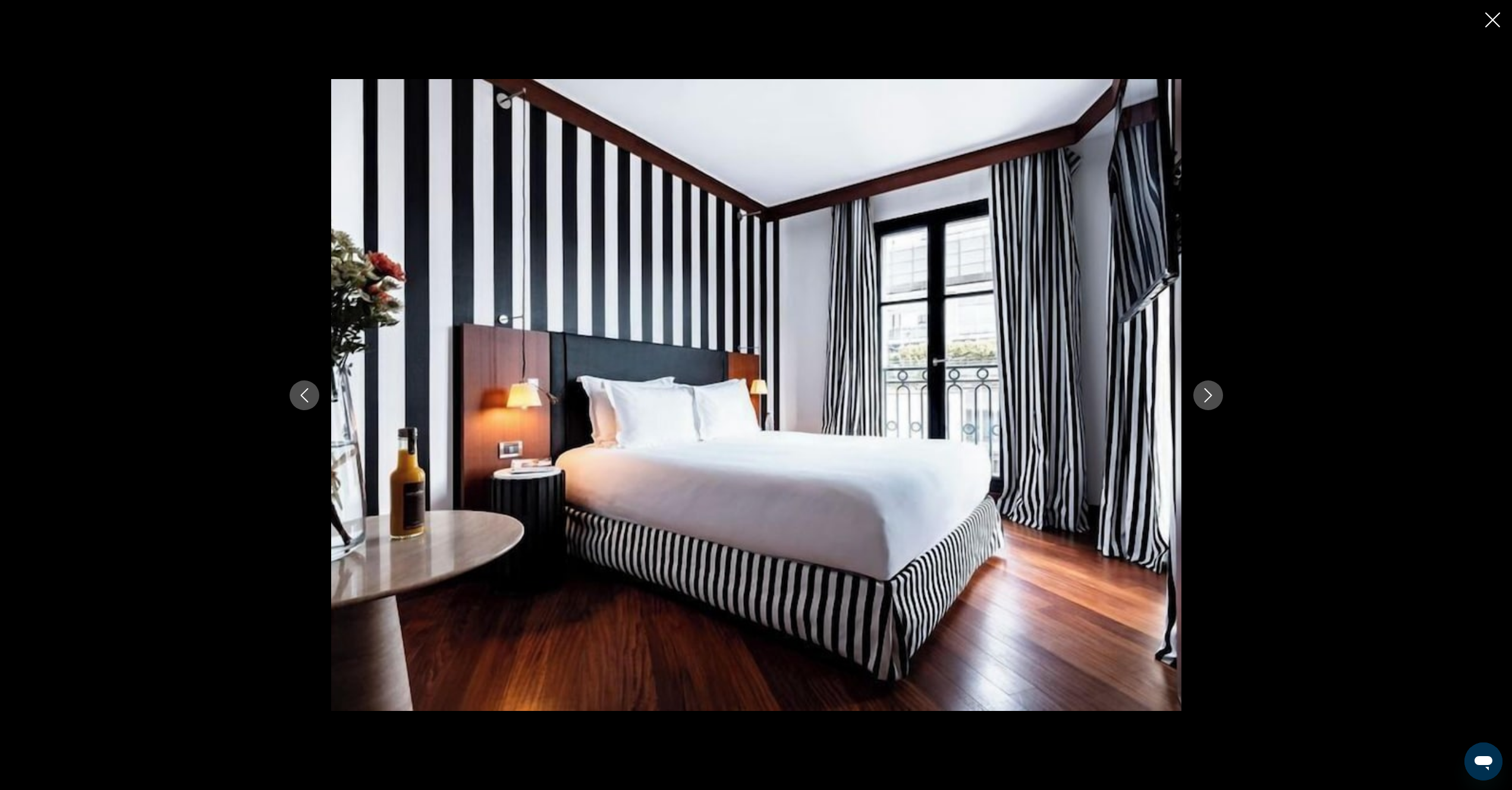
click at [1203, 401] on icon "Next image" at bounding box center [1208, 395] width 15 height 15
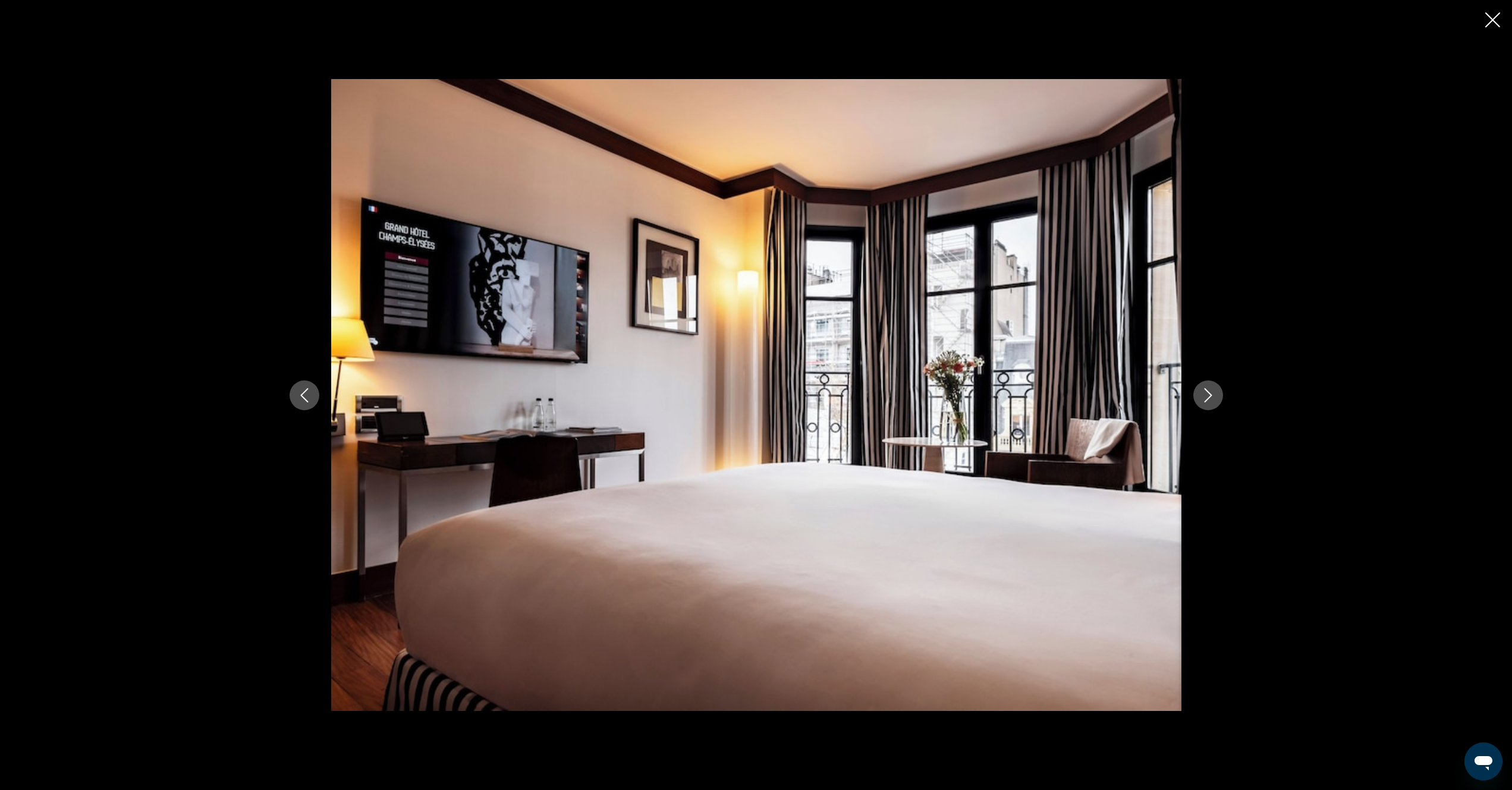
click at [1204, 401] on icon "Next image" at bounding box center [1208, 395] width 15 height 15
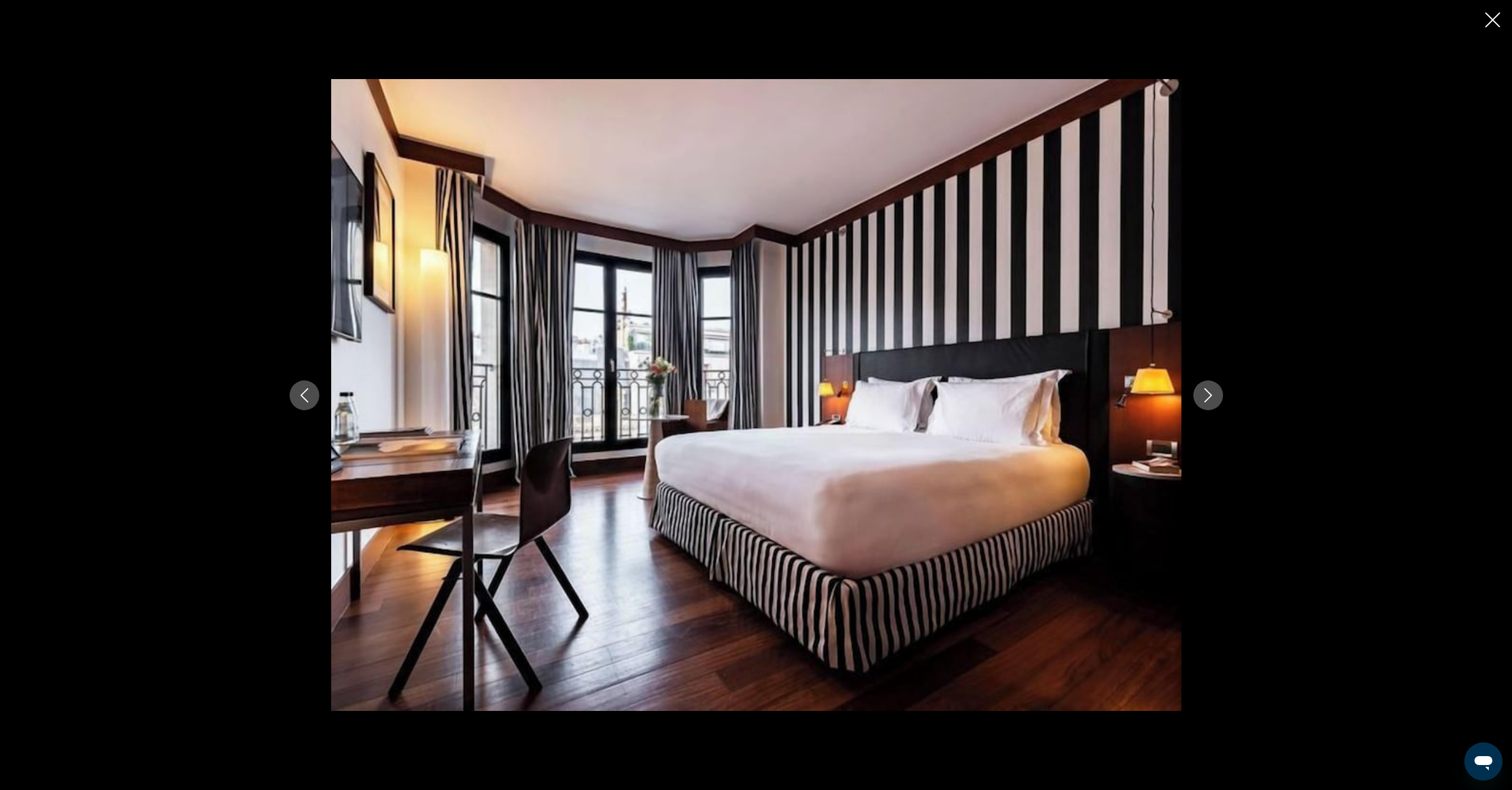
click at [1204, 401] on icon "Next image" at bounding box center [1208, 395] width 15 height 15
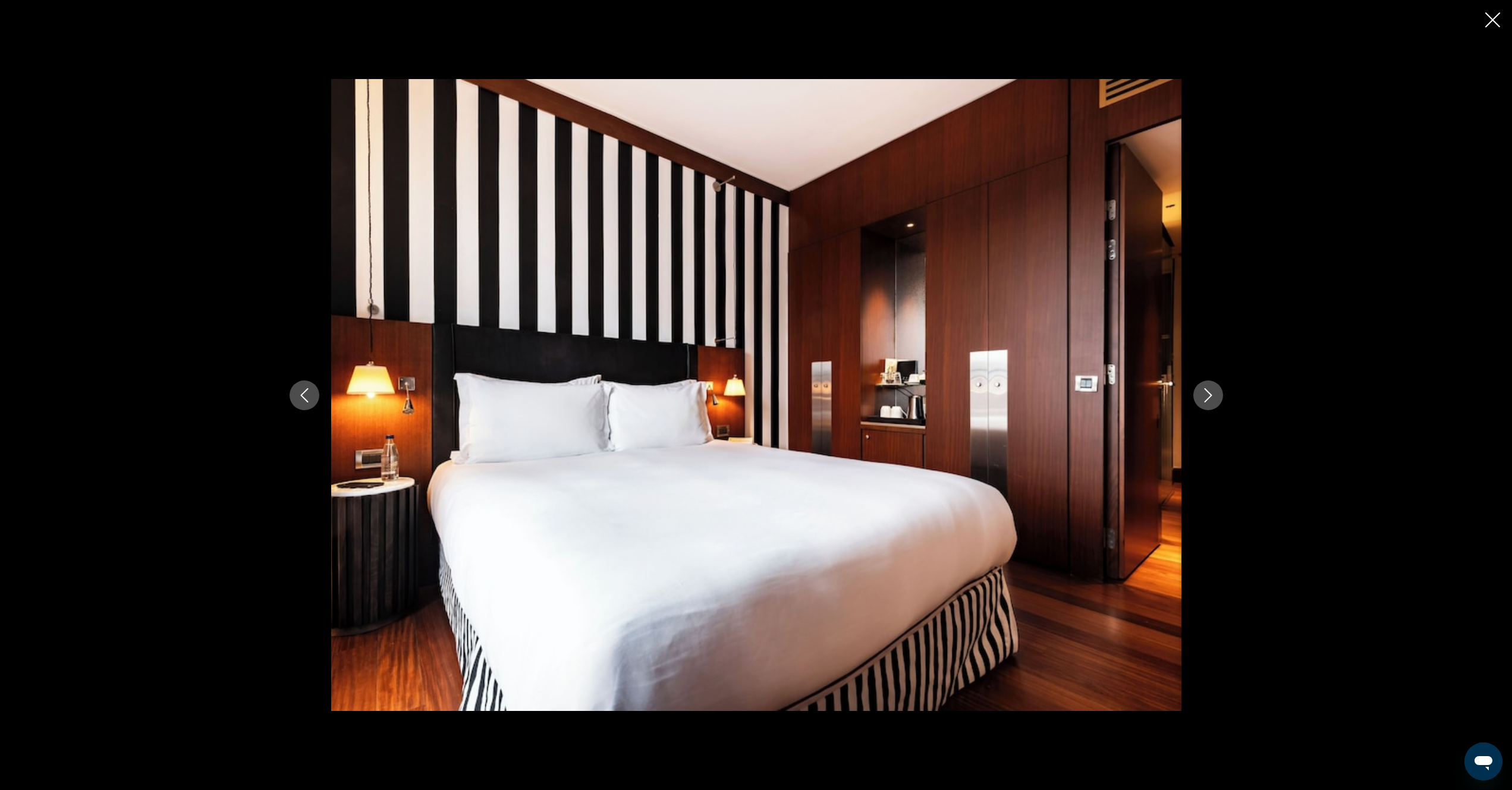
click at [1204, 401] on icon "Next image" at bounding box center [1208, 395] width 15 height 15
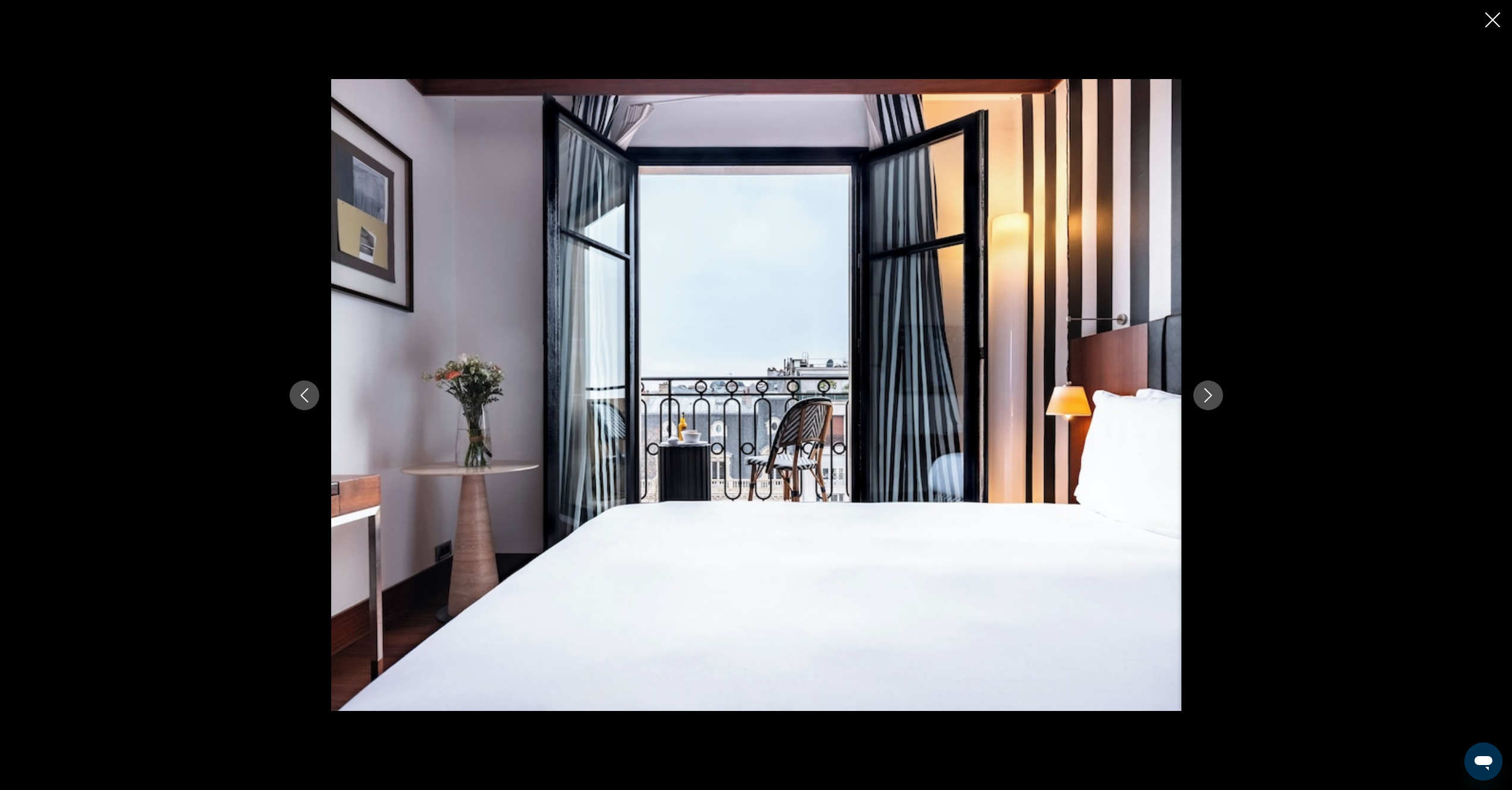
click at [1204, 401] on icon "Next image" at bounding box center [1208, 395] width 15 height 15
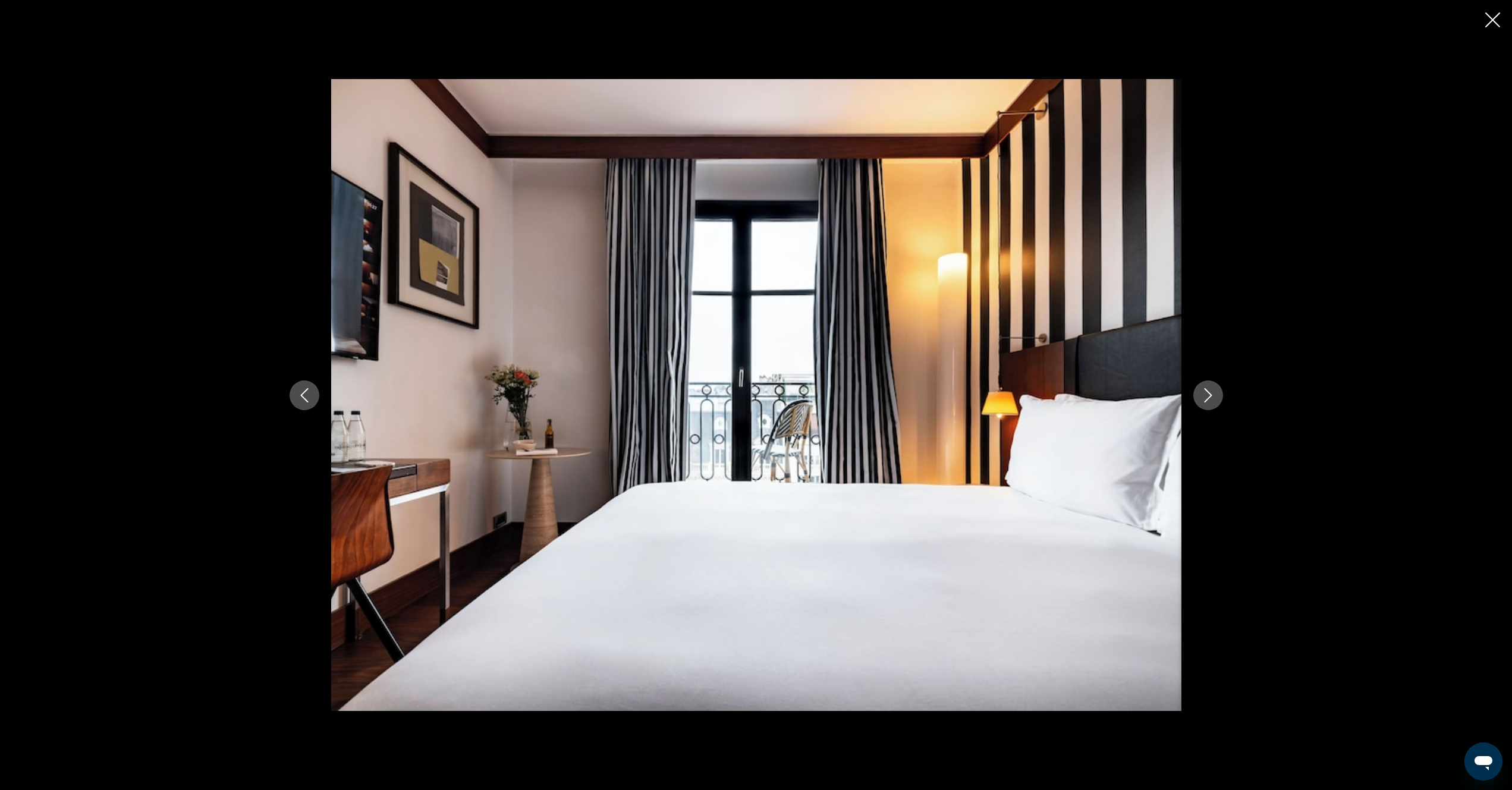
click at [1204, 401] on icon "Next image" at bounding box center [1208, 395] width 15 height 15
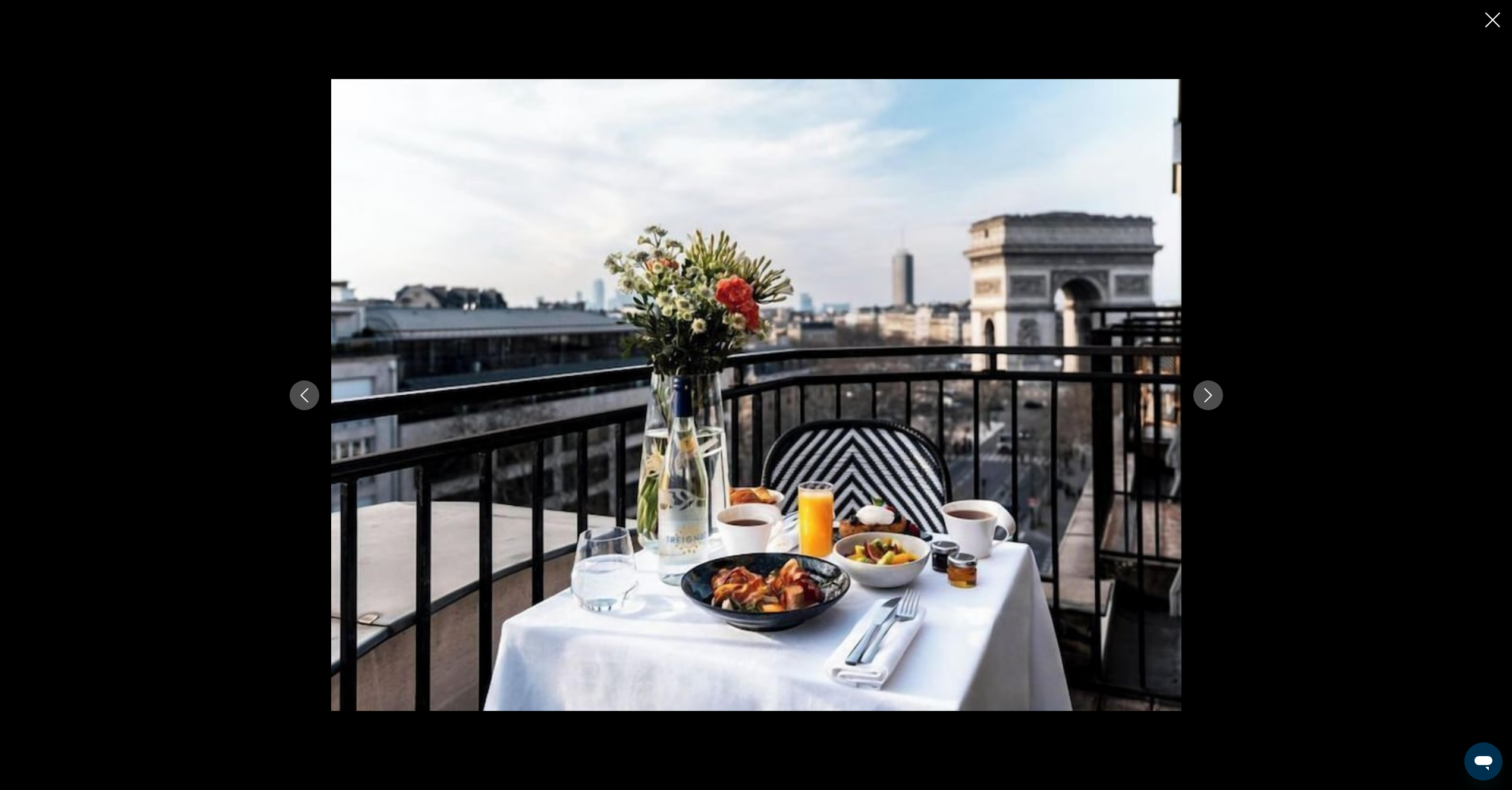
click at [1204, 401] on icon "Next image" at bounding box center [1208, 395] width 15 height 15
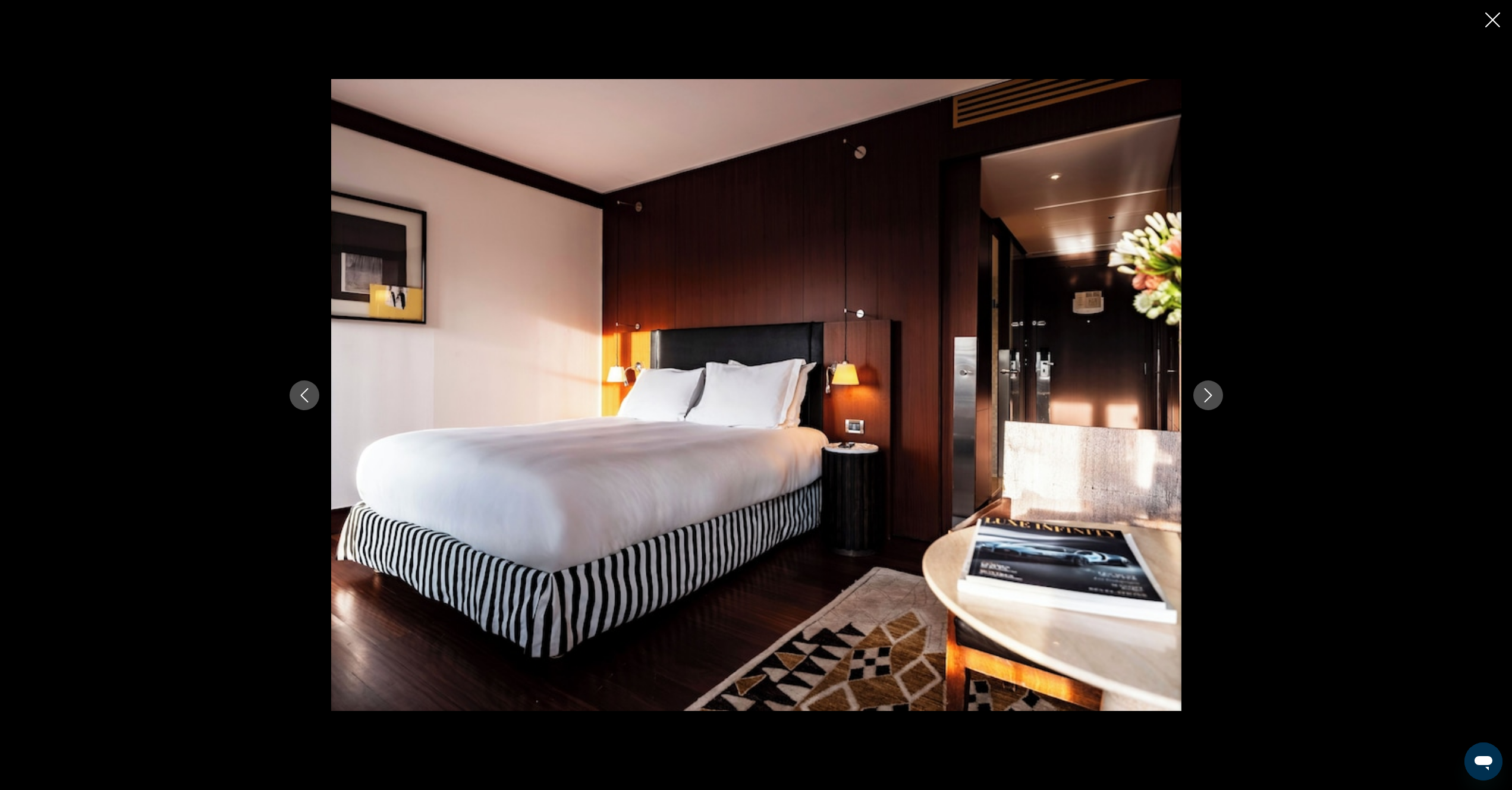
click at [1204, 401] on icon "Next image" at bounding box center [1208, 395] width 15 height 15
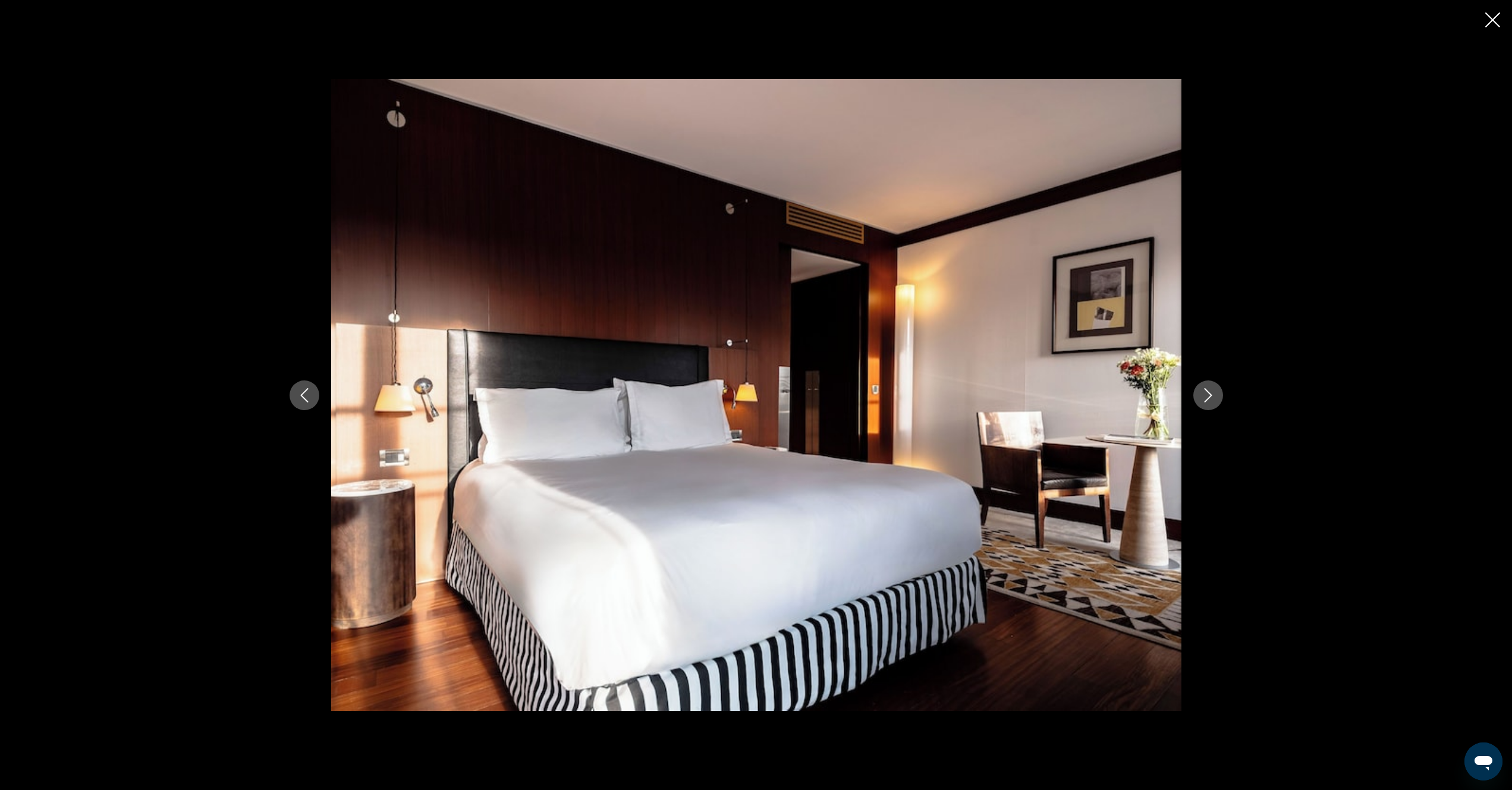
click at [1204, 401] on icon "Next image" at bounding box center [1208, 395] width 15 height 15
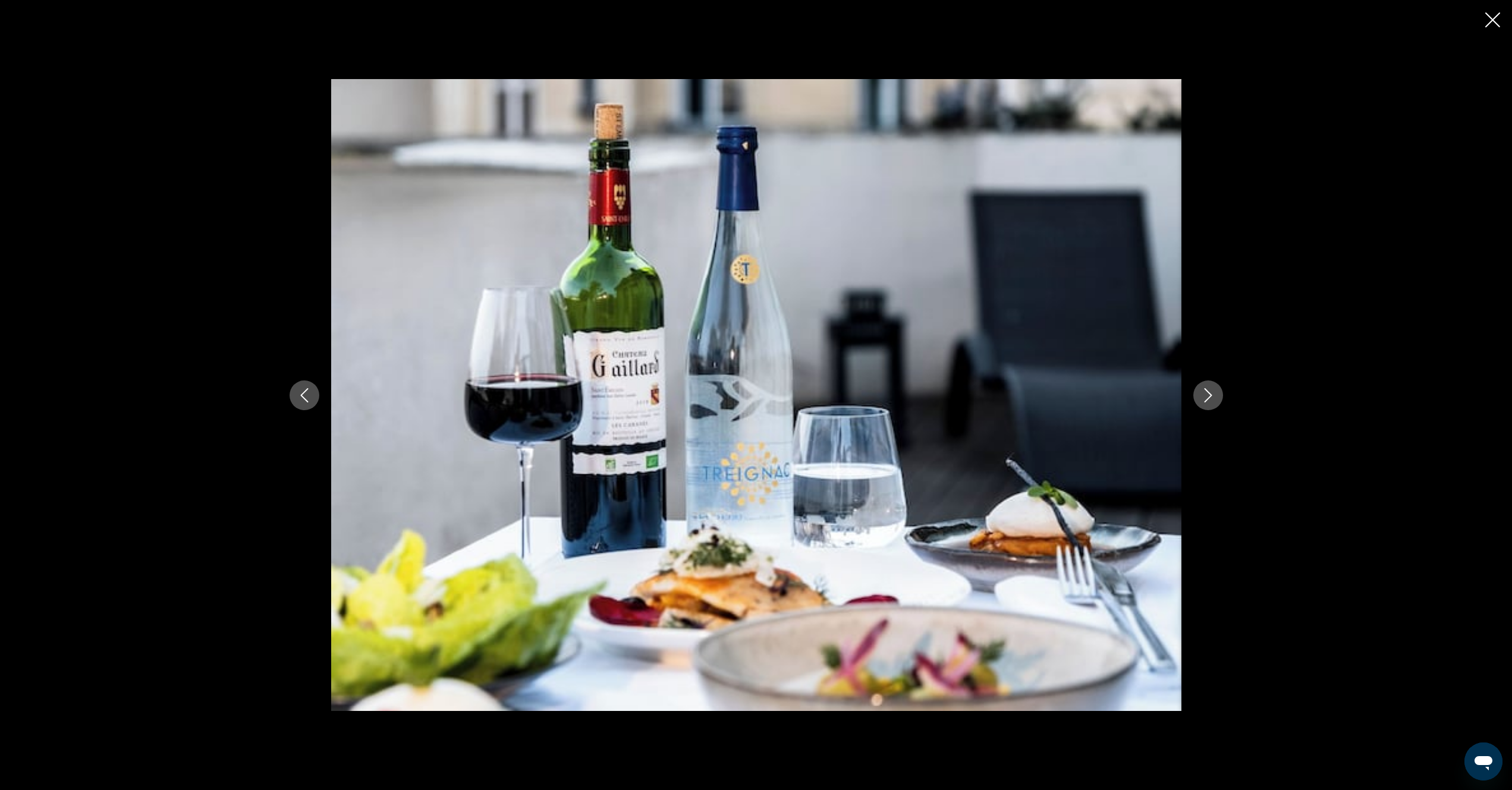
click at [1207, 401] on icon "Next image" at bounding box center [1208, 395] width 15 height 15
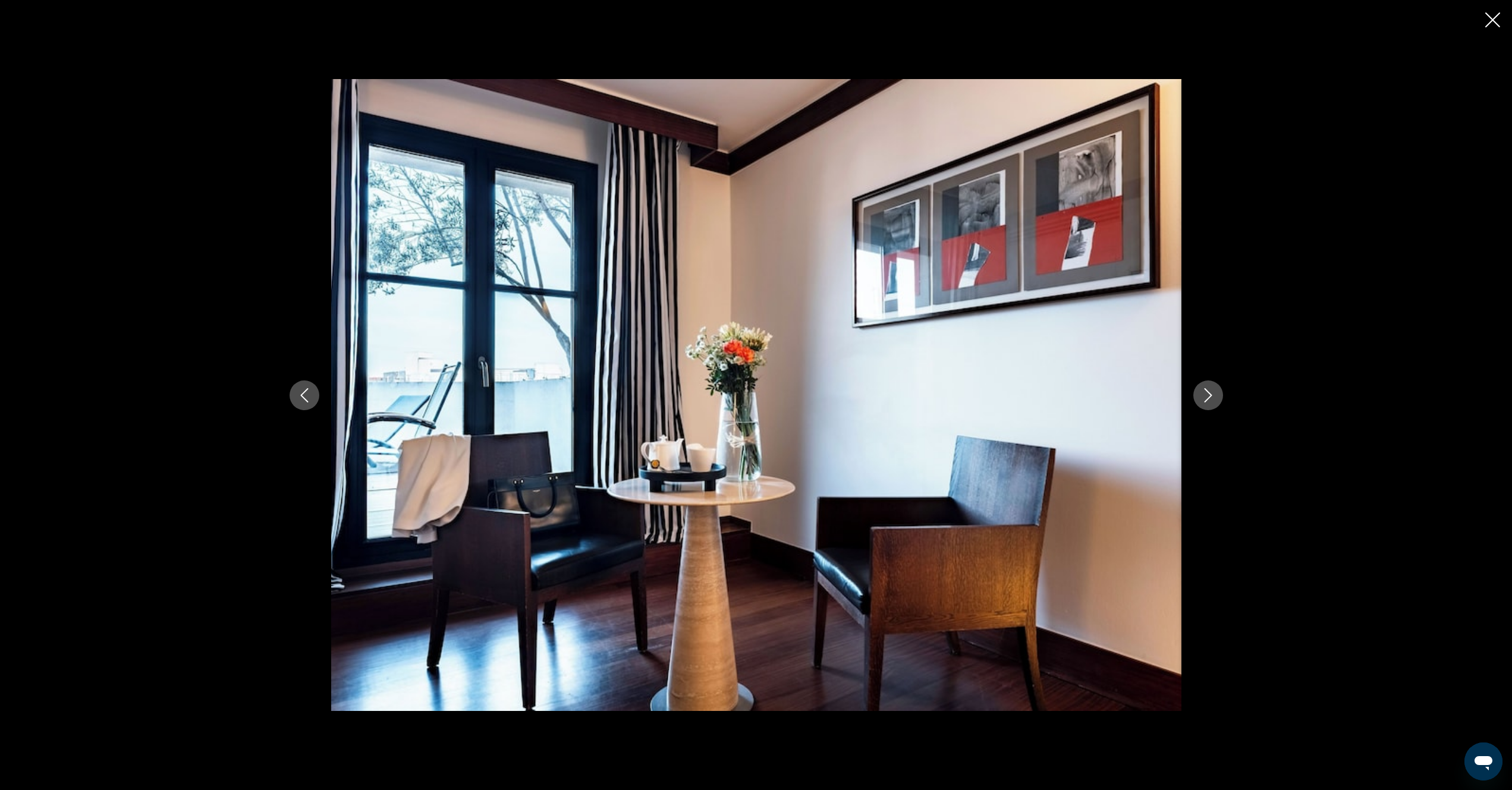
click at [1207, 401] on icon "Next image" at bounding box center [1208, 395] width 15 height 15
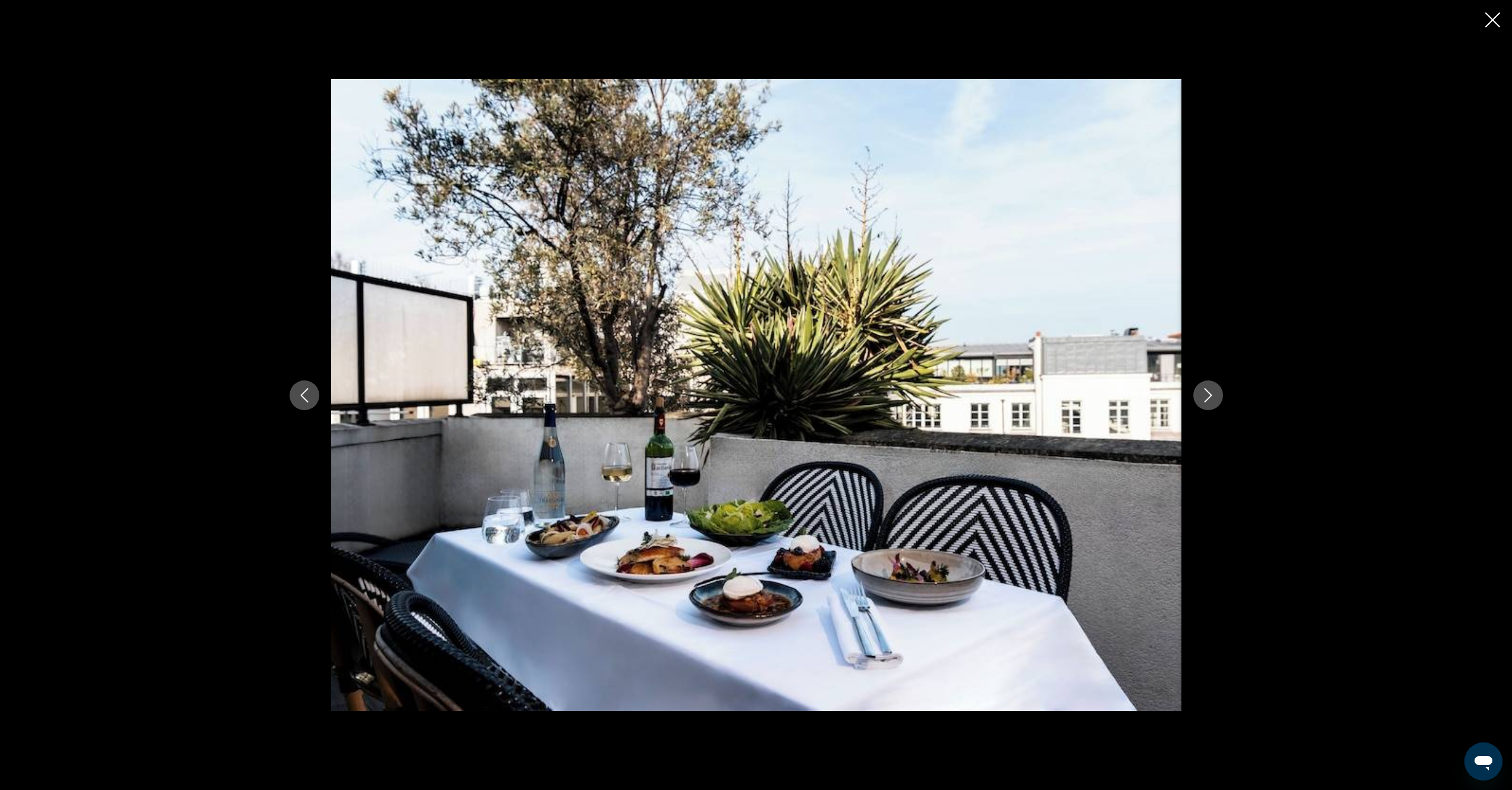
click at [1207, 401] on icon "Next image" at bounding box center [1208, 395] width 15 height 15
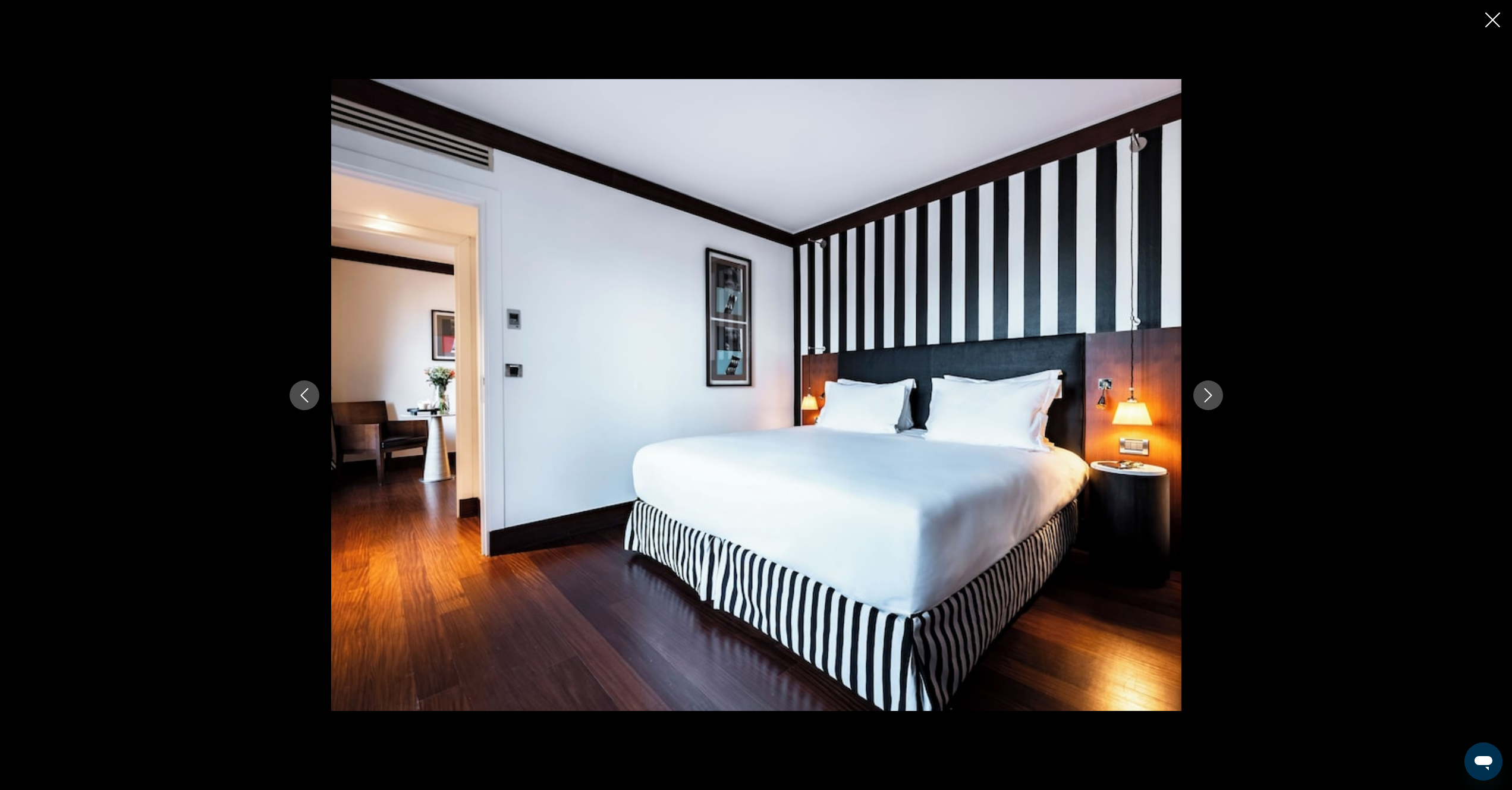
click at [1207, 401] on icon "Next image" at bounding box center [1208, 395] width 15 height 15
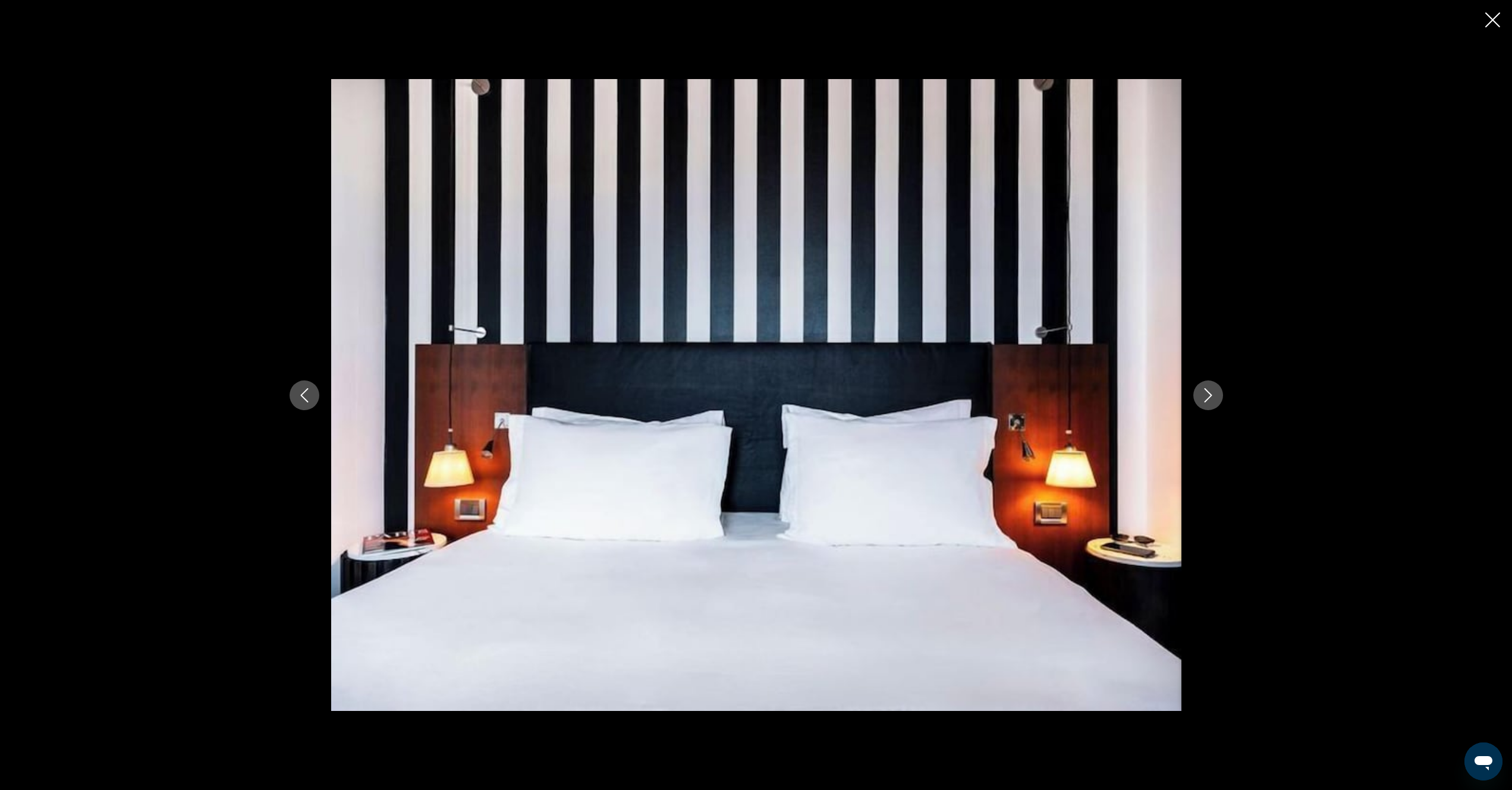
click at [1207, 401] on icon "Next image" at bounding box center [1208, 395] width 15 height 15
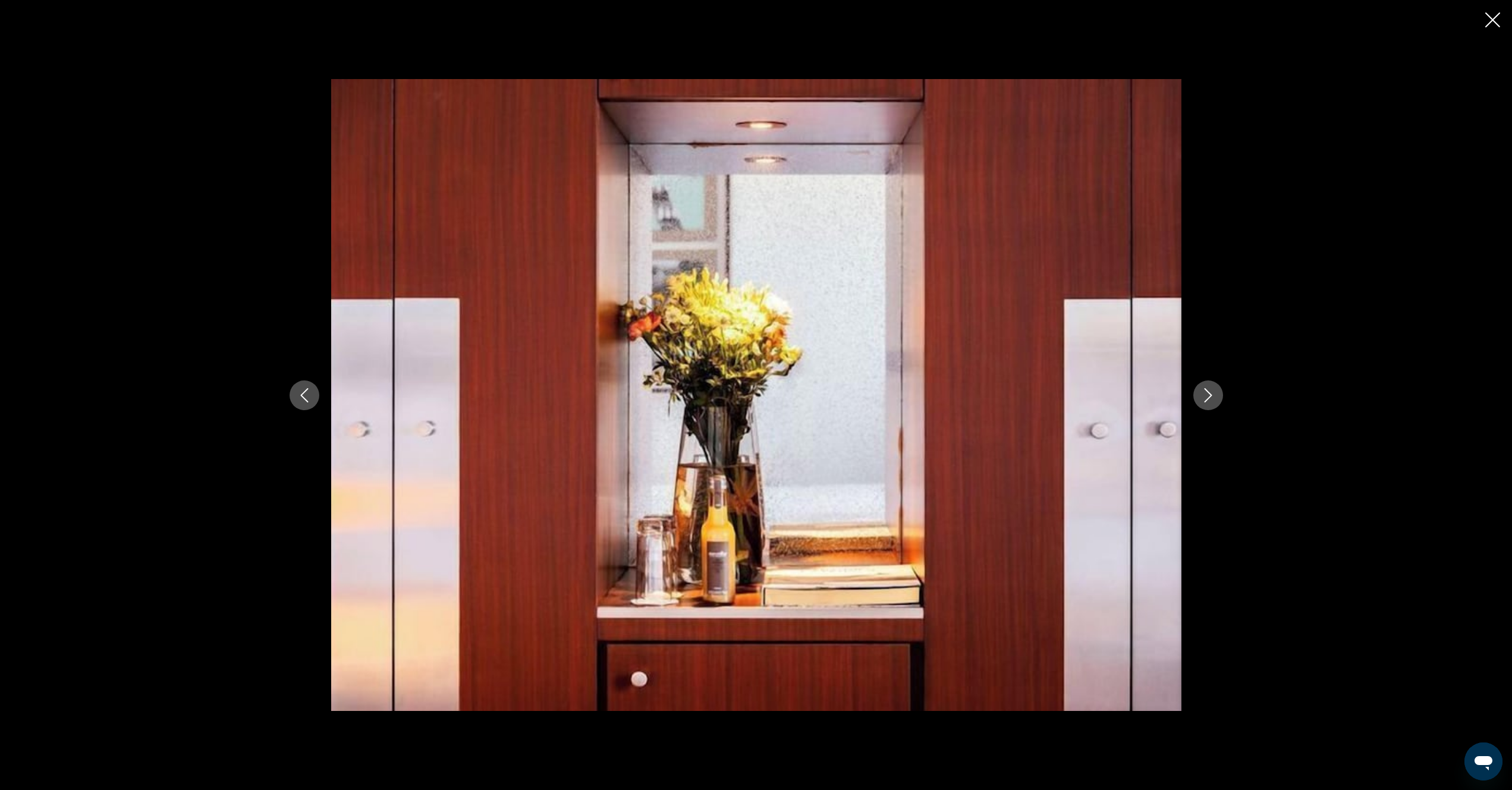
click at [1207, 401] on icon "Next image" at bounding box center [1208, 395] width 15 height 15
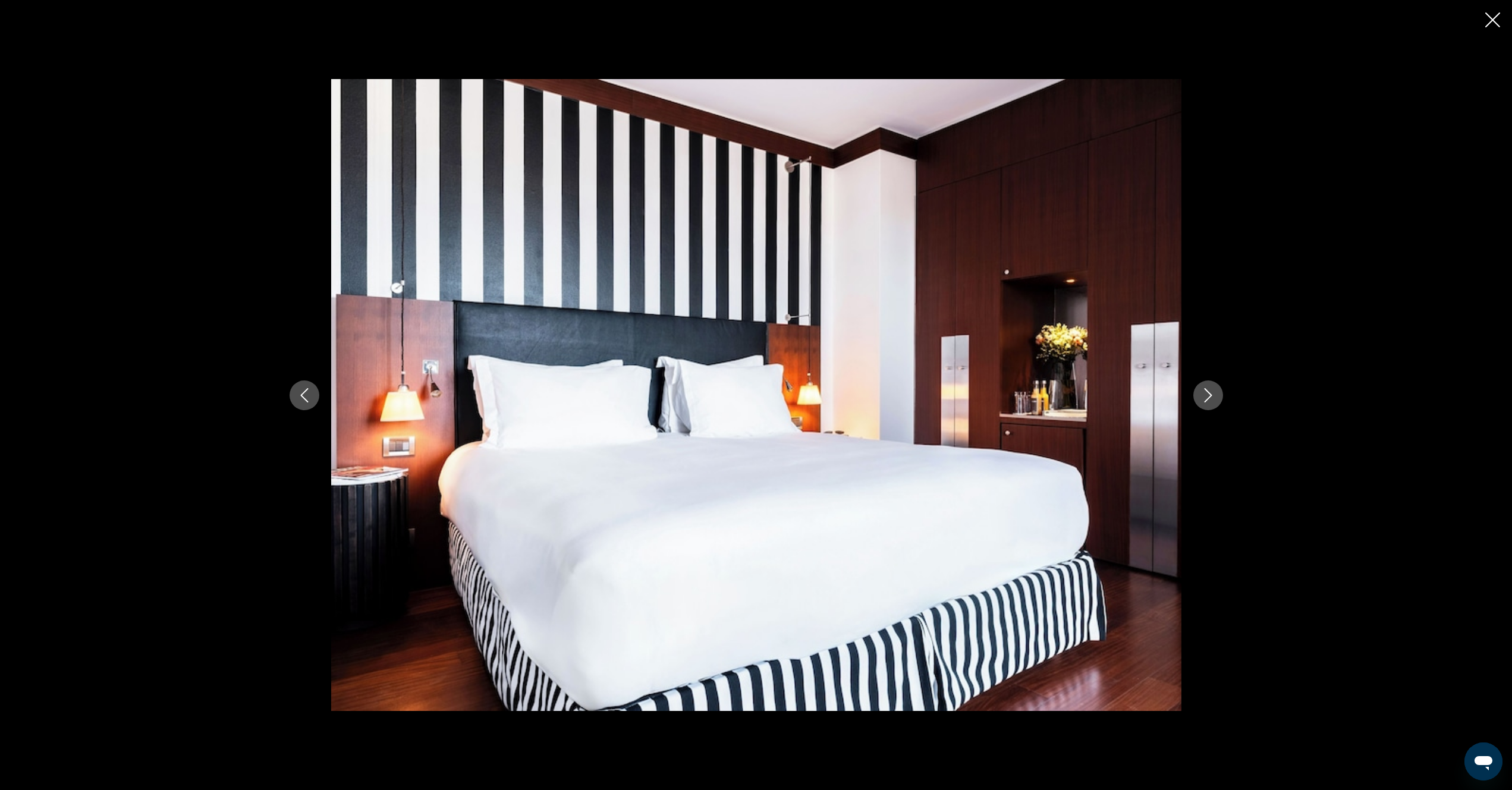
click at [1207, 401] on icon "Next image" at bounding box center [1208, 395] width 15 height 15
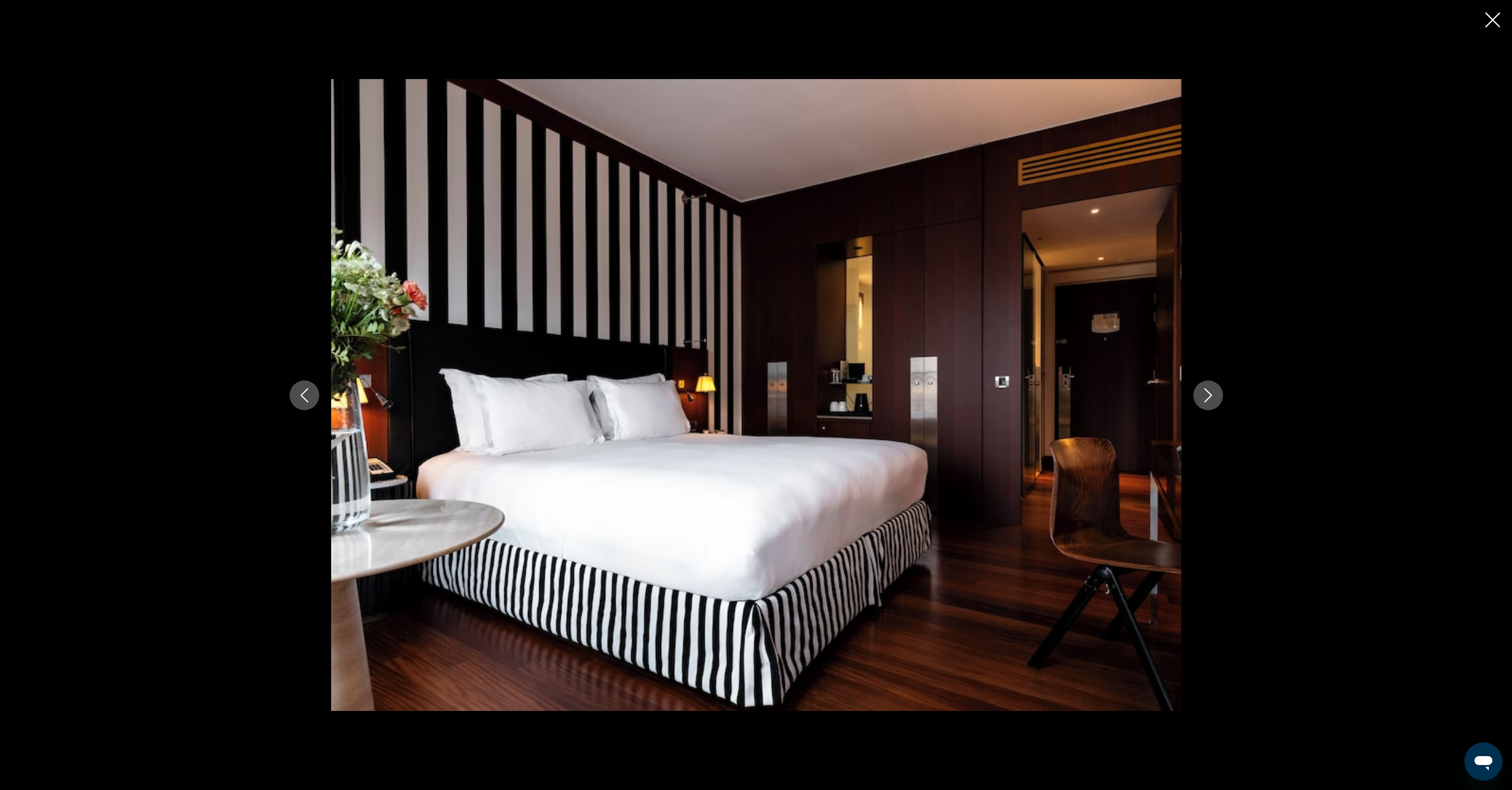
click at [1207, 401] on icon "Next image" at bounding box center [1208, 395] width 15 height 15
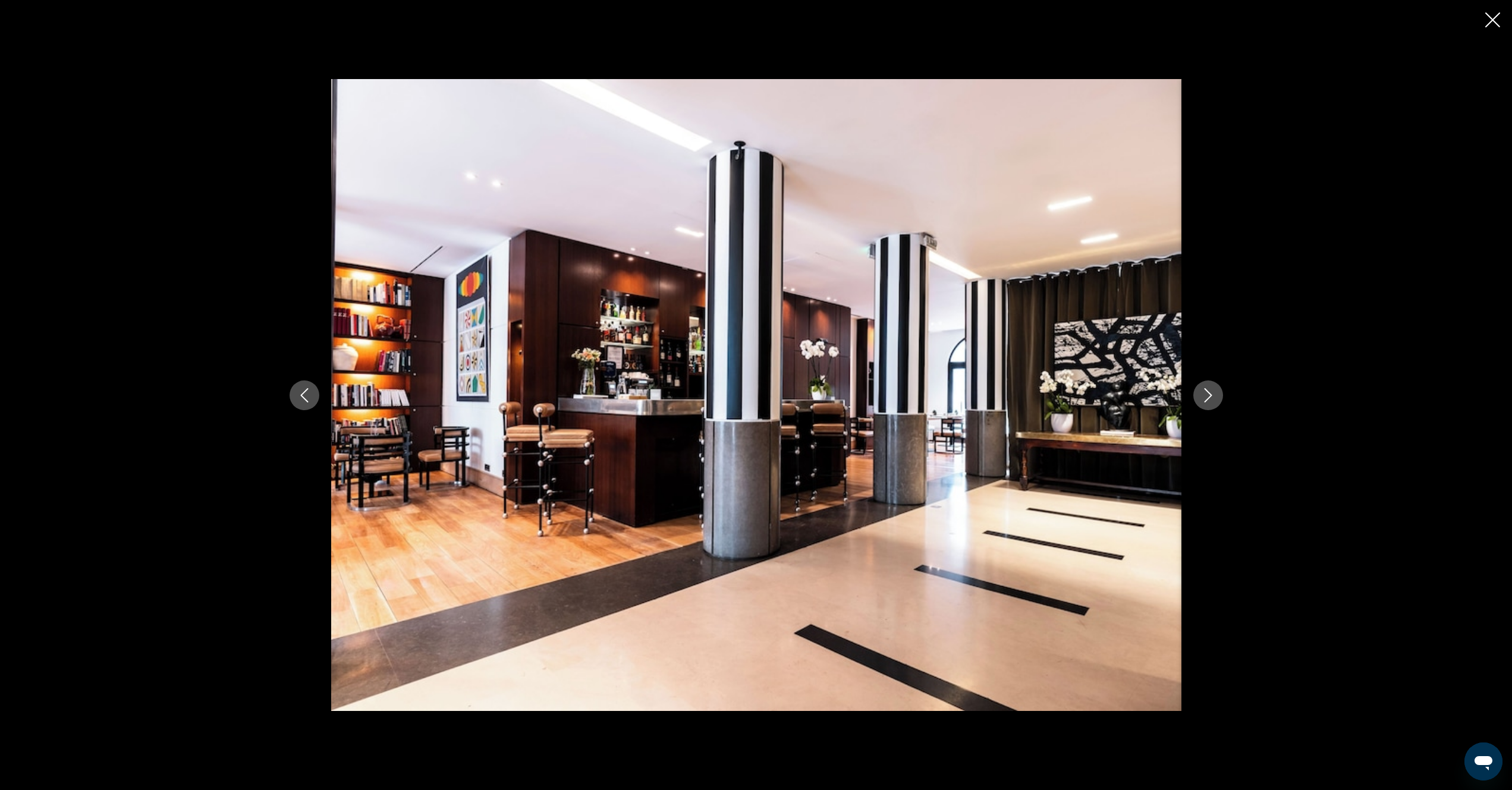
click at [1207, 401] on icon "Next image" at bounding box center [1208, 395] width 15 height 15
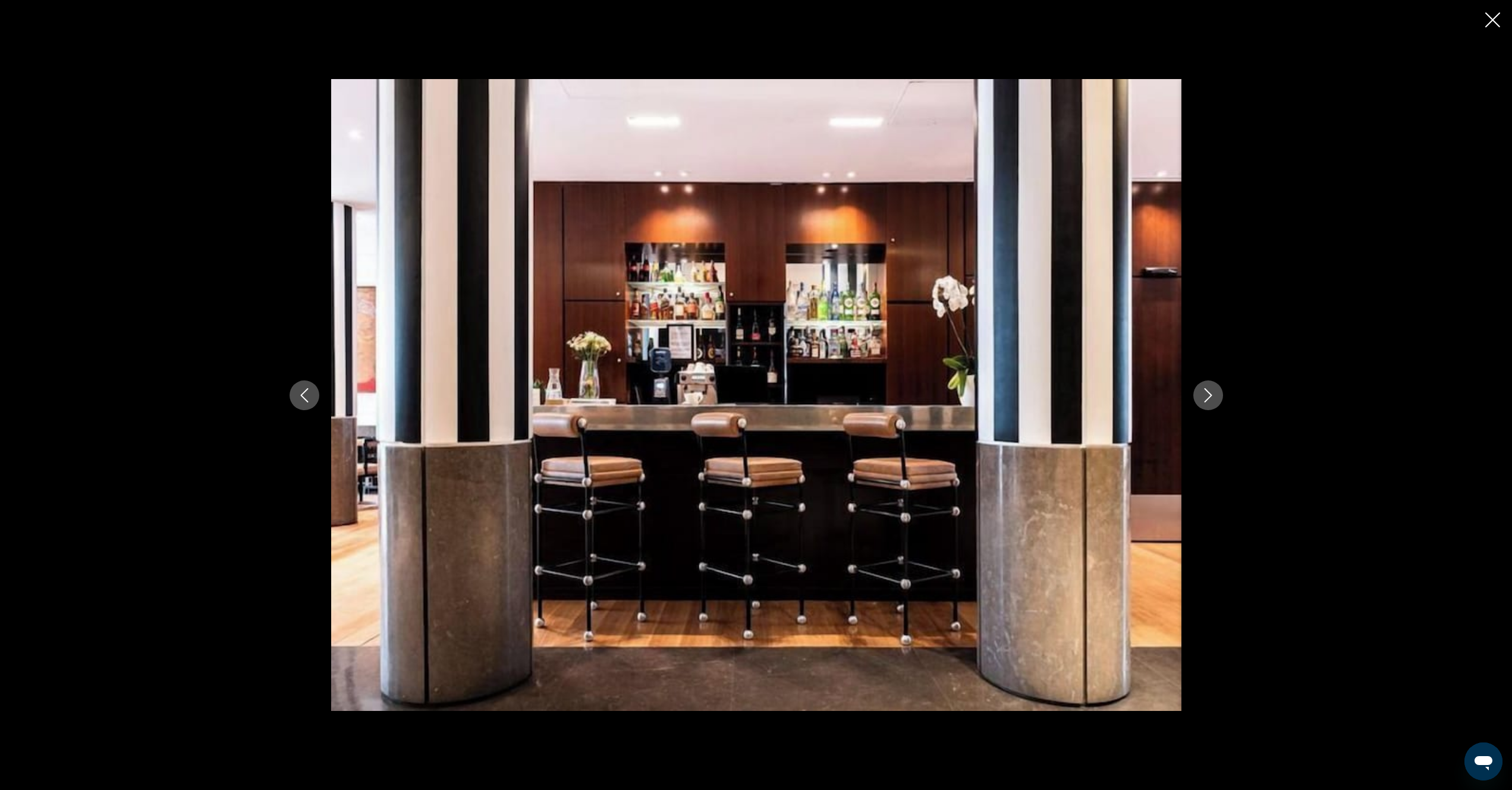
click at [1207, 401] on icon "Next image" at bounding box center [1208, 395] width 15 height 15
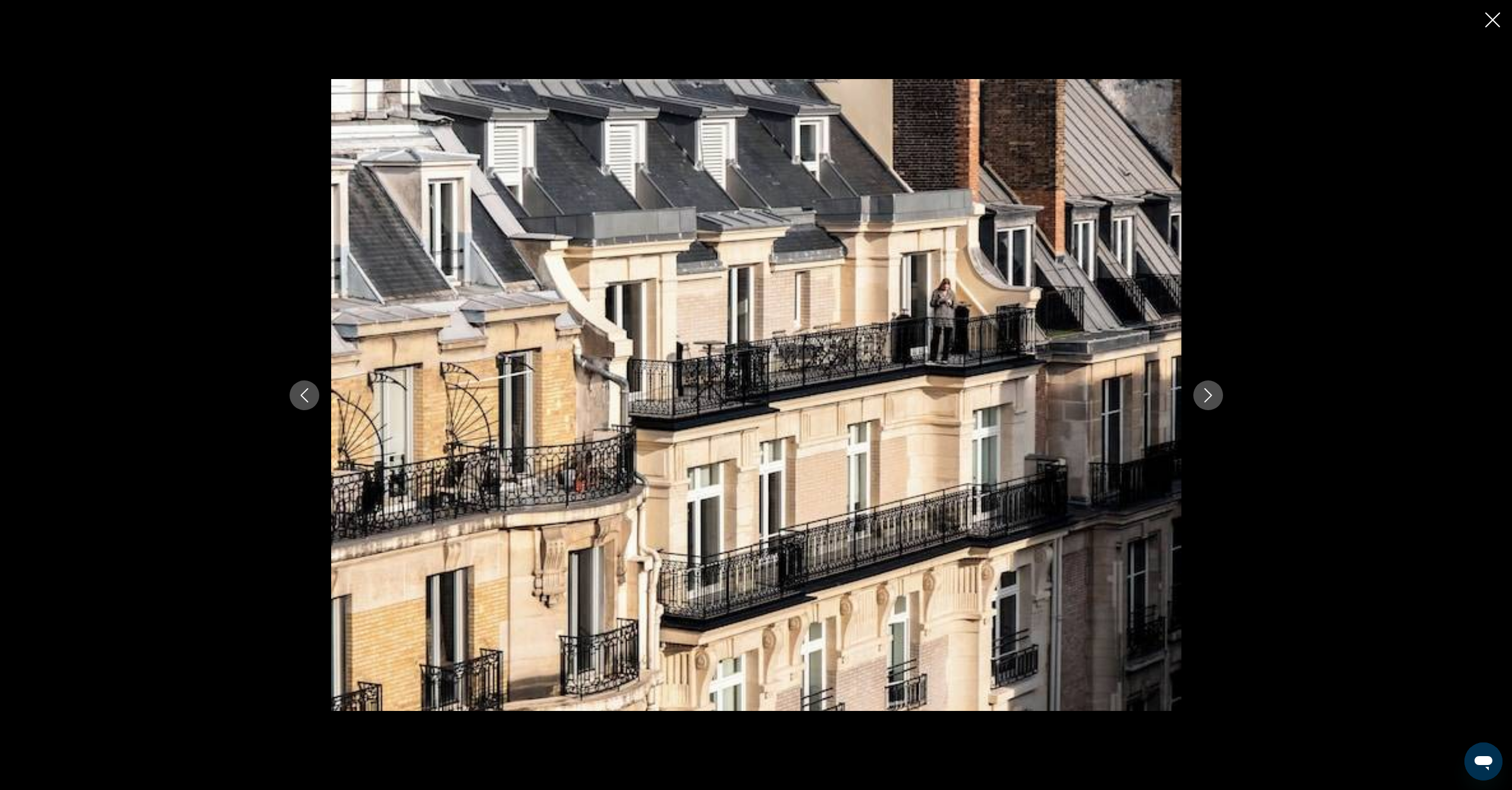
click at [1216, 395] on button "Next image" at bounding box center [1208, 395] width 29 height 29
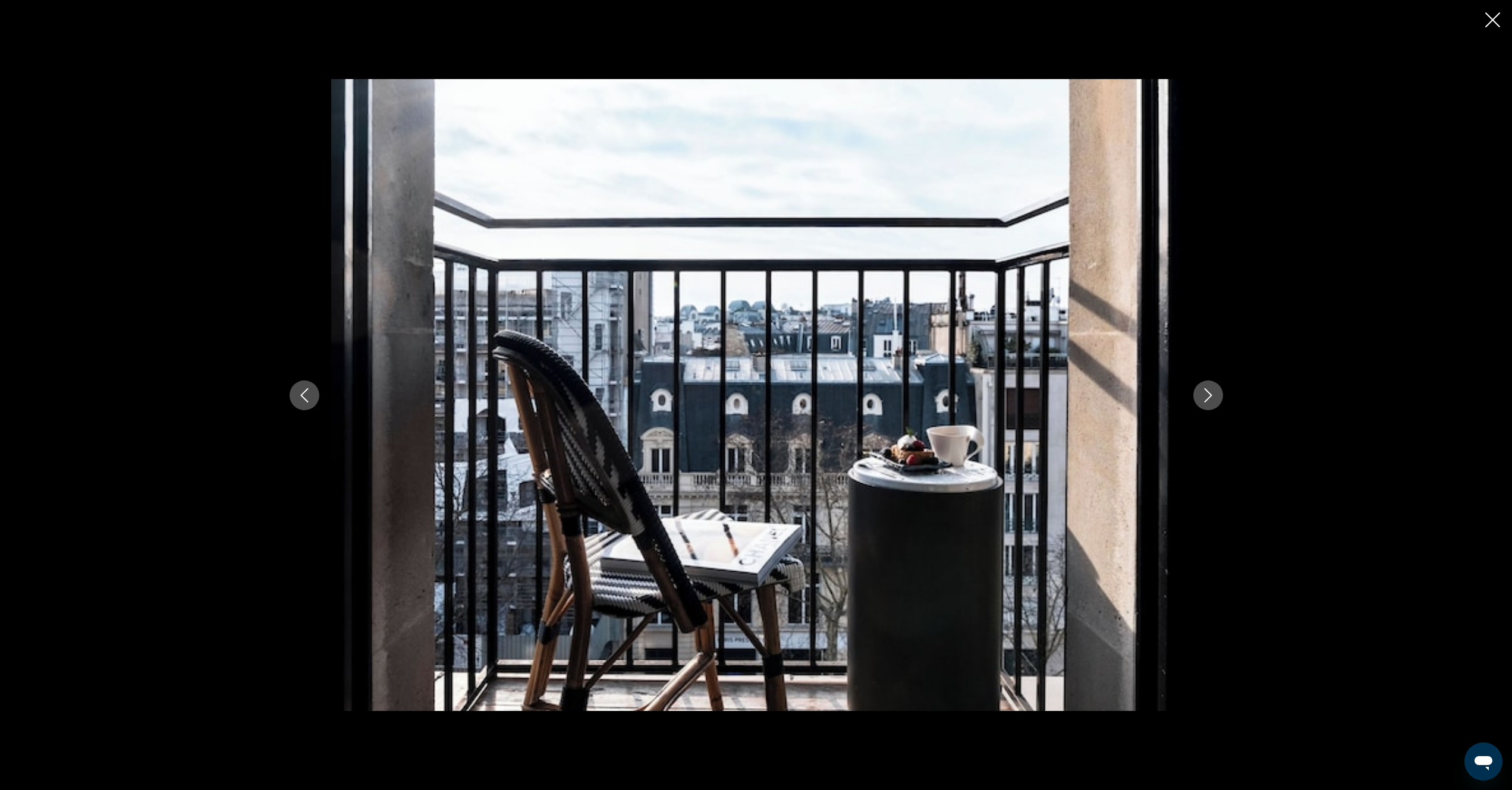
click at [1213, 395] on icon "Next image" at bounding box center [1208, 395] width 15 height 15
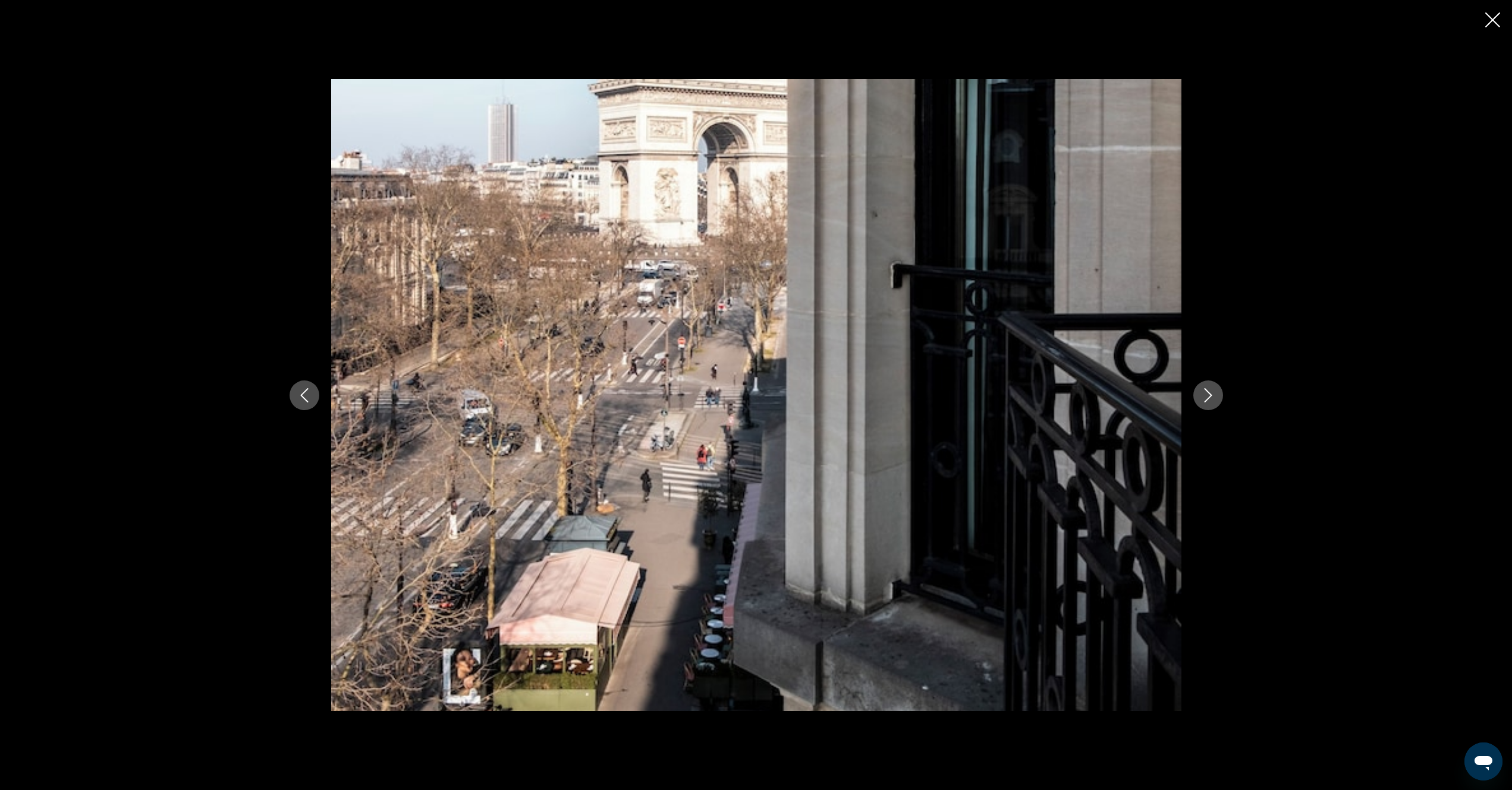
click at [1212, 395] on icon "Next image" at bounding box center [1208, 395] width 15 height 15
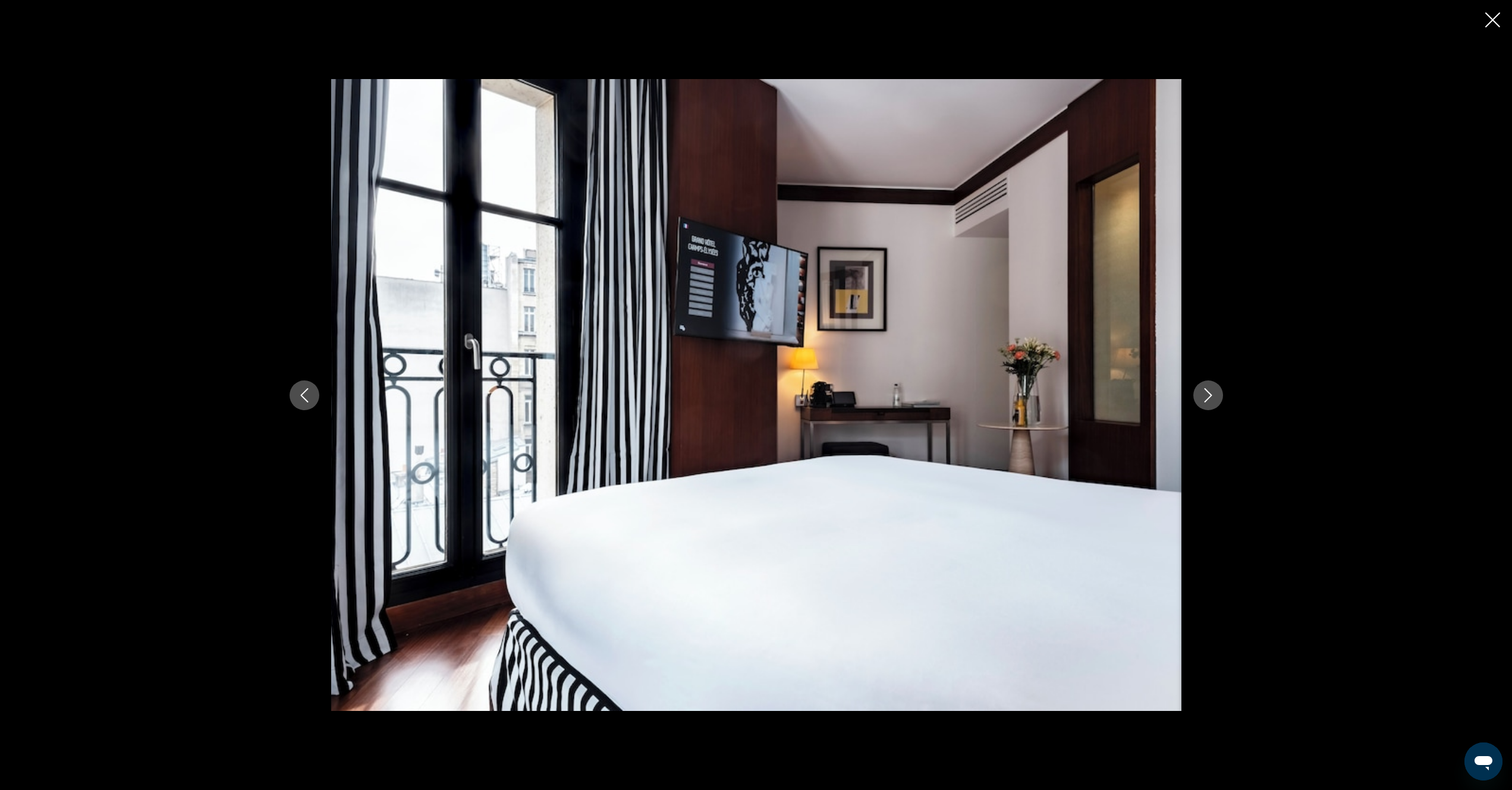
click at [1212, 395] on icon "Next image" at bounding box center [1208, 395] width 15 height 15
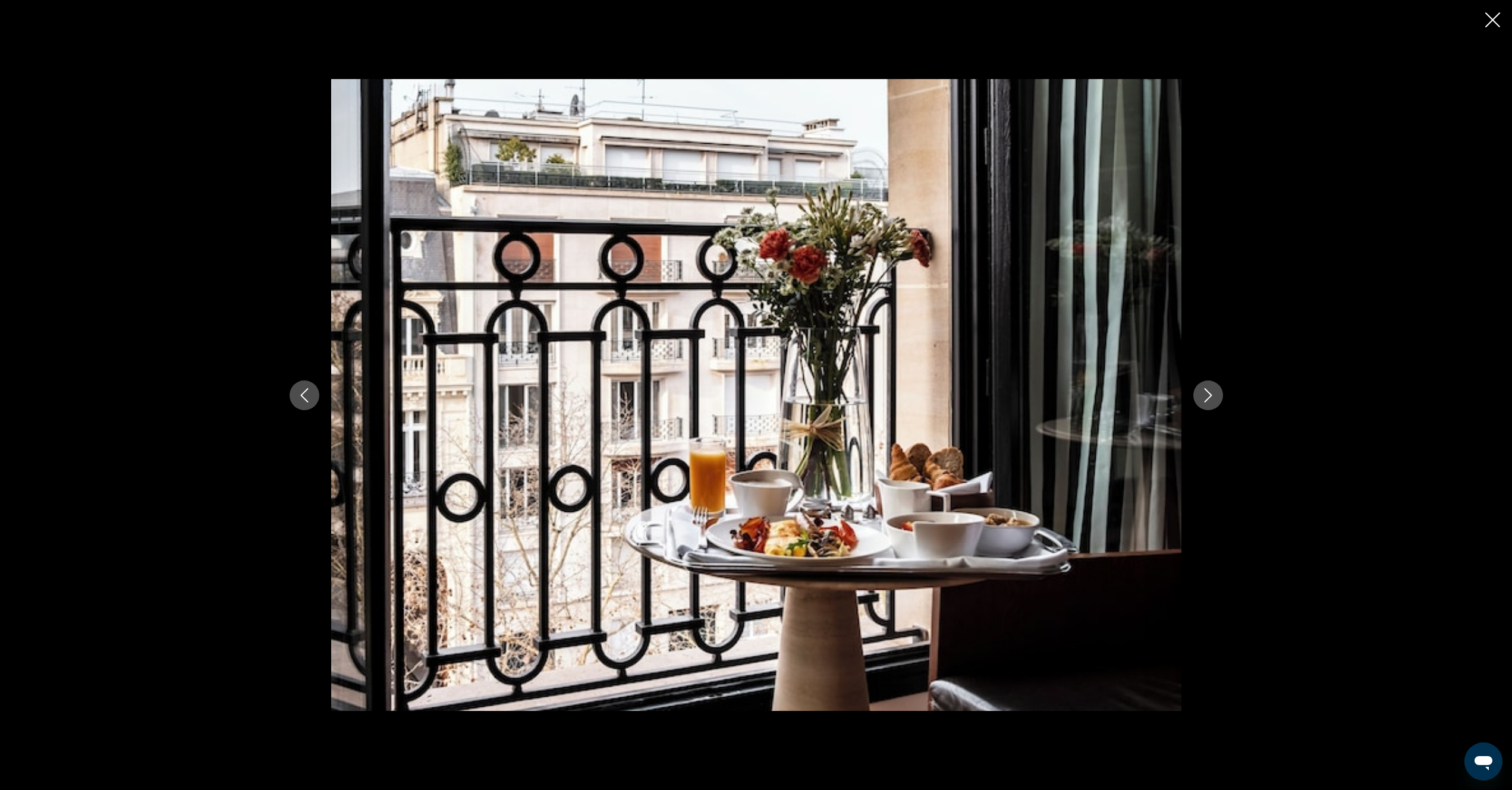
click at [1212, 395] on icon "Next image" at bounding box center [1208, 395] width 15 height 15
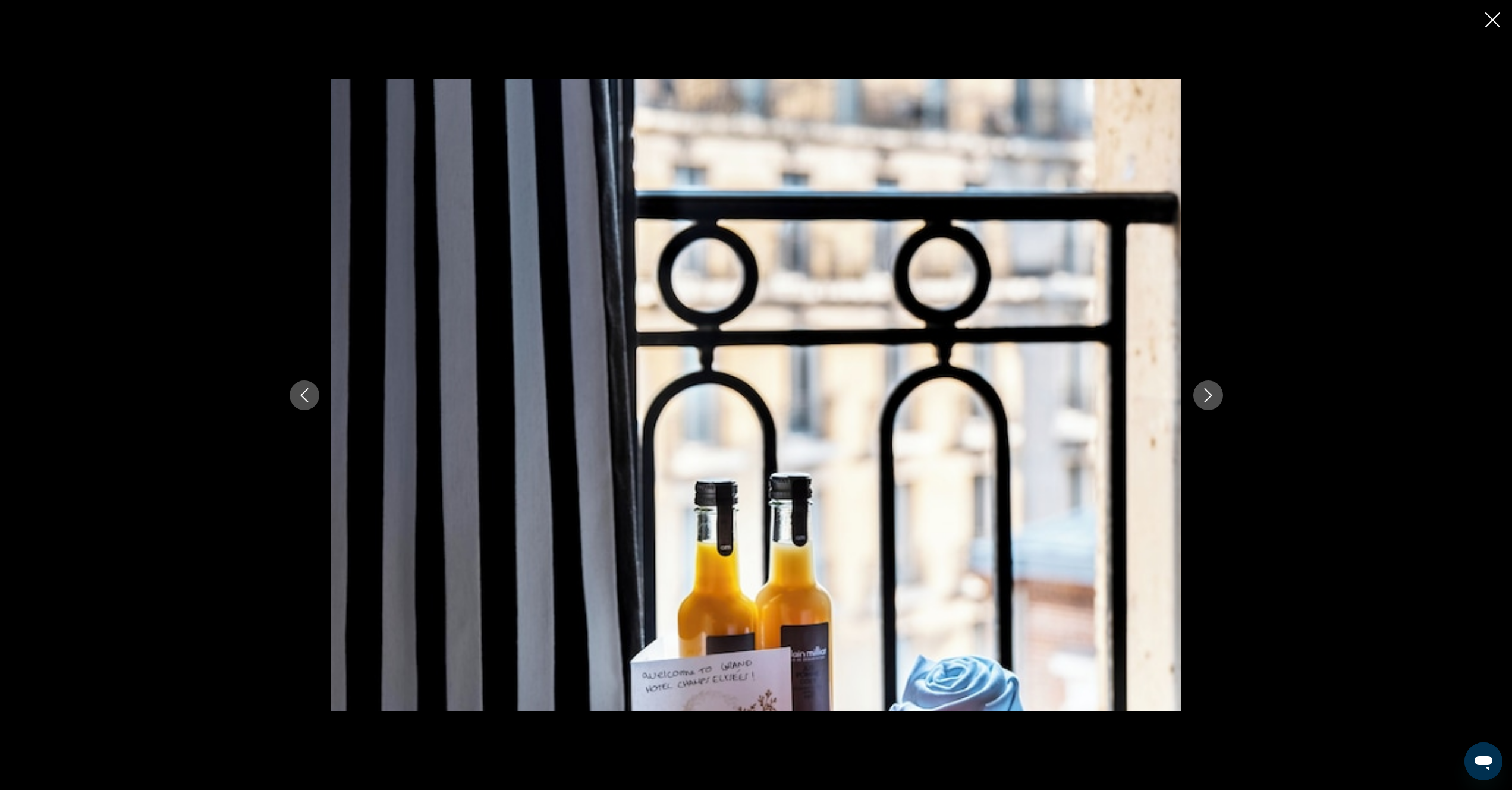
click at [1212, 395] on icon "Next image" at bounding box center [1208, 395] width 15 height 15
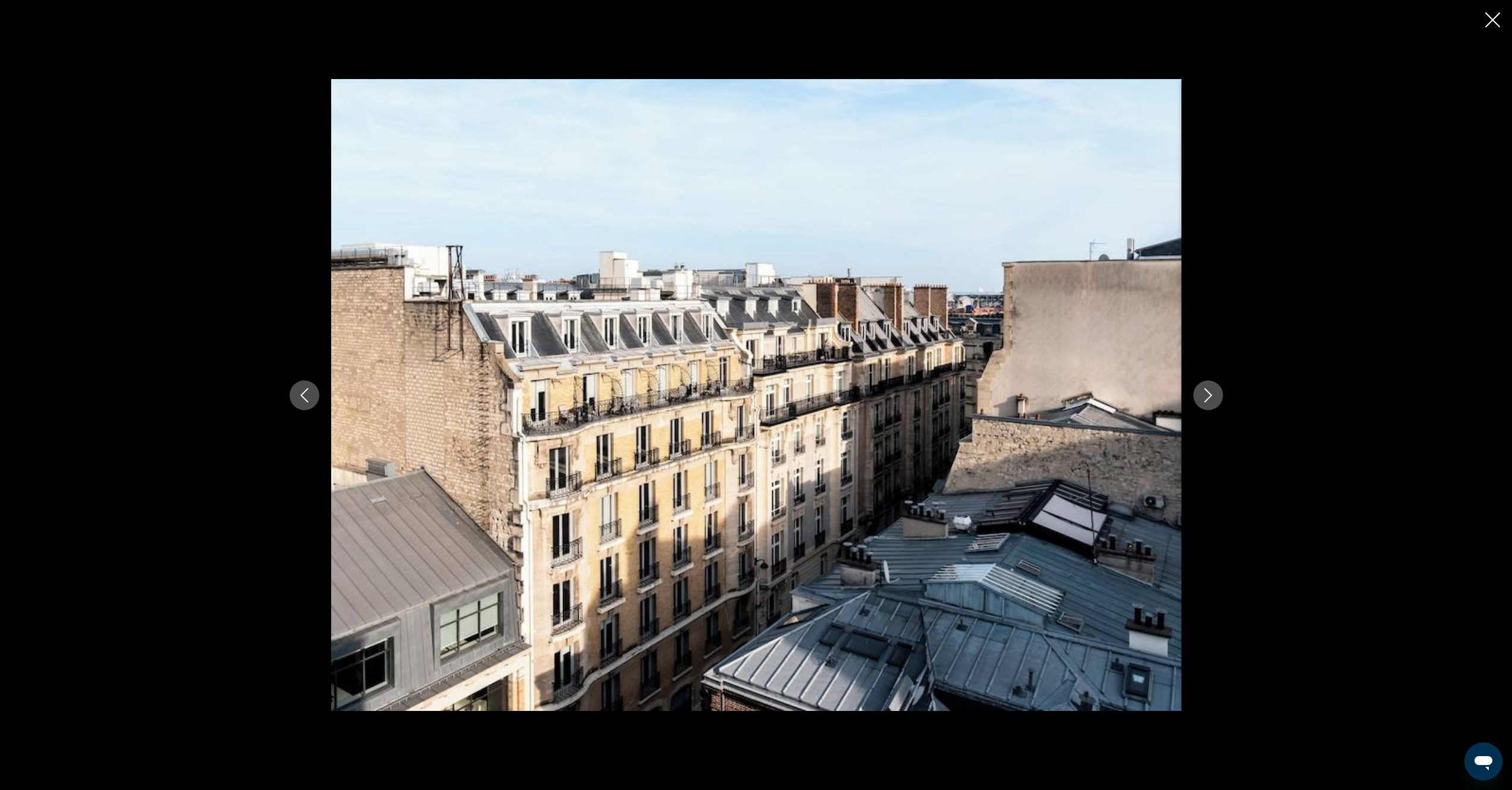
click at [1212, 395] on icon "Next image" at bounding box center [1208, 395] width 15 height 15
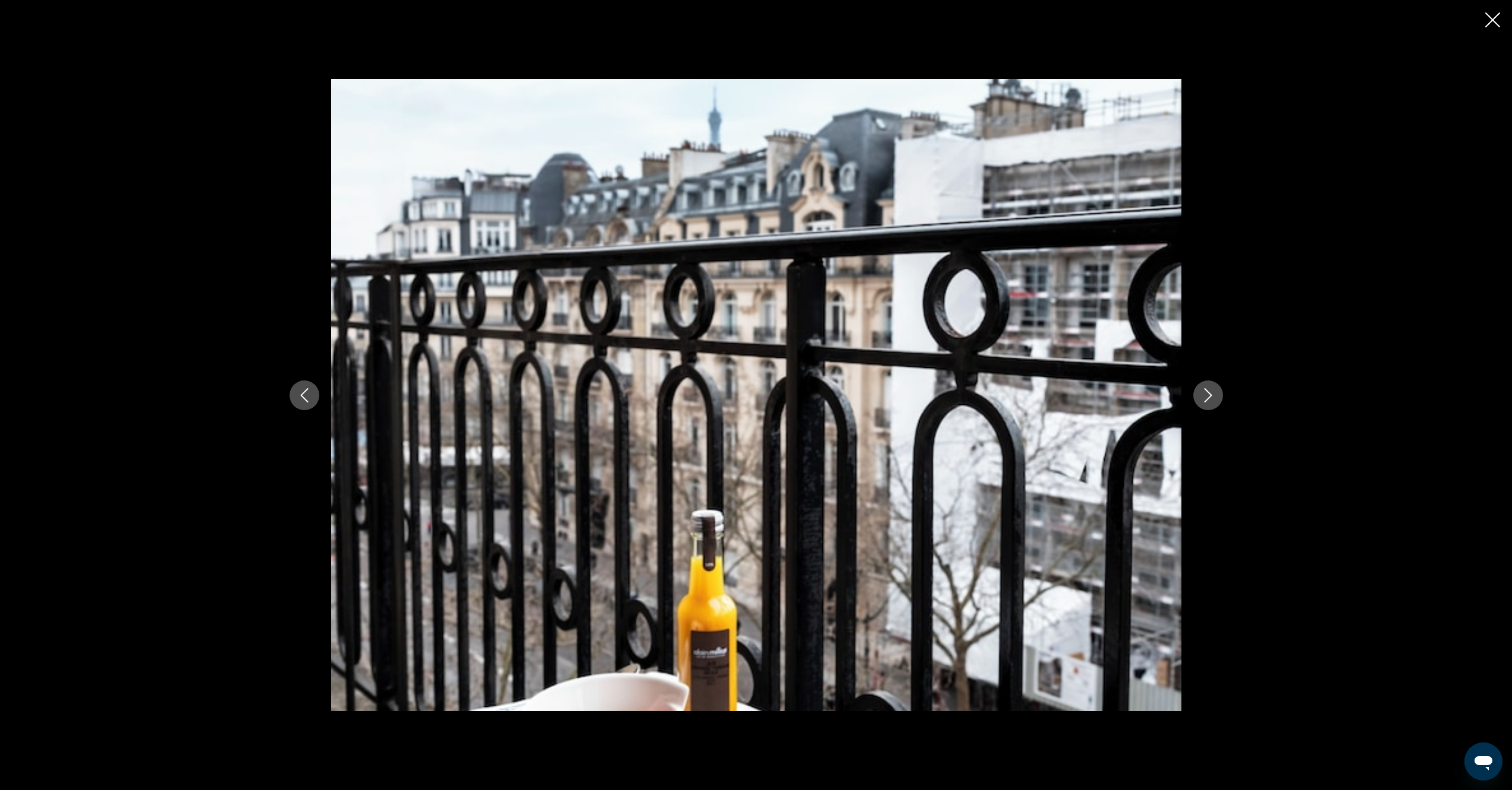
click at [1212, 395] on icon "Next image" at bounding box center [1208, 395] width 15 height 15
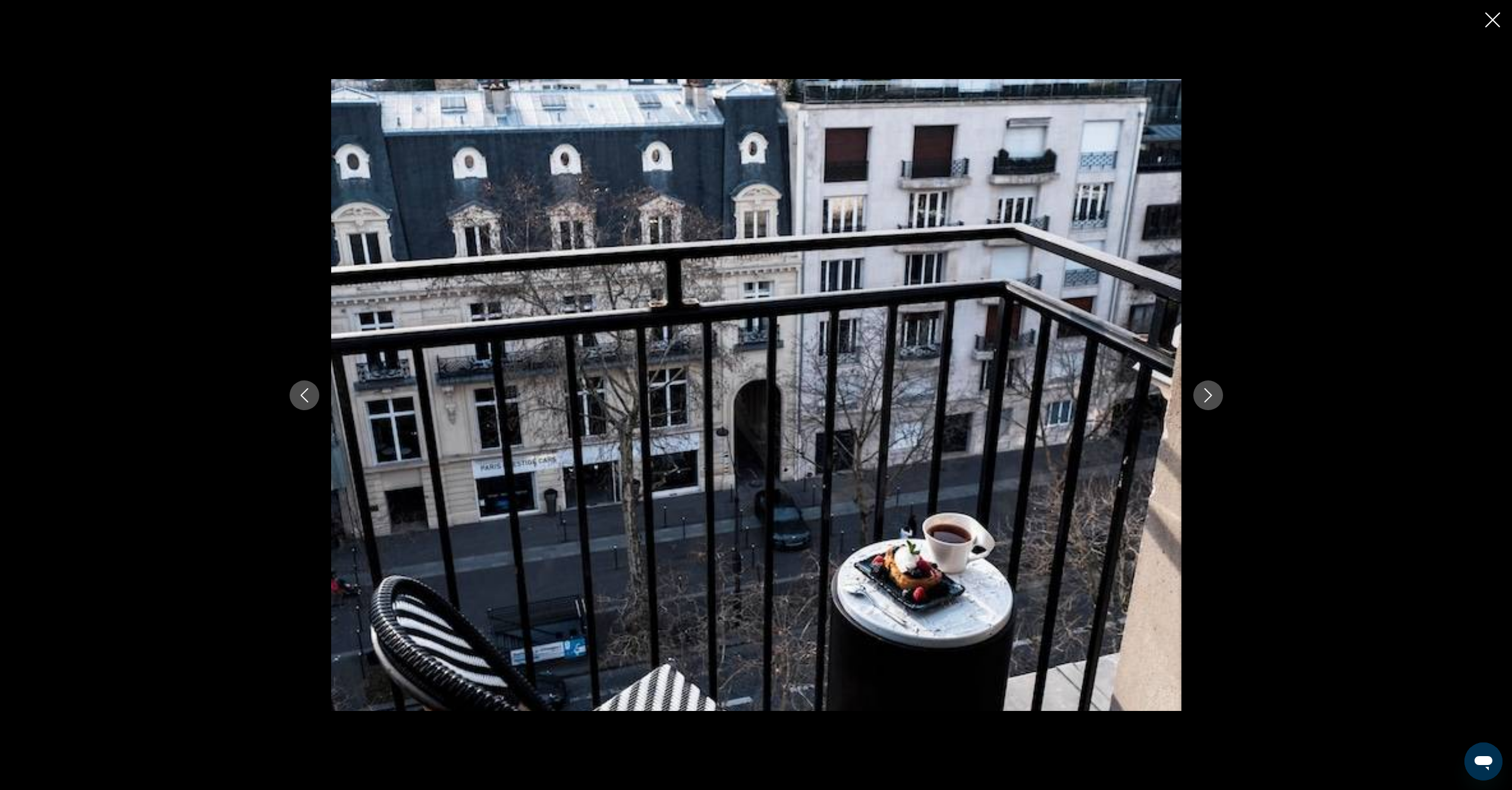
click at [1212, 395] on icon "Next image" at bounding box center [1208, 395] width 15 height 15
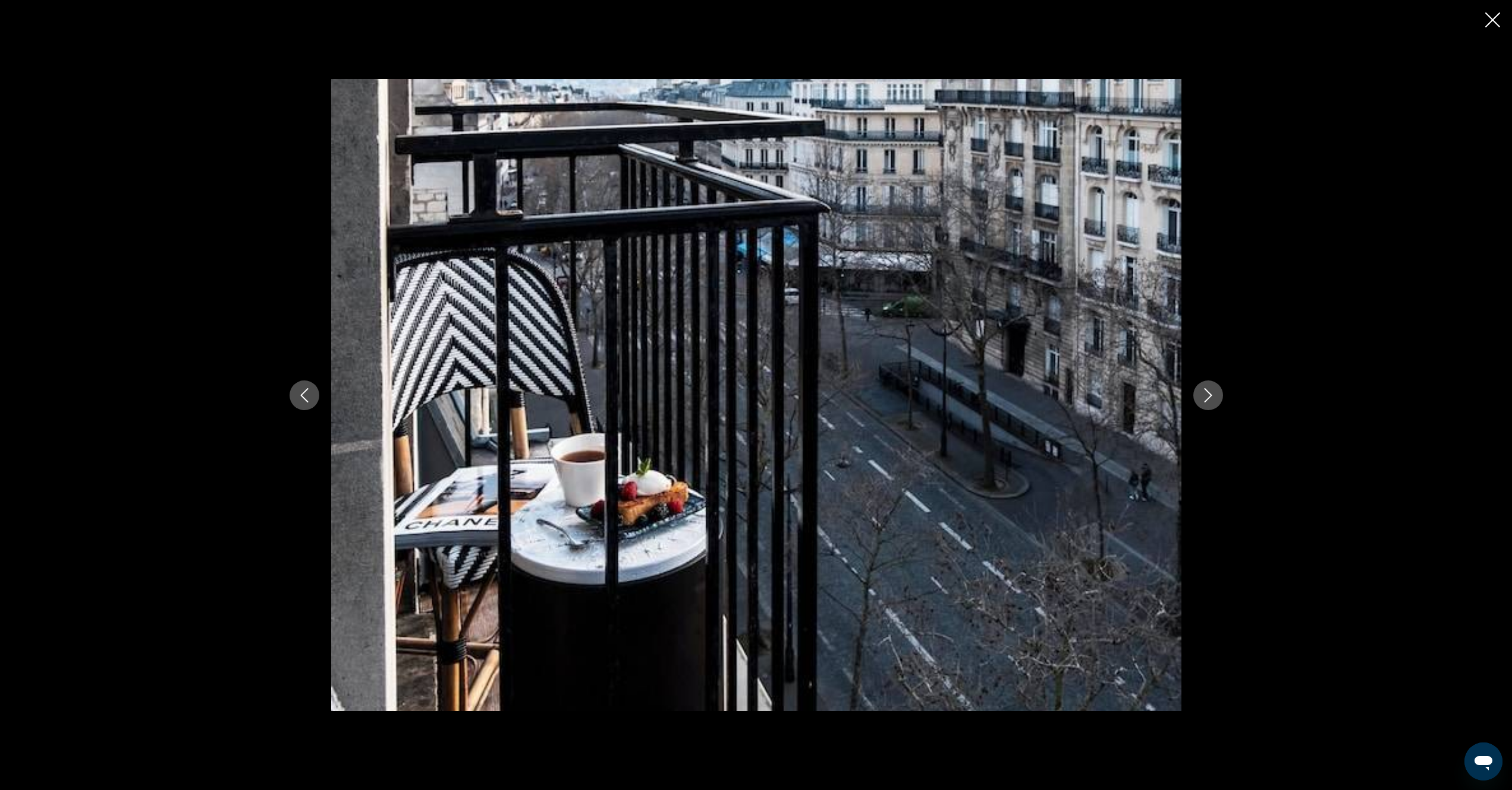
click at [1212, 395] on icon "Next image" at bounding box center [1208, 395] width 15 height 15
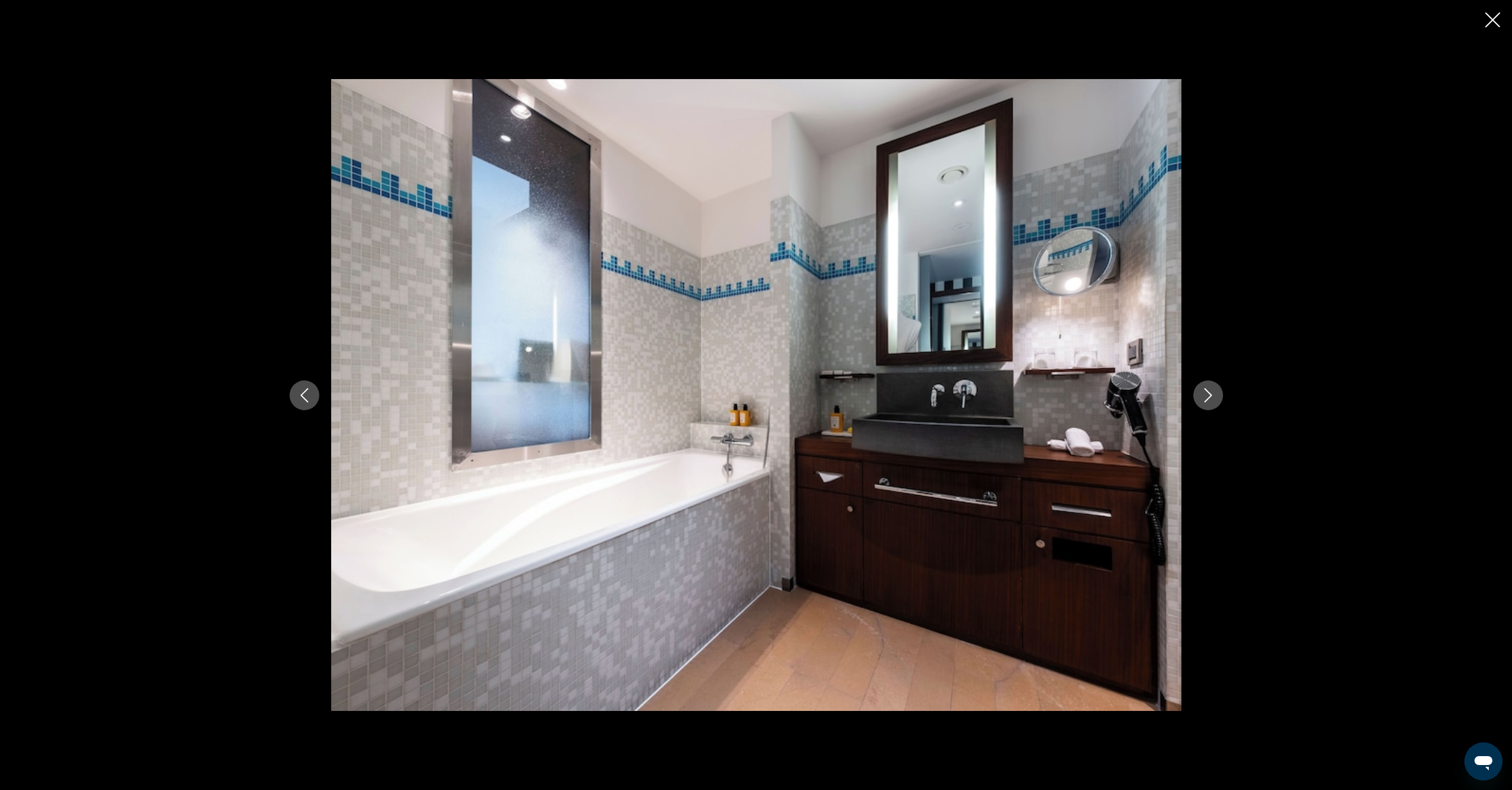
click at [1212, 395] on icon "Next image" at bounding box center [1208, 395] width 15 height 15
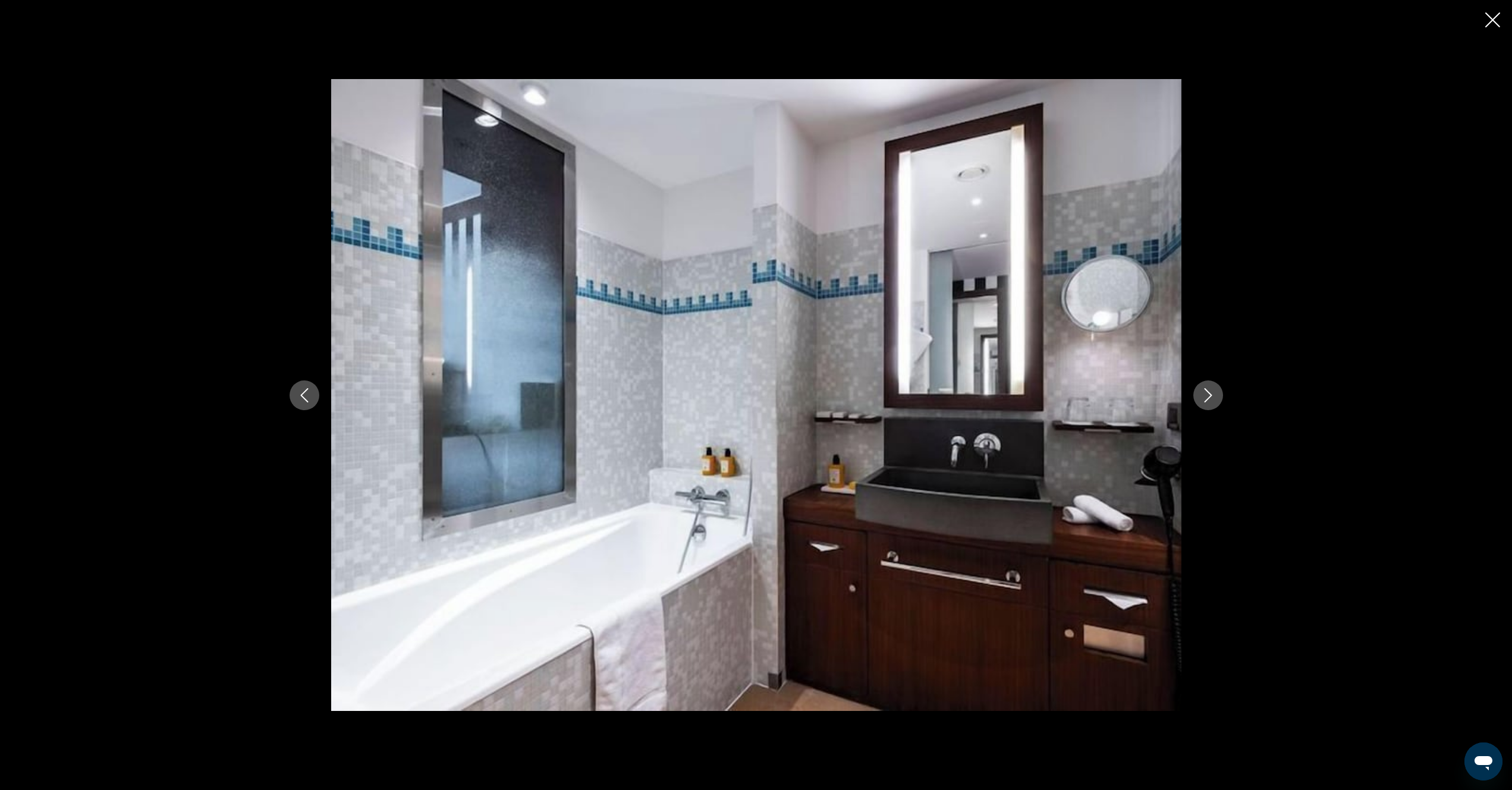
click at [304, 394] on icon "Previous image" at bounding box center [304, 395] width 15 height 15
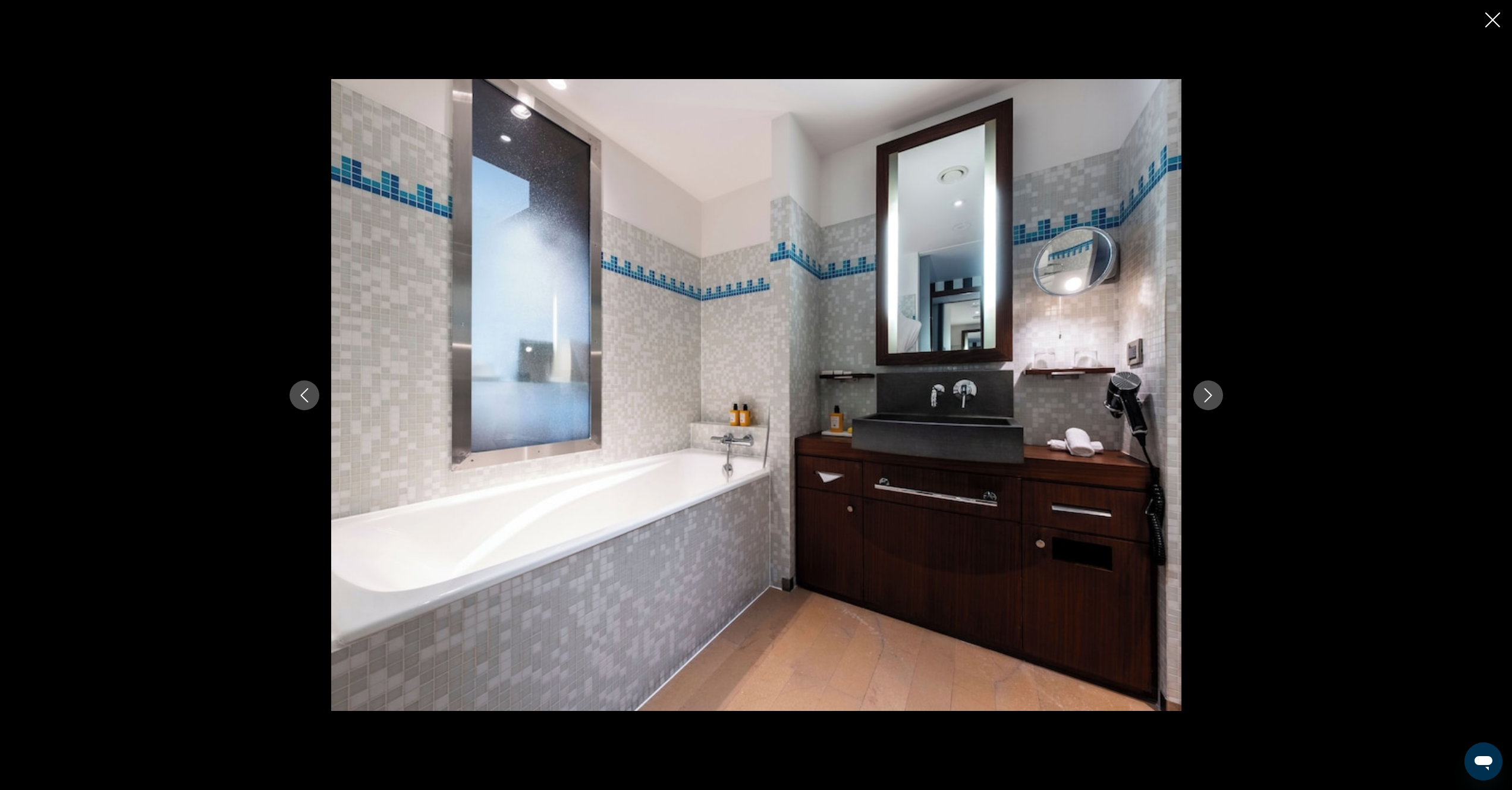
click at [1213, 396] on icon "Next image" at bounding box center [1208, 395] width 15 height 15
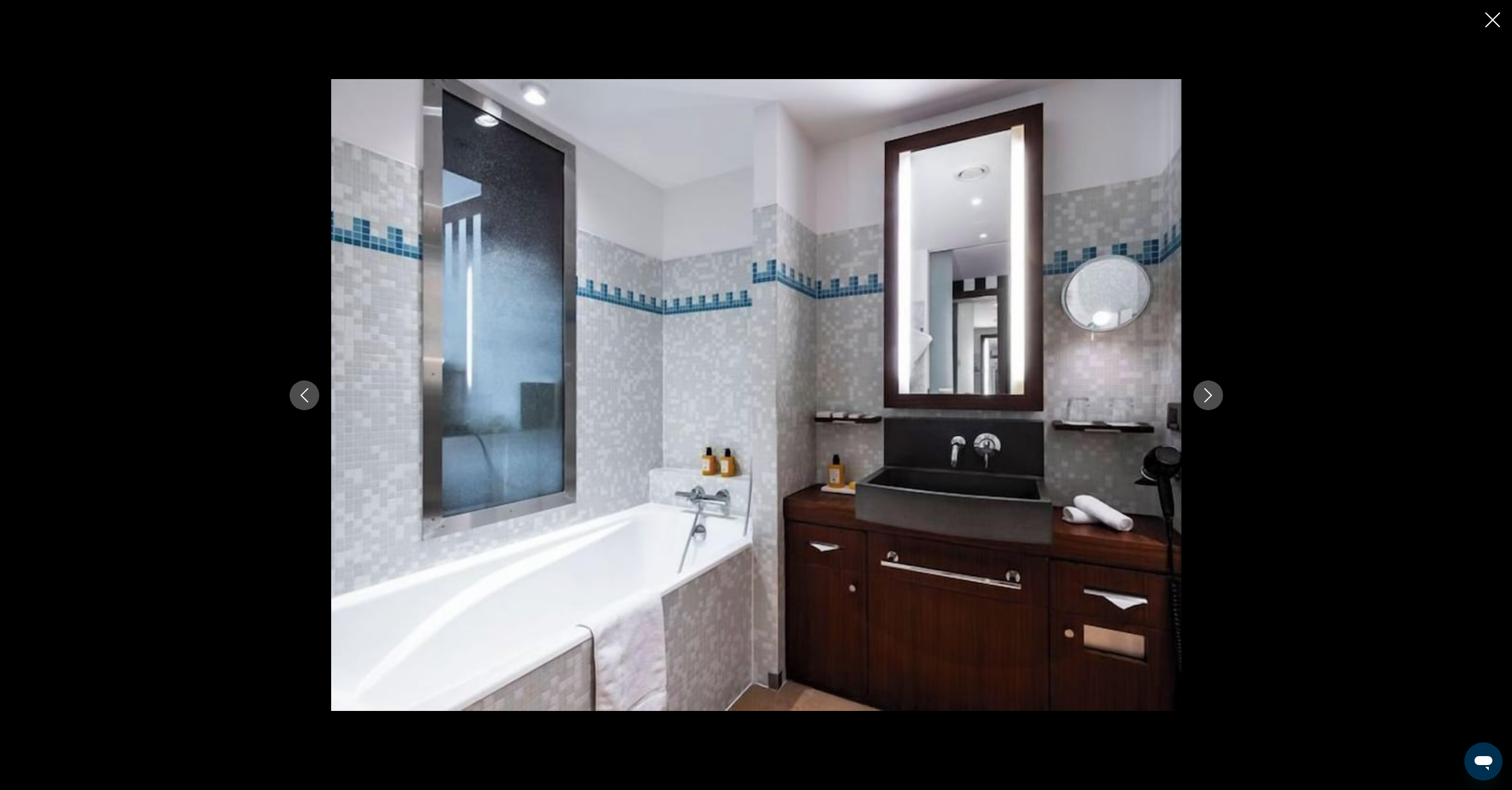
click at [1213, 396] on icon "Next image" at bounding box center [1208, 395] width 15 height 15
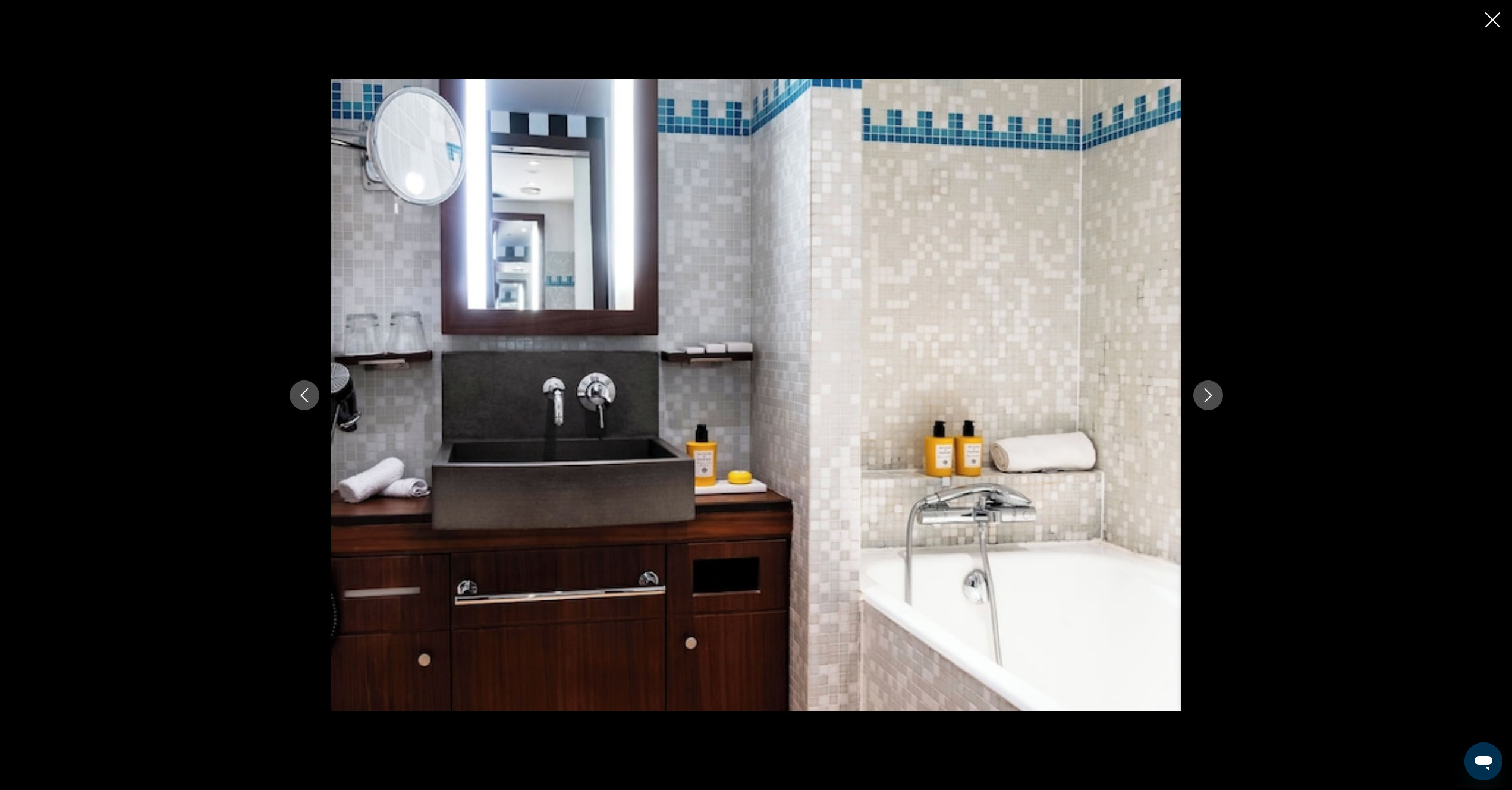
click at [1213, 397] on icon "Next image" at bounding box center [1208, 395] width 15 height 15
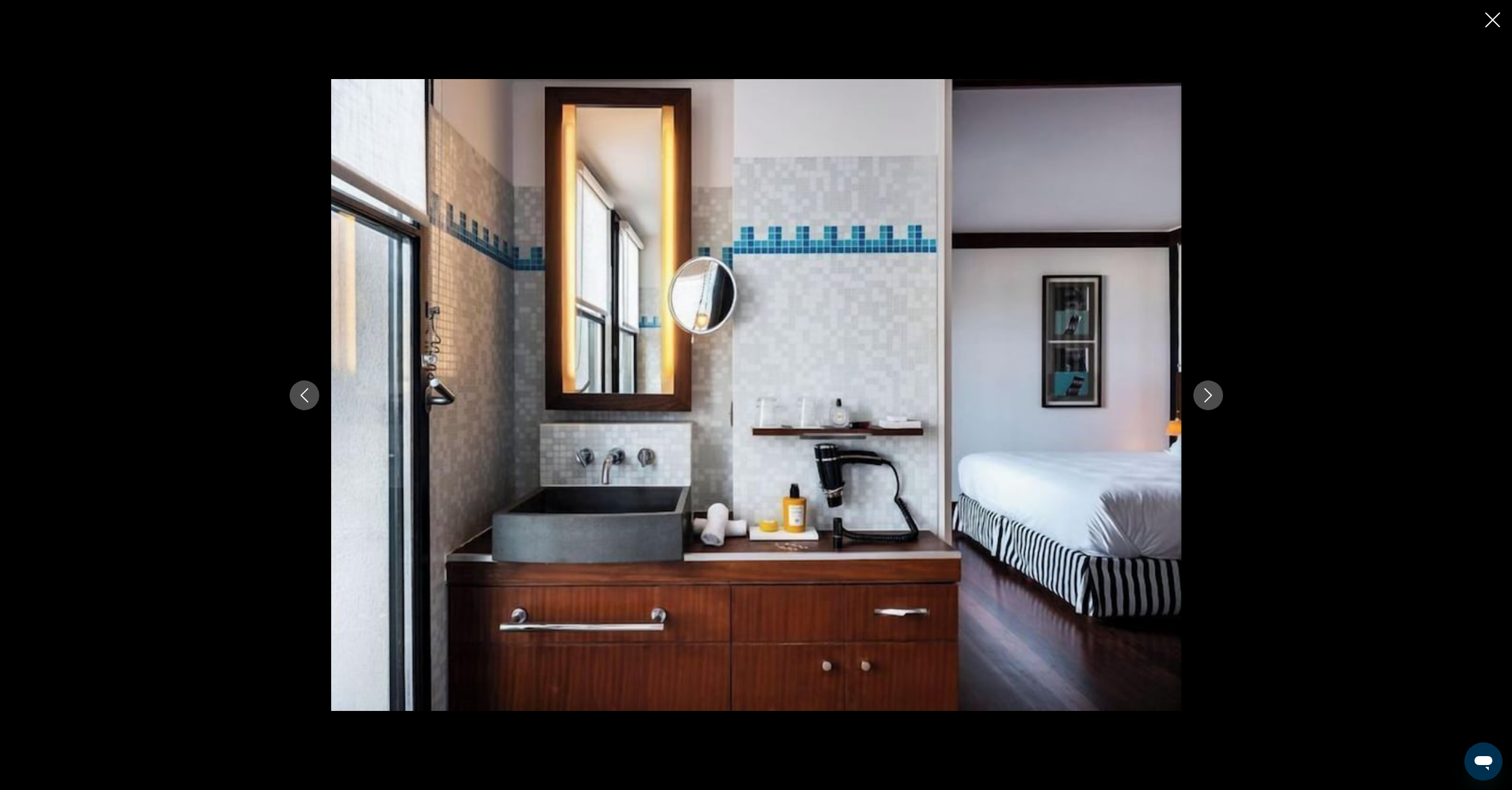
click at [1213, 397] on icon "Next image" at bounding box center [1208, 395] width 15 height 15
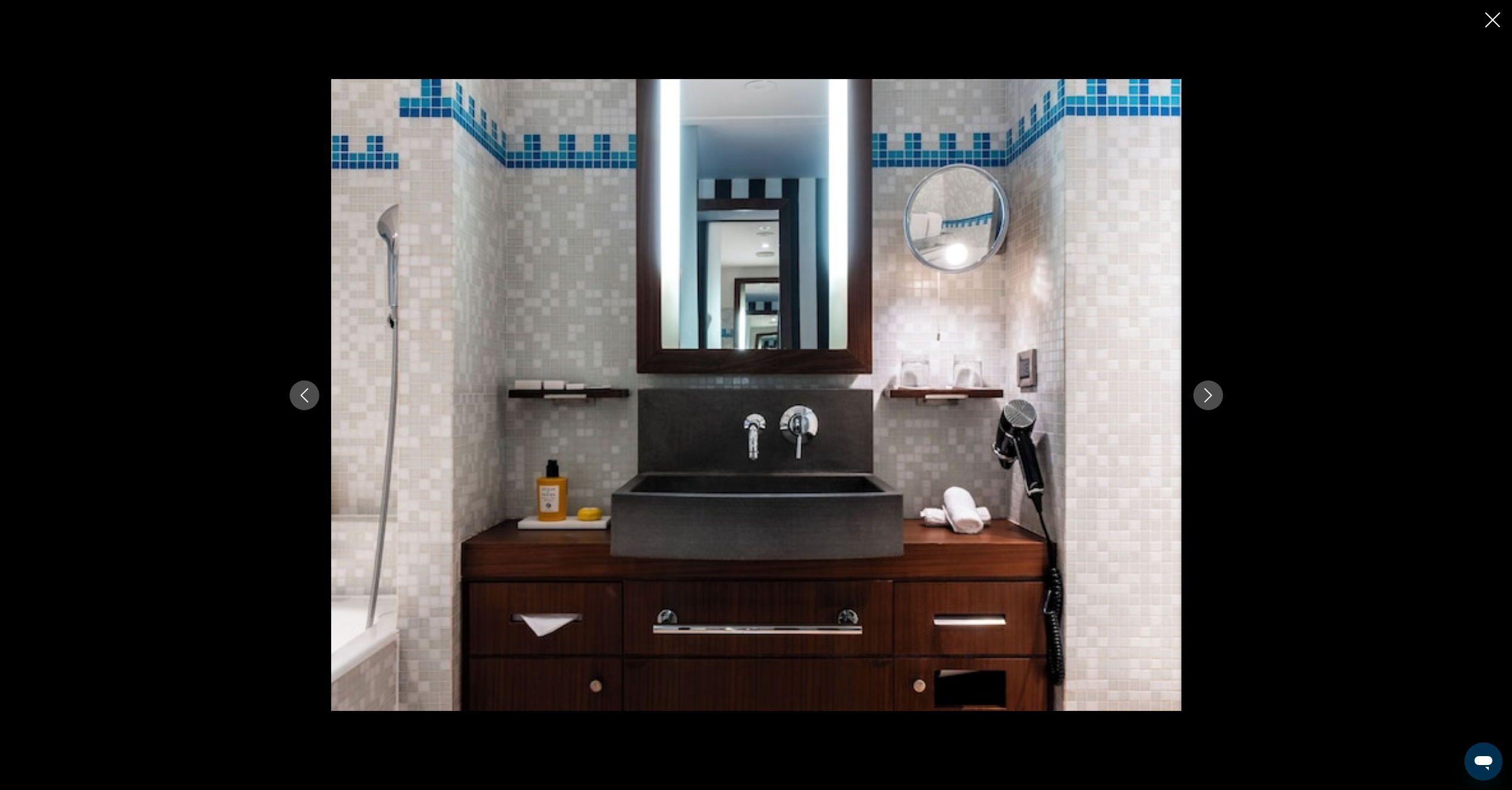
click at [1213, 397] on icon "Next image" at bounding box center [1208, 395] width 15 height 15
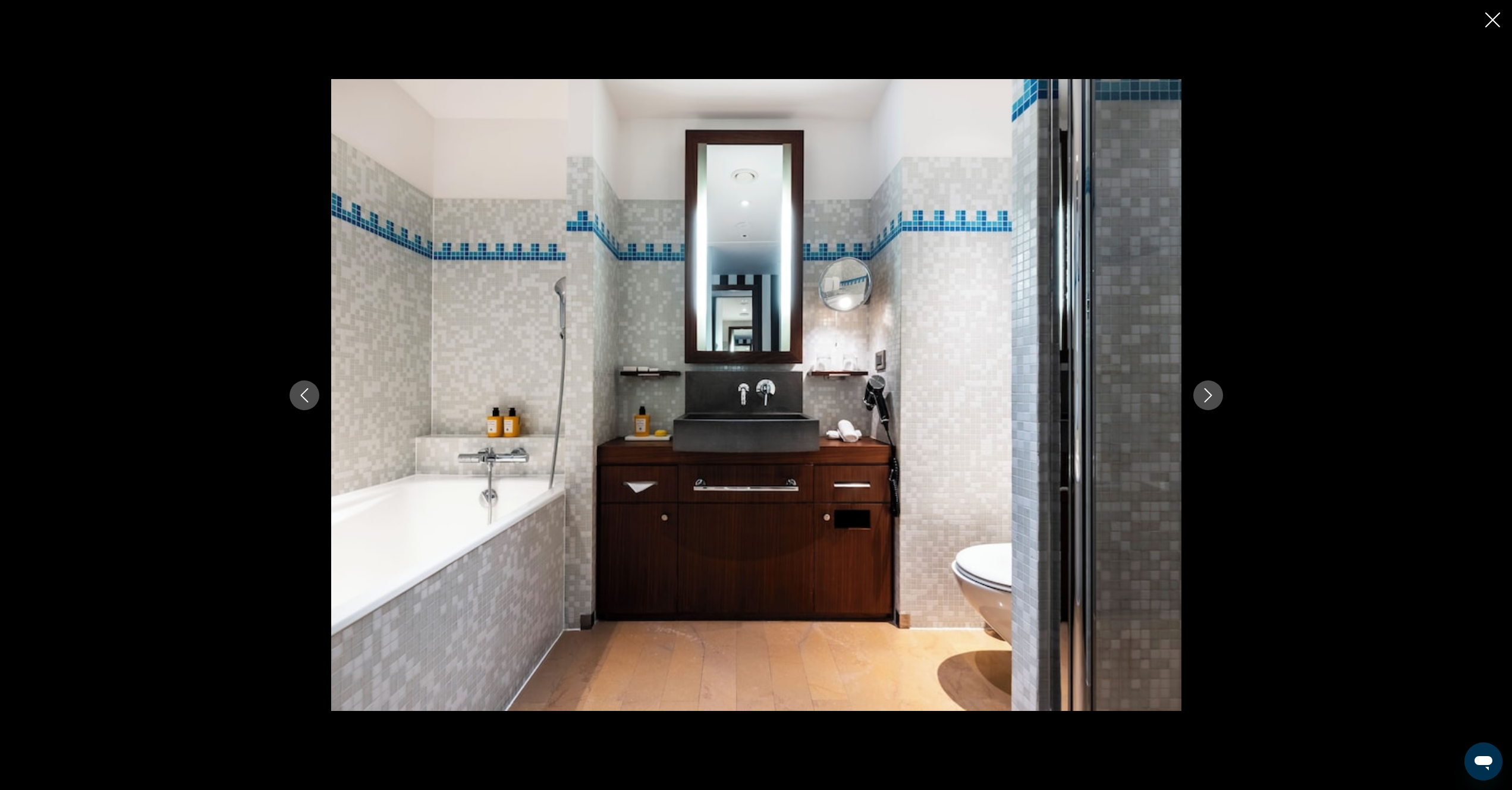
click at [1213, 397] on icon "Next image" at bounding box center [1208, 395] width 15 height 15
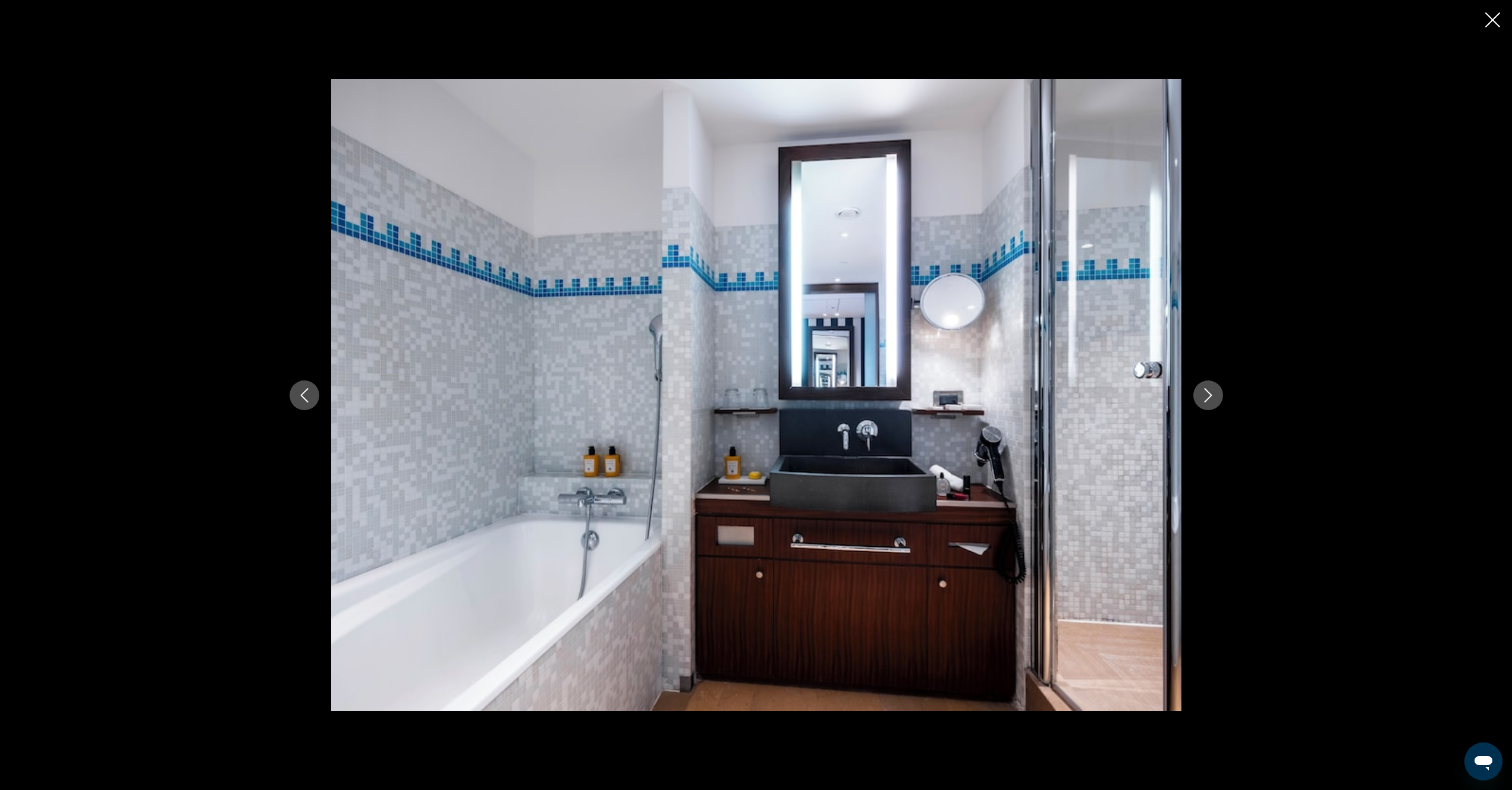
click at [1213, 397] on icon "Next image" at bounding box center [1208, 395] width 15 height 15
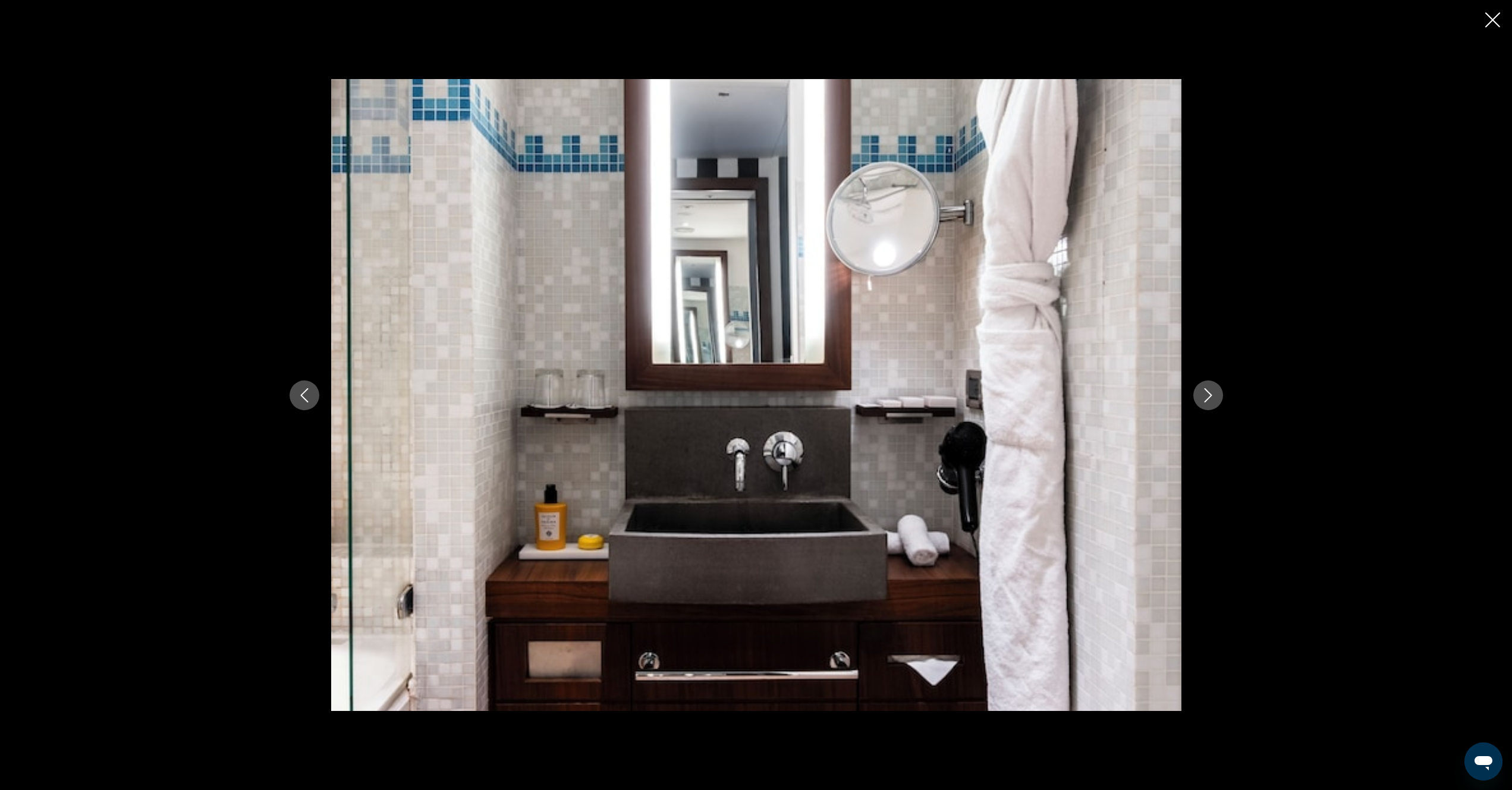
drag, startPoint x: 1493, startPoint y: 16, endPoint x: 1382, endPoint y: 31, distance: 112.0
click at [1493, 18] on icon "Close slideshow" at bounding box center [1492, 20] width 15 height 15
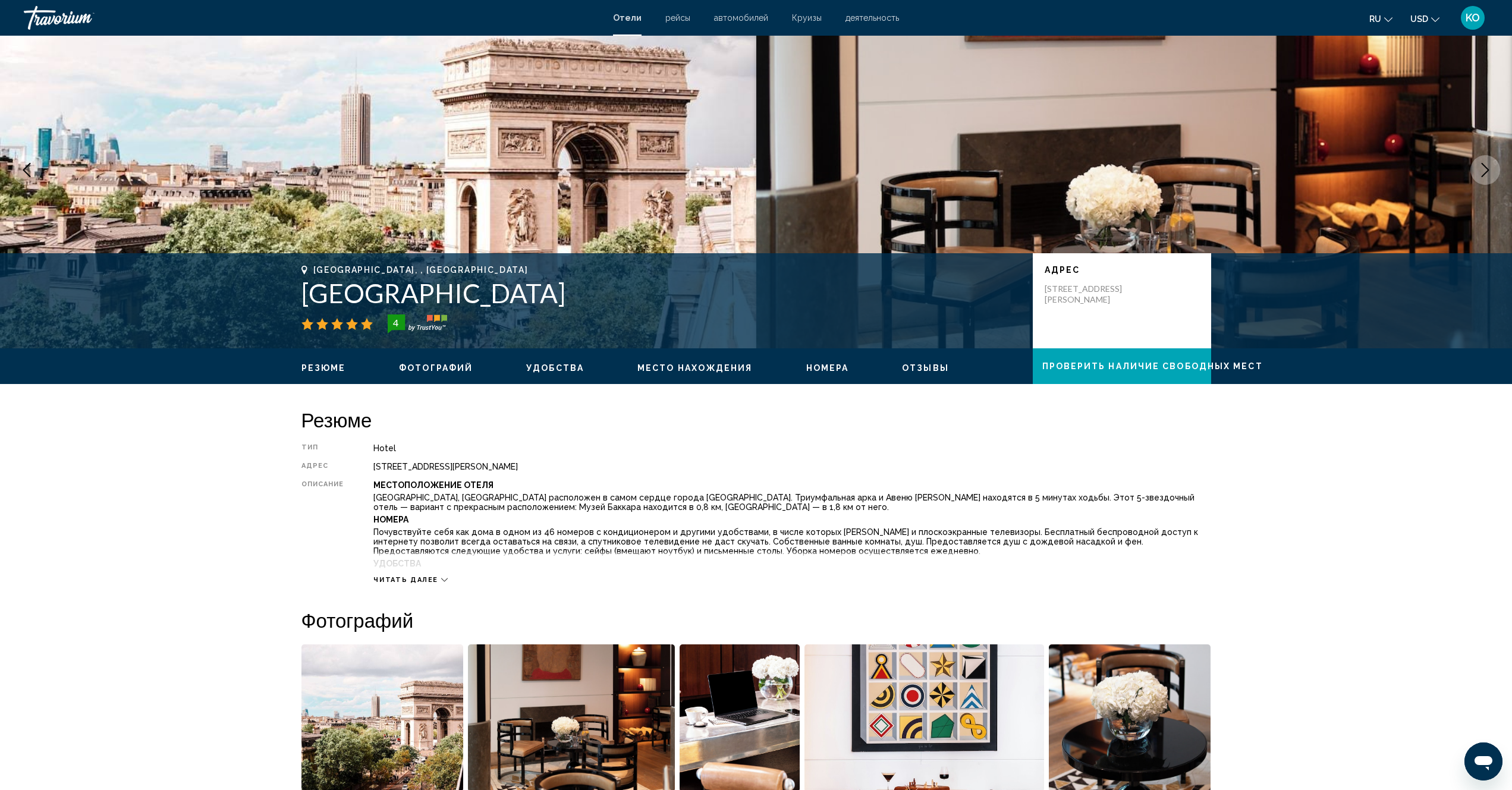
scroll to position [0, 0]
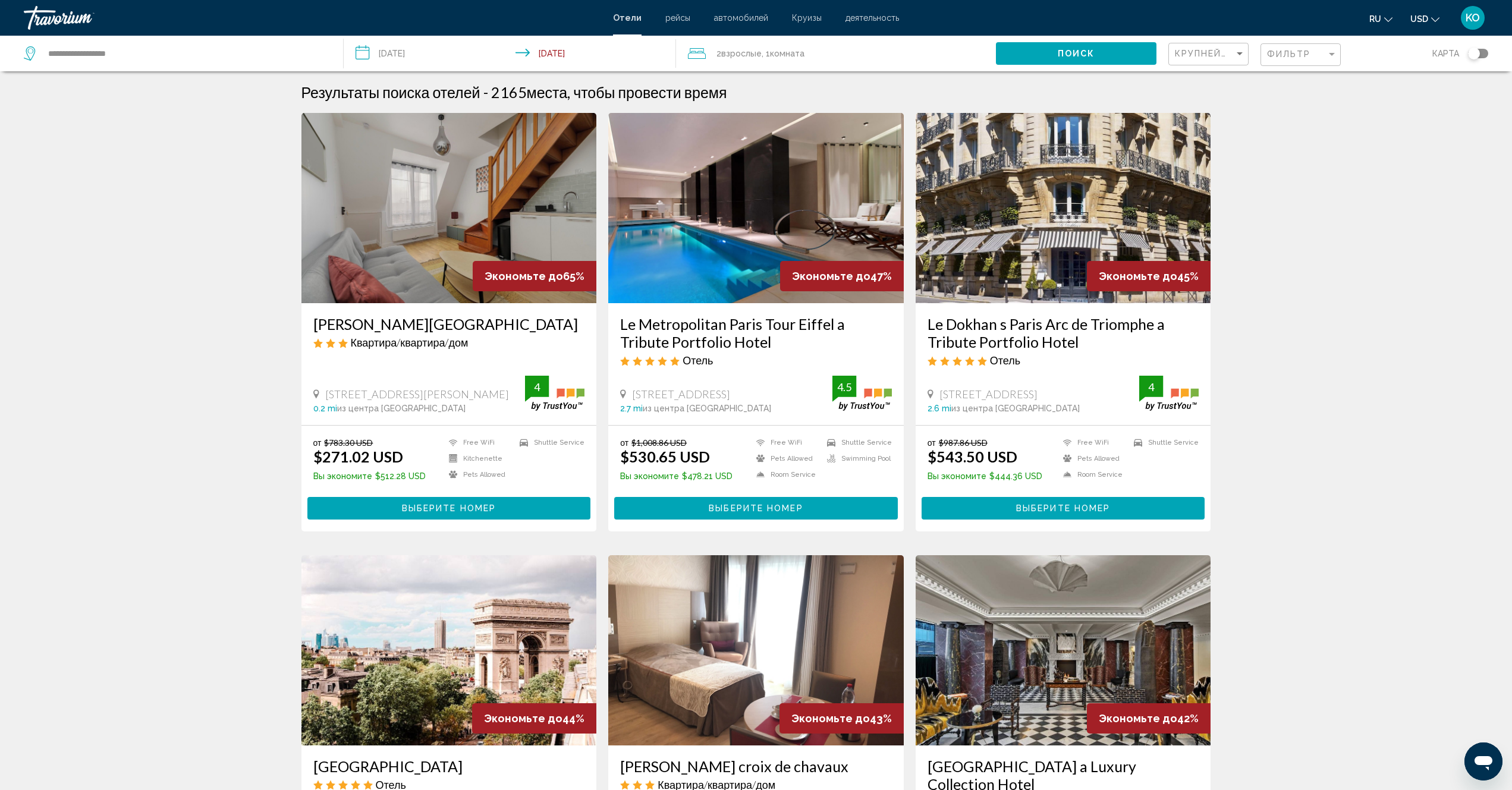
click at [403, 231] on img "Main content" at bounding box center [448, 208] width 295 height 190
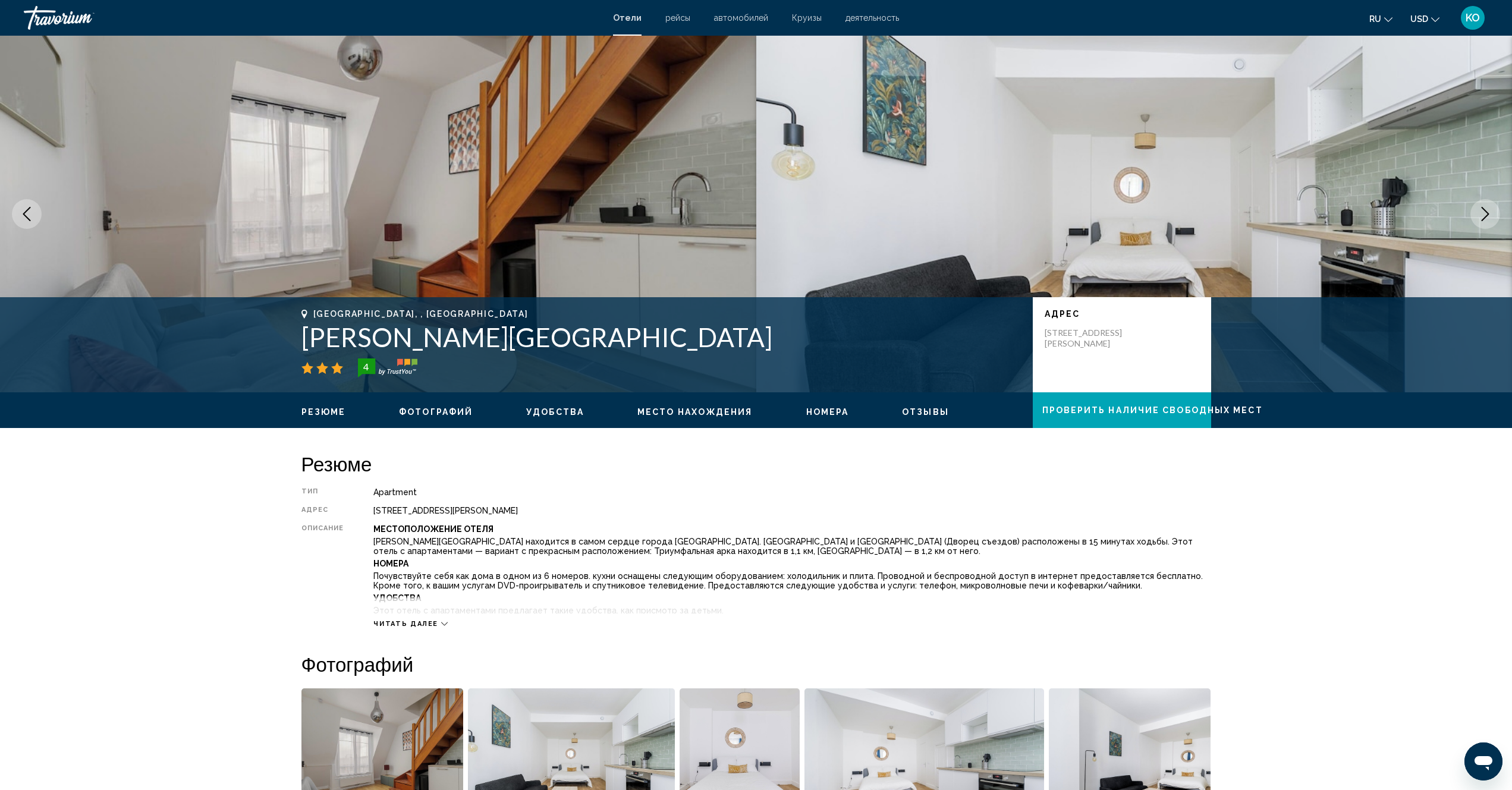
click at [1491, 216] on icon "Next image" at bounding box center [1485, 214] width 15 height 15
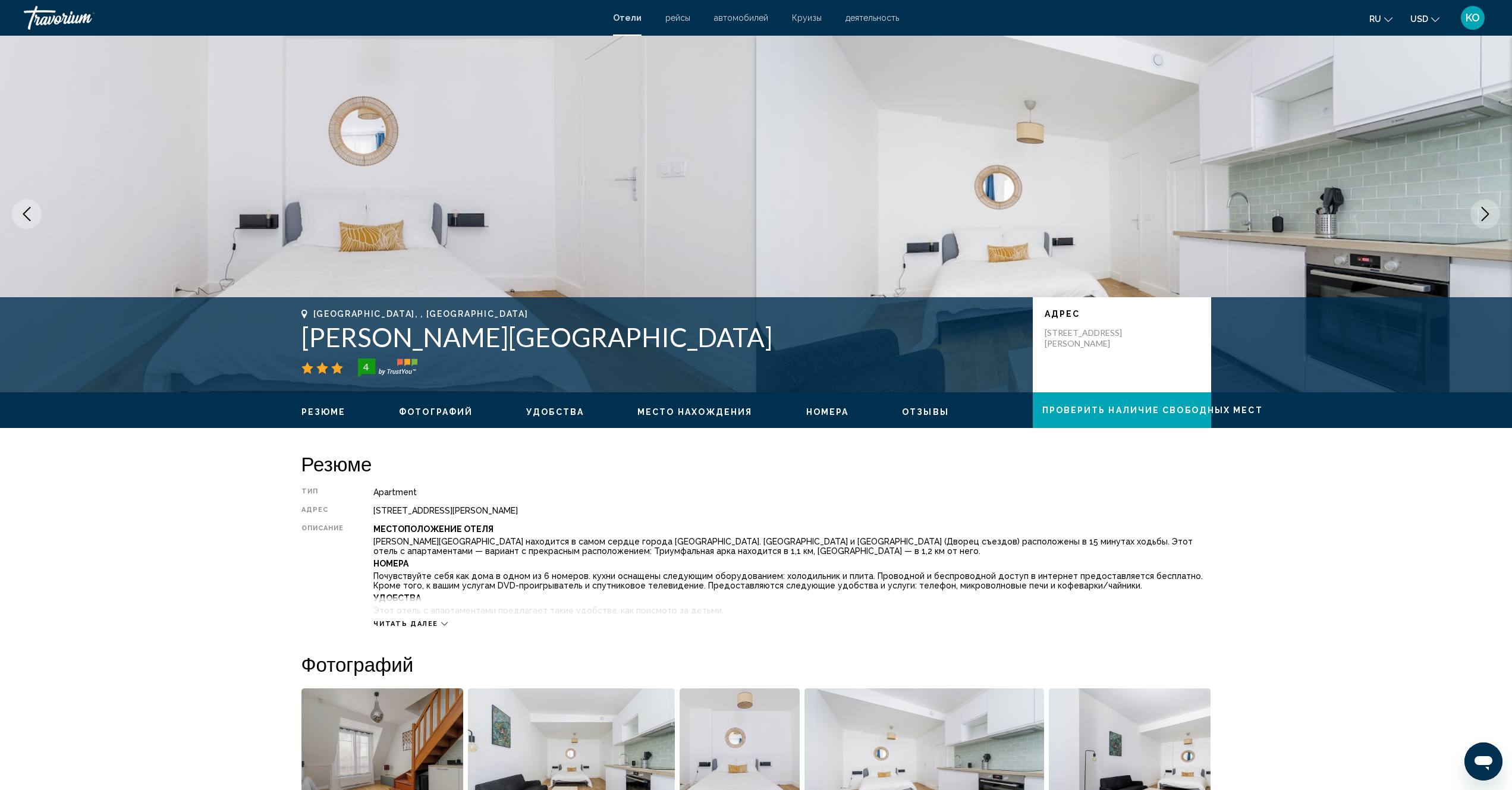
click at [1491, 216] on icon "Next image" at bounding box center [1485, 214] width 15 height 15
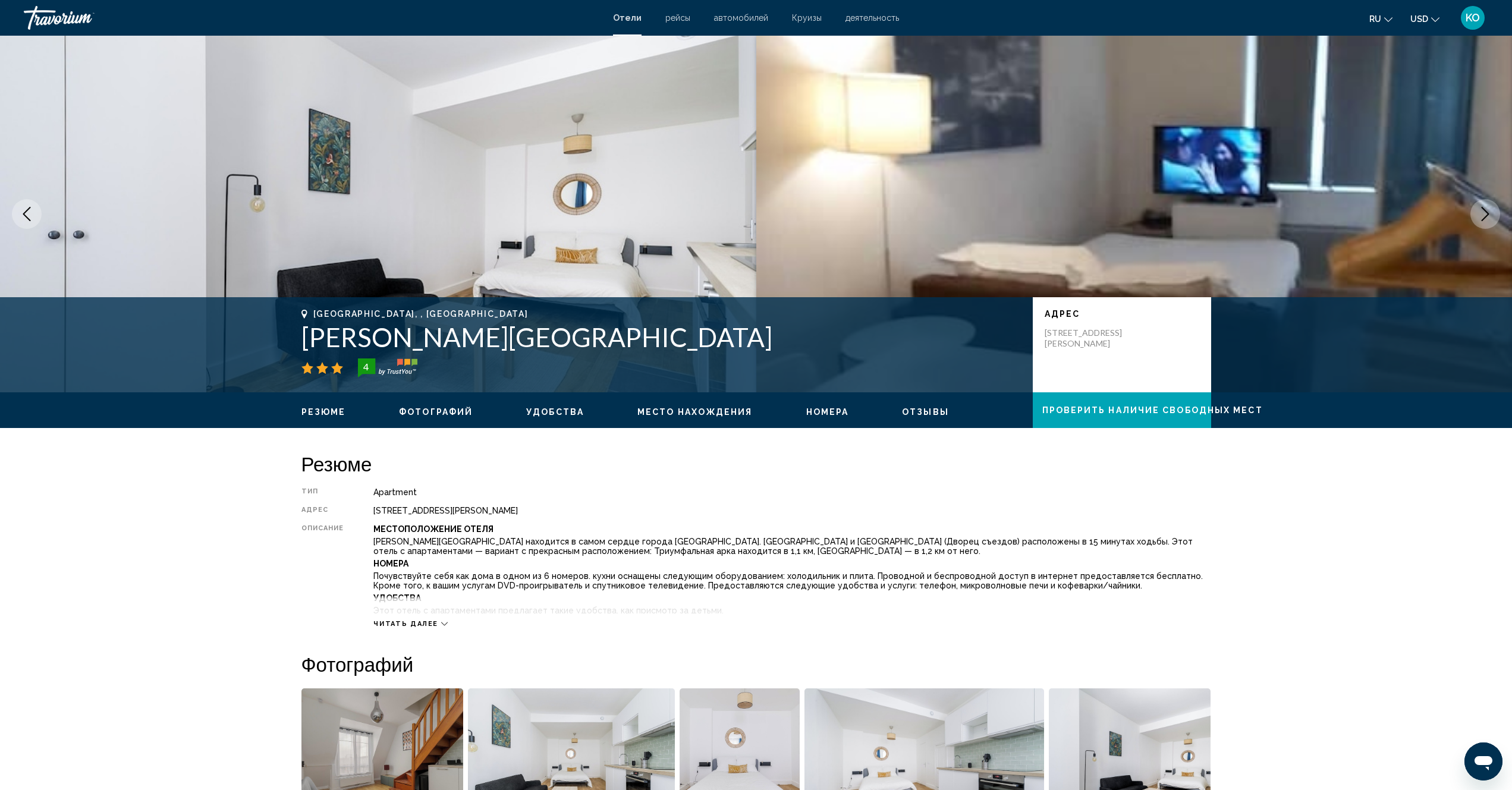
click at [1491, 216] on icon "Next image" at bounding box center [1485, 214] width 15 height 15
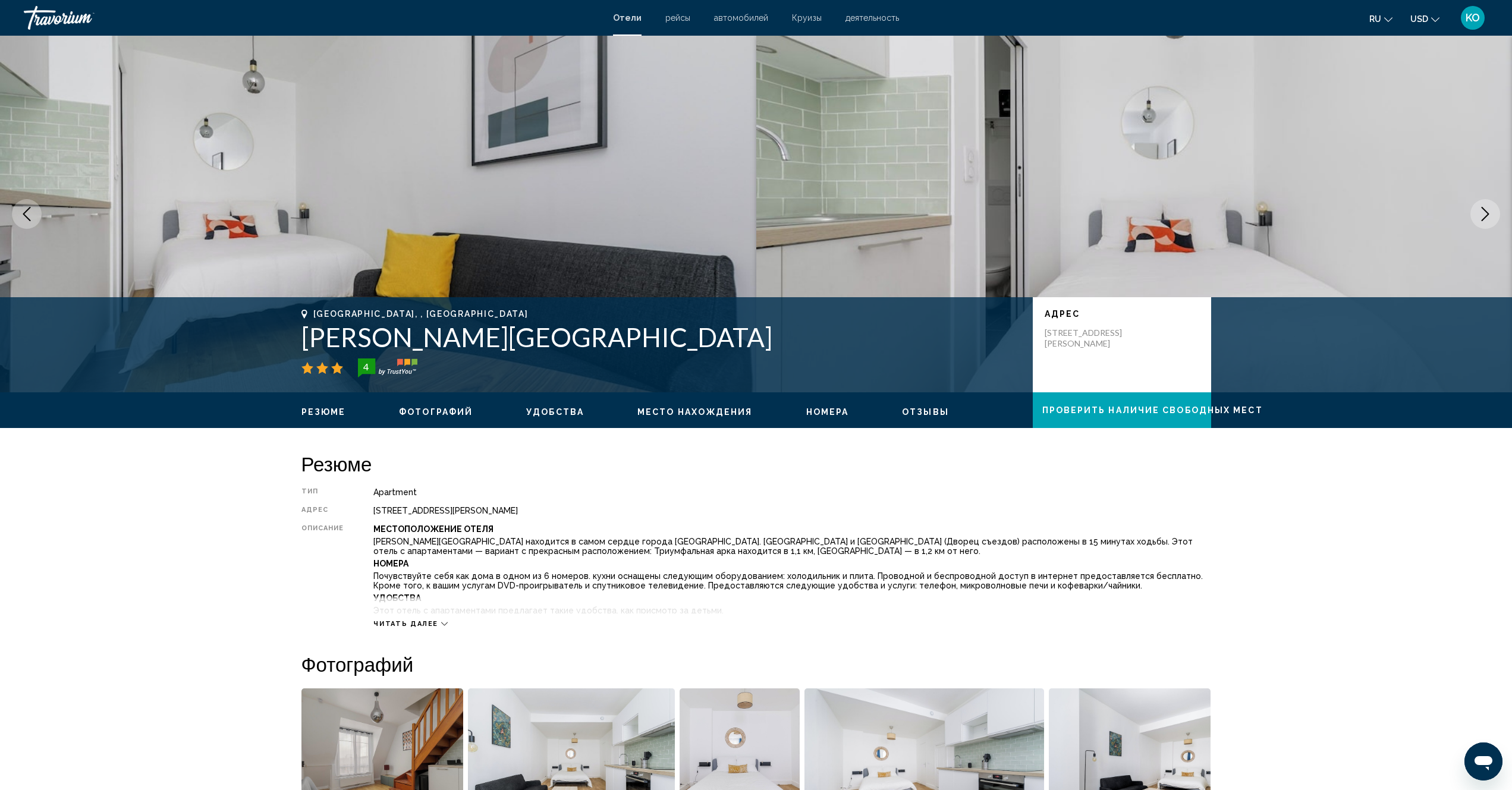
click at [1491, 216] on icon "Next image" at bounding box center [1485, 214] width 15 height 15
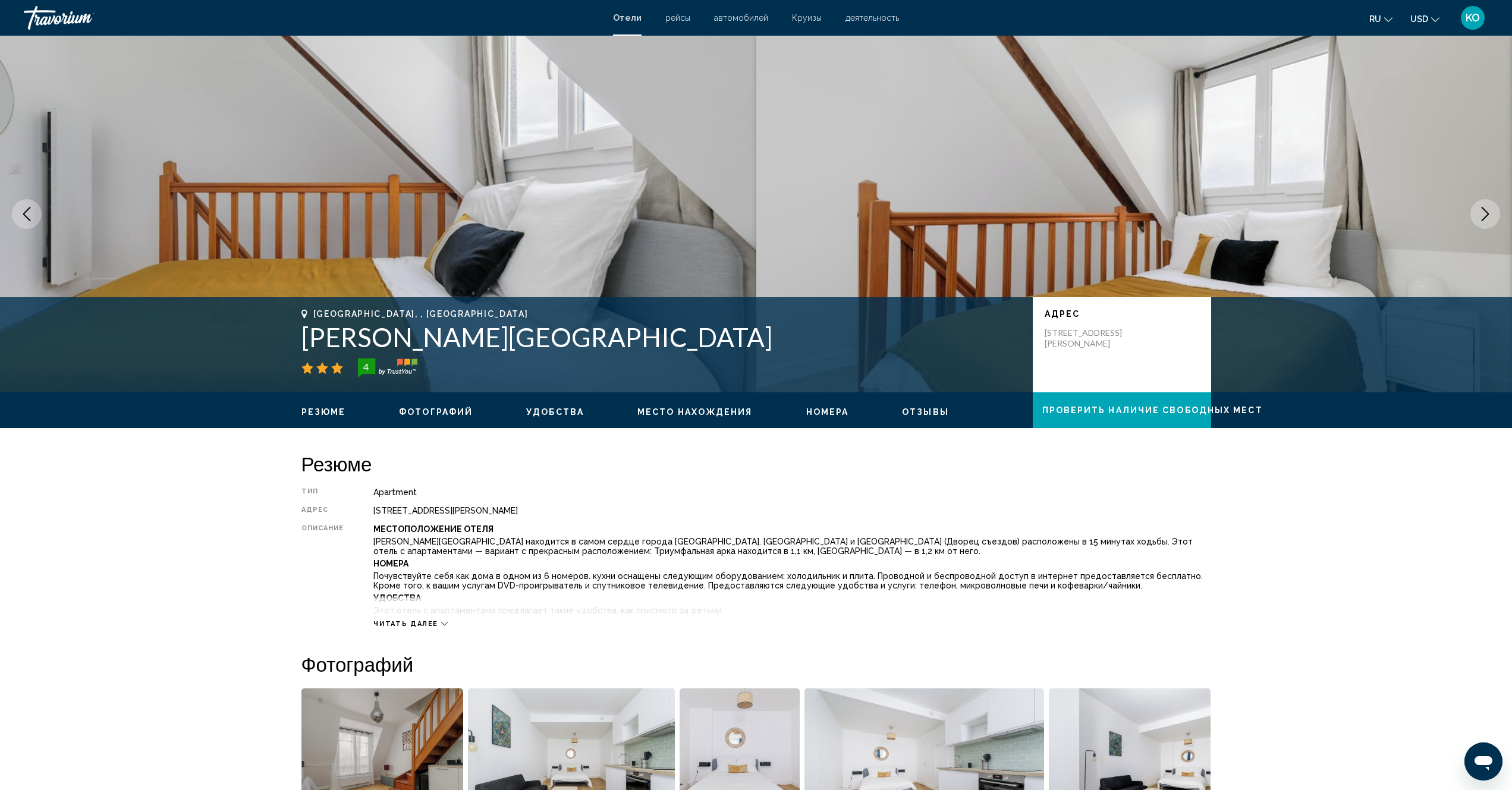
click at [1491, 216] on icon "Next image" at bounding box center [1485, 214] width 15 height 15
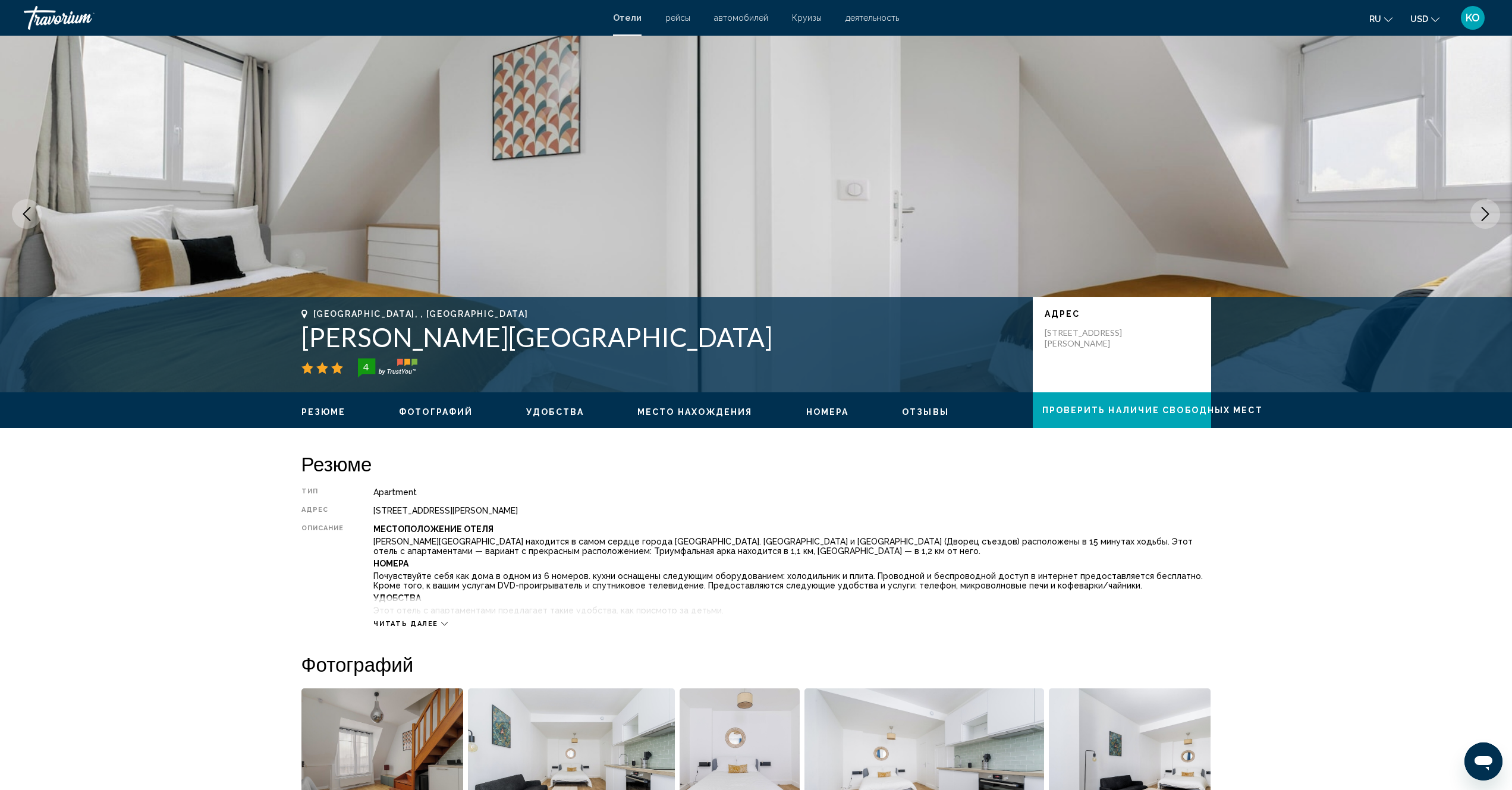
click at [1491, 216] on icon "Next image" at bounding box center [1485, 214] width 15 height 15
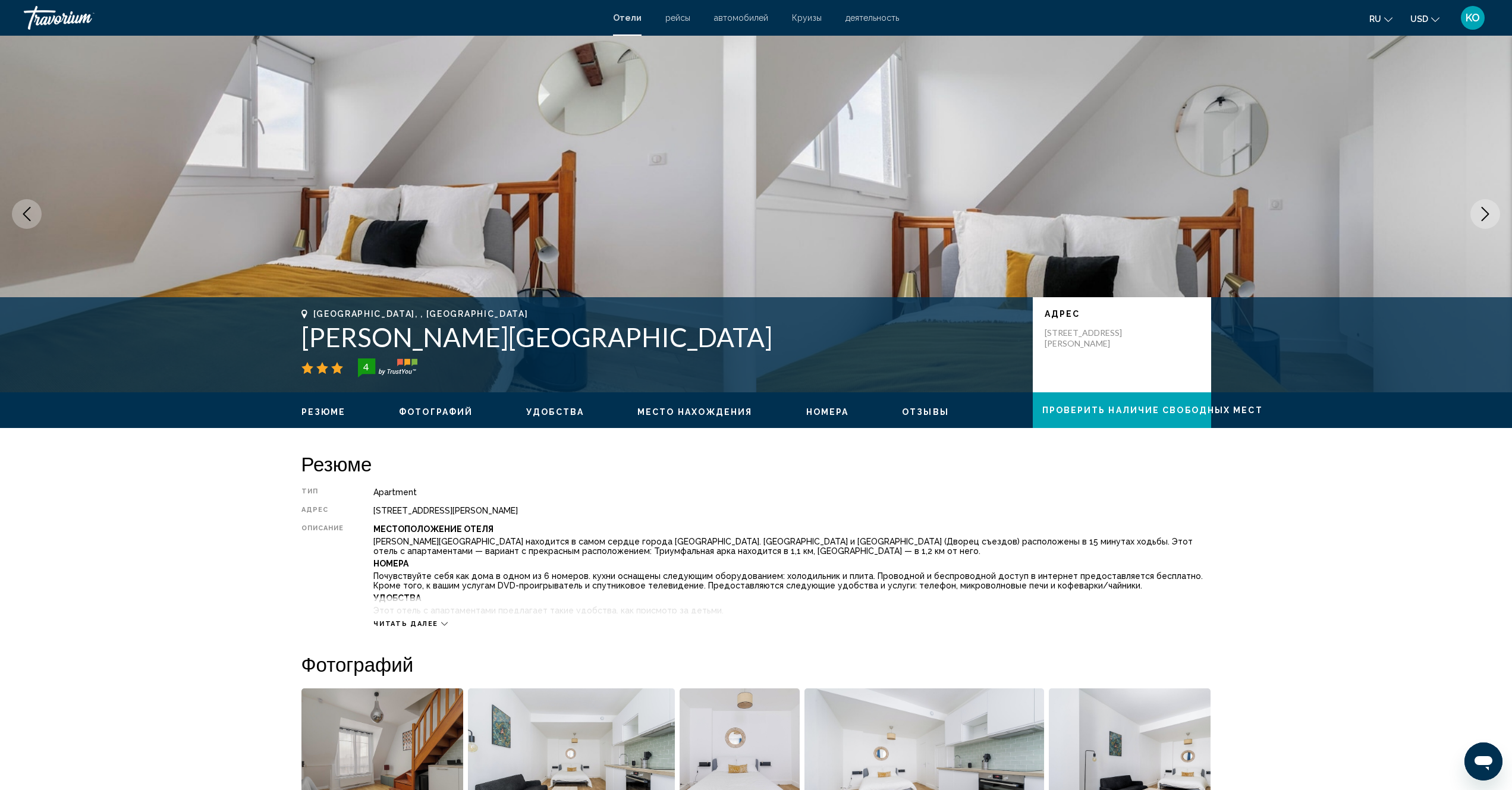
click at [1491, 216] on icon "Next image" at bounding box center [1485, 214] width 15 height 15
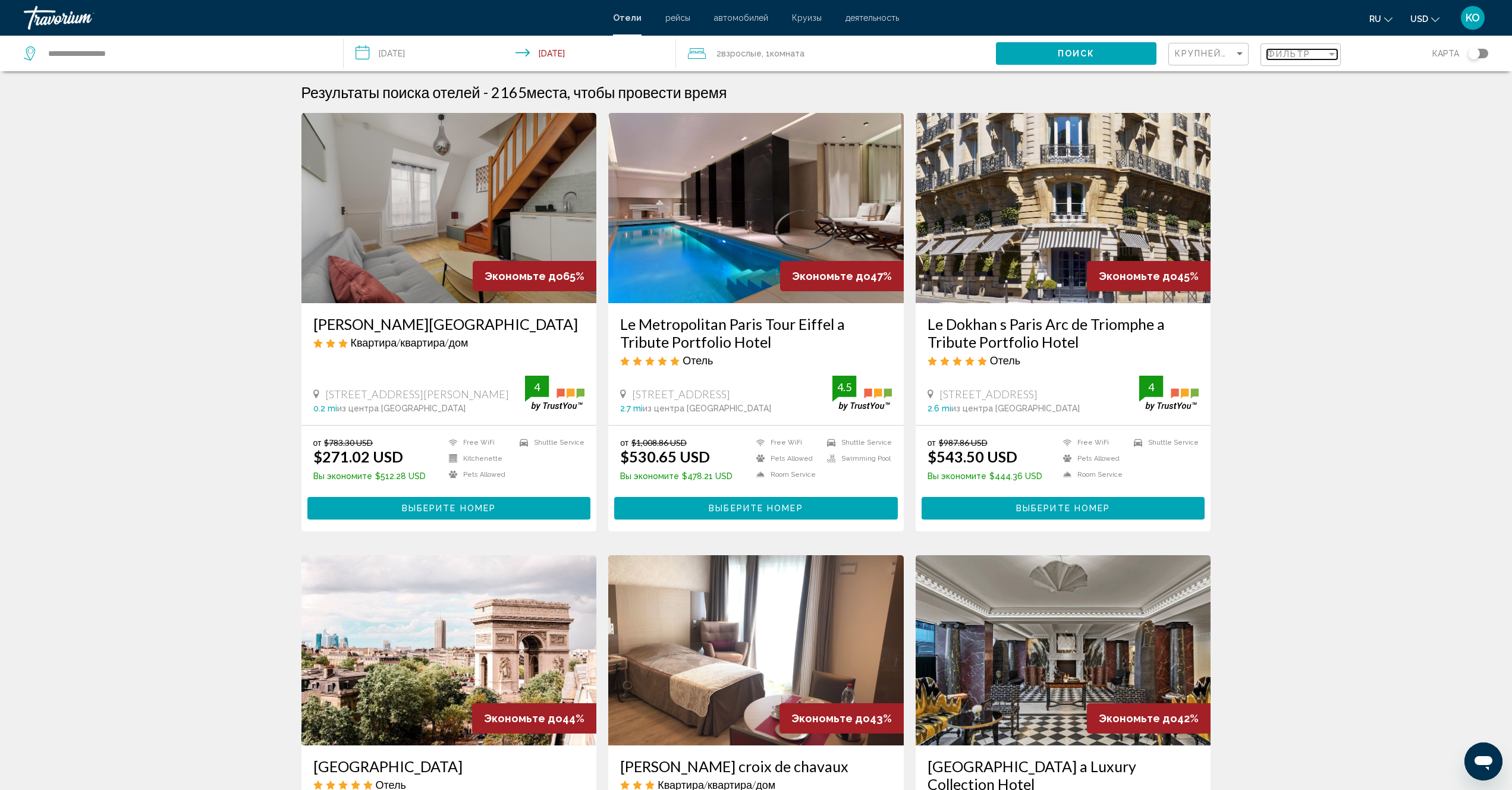
click at [1334, 54] on div "Filter" at bounding box center [1332, 54] width 6 height 3
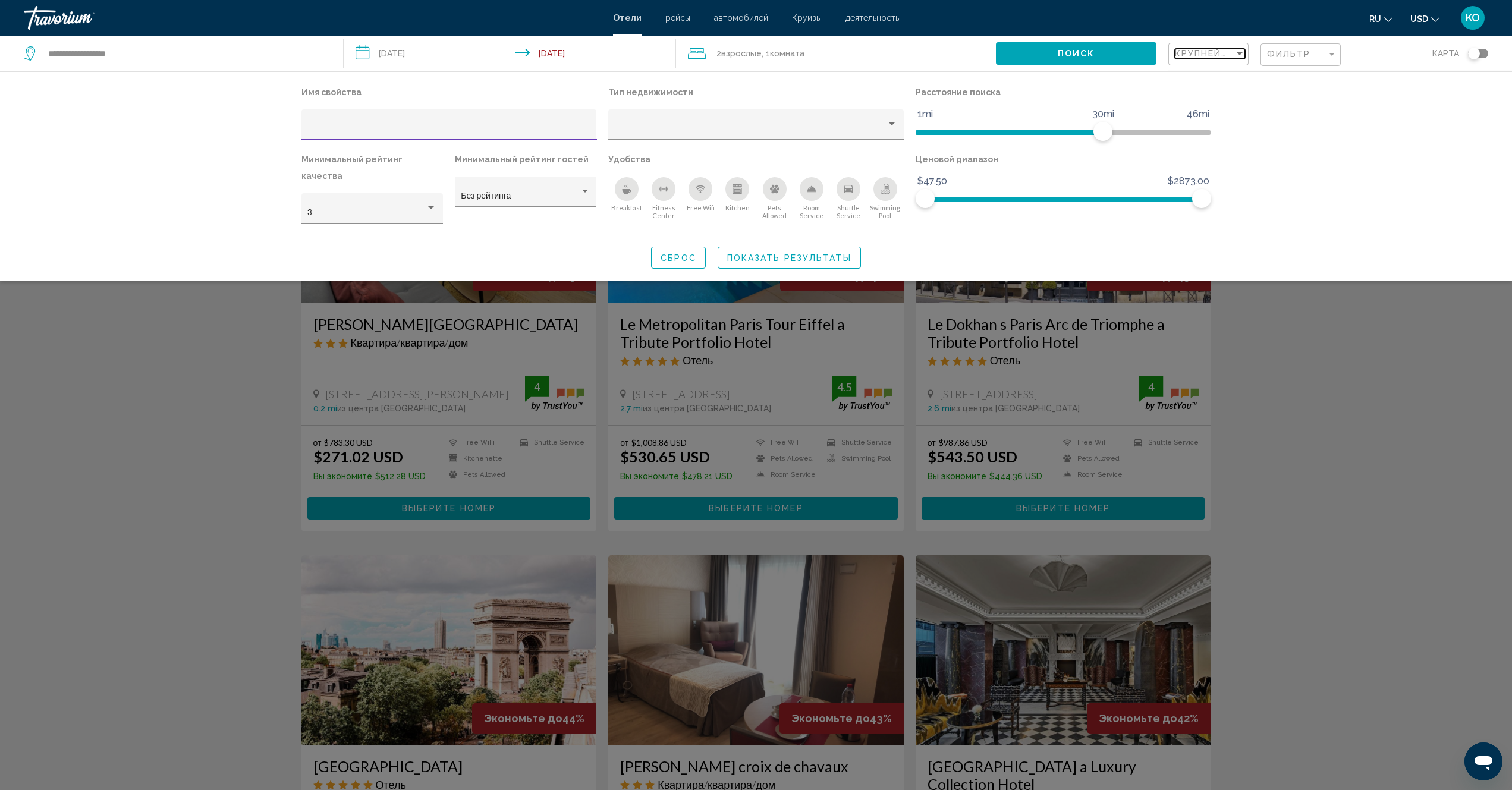
click at [1237, 54] on div "Sort by" at bounding box center [1239, 54] width 6 height 3
drag, startPoint x: 1223, startPoint y: 105, endPoint x: 1233, endPoint y: 124, distance: 21.5
click at [1223, 104] on span "Самая низкая цена" at bounding box center [1212, 104] width 74 height 10
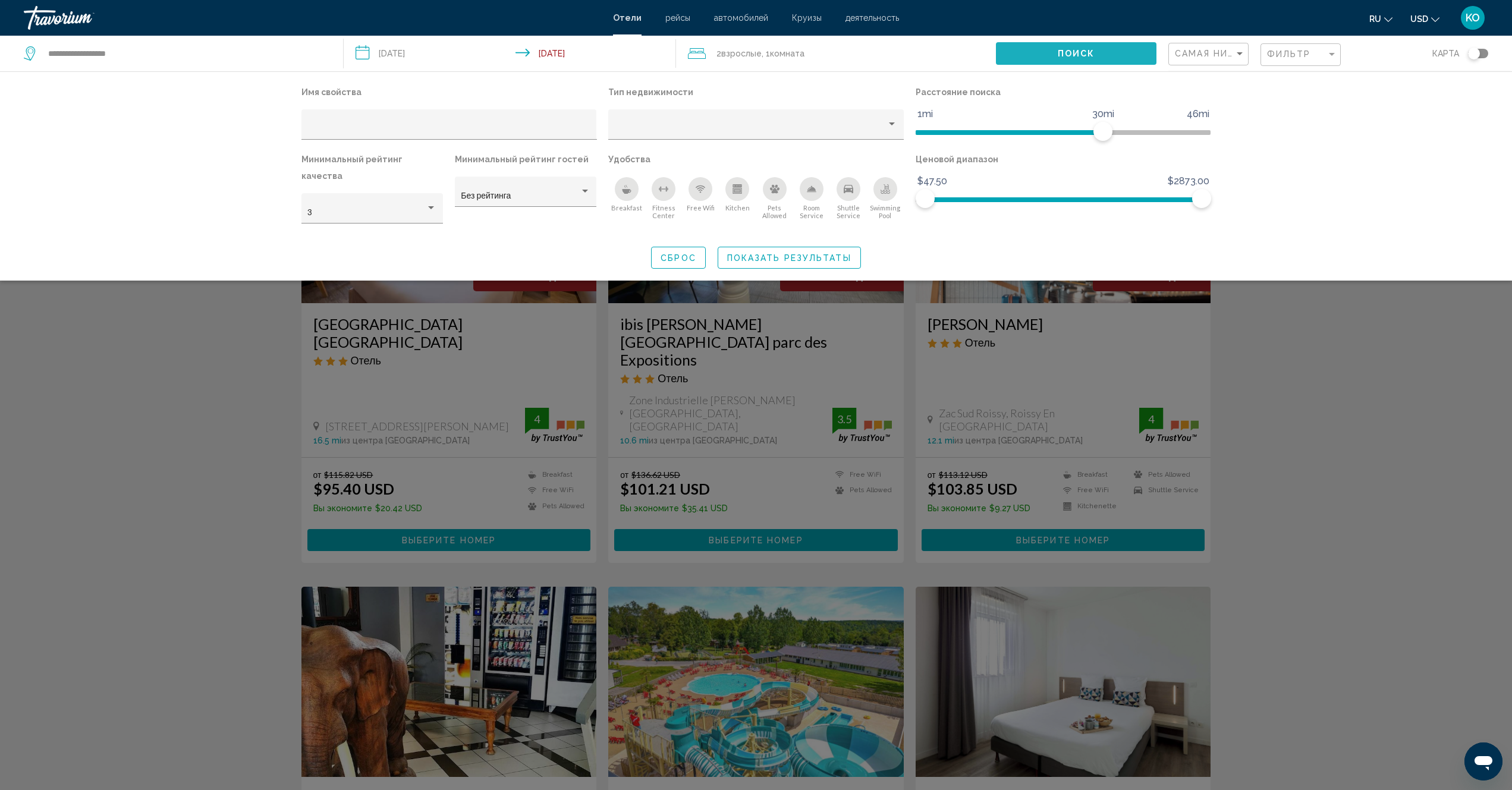
click at [1055, 53] on button "Поиск" at bounding box center [1075, 53] width 160 height 22
click at [1315, 353] on div "Search widget" at bounding box center [756, 484] width 1512 height 612
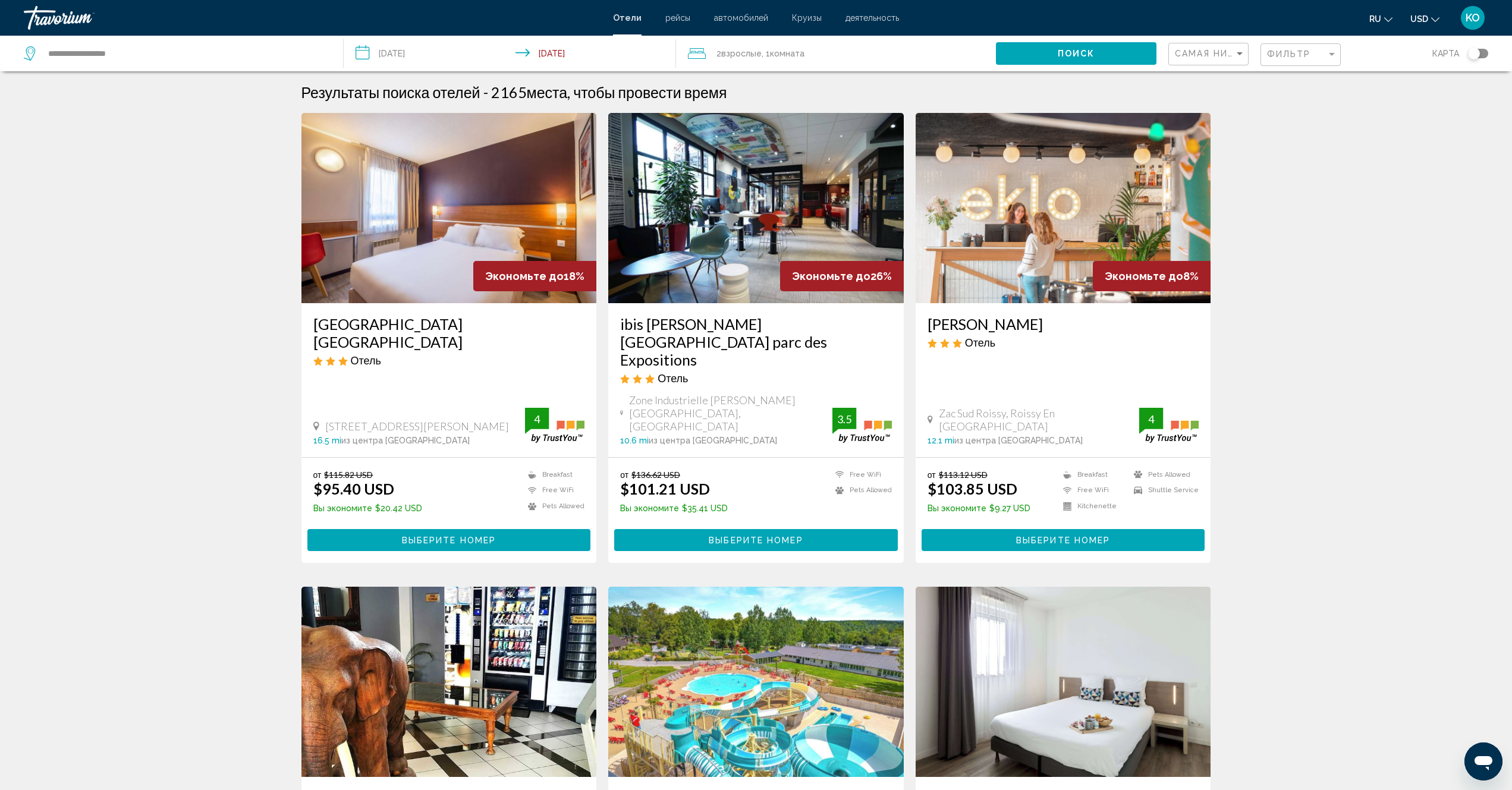
click at [446, 223] on img "Main content" at bounding box center [448, 208] width 295 height 190
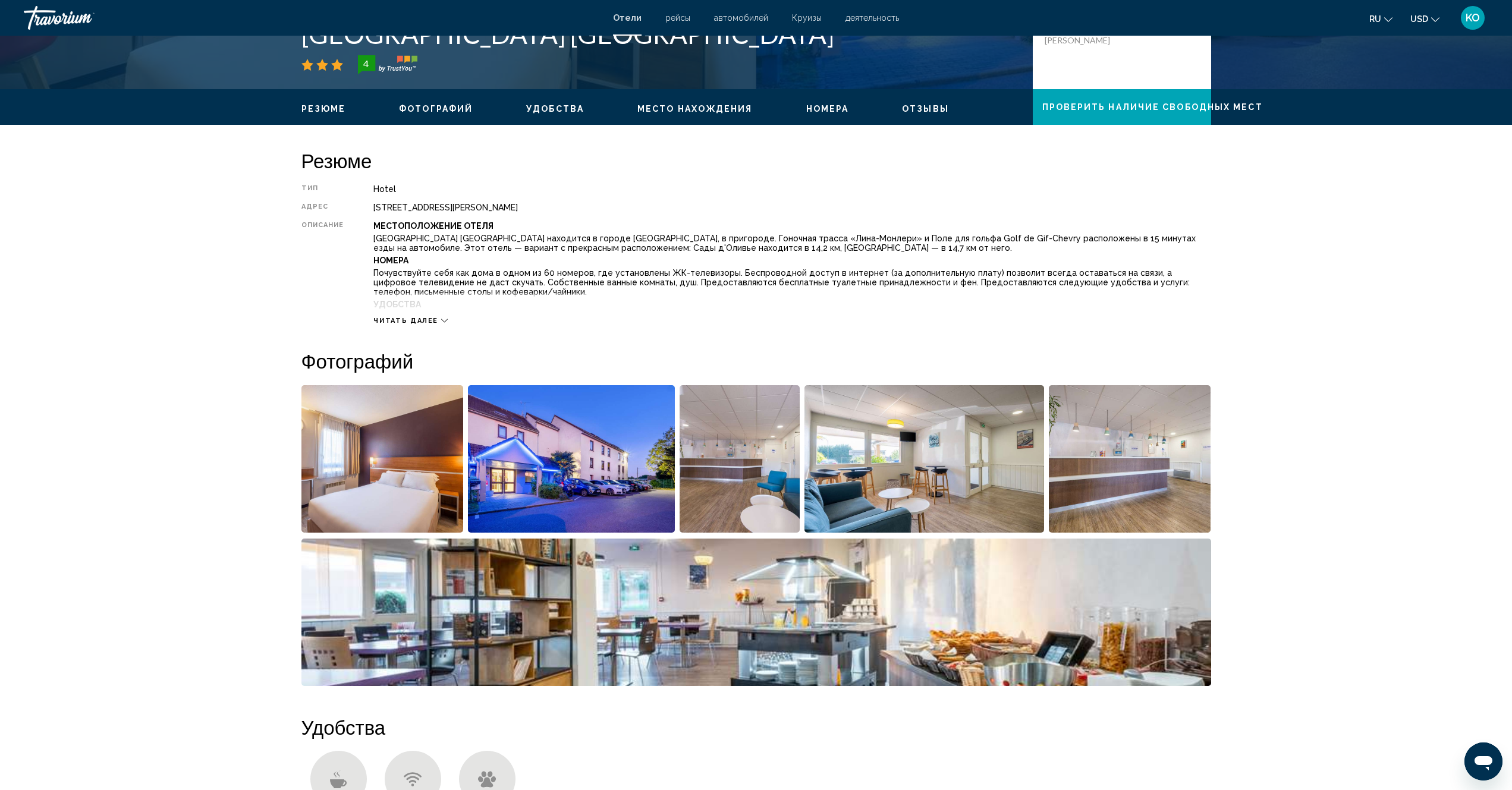
scroll to position [535, 0]
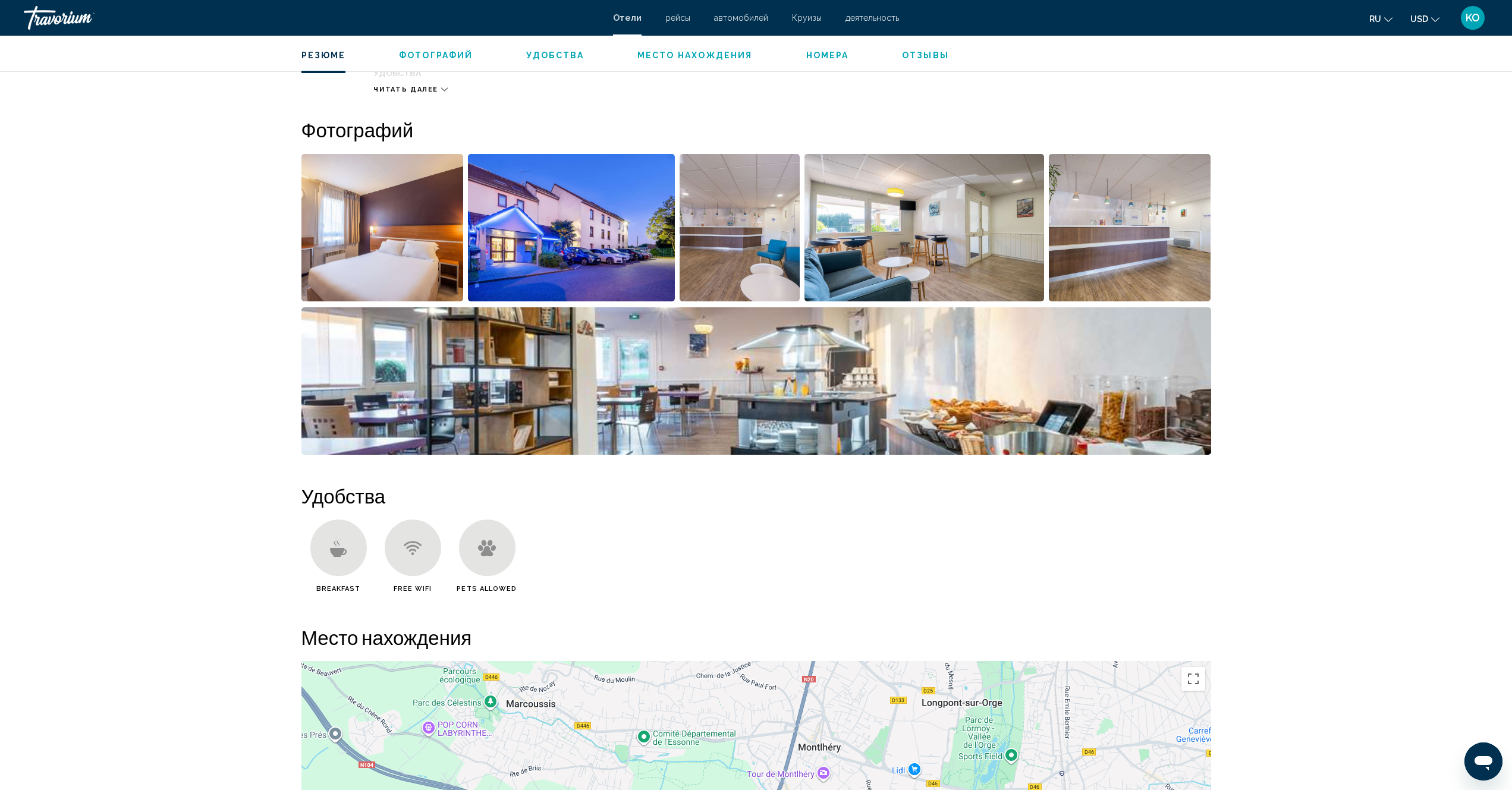
click at [431, 246] on img "Open full-screen image slider" at bounding box center [382, 227] width 162 height 147
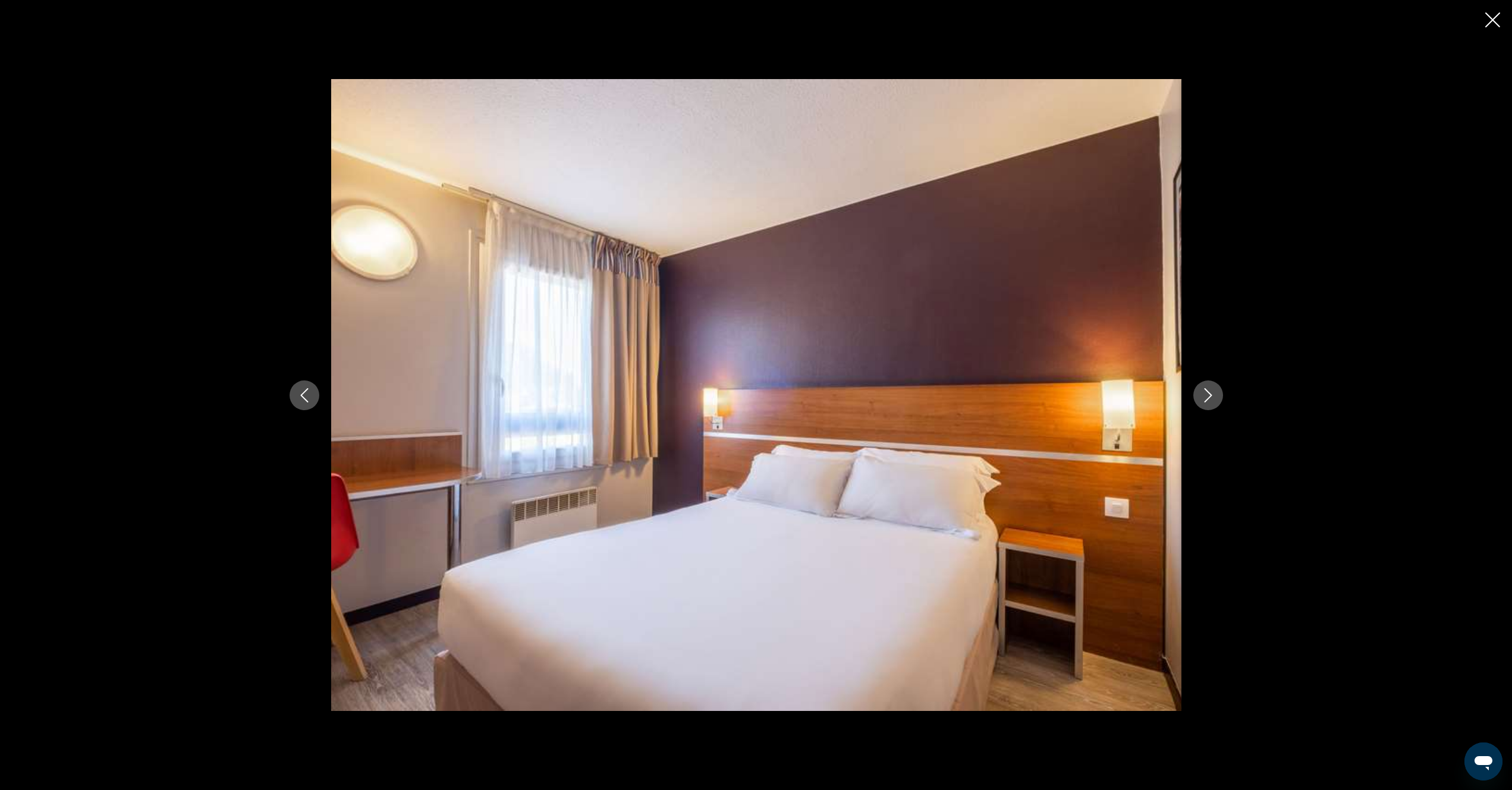
click at [1207, 399] on icon "Next image" at bounding box center [1208, 395] width 8 height 15
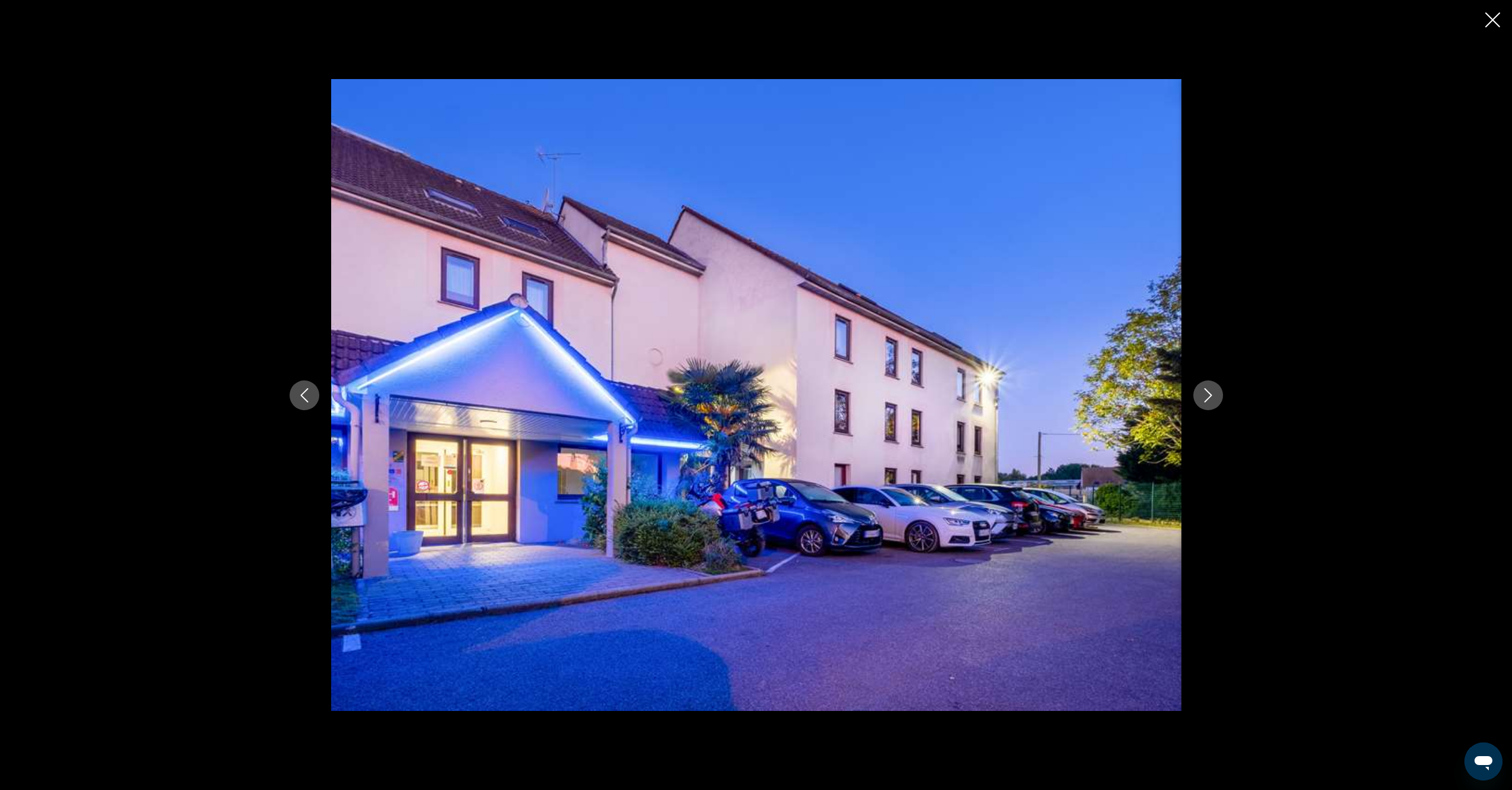
click at [1208, 399] on icon "Next image" at bounding box center [1208, 395] width 8 height 15
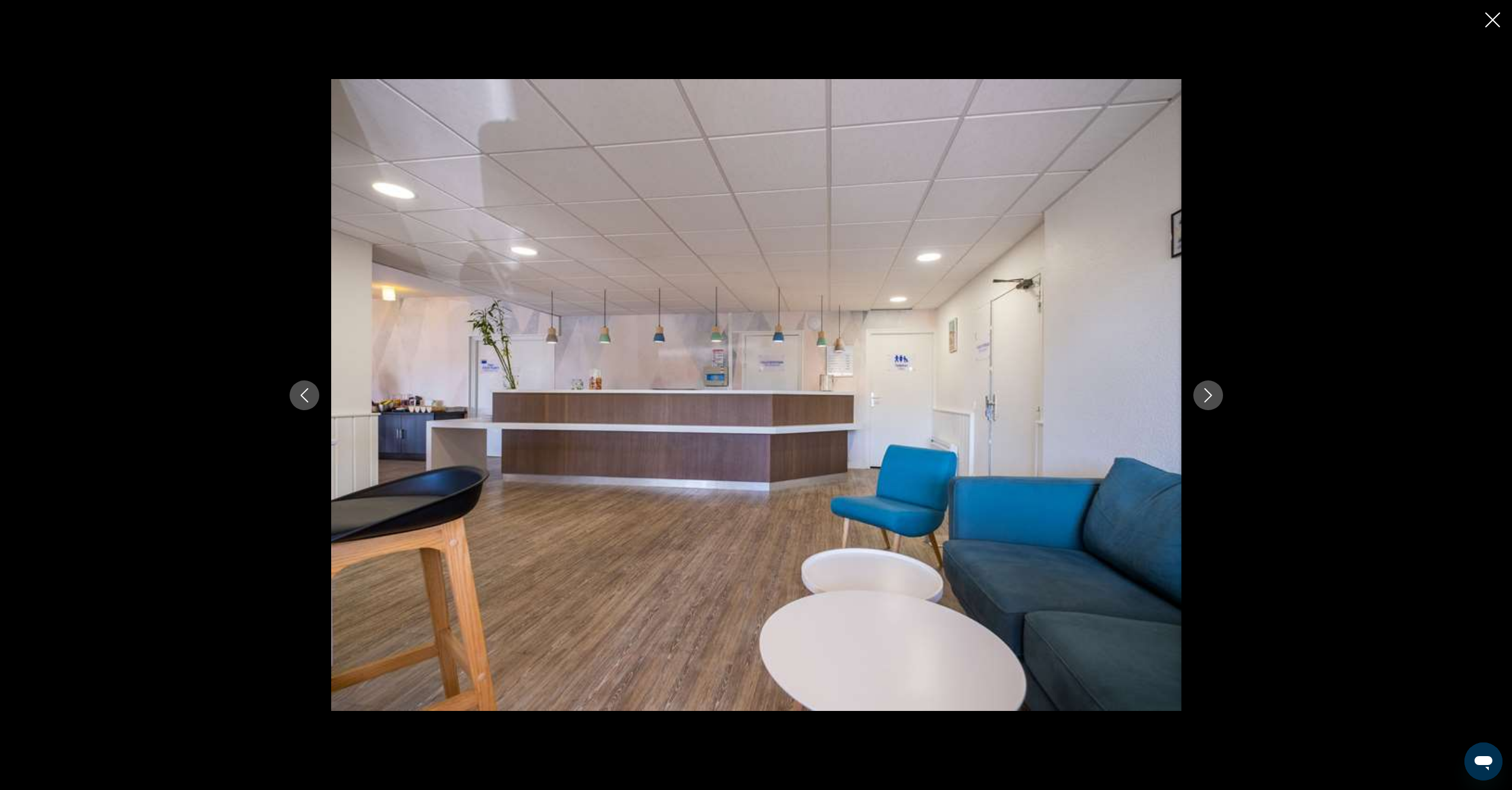
click at [1208, 399] on icon "Next image" at bounding box center [1208, 395] width 8 height 15
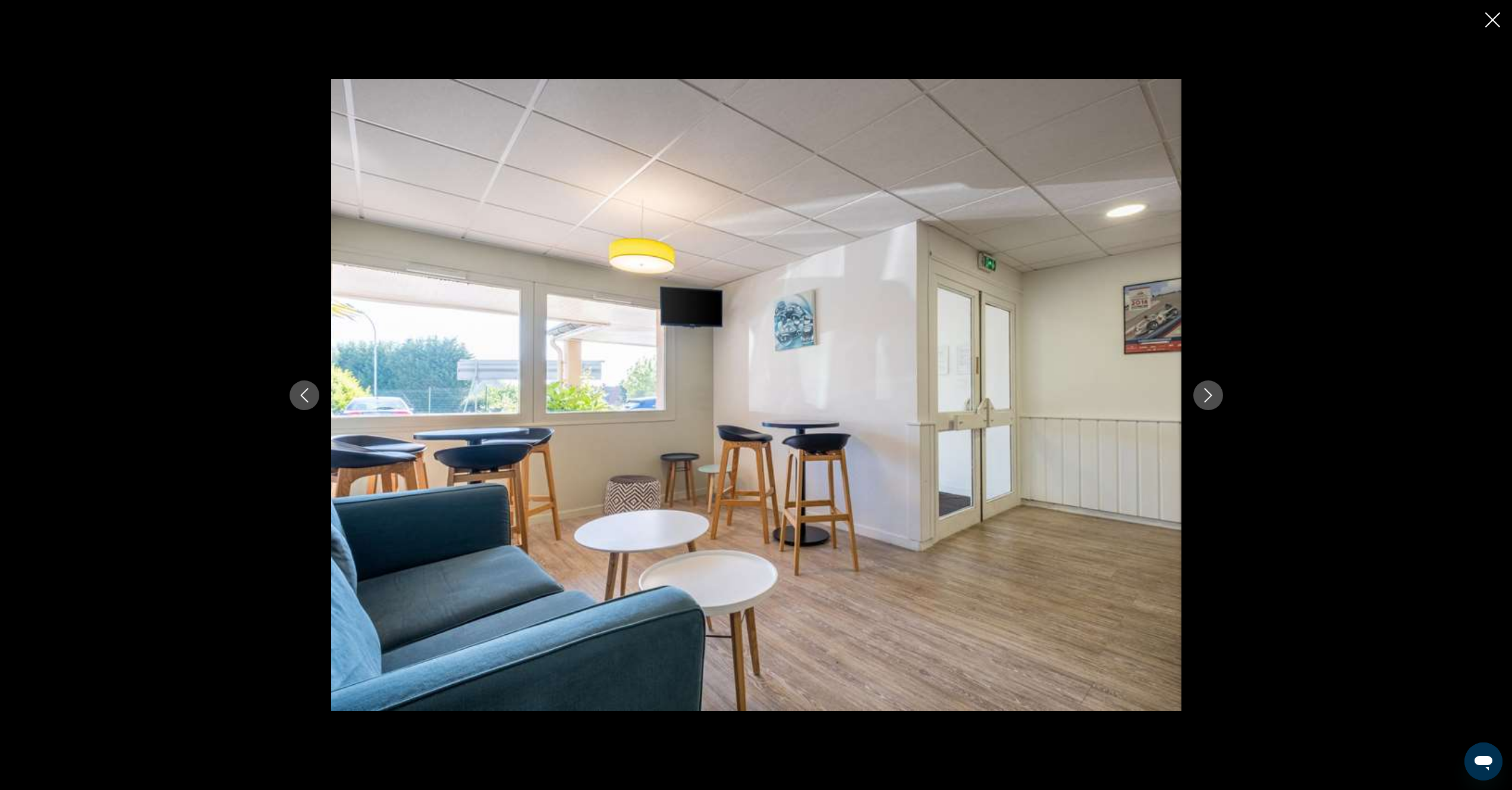
click at [1208, 399] on icon "Next image" at bounding box center [1208, 395] width 8 height 15
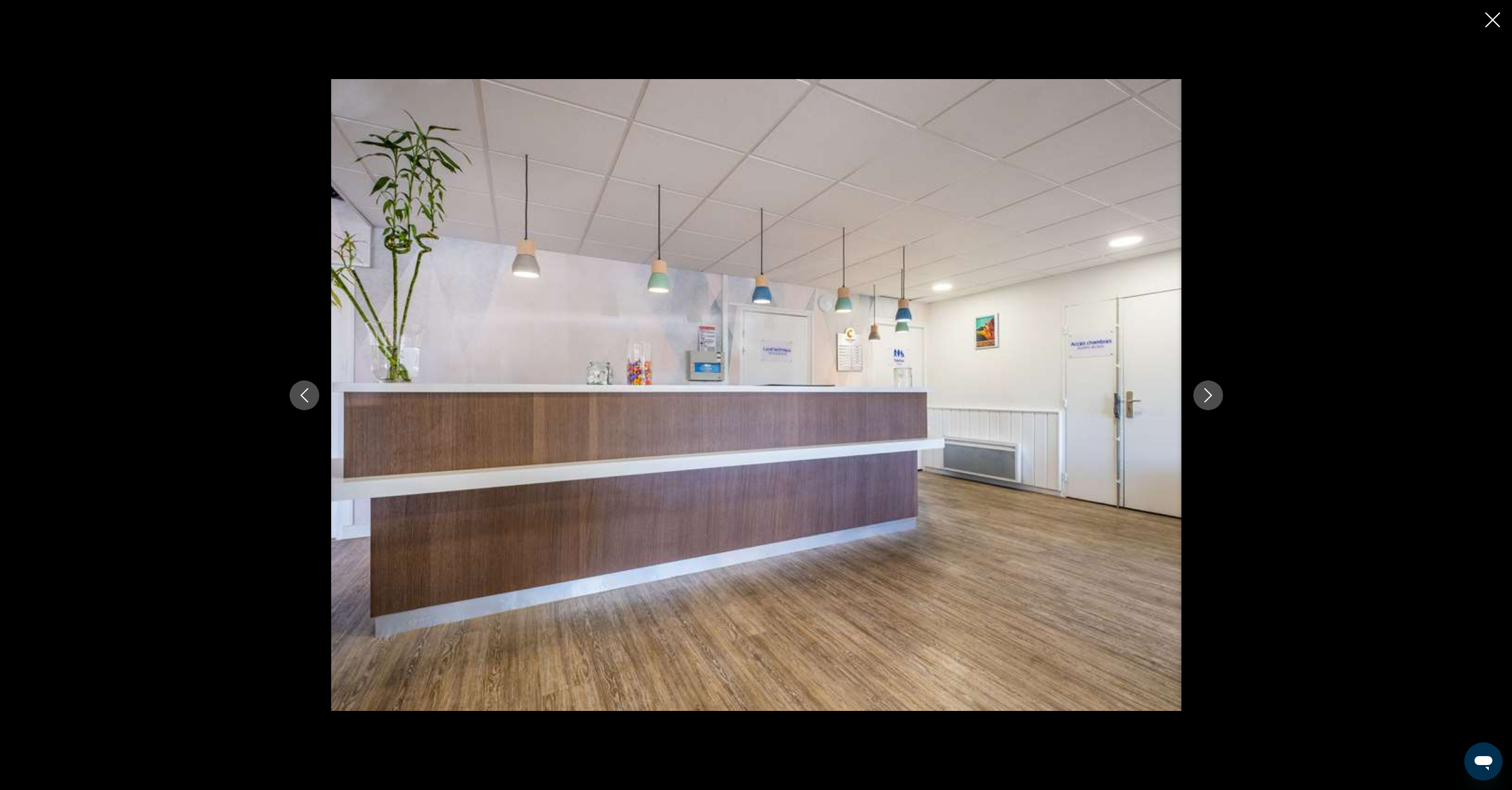
click at [1208, 399] on icon "Next image" at bounding box center [1208, 395] width 8 height 15
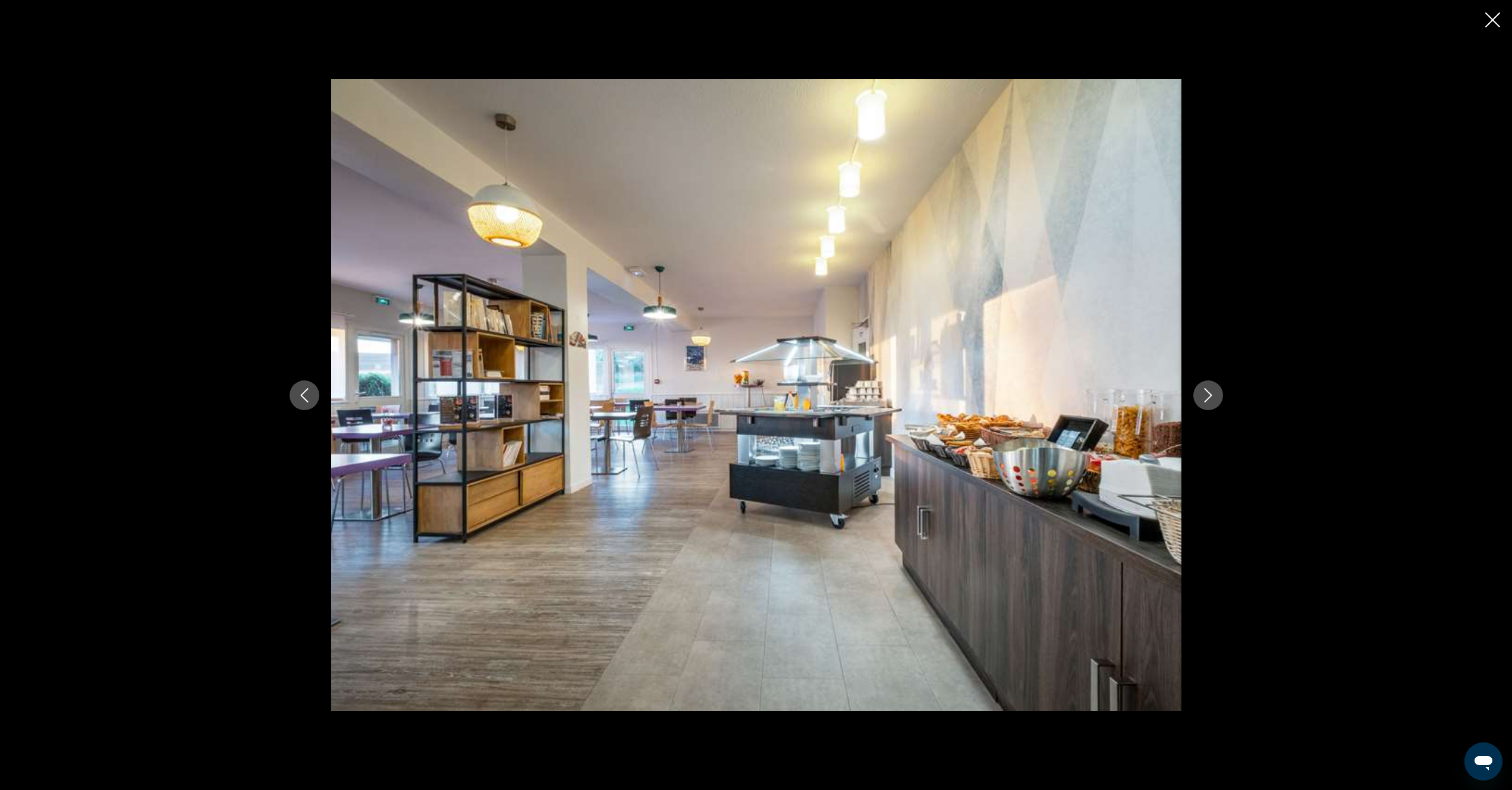
click at [1209, 399] on icon "Next image" at bounding box center [1208, 395] width 15 height 15
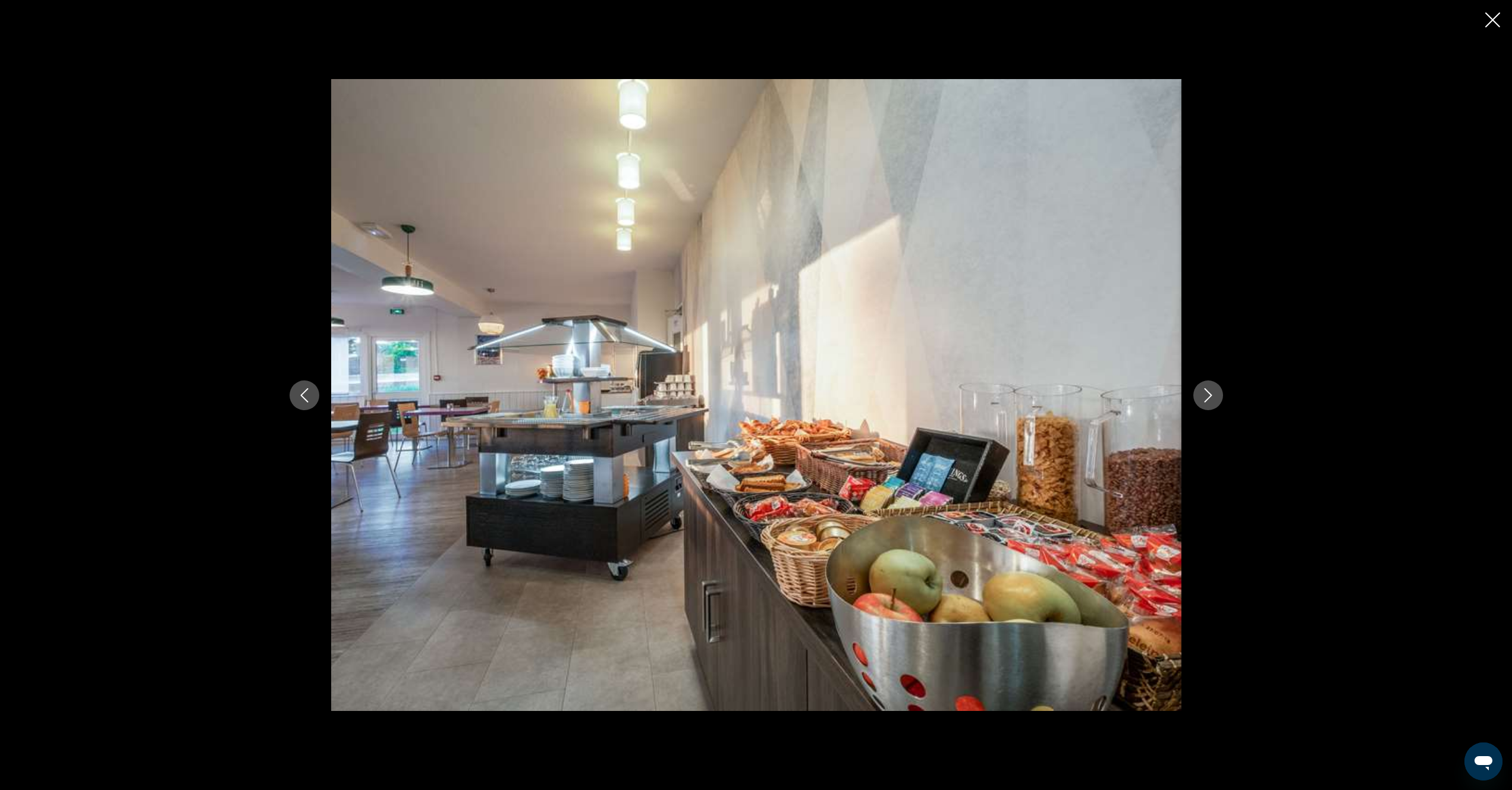
click at [1209, 399] on icon "Next image" at bounding box center [1208, 395] width 15 height 15
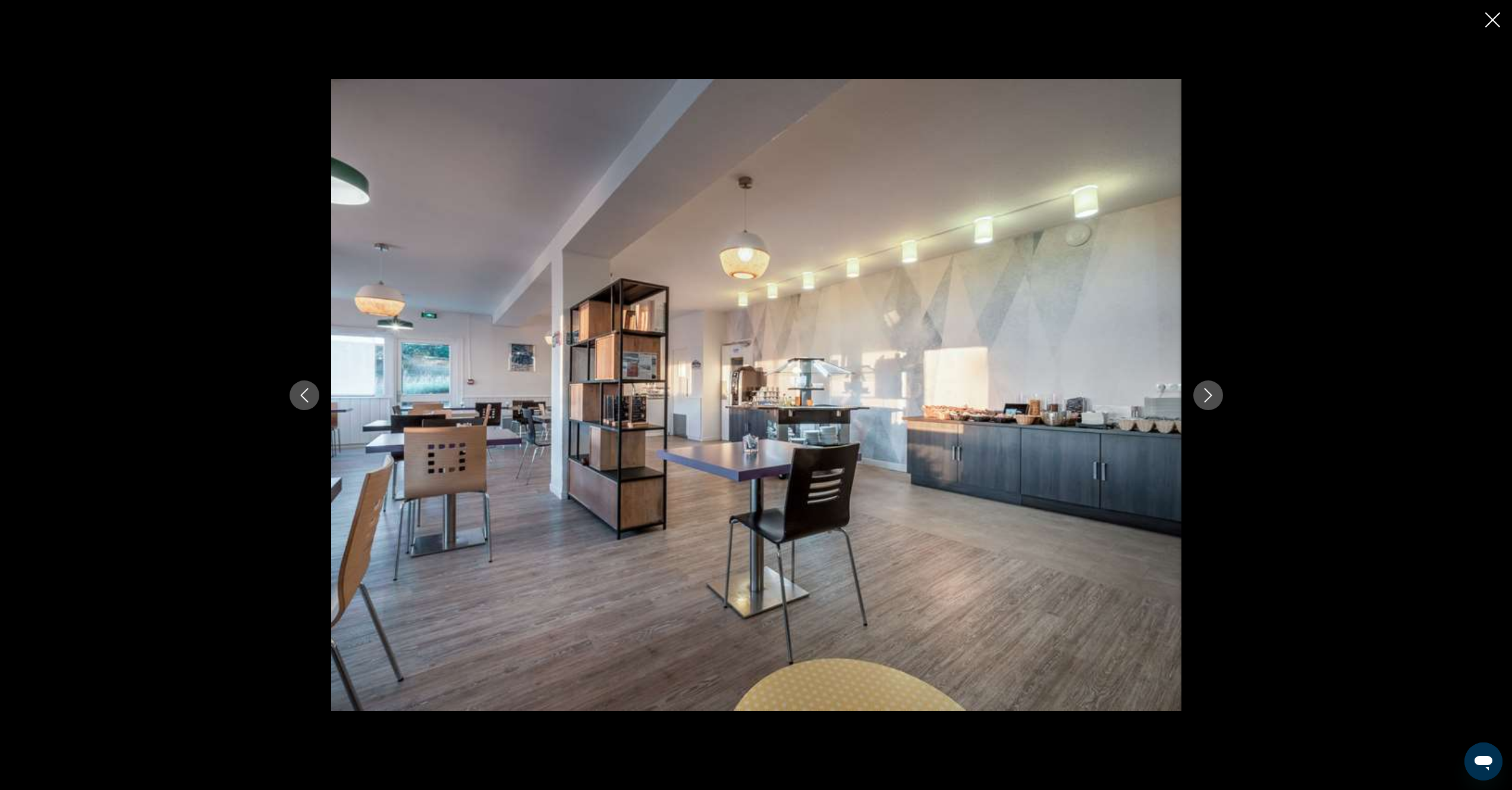
click at [1209, 399] on icon "Next image" at bounding box center [1208, 395] width 15 height 15
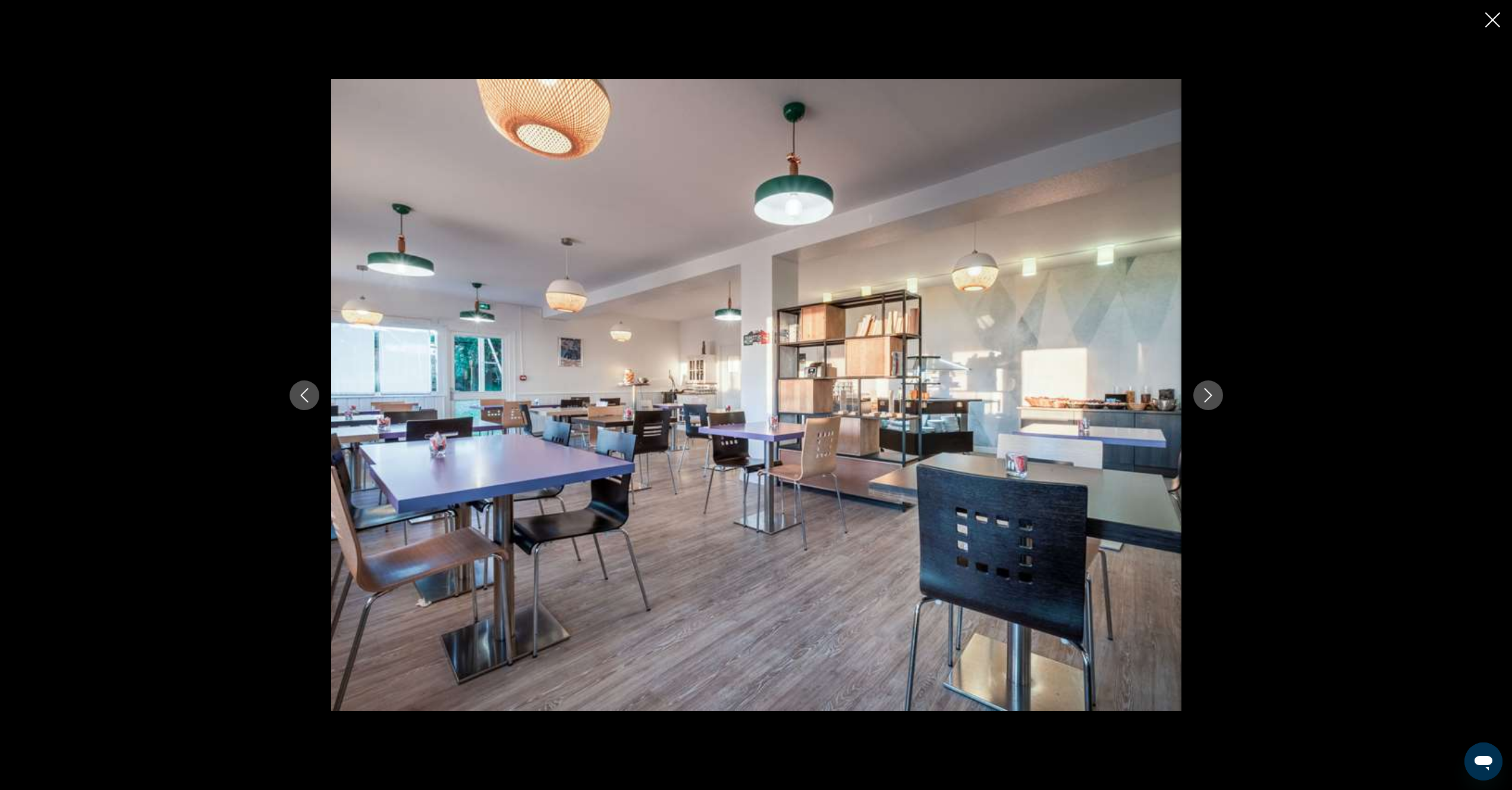
click at [1209, 399] on icon "Next image" at bounding box center [1208, 395] width 15 height 15
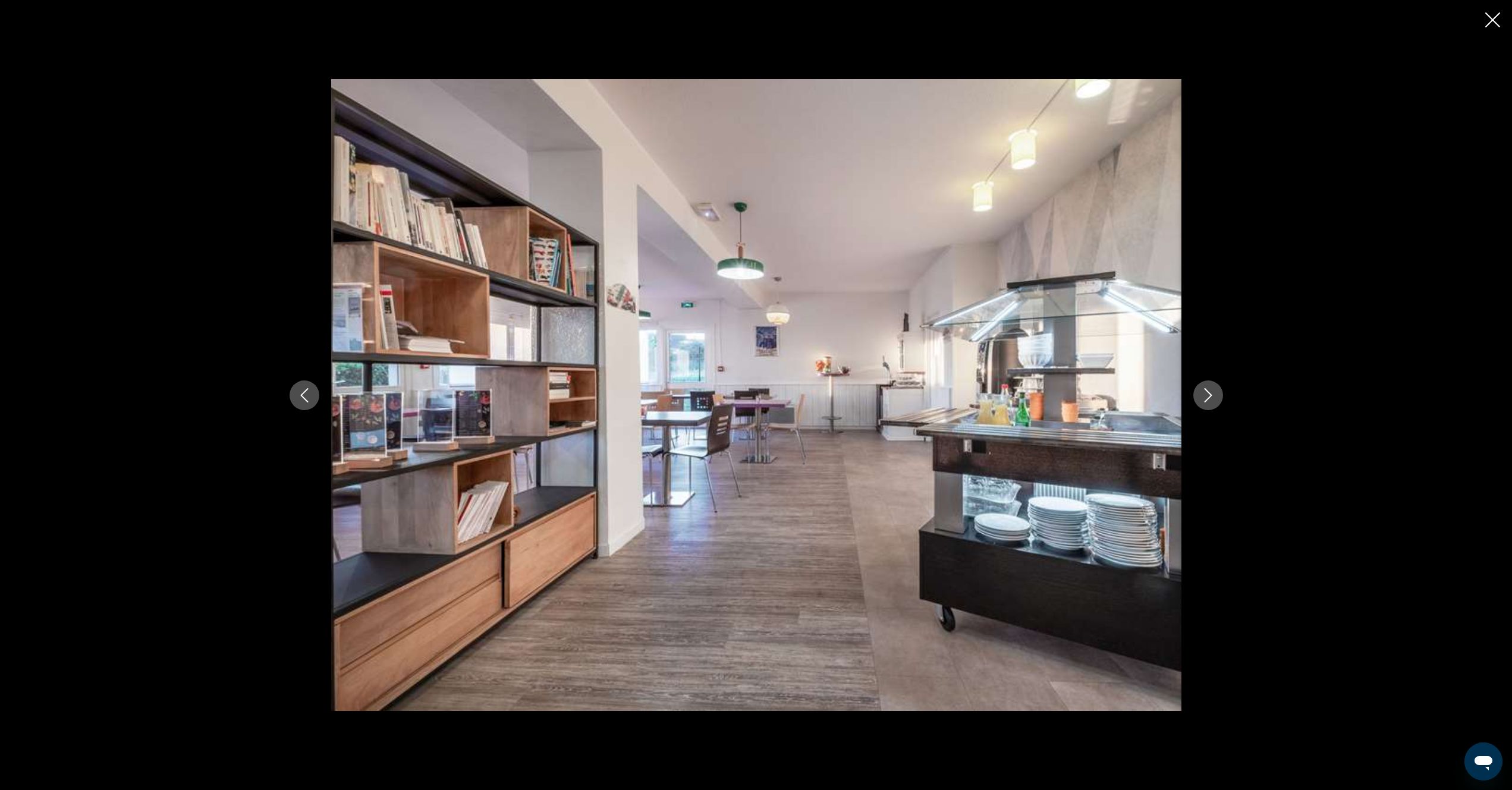
click at [1209, 399] on icon "Next image" at bounding box center [1208, 395] width 15 height 15
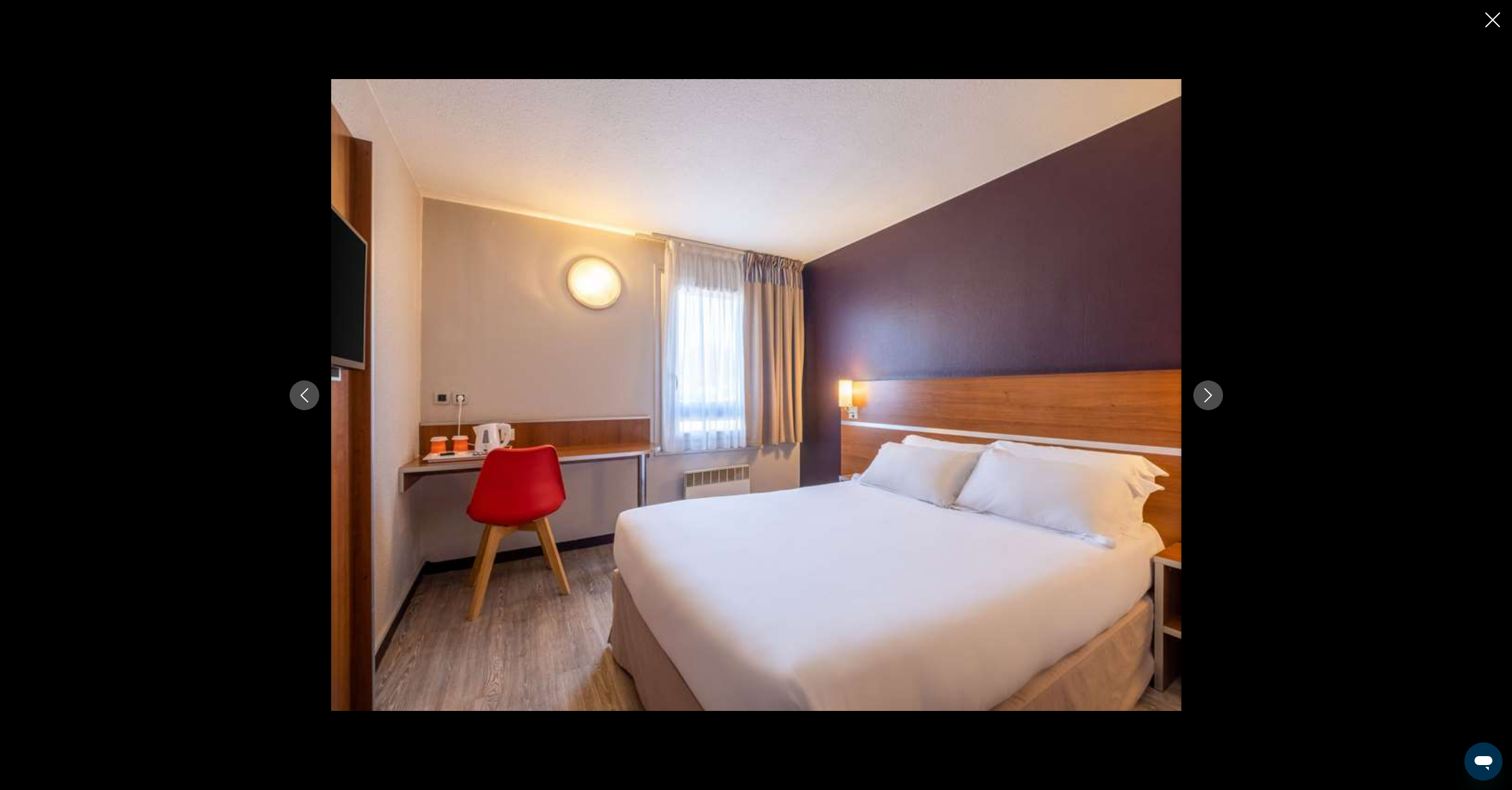
click at [1209, 399] on icon "Next image" at bounding box center [1208, 395] width 15 height 15
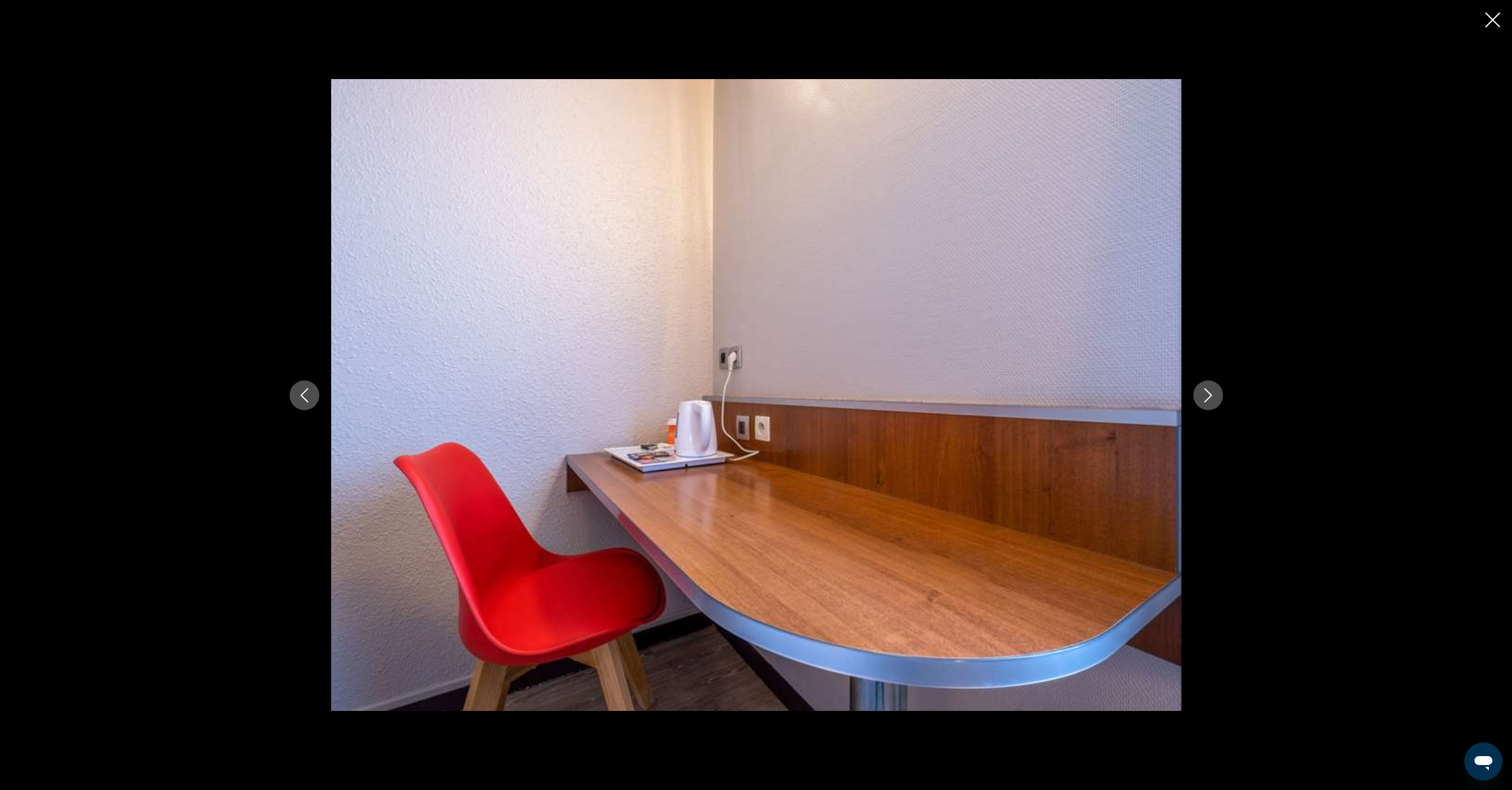
click at [1209, 399] on icon "Next image" at bounding box center [1208, 395] width 15 height 15
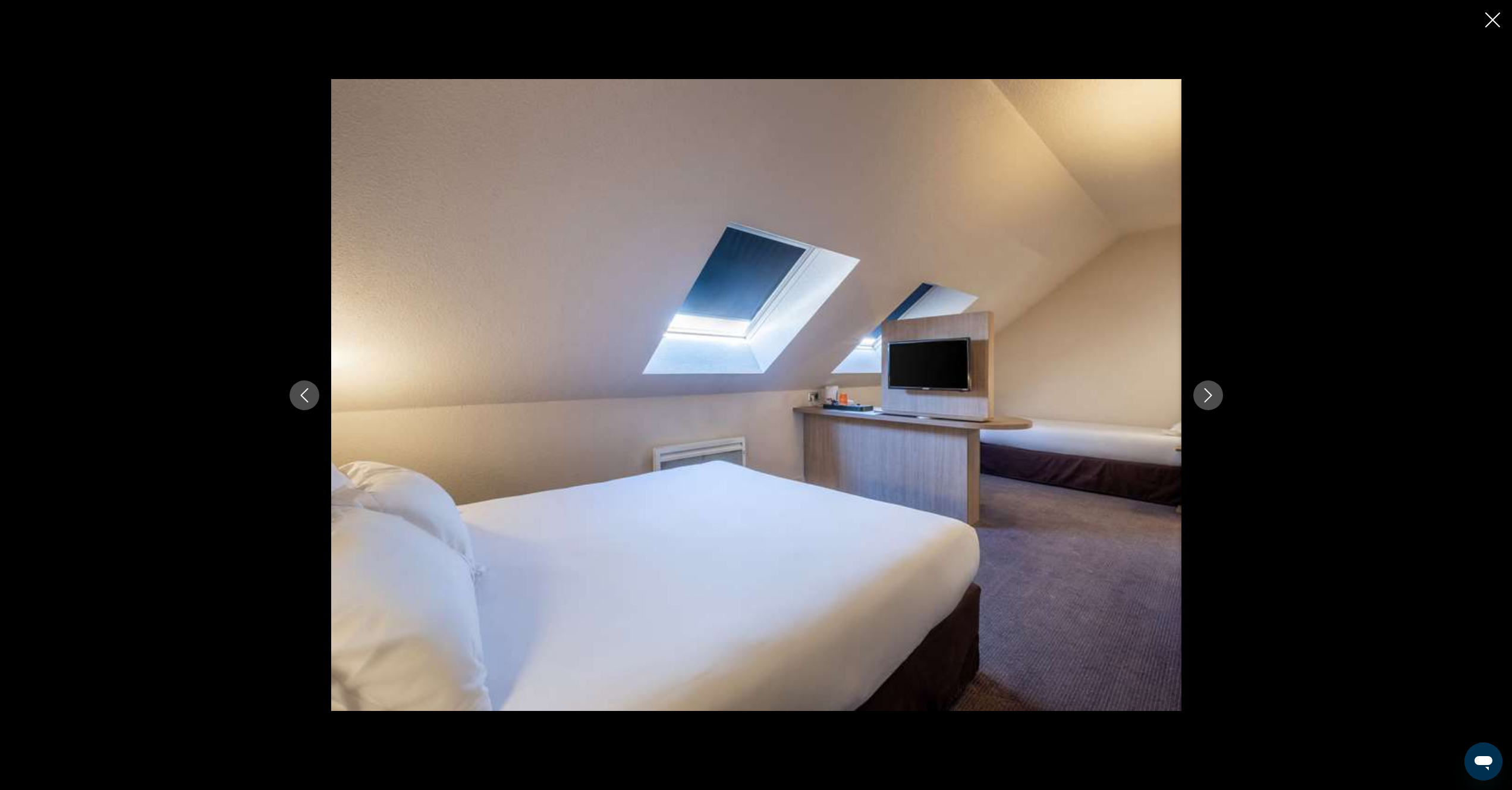
click at [1209, 399] on icon "Next image" at bounding box center [1208, 395] width 15 height 15
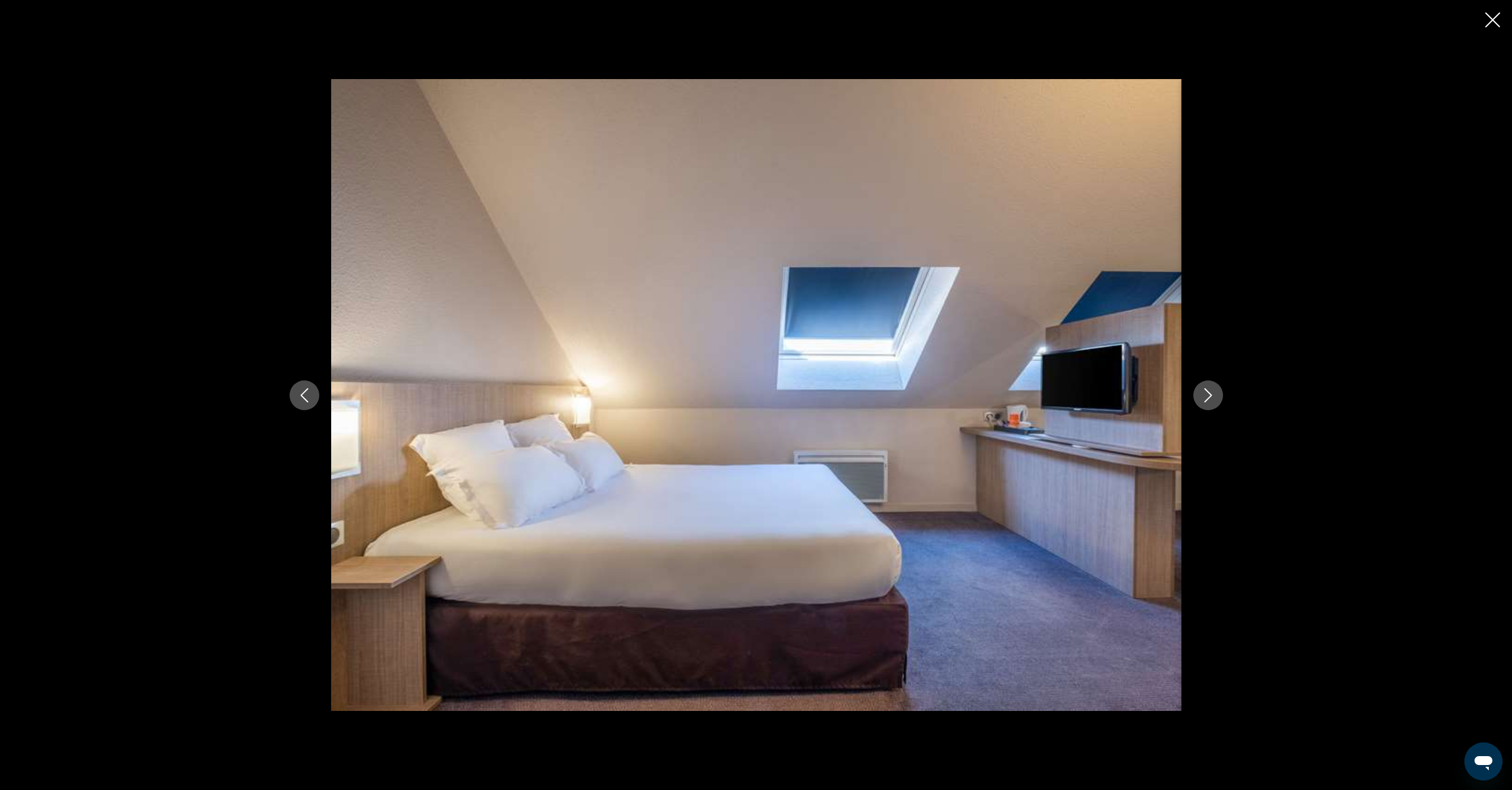
click at [1493, 20] on icon "Close slideshow" at bounding box center [1492, 20] width 15 height 15
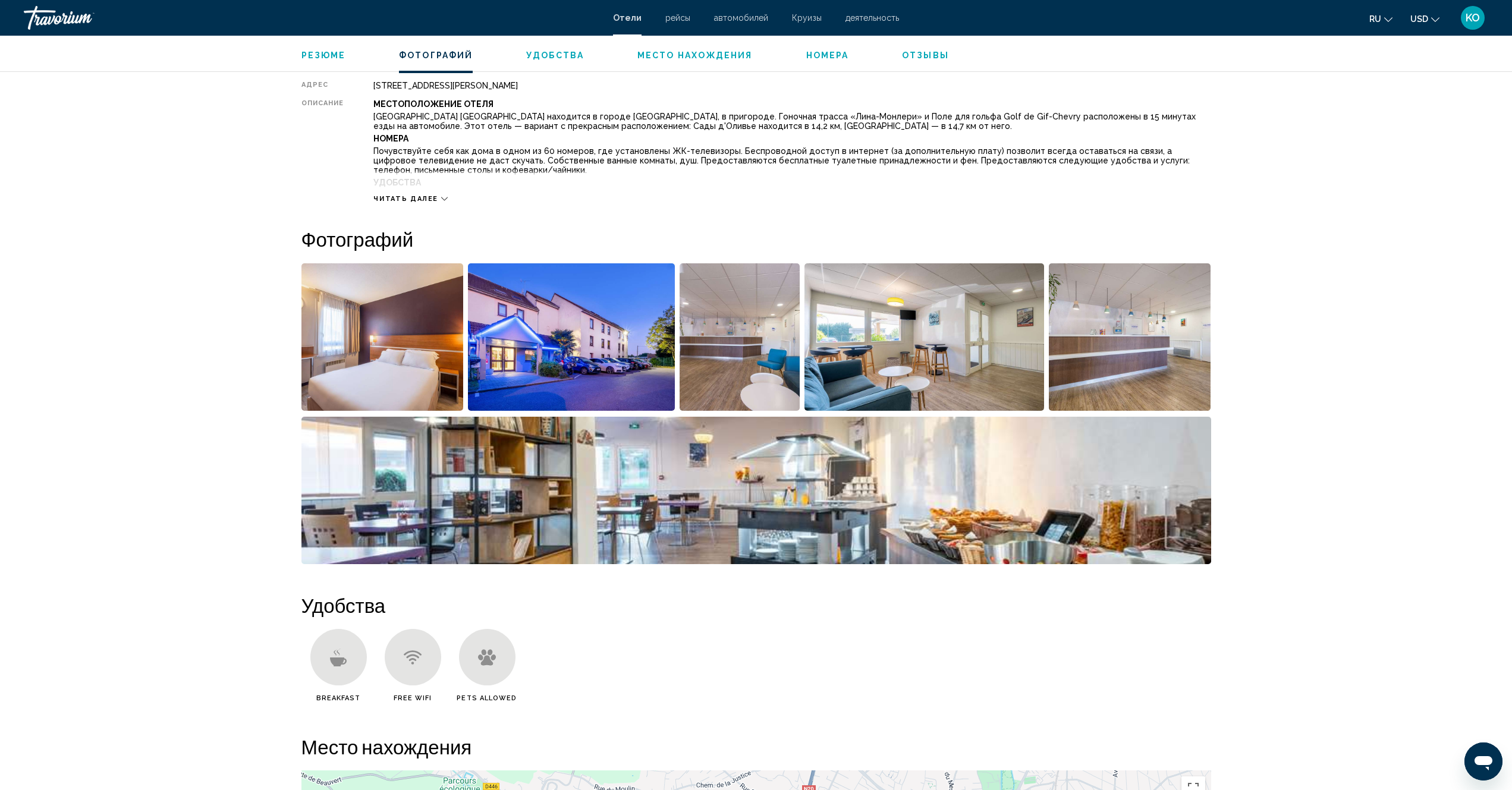
scroll to position [595, 0]
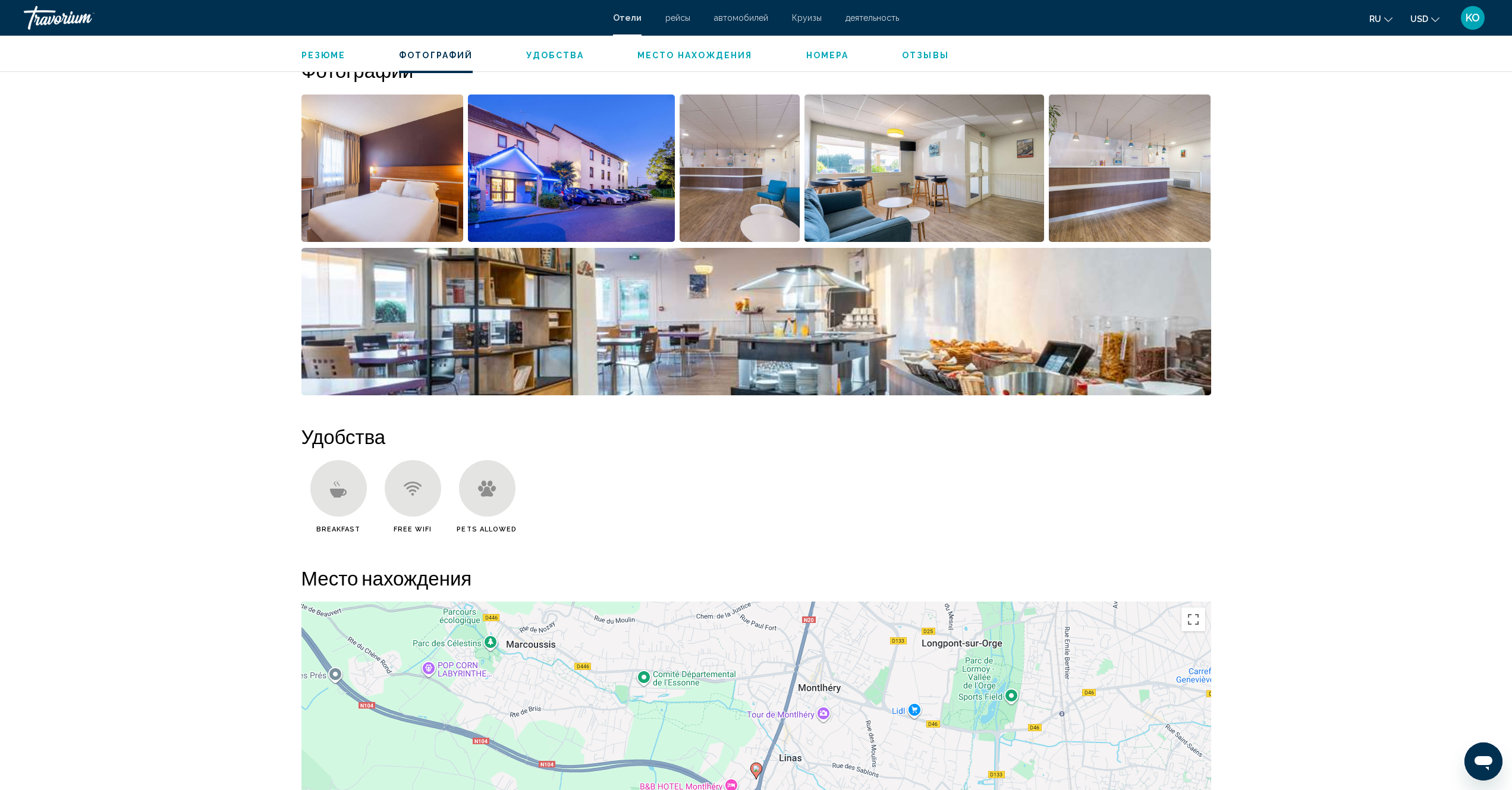
click at [341, 489] on icon "Main content" at bounding box center [338, 489] width 18 height 18
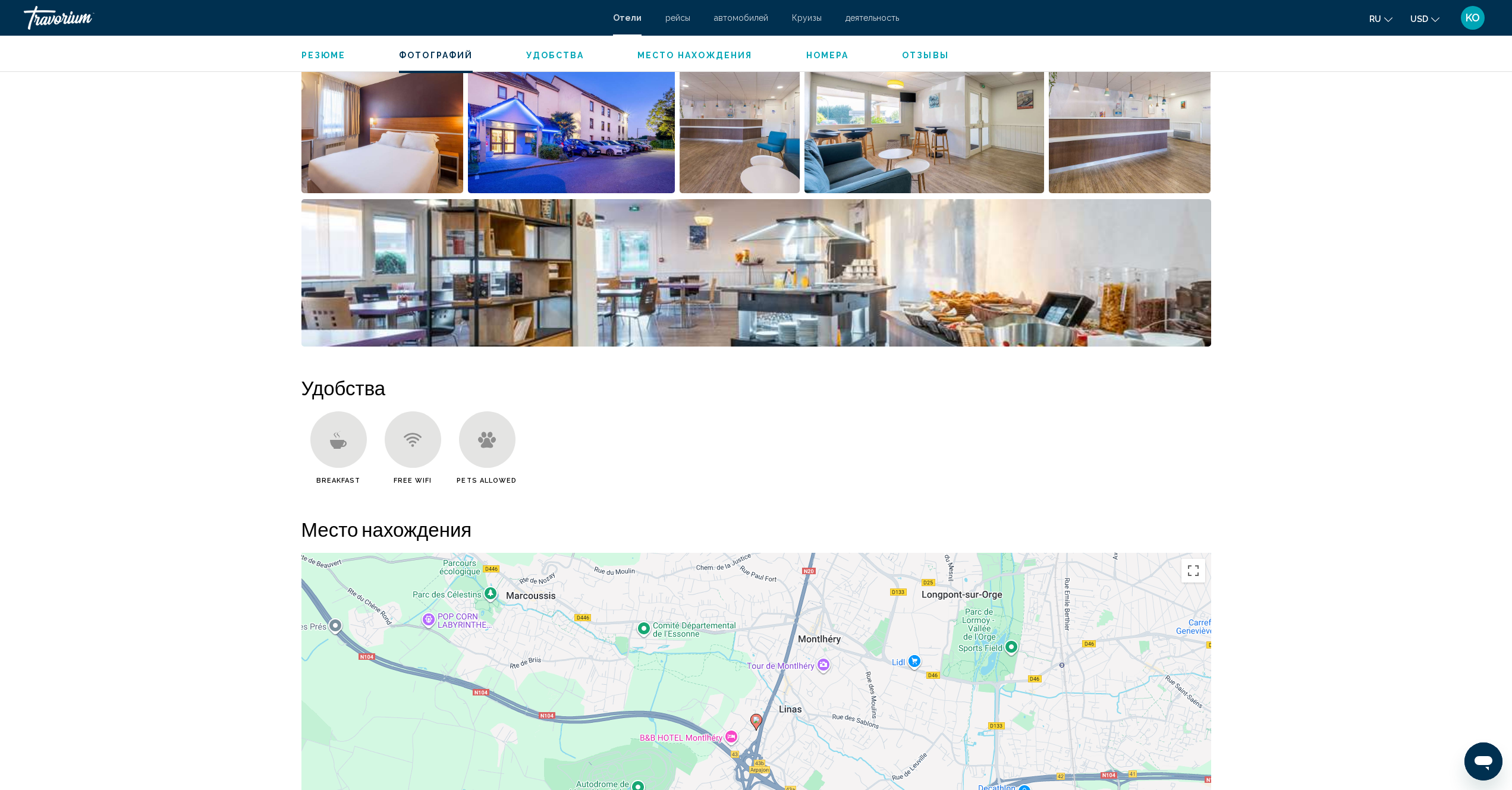
scroll to position [833, 0]
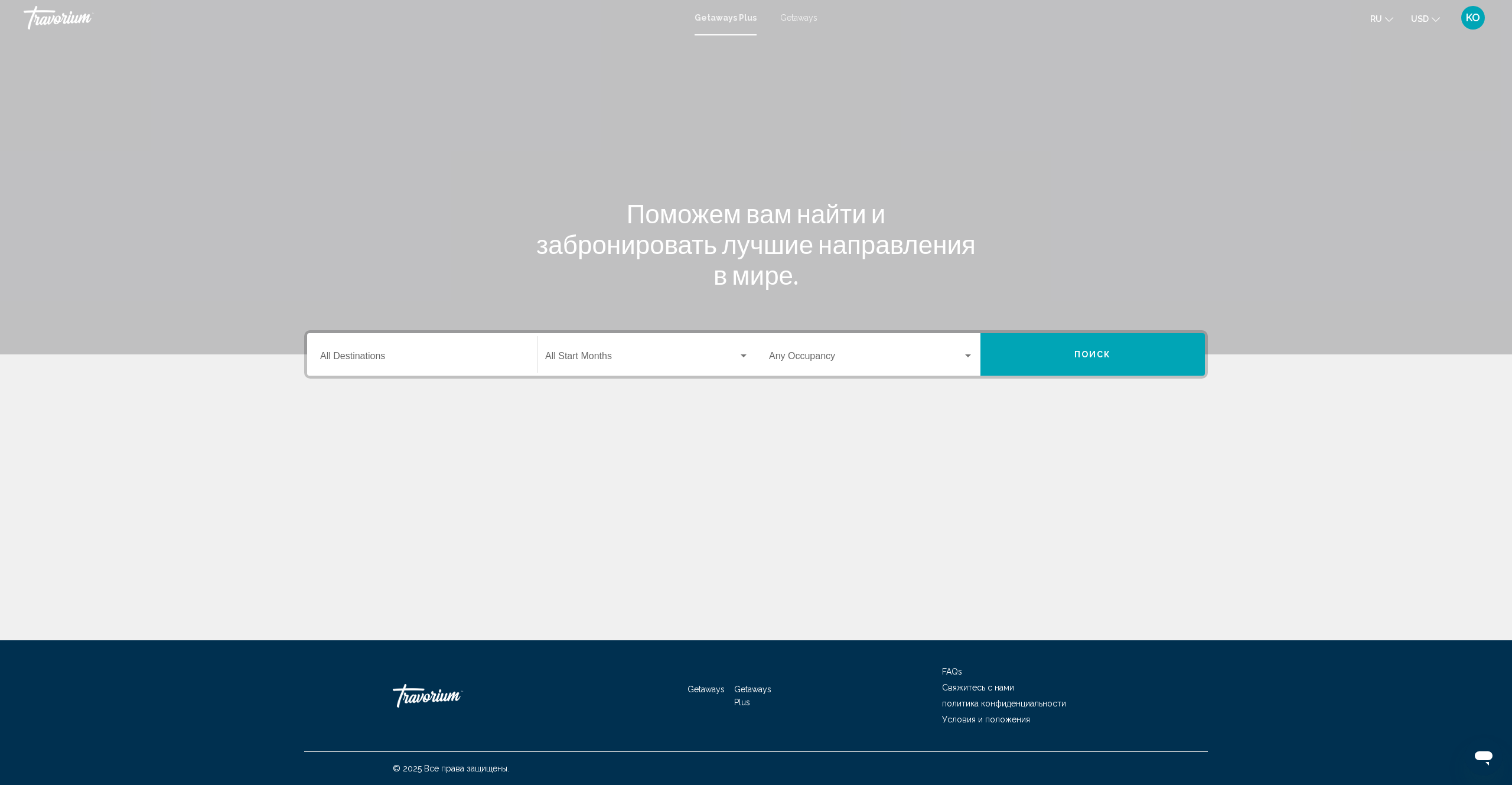
click at [789, 16] on span "Getaways" at bounding box center [798, 17] width 37 height 10
click at [406, 352] on div "Destination All Destinations" at bounding box center [421, 355] width 204 height 37
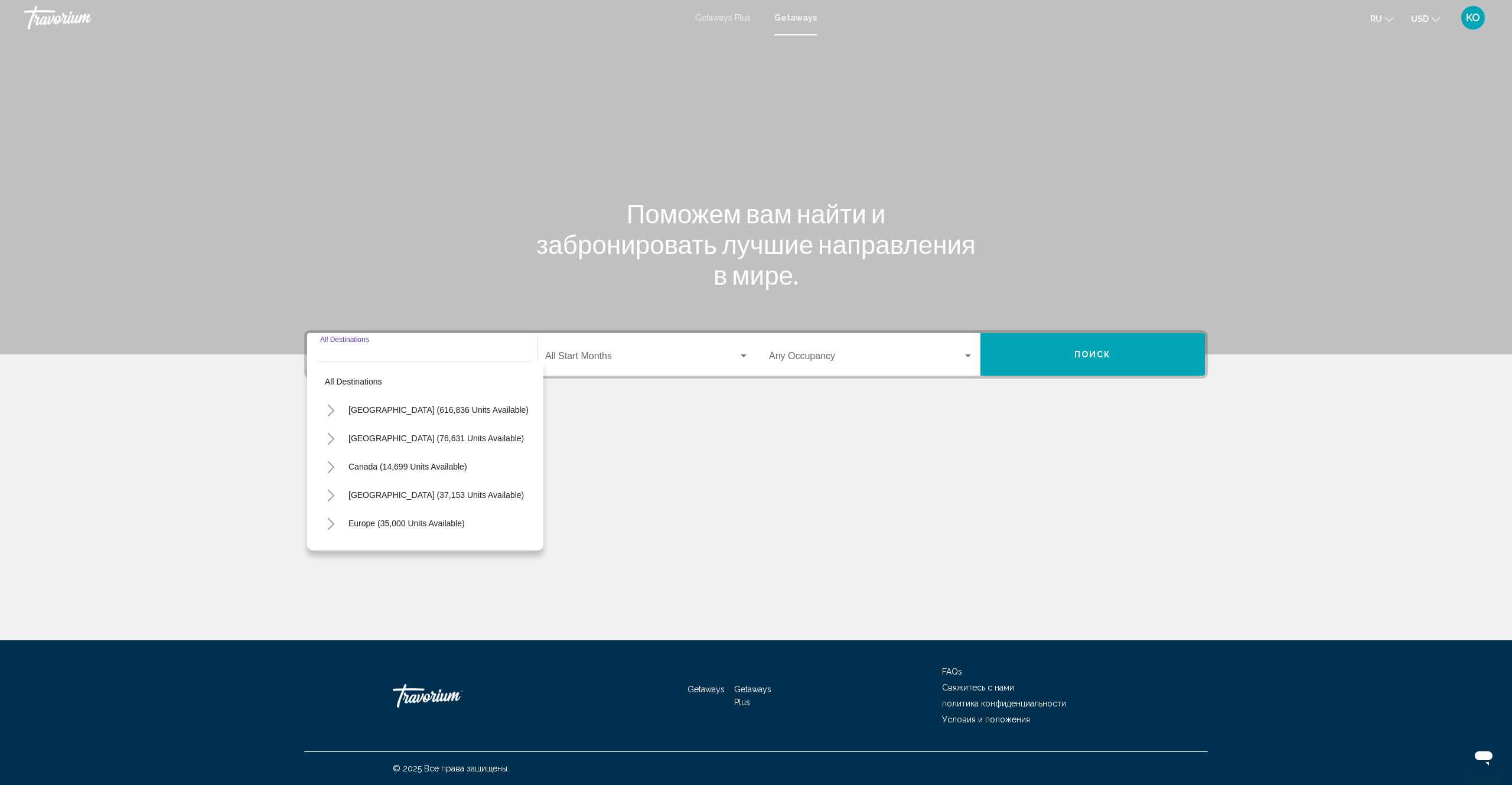
click at [395, 346] on div "Destination All Destinations" at bounding box center [421, 355] width 204 height 37
click at [669, 494] on div "Main content" at bounding box center [756, 452] width 904 height 88
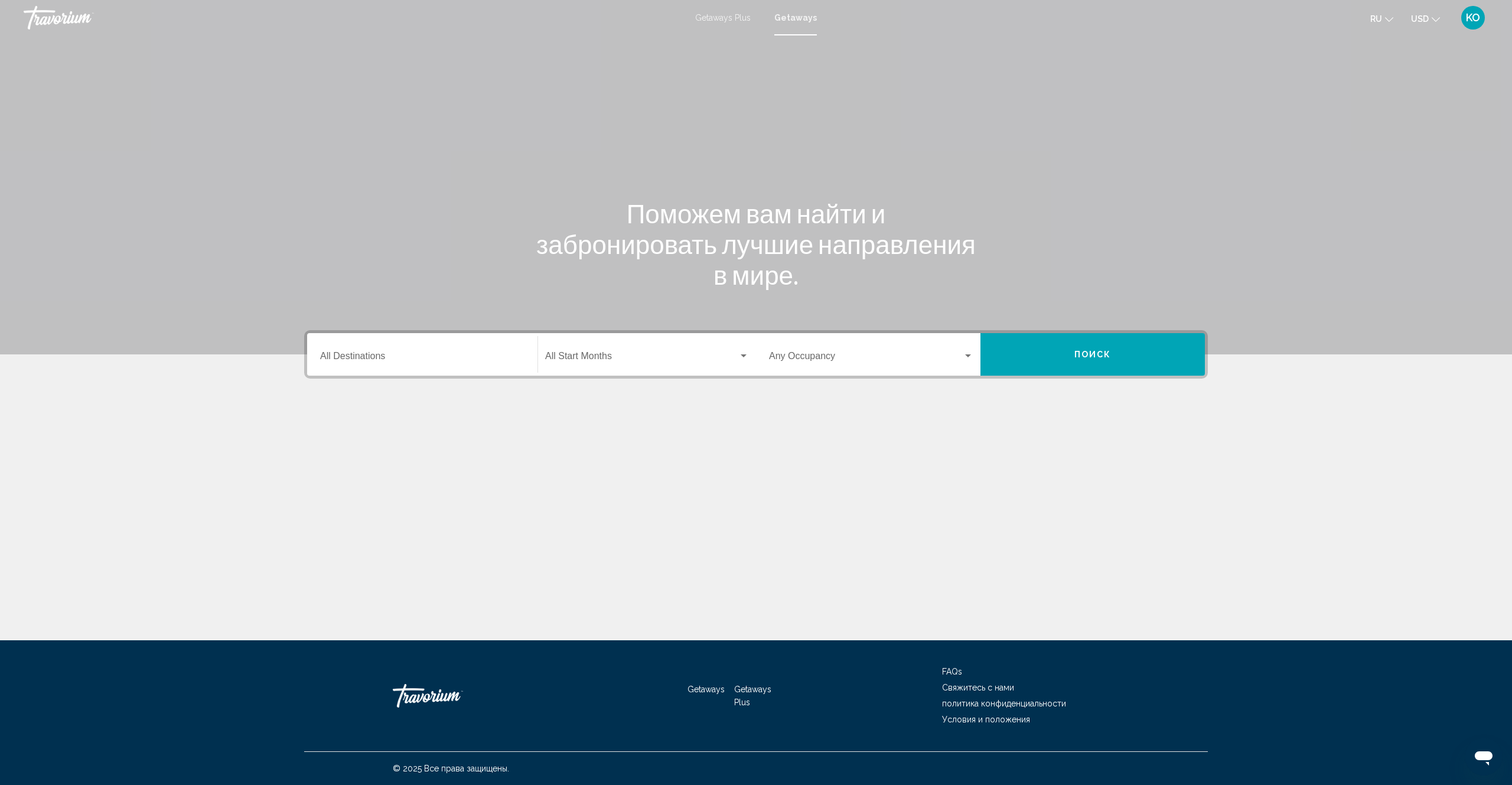
click at [608, 360] on span "Search widget" at bounding box center [641, 359] width 193 height 11
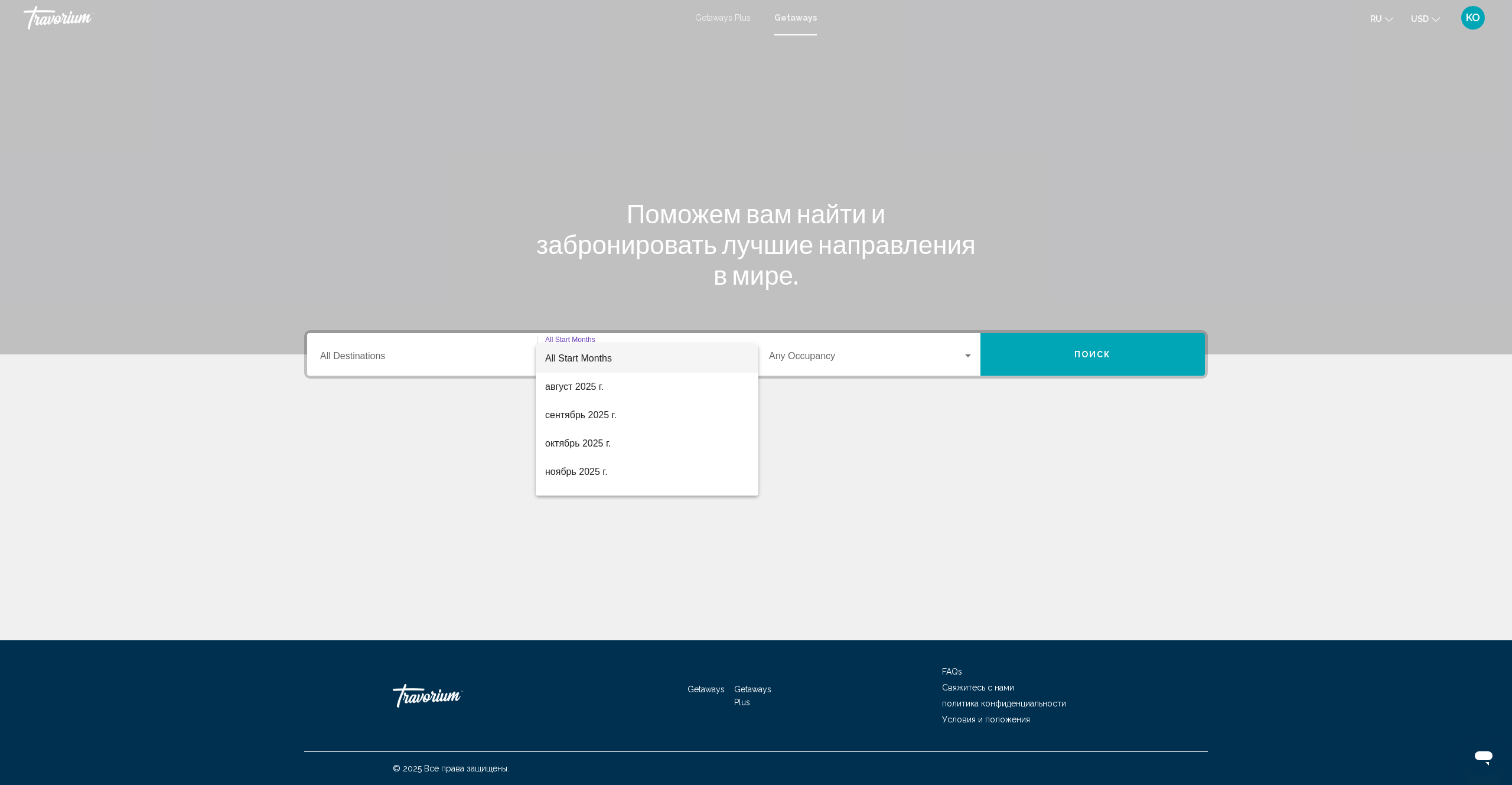
click at [391, 356] on div at bounding box center [756, 392] width 1512 height 785
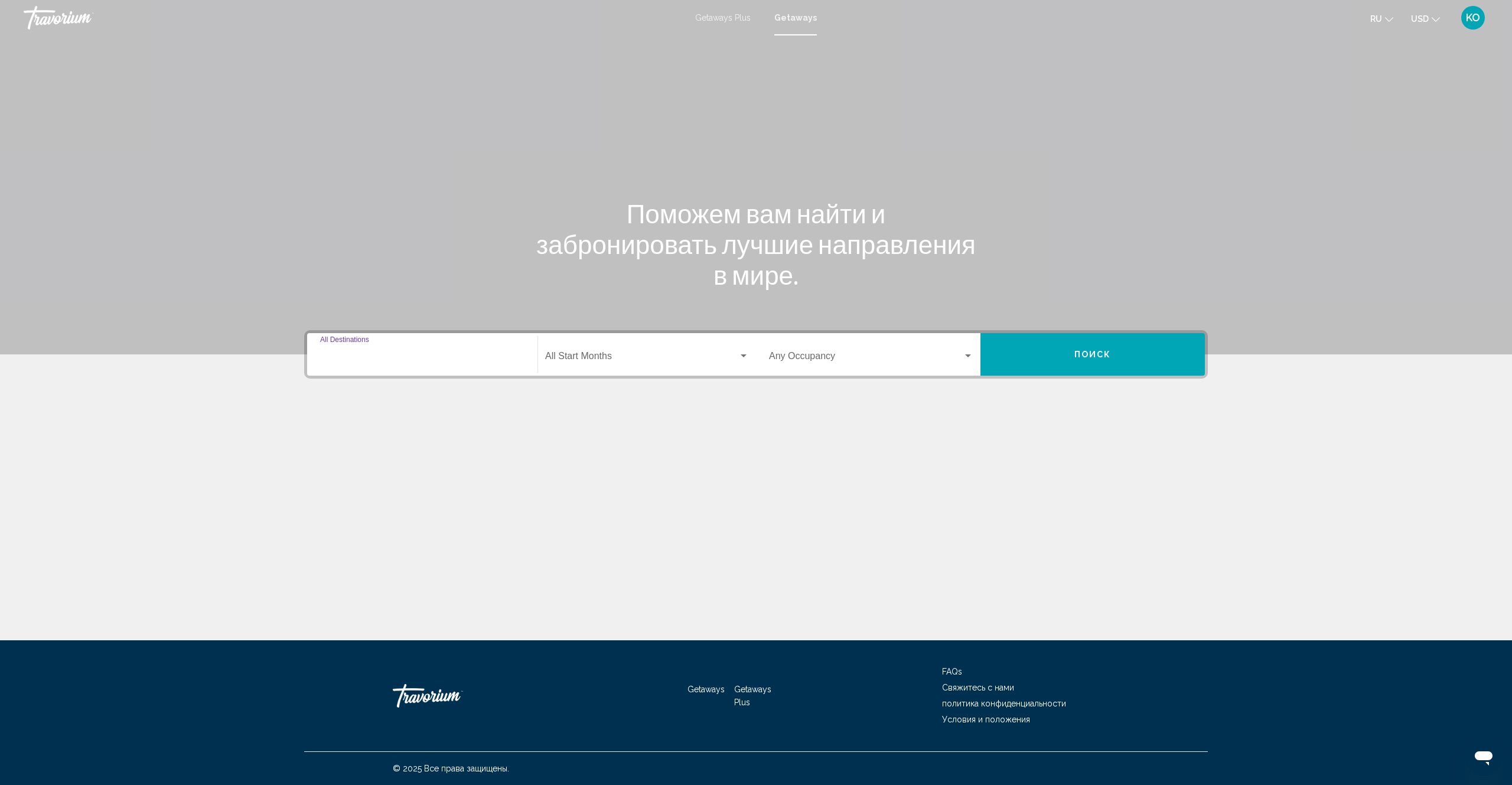
drag, startPoint x: 388, startPoint y: 357, endPoint x: 375, endPoint y: 355, distance: 13.2
click at [375, 355] on input "Destination All Destinations" at bounding box center [421, 359] width 204 height 11
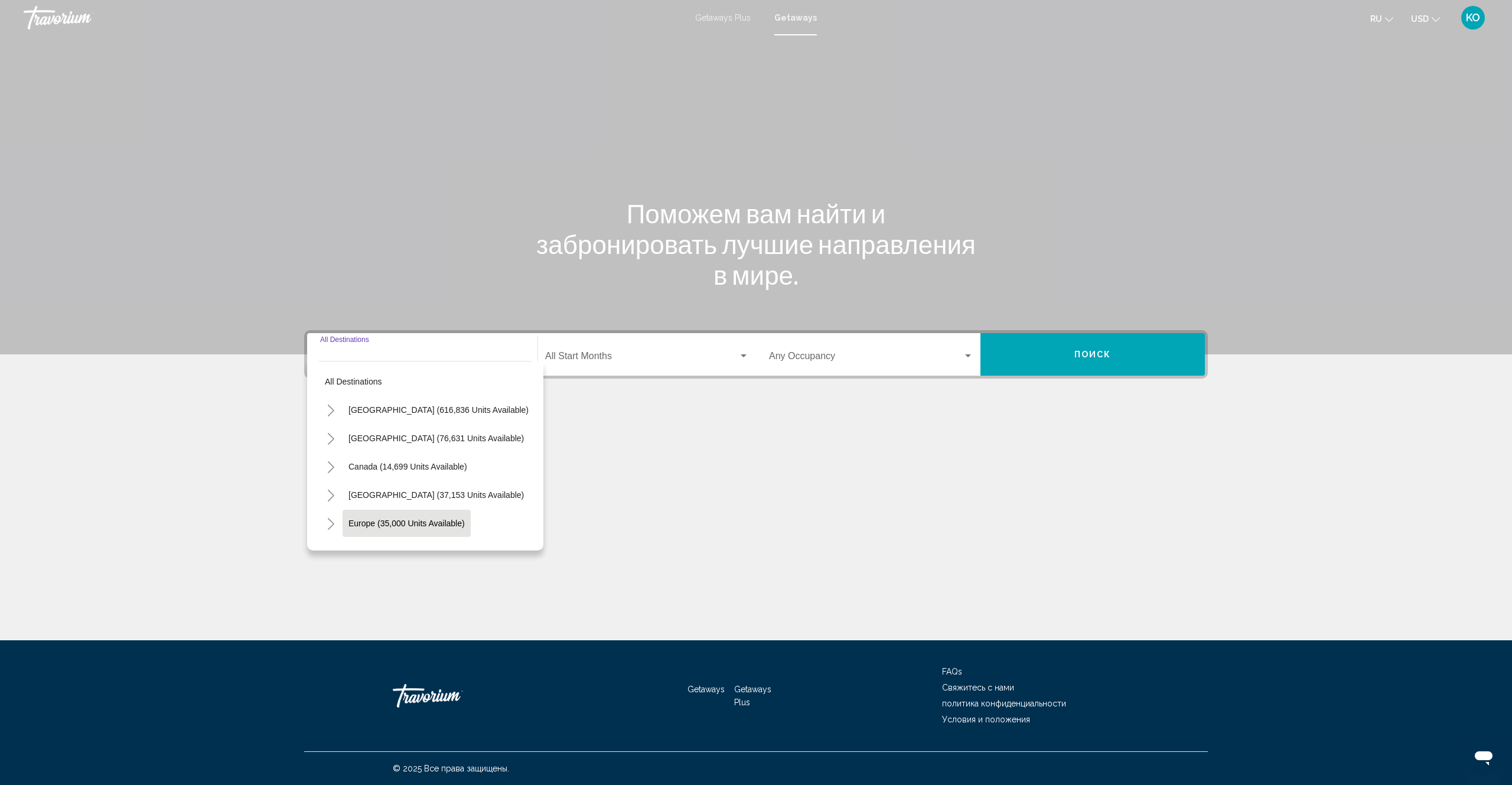
click at [367, 523] on span "Europe (35,000 units available)" at bounding box center [407, 523] width 116 height 10
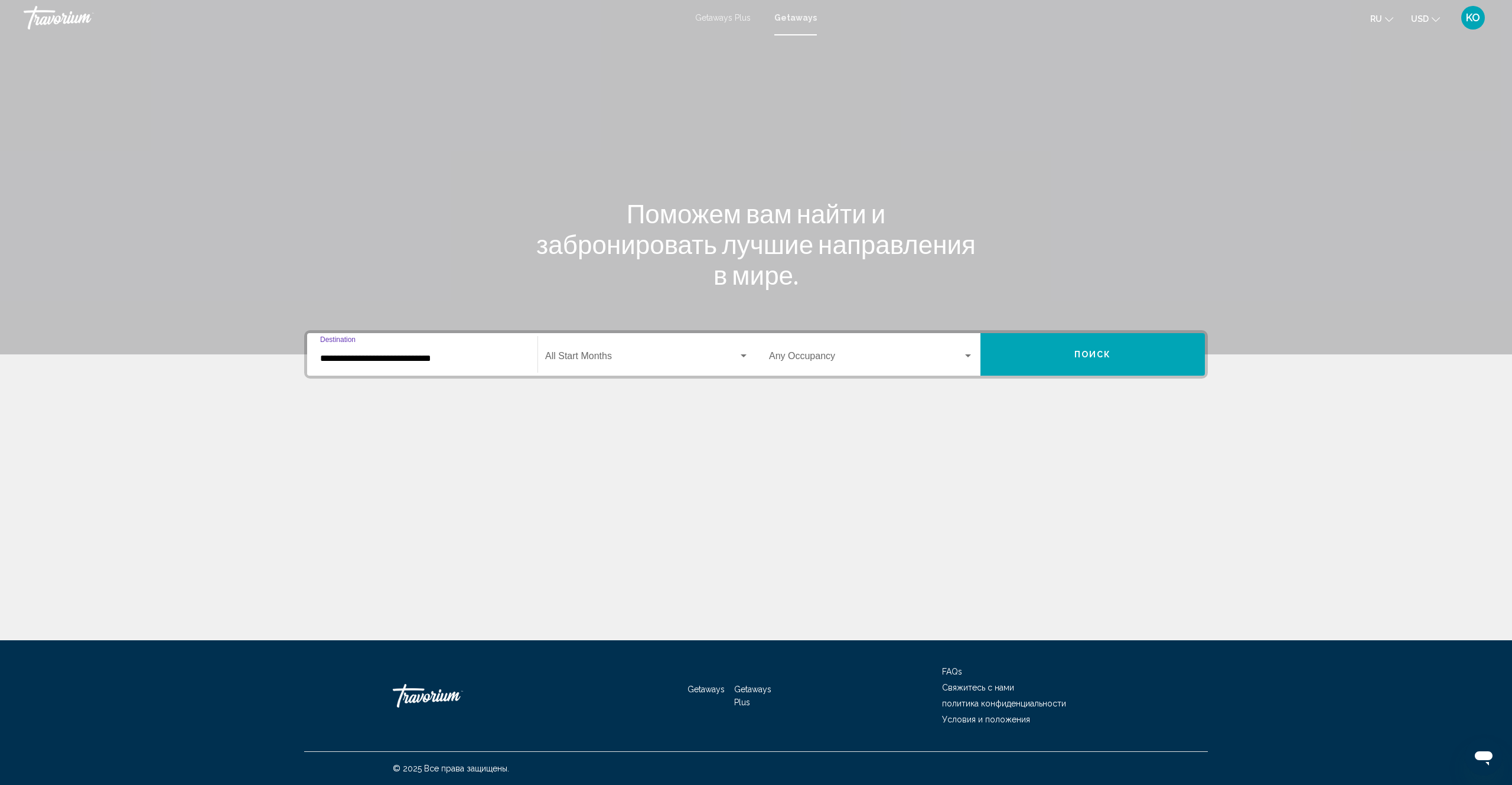
click at [548, 361] on span "Search widget" at bounding box center [641, 359] width 193 height 11
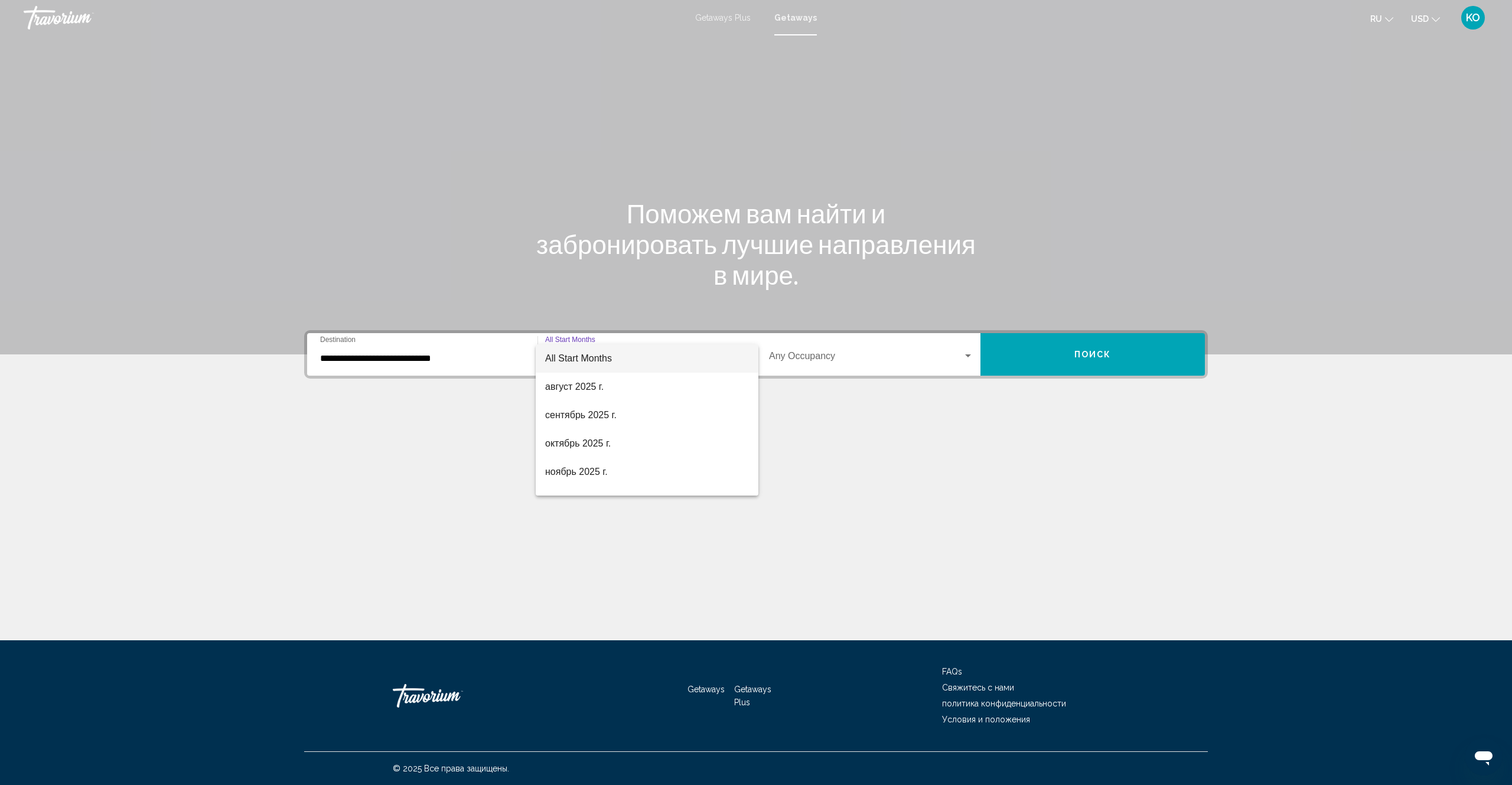
click at [453, 359] on div at bounding box center [756, 392] width 1512 height 785
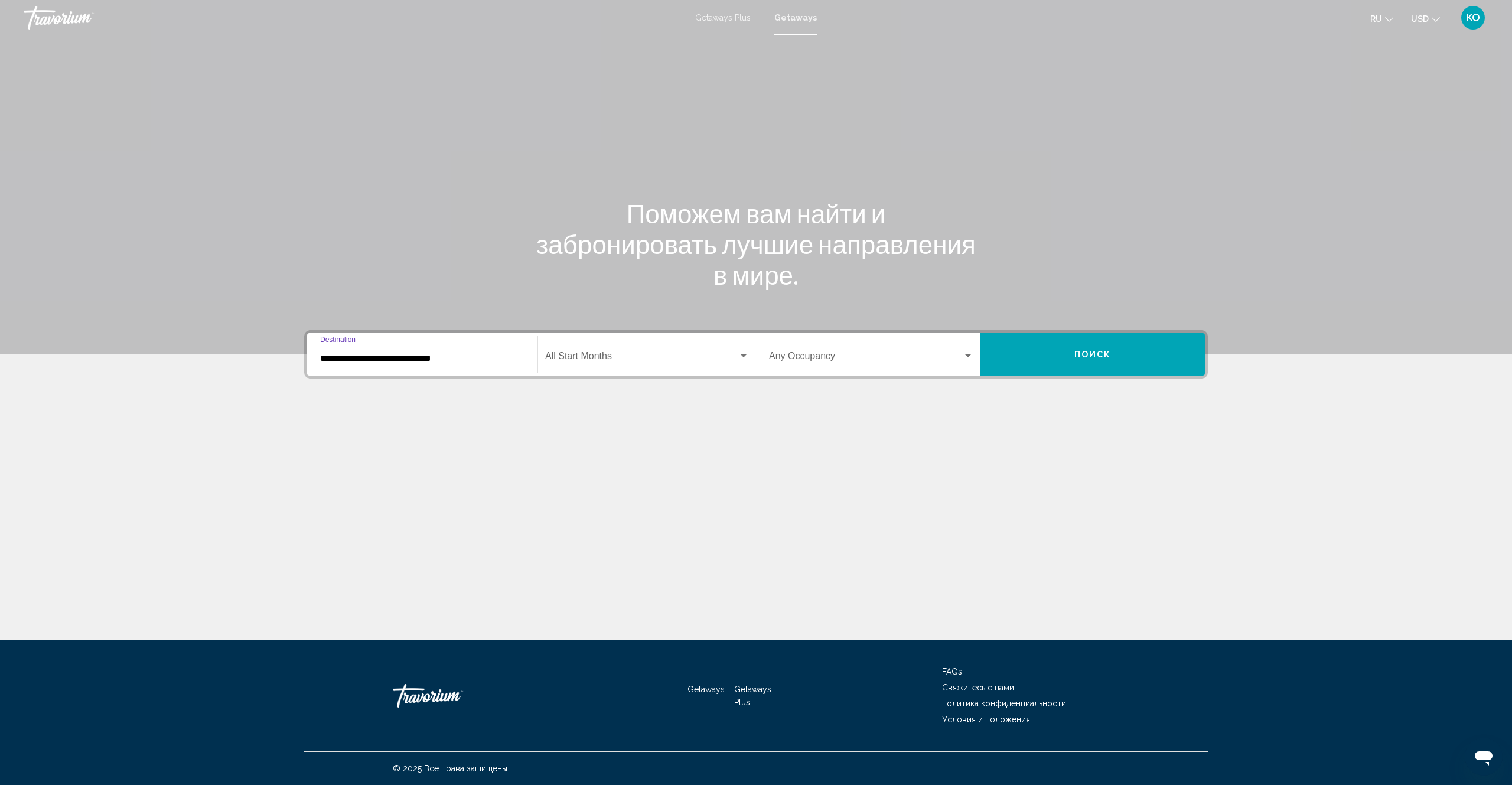
click at [475, 361] on input "**********" at bounding box center [421, 359] width 204 height 11
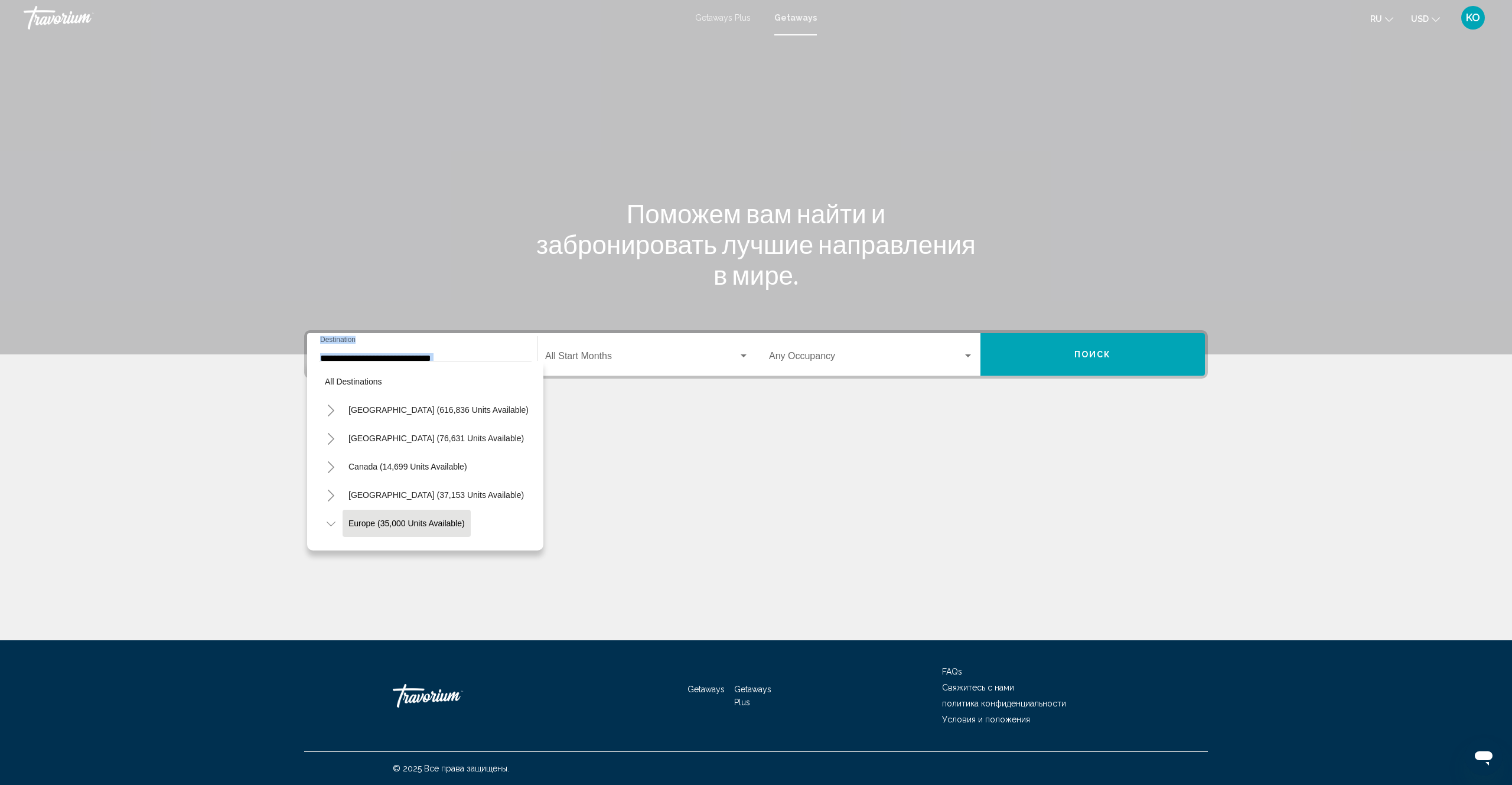
click at [475, 361] on mat-divider "Search widget" at bounding box center [425, 361] width 213 height 1
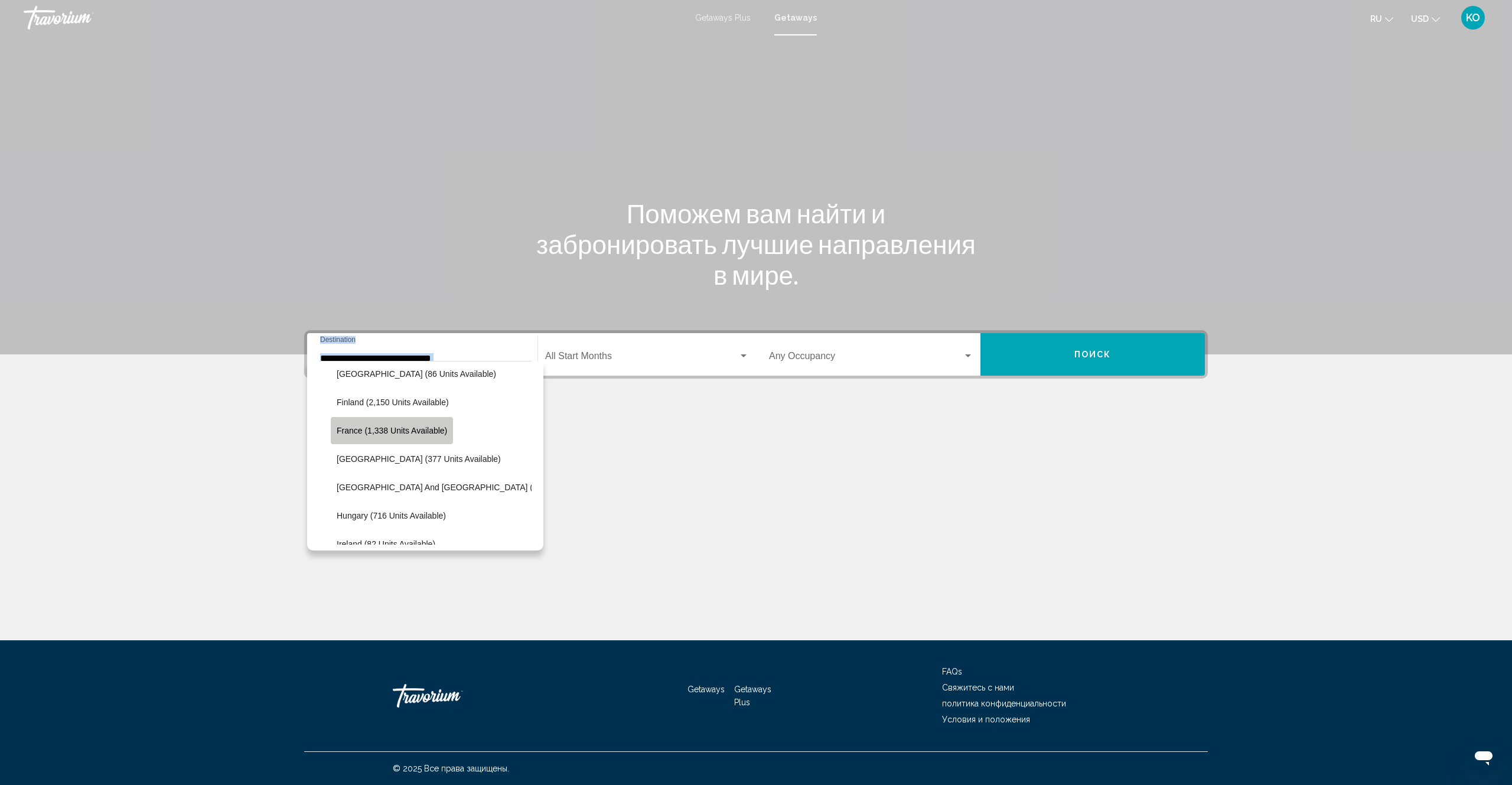
click at [372, 429] on span "France (1,338 units available)" at bounding box center [392, 431] width 110 height 10
type input "**********"
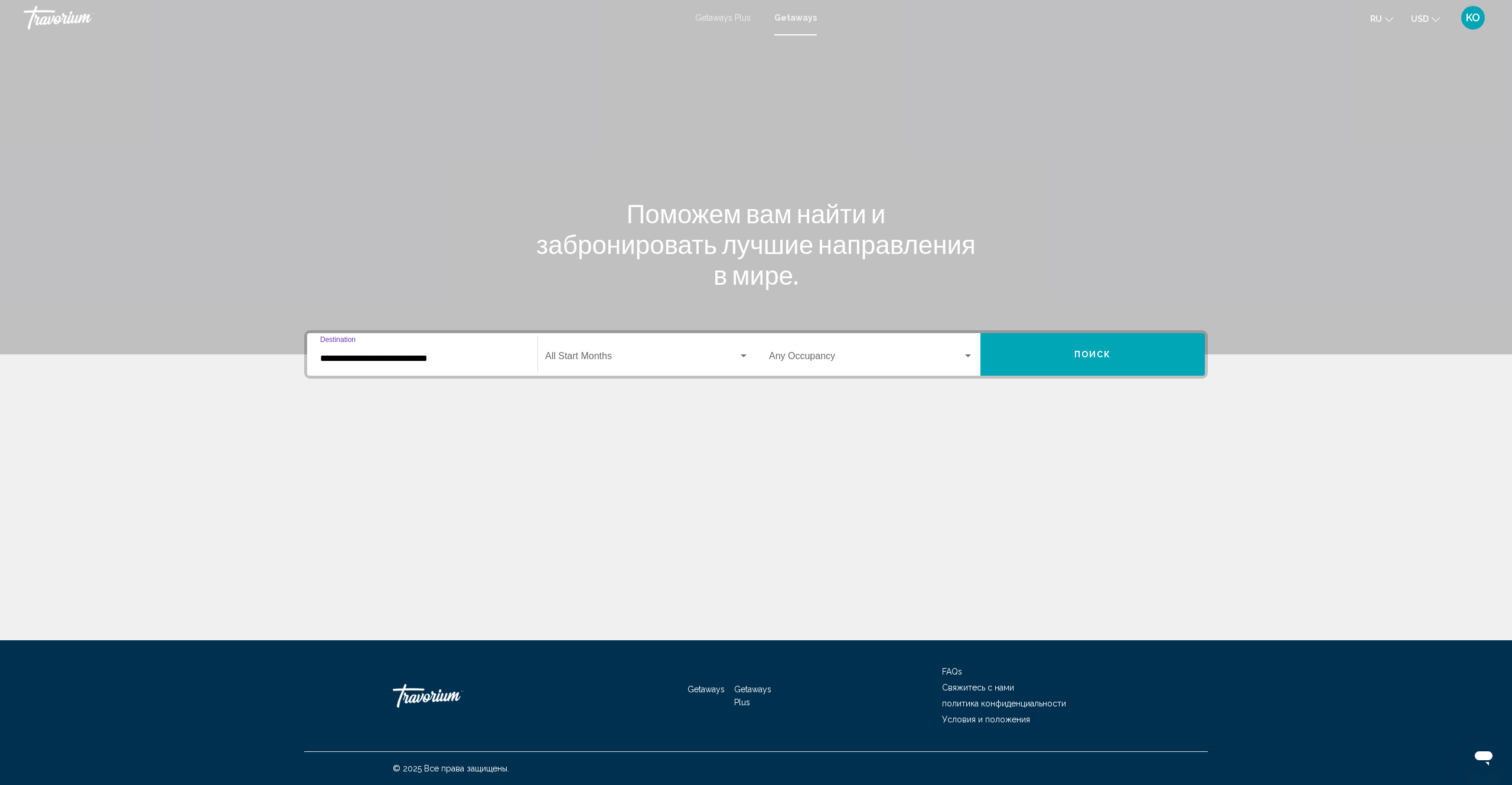
click at [454, 360] on input "**********" at bounding box center [421, 359] width 204 height 11
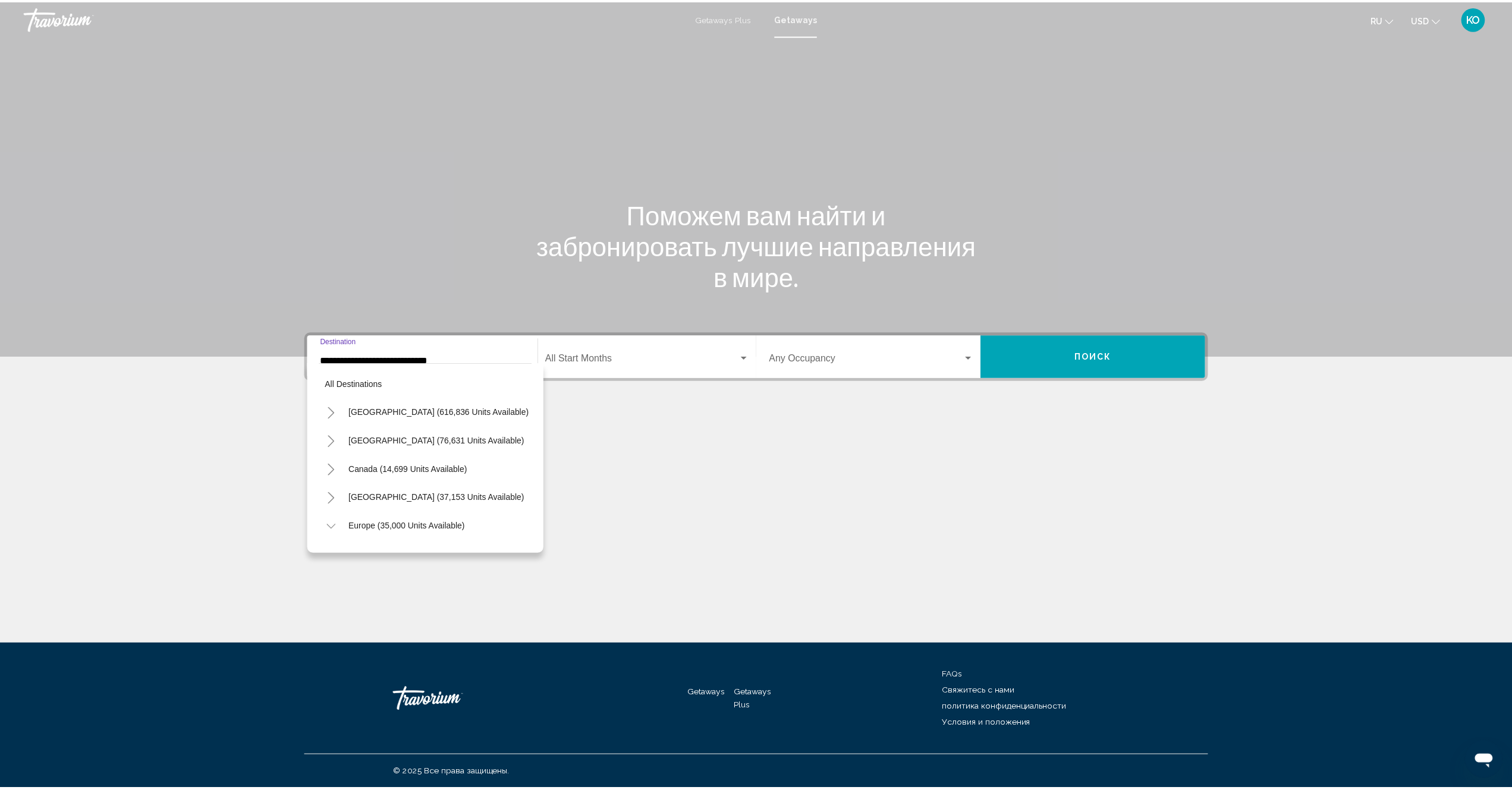
scroll to position [276, 0]
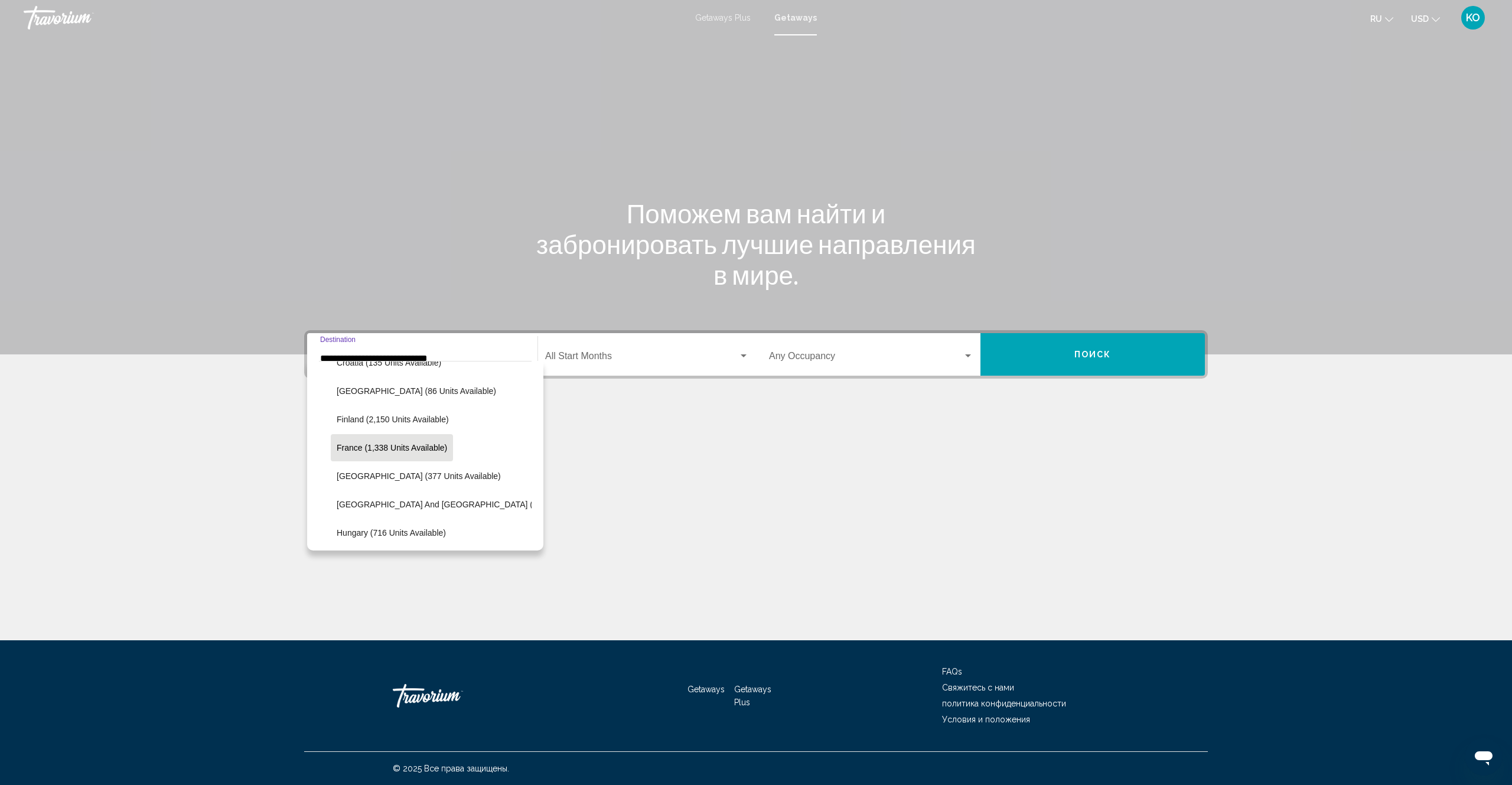
click at [410, 448] on span "France (1,338 units available)" at bounding box center [392, 448] width 110 height 10
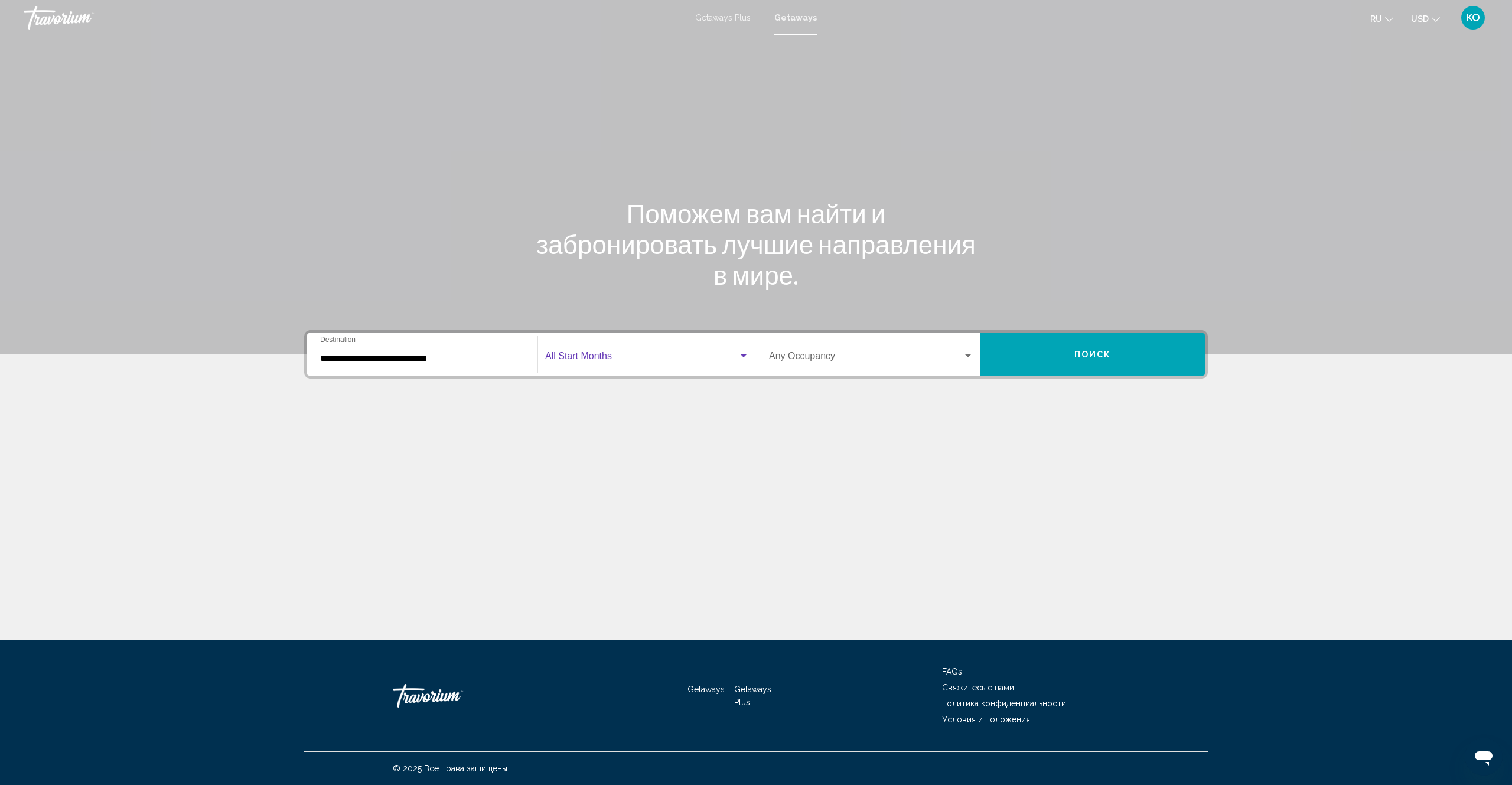
click at [600, 354] on span "Search widget" at bounding box center [641, 359] width 193 height 11
click at [572, 470] on span "ноябрь 2025 г." at bounding box center [647, 472] width 203 height 28
click at [812, 357] on span "Search widget" at bounding box center [866, 359] width 194 height 11
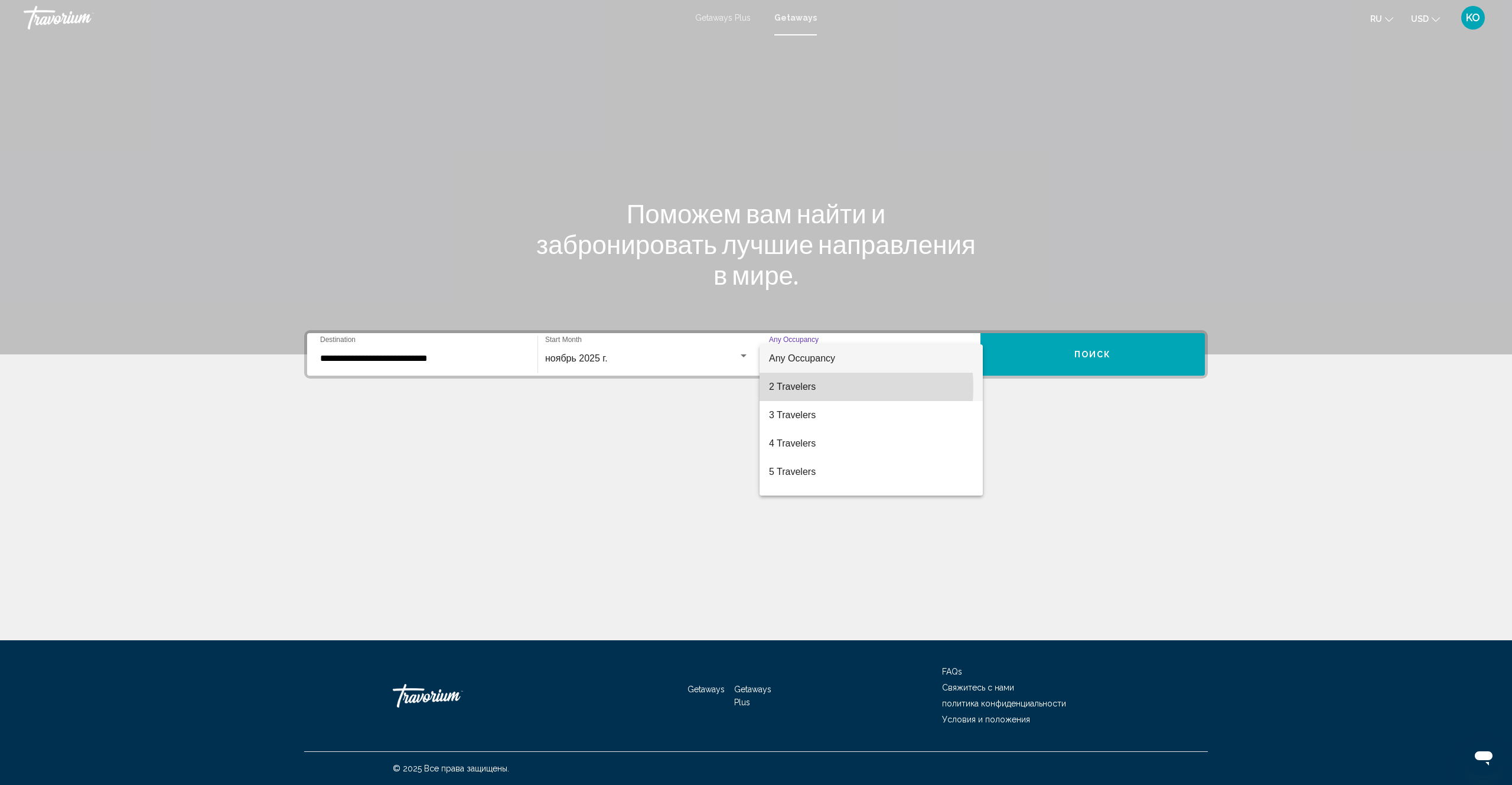
click at [804, 388] on span "2 Travelers" at bounding box center [871, 387] width 204 height 28
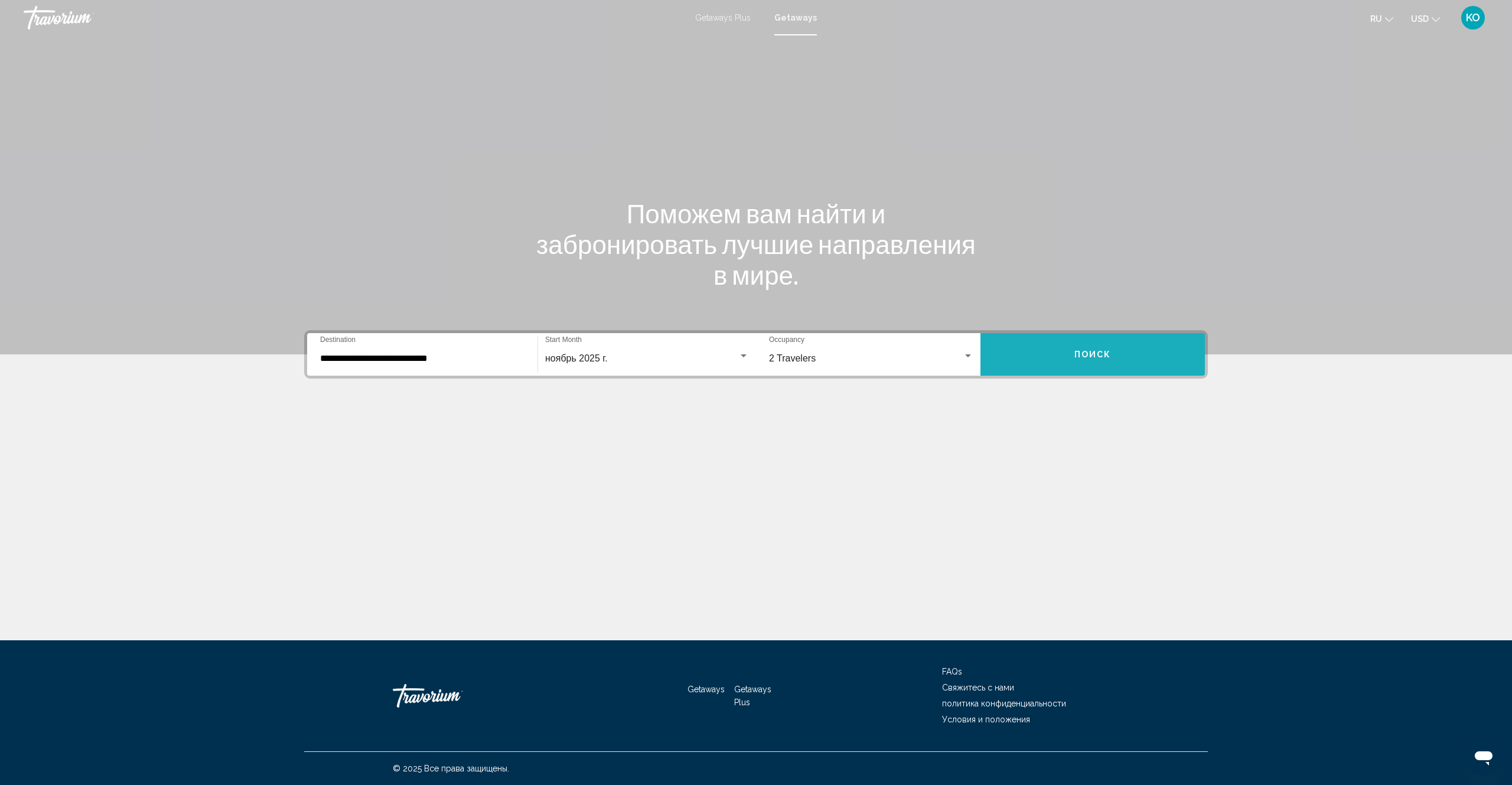
click at [1112, 352] on button "Поиск" at bounding box center [1093, 355] width 225 height 43
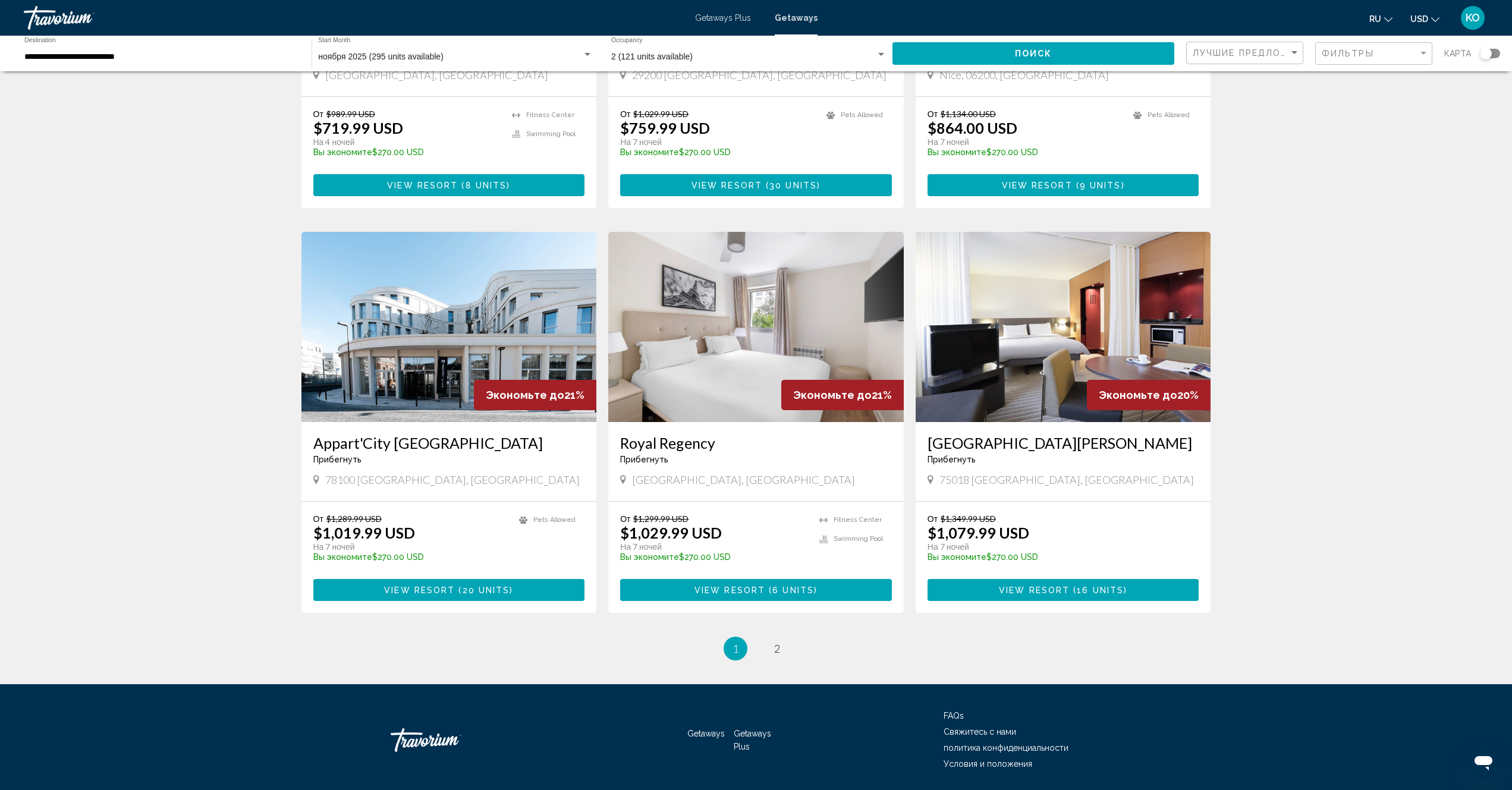
scroll to position [1149, 0]
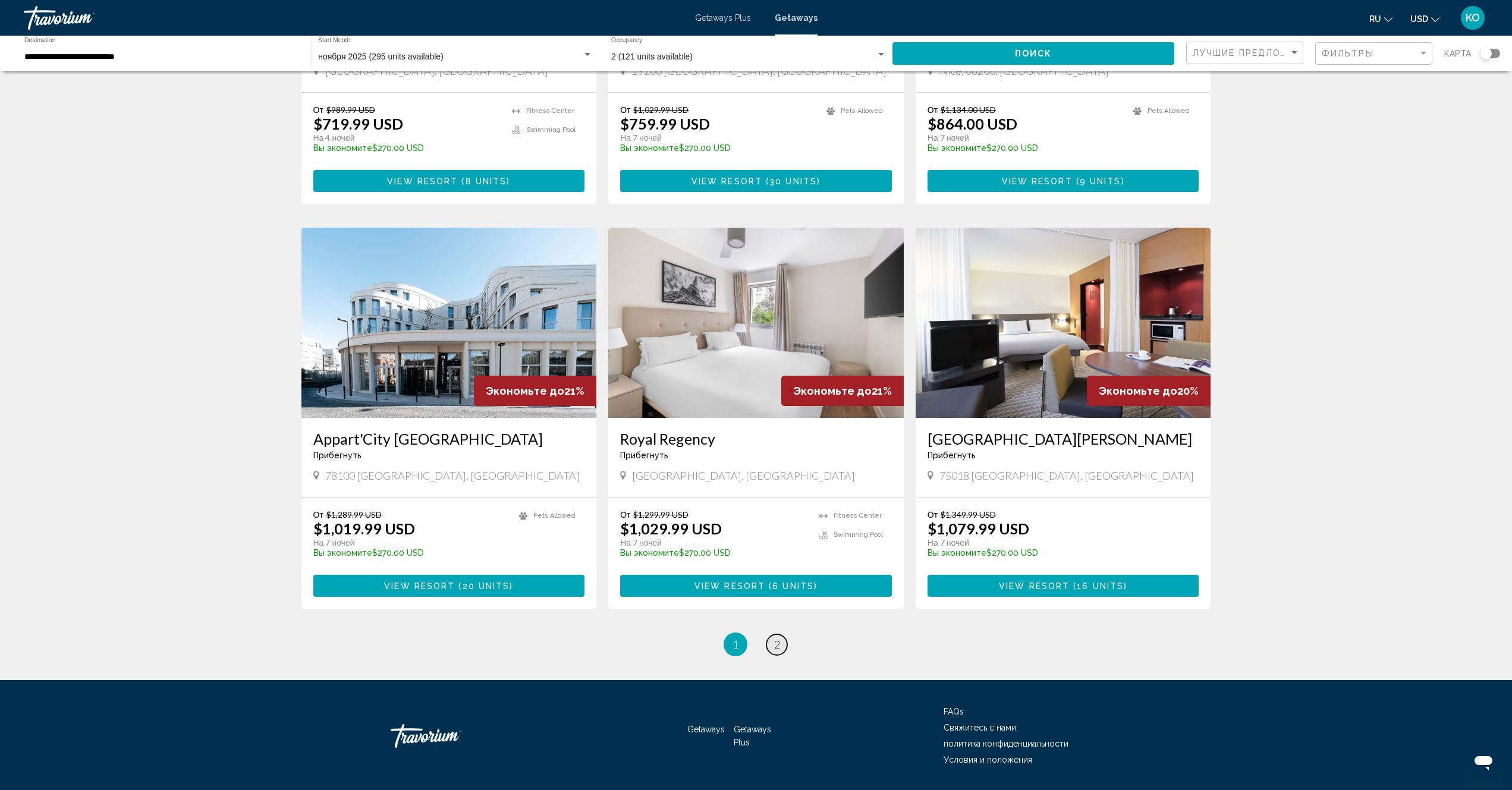
click at [778, 638] on span "2" at bounding box center [777, 644] width 6 height 13
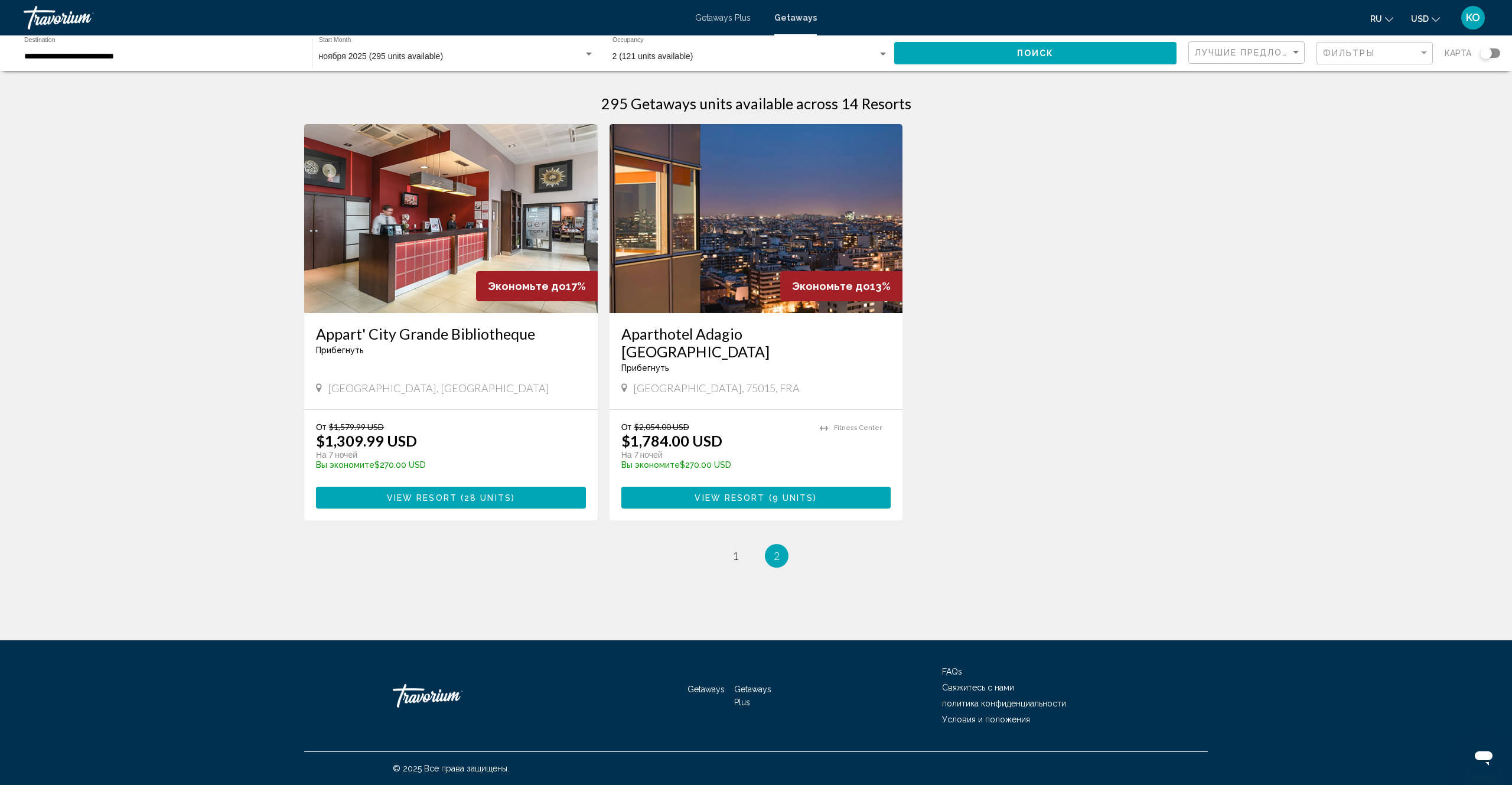
click at [432, 255] on img "Main content" at bounding box center [450, 218] width 293 height 189
click at [735, 550] on span "1" at bounding box center [735, 555] width 6 height 13
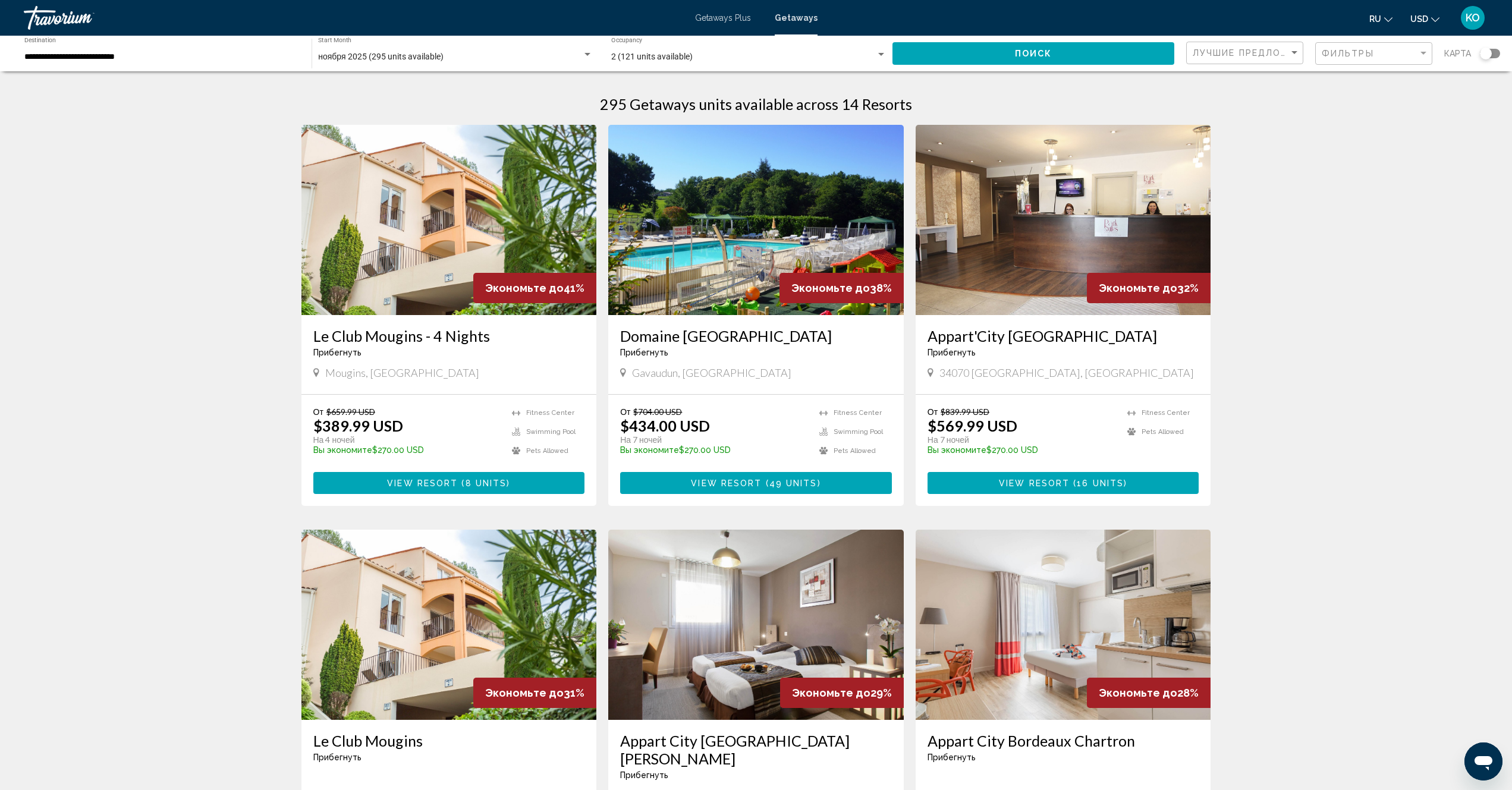
click at [1022, 229] on img "Main content" at bounding box center [1063, 219] width 295 height 190
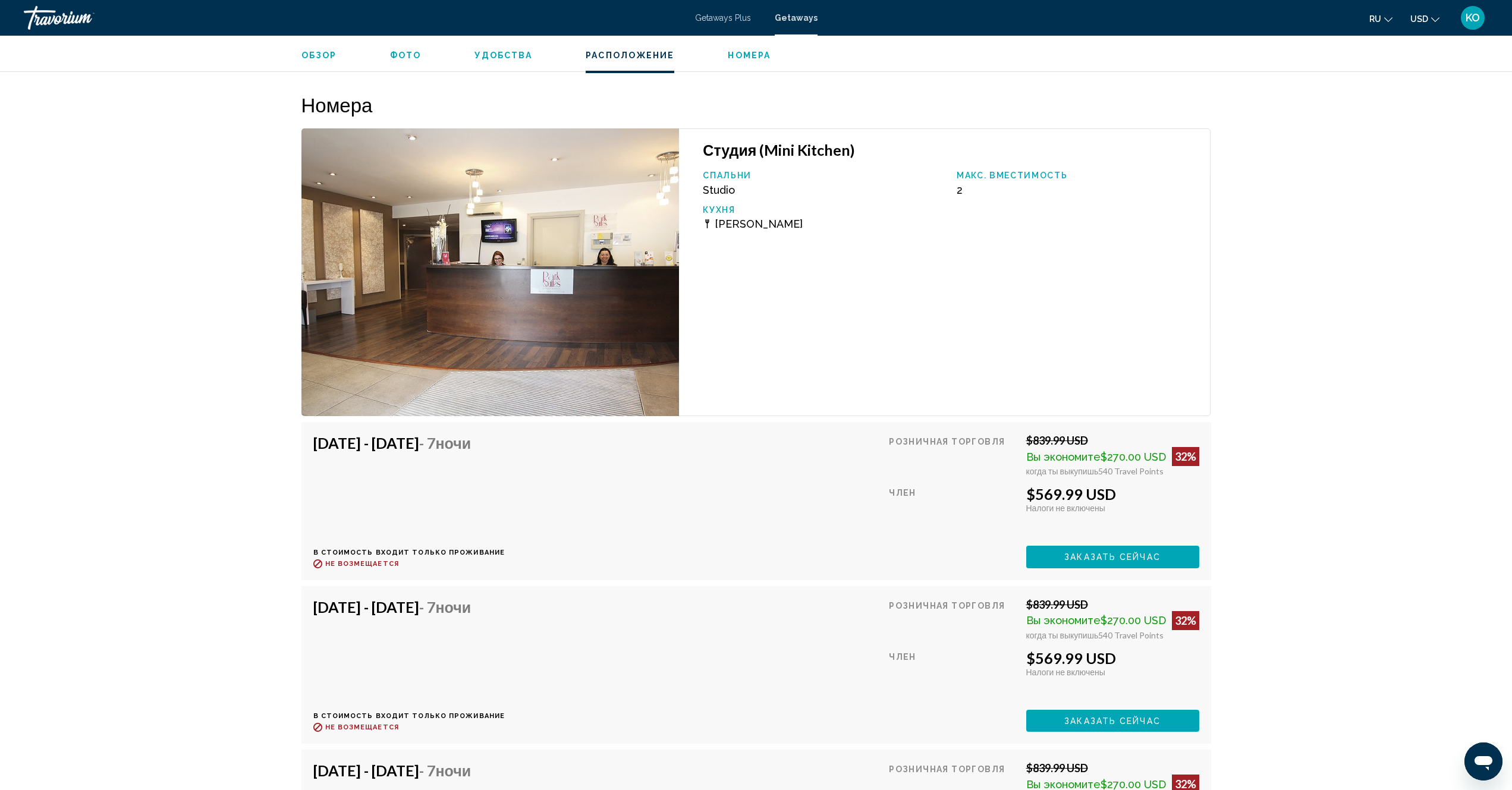
scroll to position [2022, 0]
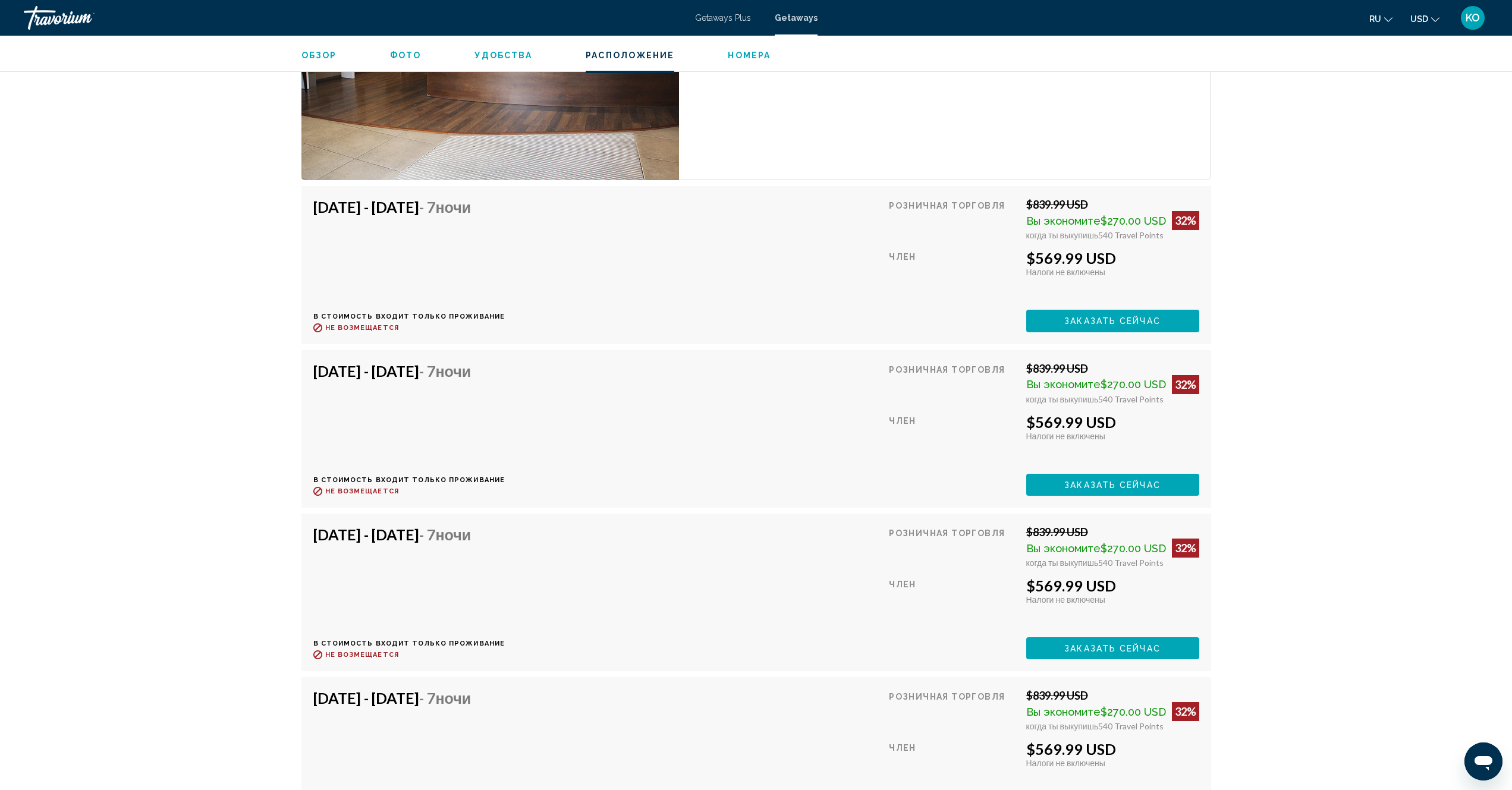
click at [1126, 321] on span "Заказать сейчас" at bounding box center [1111, 322] width 97 height 10
